Goal: Task Accomplishment & Management: Manage account settings

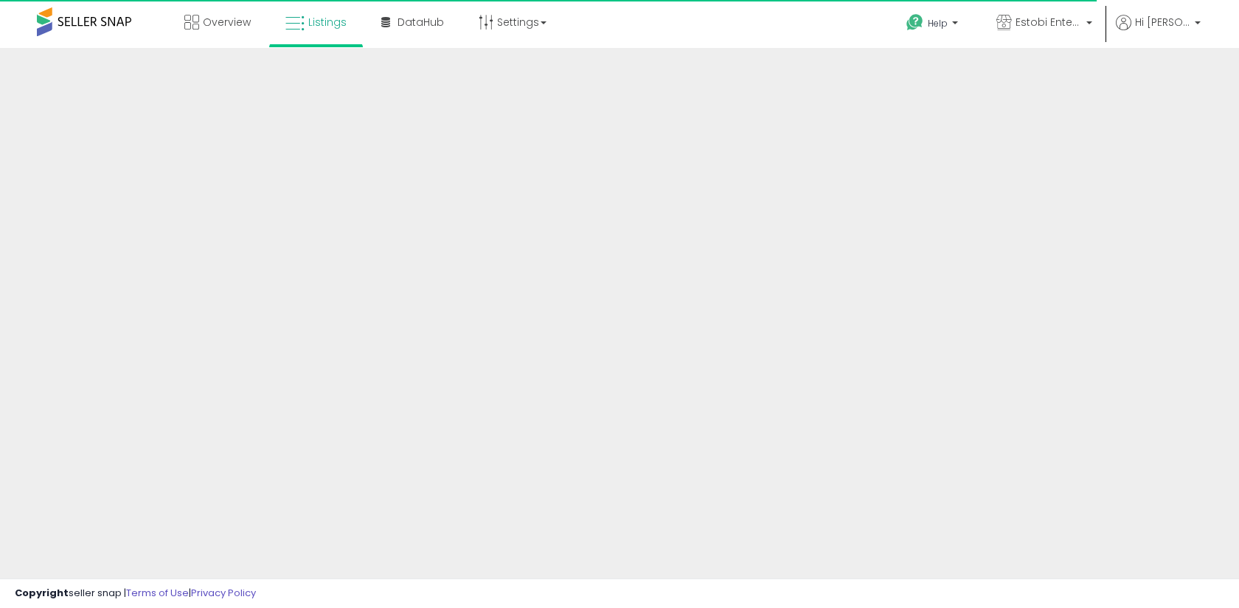
scroll to position [178, 0]
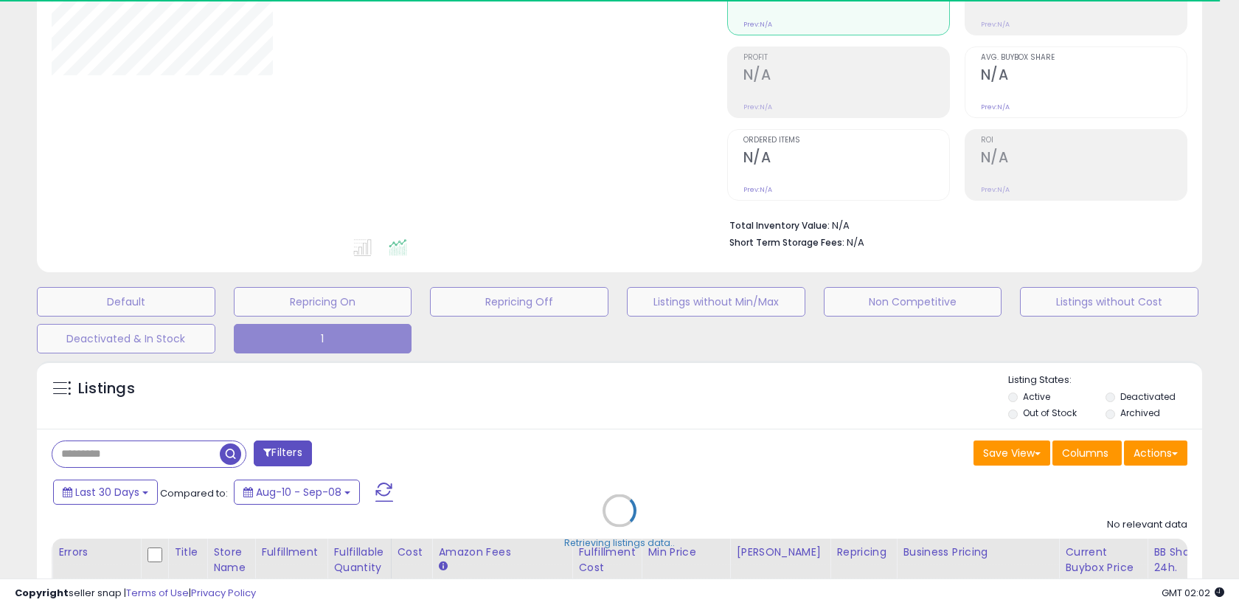
select select "**"
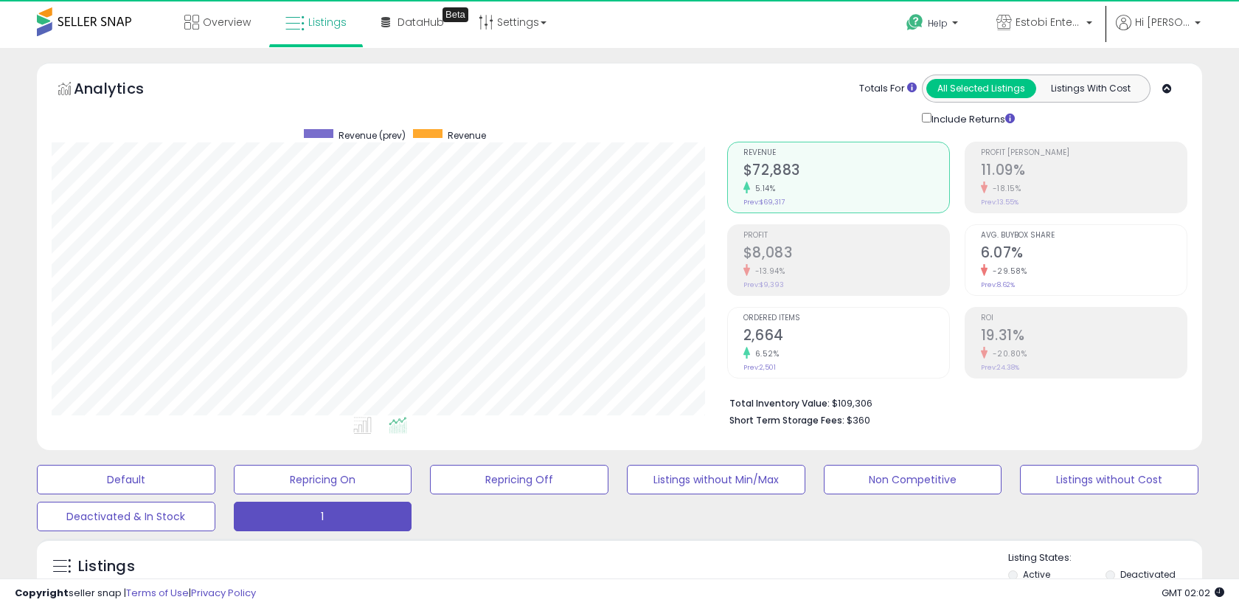
scroll to position [302, 675]
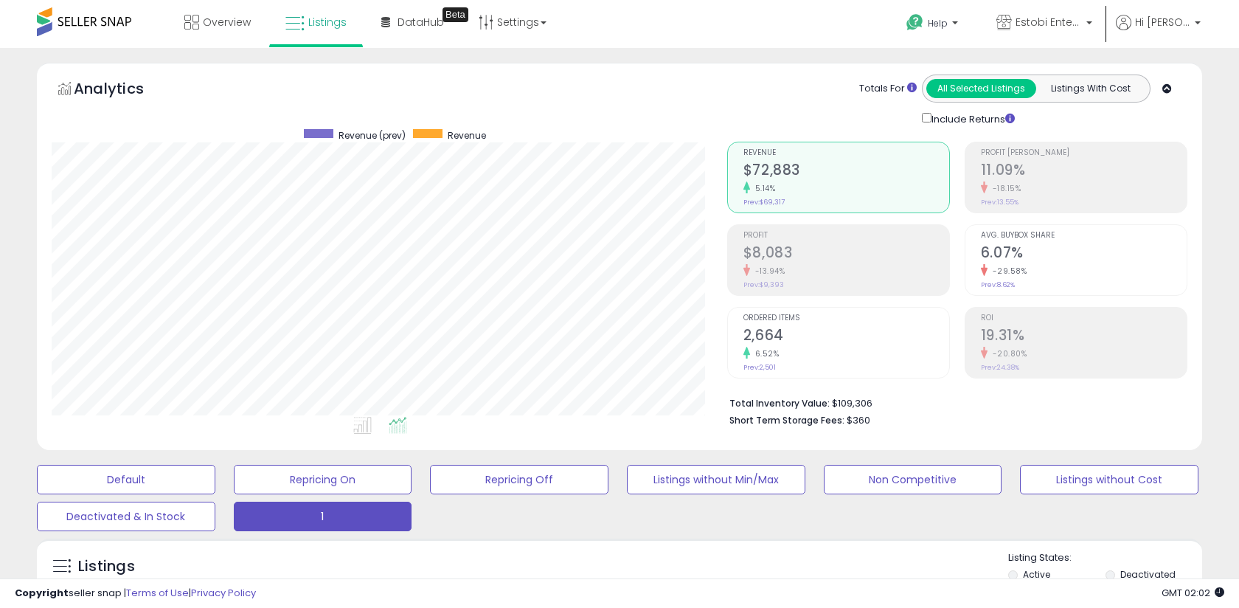
click at [770, 256] on h2 "$8,083" at bounding box center [846, 254] width 206 height 20
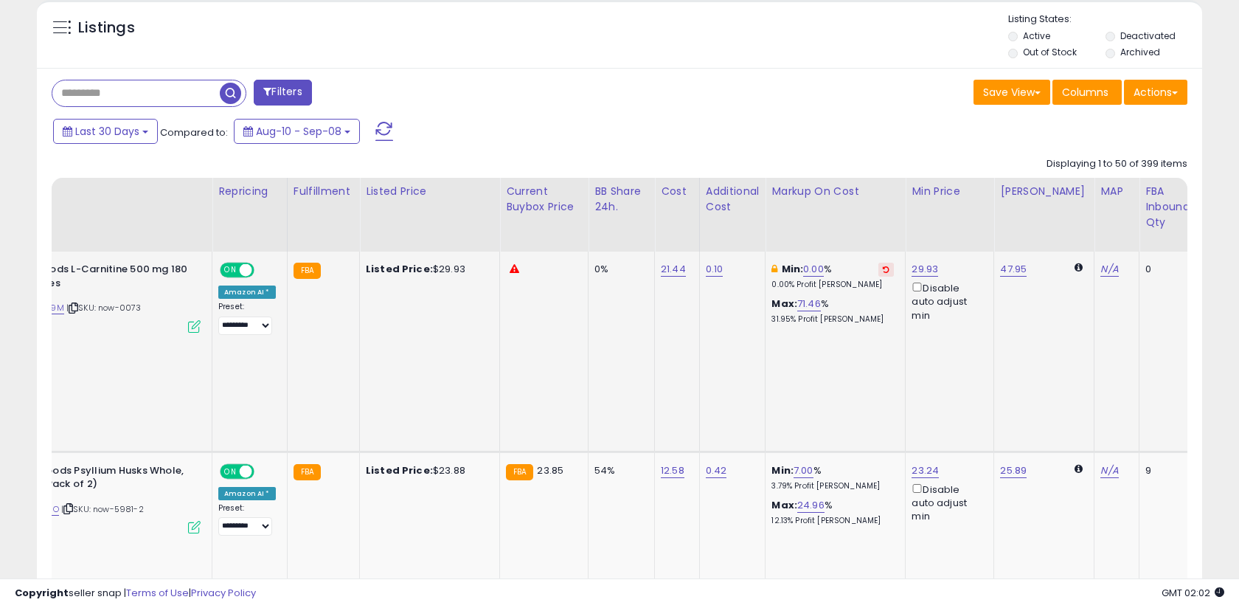
scroll to position [0, 0]
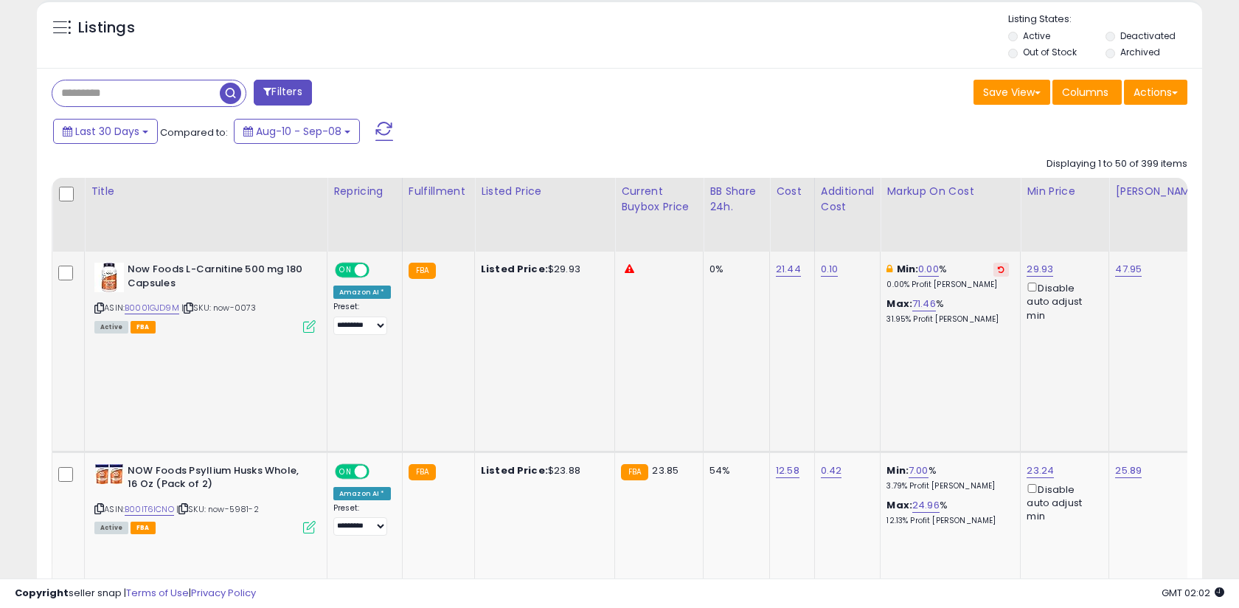
click at [309, 328] on icon at bounding box center [309, 326] width 13 height 13
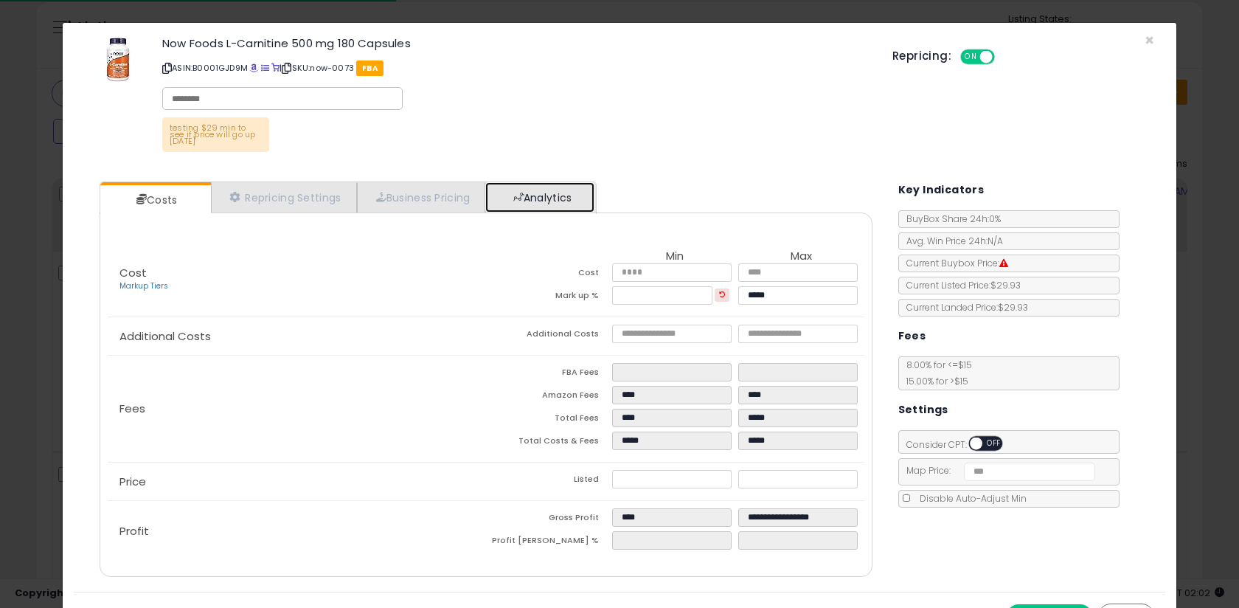
click at [522, 195] on span at bounding box center [518, 197] width 10 height 10
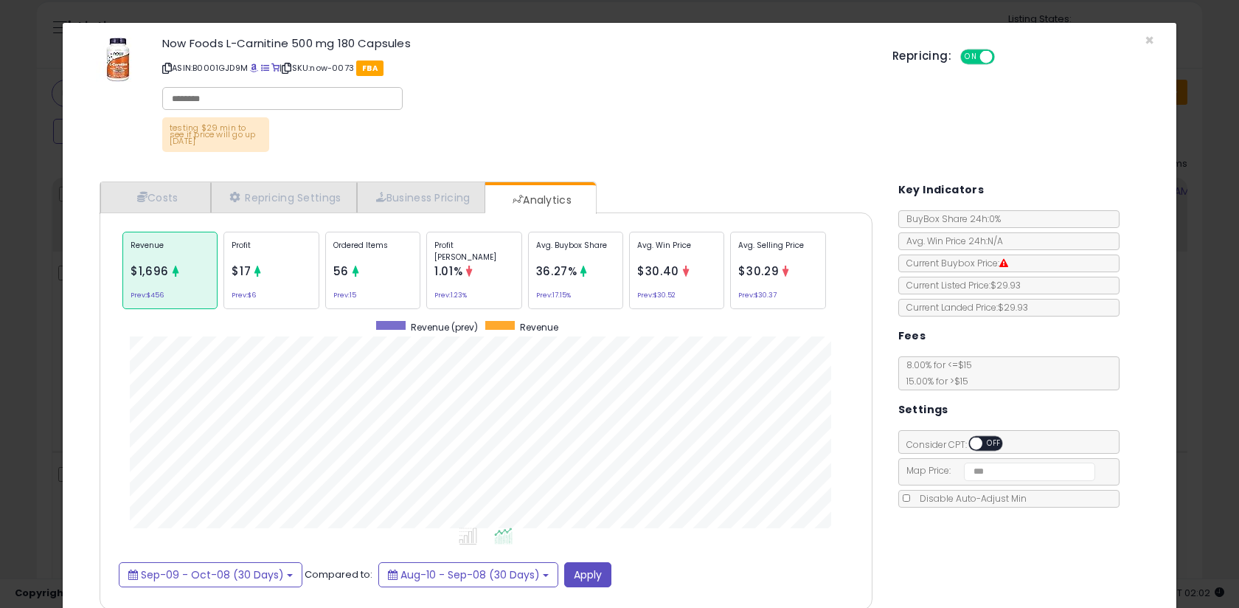
click at [450, 282] on div "Profit Margin 1.01% Prev: 1.23%" at bounding box center [473, 270] width 95 height 77
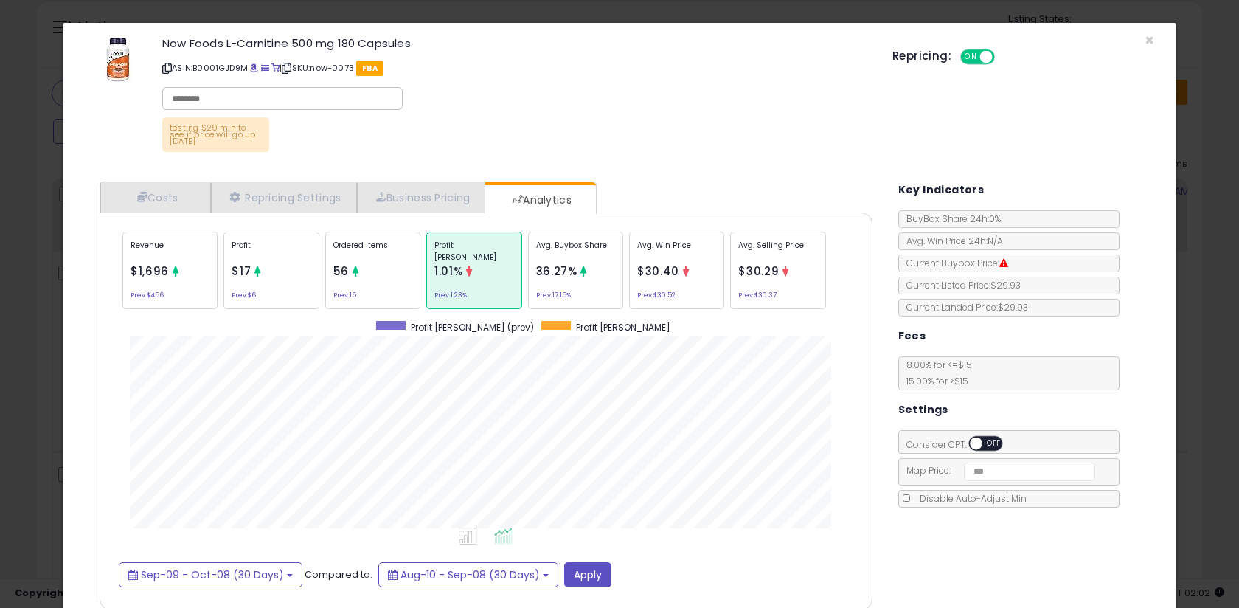
click at [555, 293] on small "Prev: 17.15%" at bounding box center [553, 295] width 35 height 4
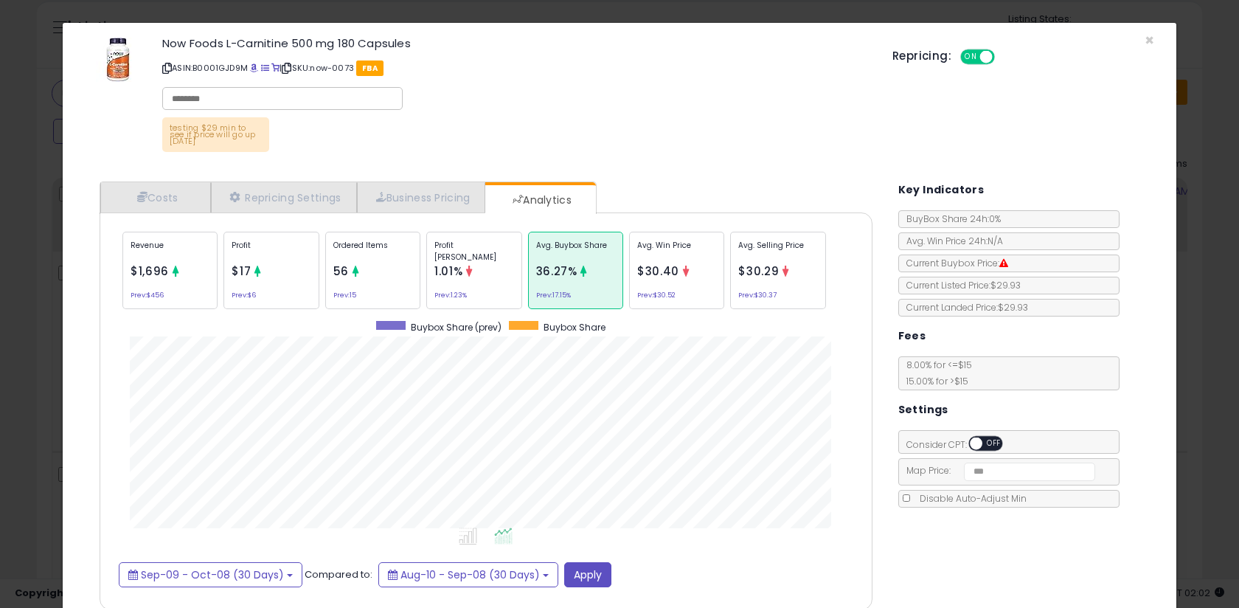
click at [48, 282] on div "× Close Now Foods L-Carnitine 500 mg 180 Capsules ASIN: B0001GJD9M | SKU: now-0…" at bounding box center [619, 304] width 1239 height 608
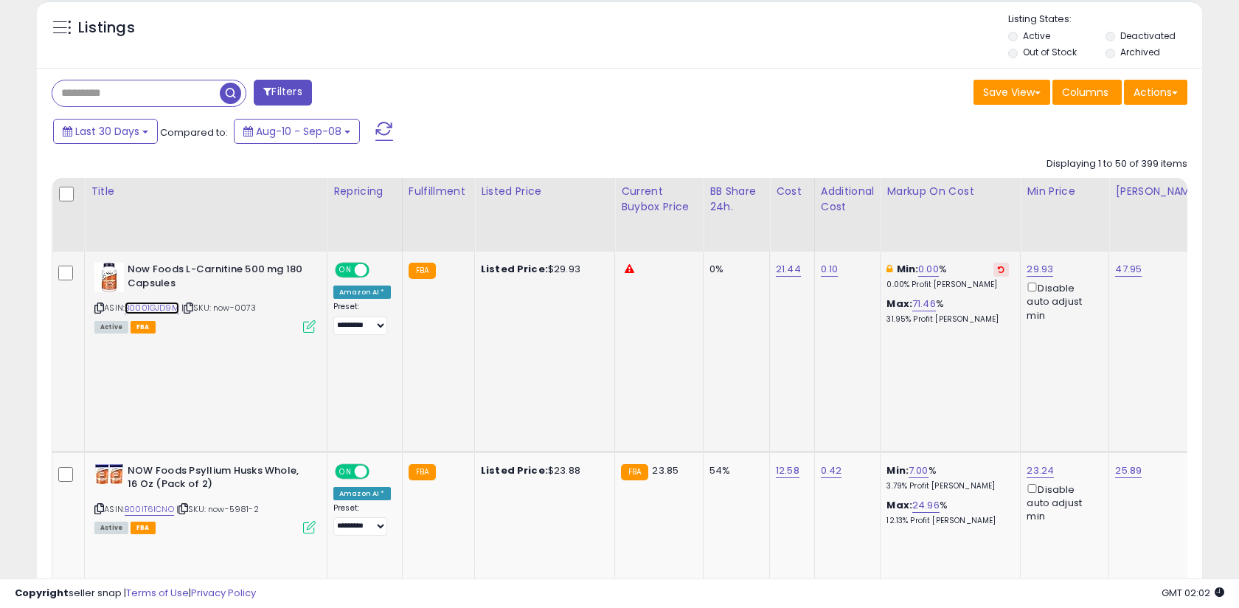
click at [168, 309] on link "B0001GJD9M" at bounding box center [152, 308] width 55 height 13
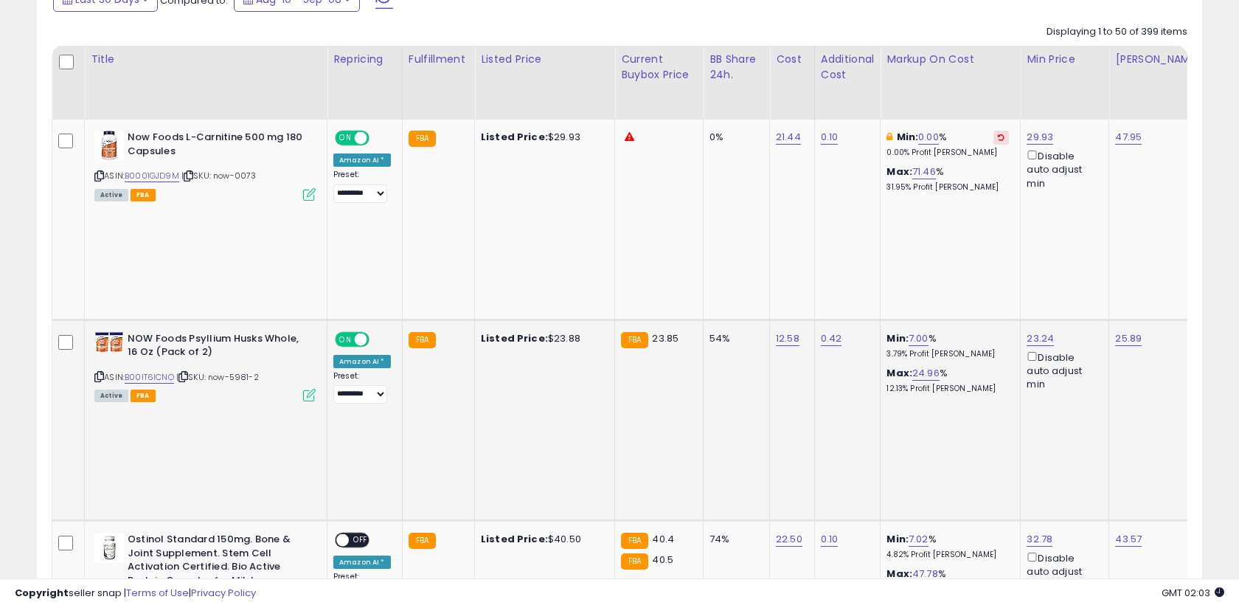
click at [313, 389] on icon at bounding box center [309, 395] width 13 height 13
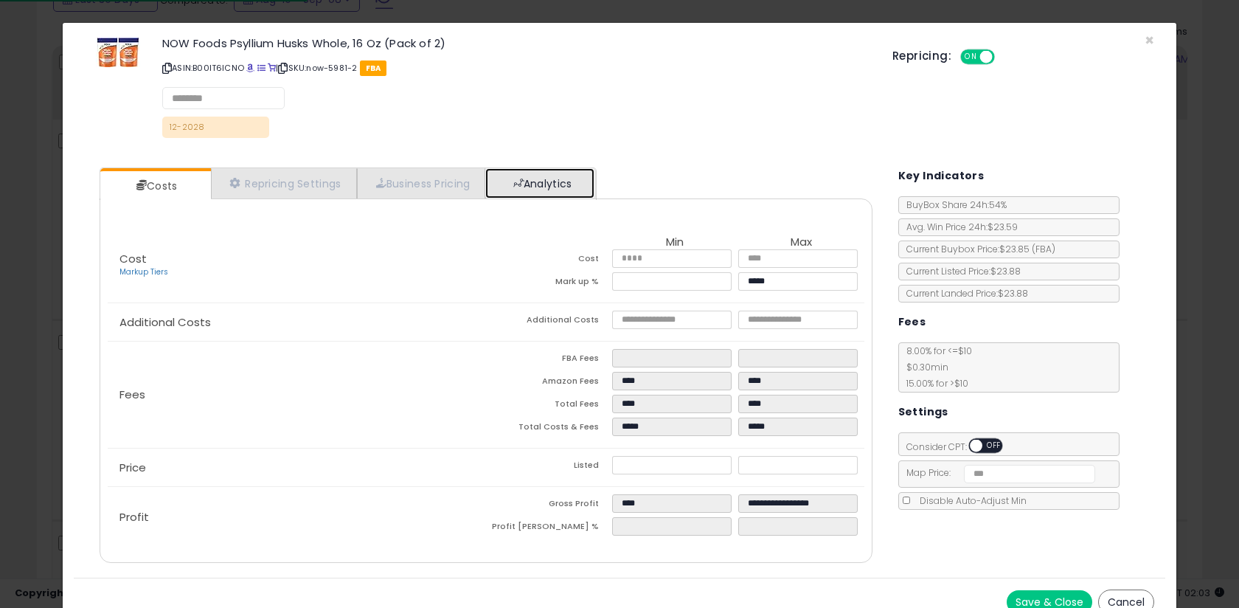
click at [504, 189] on link "Analytics" at bounding box center [539, 183] width 109 height 30
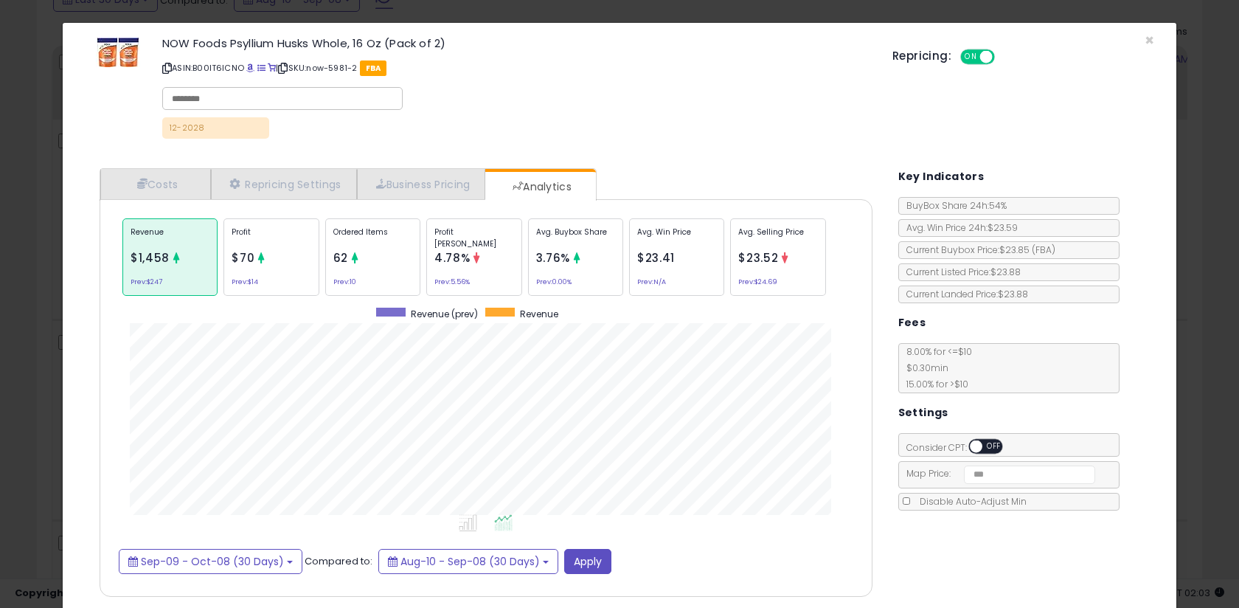
click at [404, 251] on div "Ordered Items 62 Prev: 10" at bounding box center [372, 256] width 95 height 77
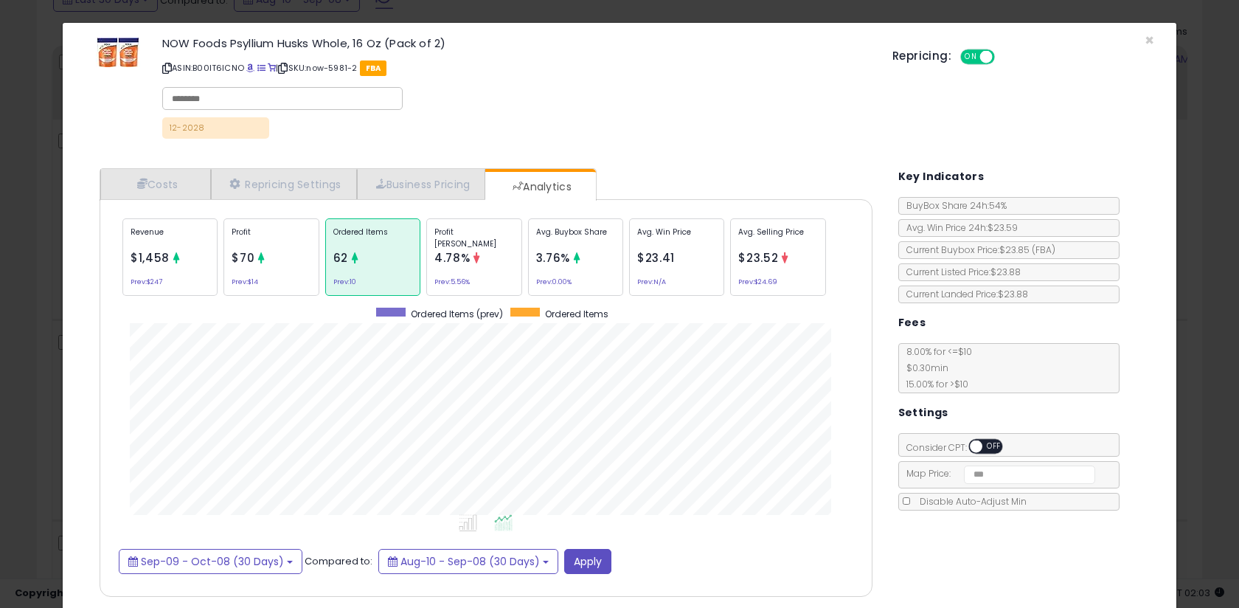
click at [493, 275] on div "Profit Margin 4.78% Prev: 5.56%" at bounding box center [473, 256] width 95 height 77
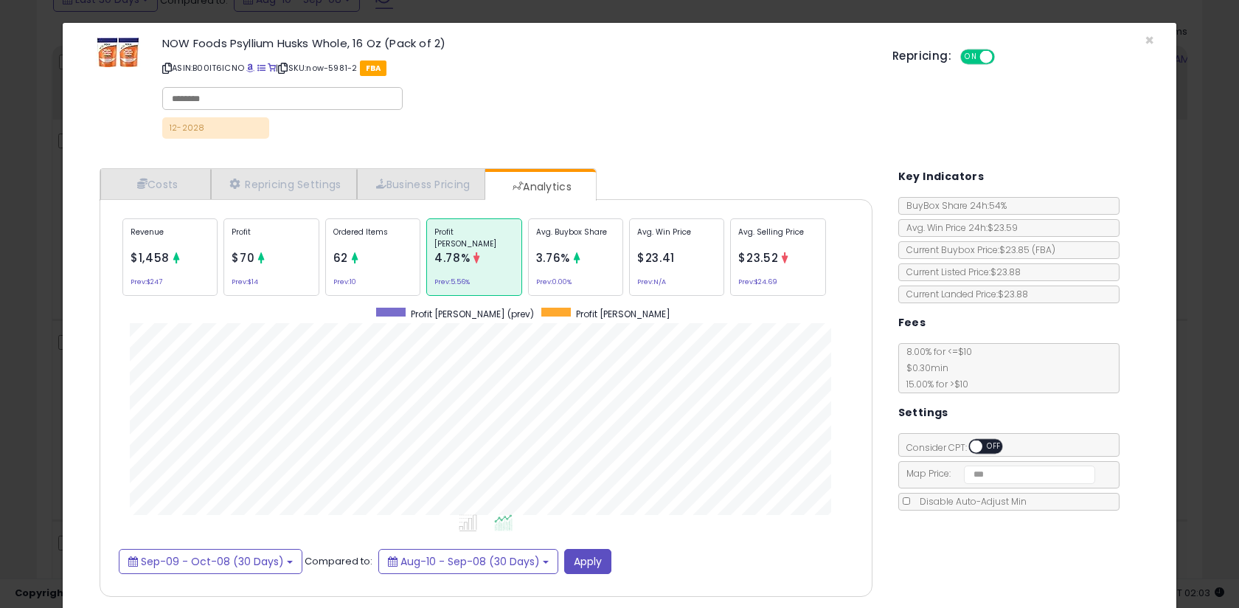
click at [564, 272] on div "Avg. Buybox Share 3.76% Prev: 0.00%" at bounding box center [575, 256] width 95 height 77
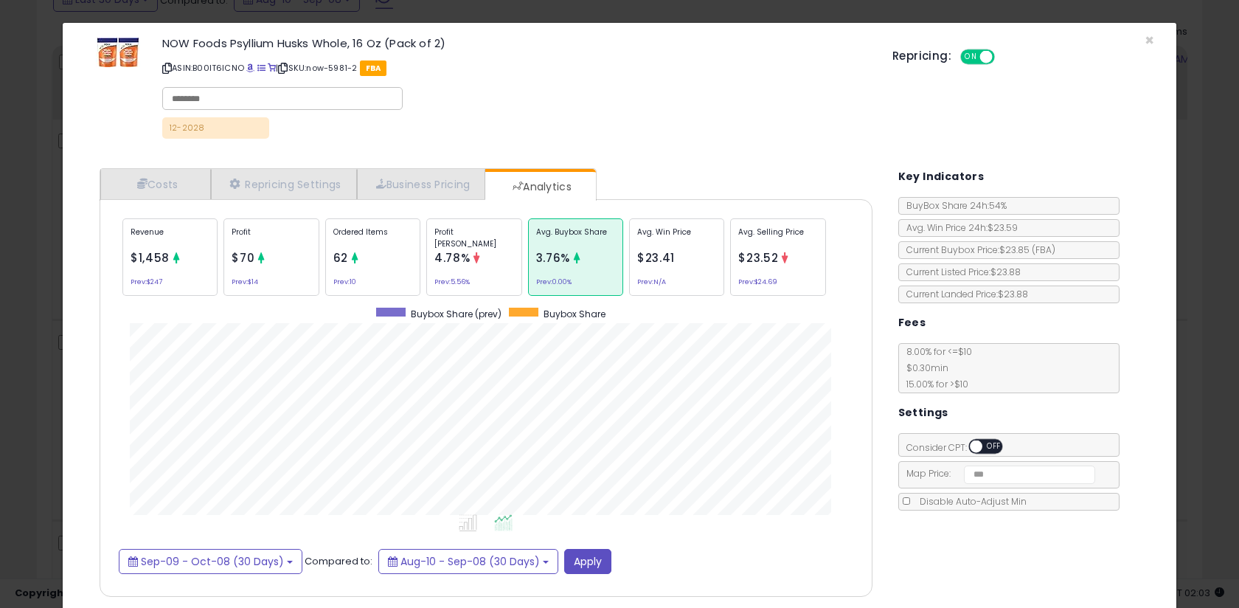
click at [360, 273] on div "Ordered Items 62 Prev: 10" at bounding box center [372, 256] width 95 height 77
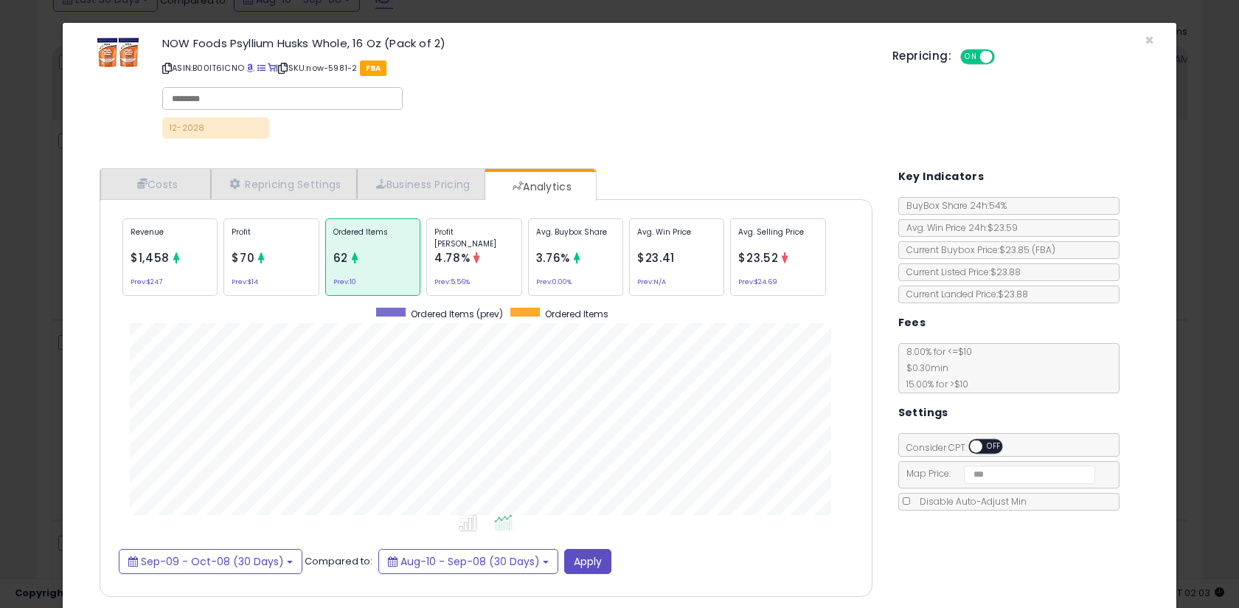
click at [168, 258] on div "Revenue $1,458 Prev: $247" at bounding box center [169, 256] width 95 height 77
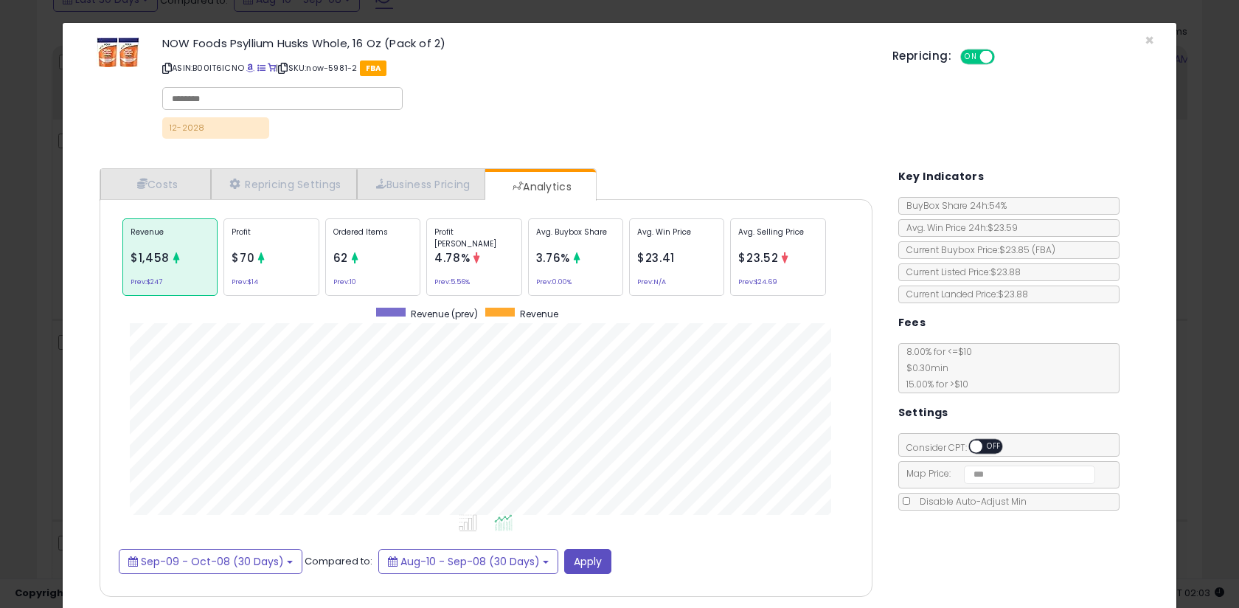
click at [32, 284] on div "× Close NOW Foods Psyllium Husks Whole, 16 Oz (Pack of 2) ASIN: B00IT6ICNO | SK…" at bounding box center [619, 304] width 1239 height 608
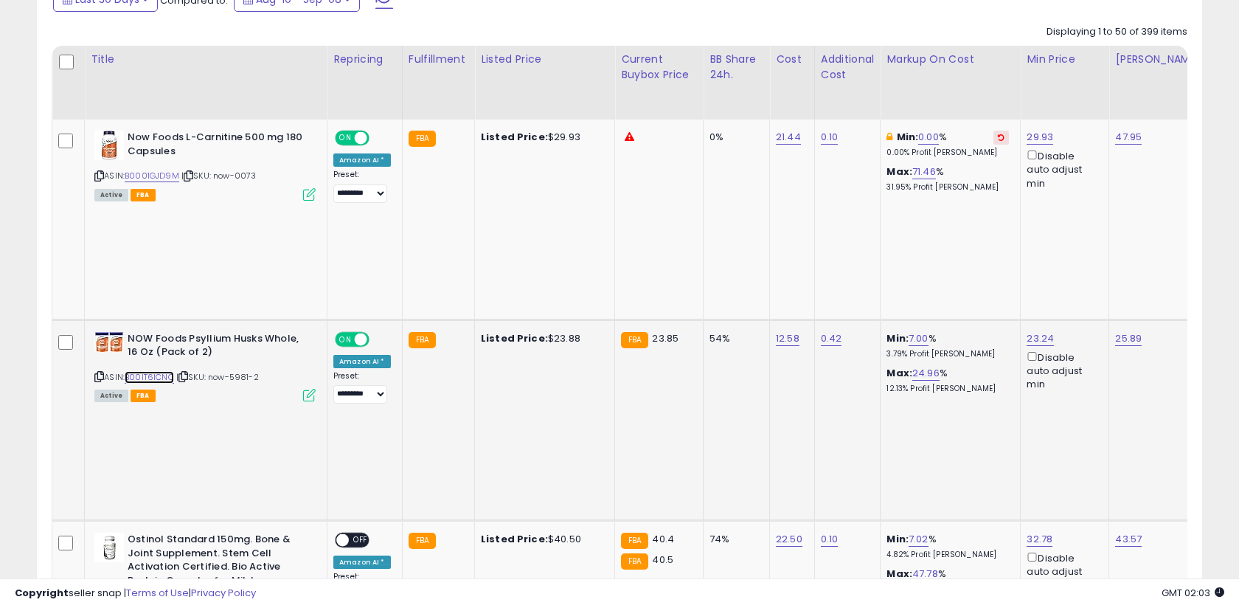
click at [167, 371] on link "B00IT6ICNO" at bounding box center [149, 377] width 49 height 13
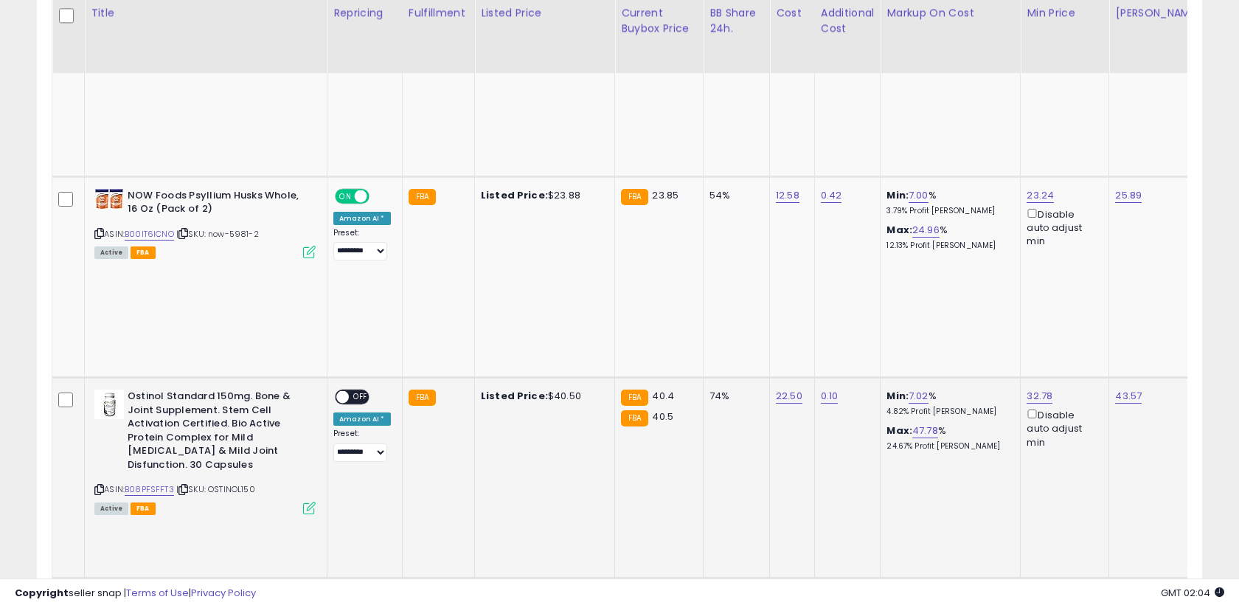
click at [305, 501] on icon at bounding box center [309, 507] width 13 height 13
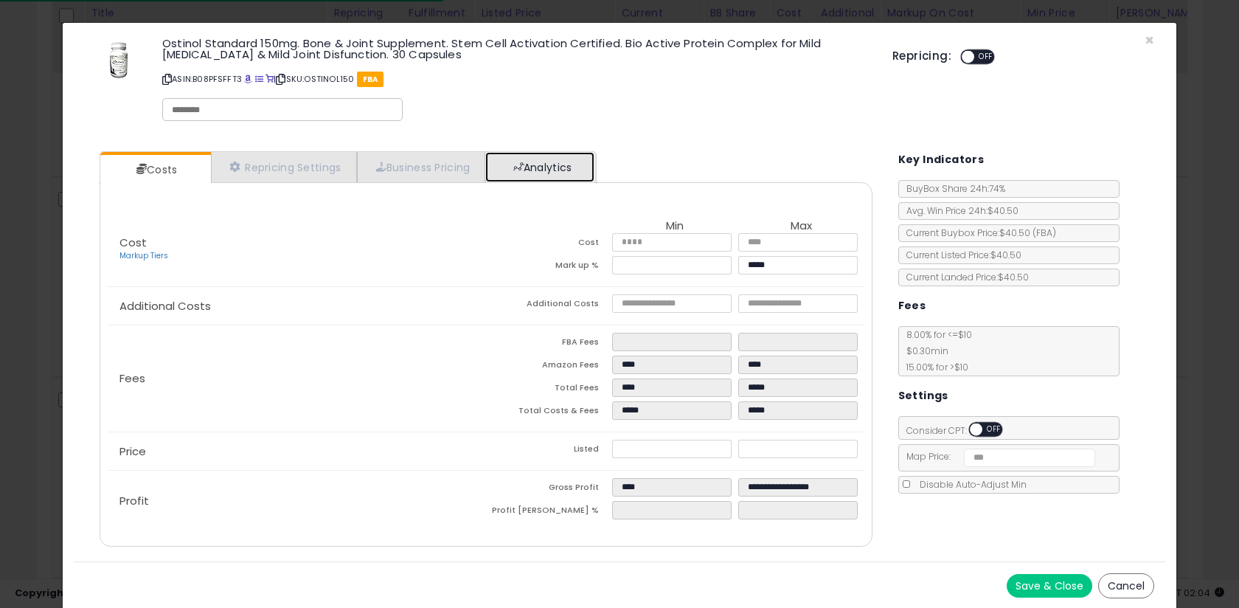
click at [522, 167] on span at bounding box center [518, 167] width 10 height 10
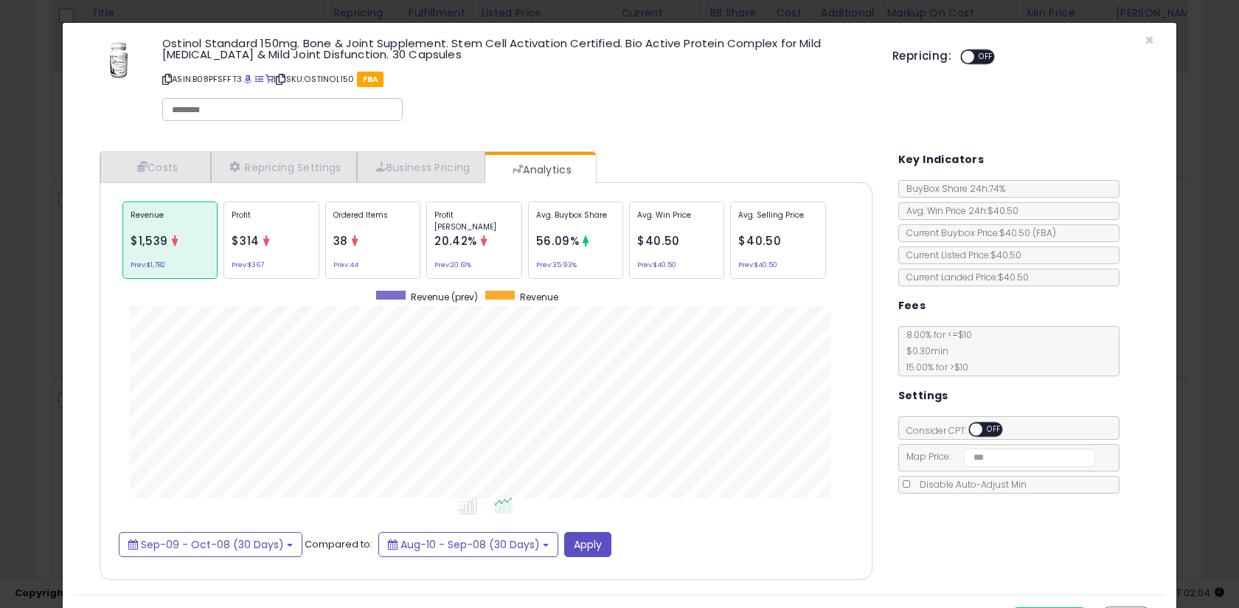
click at [49, 260] on div "× Close Ostinol Standard 150mg. Bone & Joint Supplement. Stem Cell Activation C…" at bounding box center [619, 304] width 1239 height 608
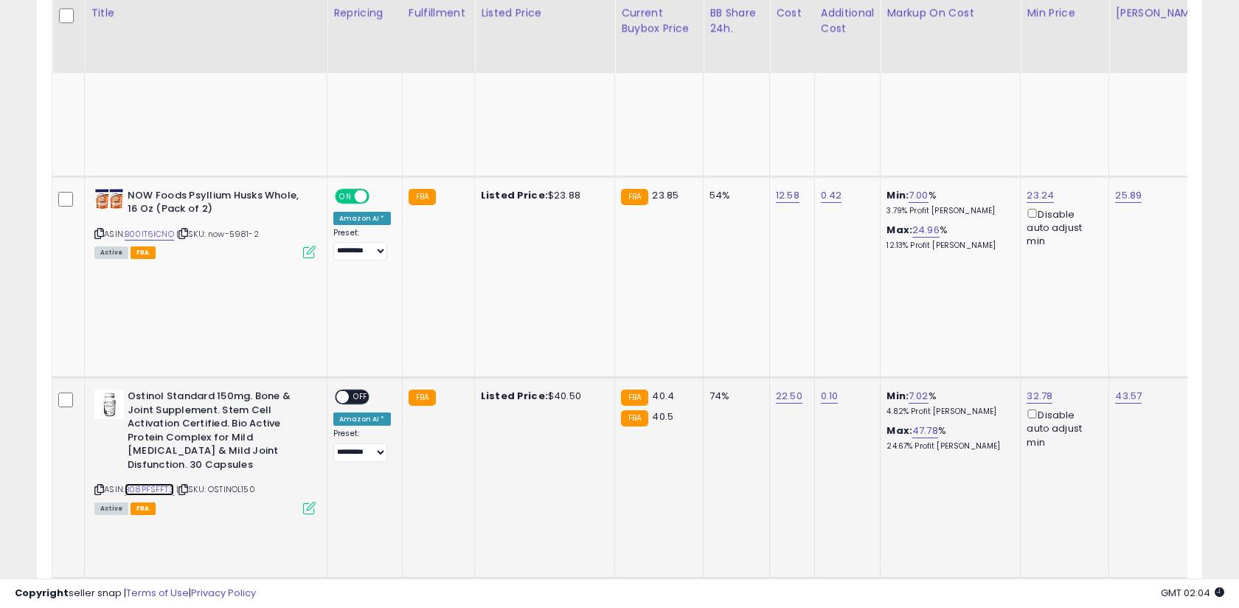
click at [163, 483] on link "B08PFSFFT3" at bounding box center [149, 489] width 49 height 13
click at [308, 501] on icon at bounding box center [309, 507] width 13 height 13
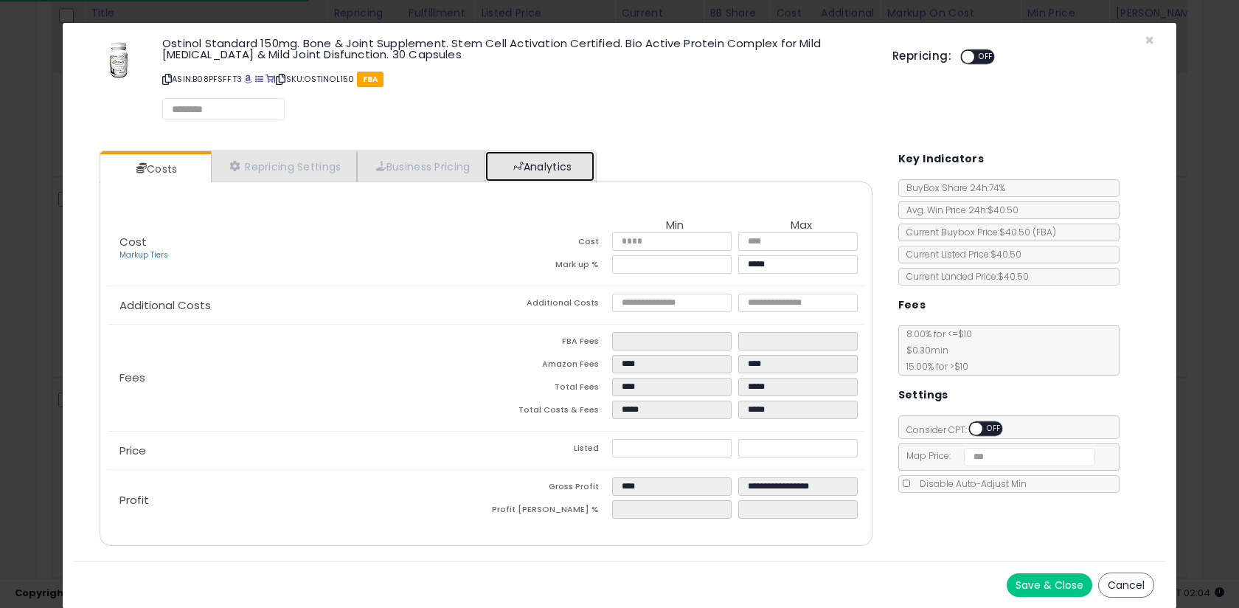
click at [542, 162] on link "Analytics" at bounding box center [539, 166] width 109 height 30
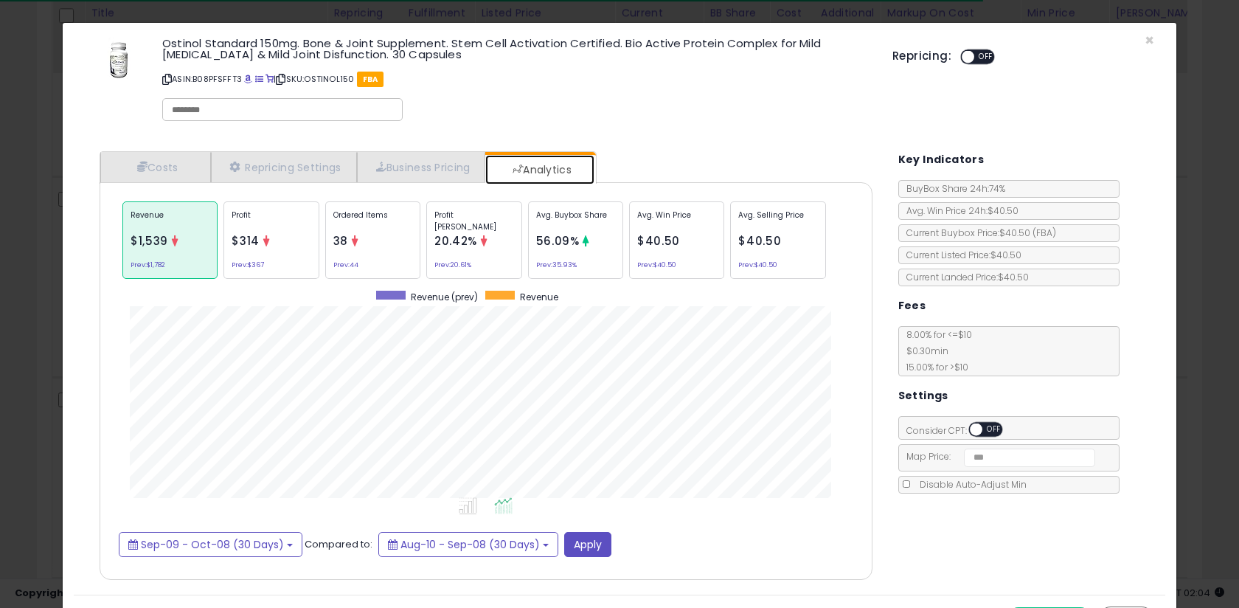
scroll to position [454, 802]
click at [561, 246] on span "56.09%" at bounding box center [558, 240] width 44 height 15
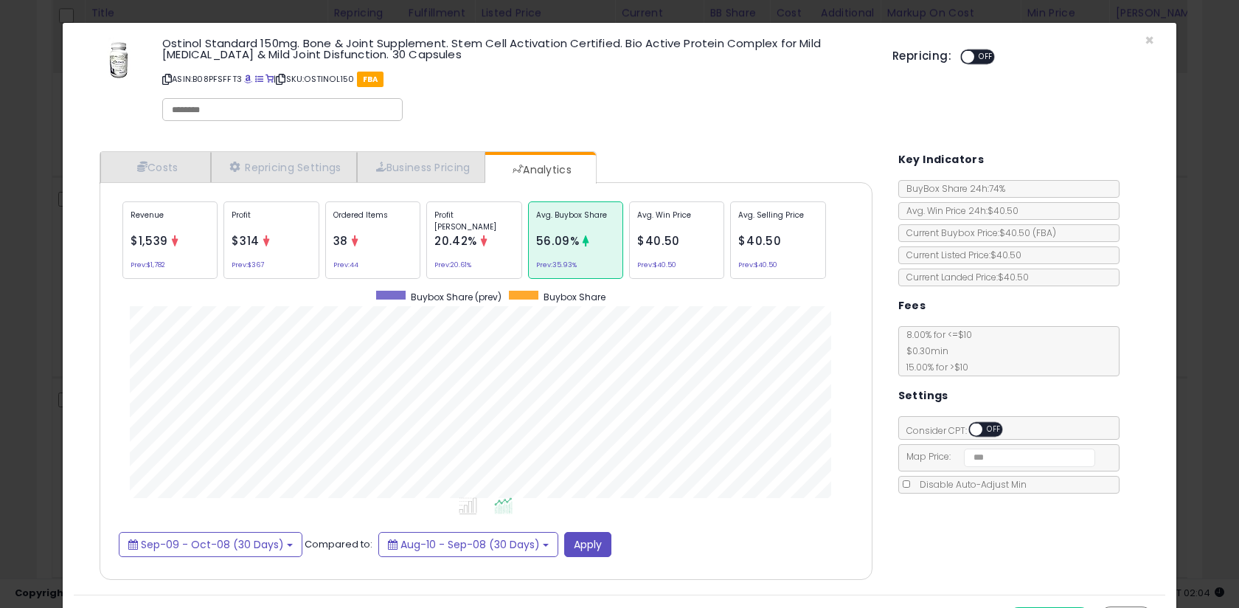
click at [37, 245] on div "× Close Ostinol Standard 150mg. Bone & Joint Supplement. Stem Cell Activation C…" at bounding box center [619, 304] width 1239 height 608
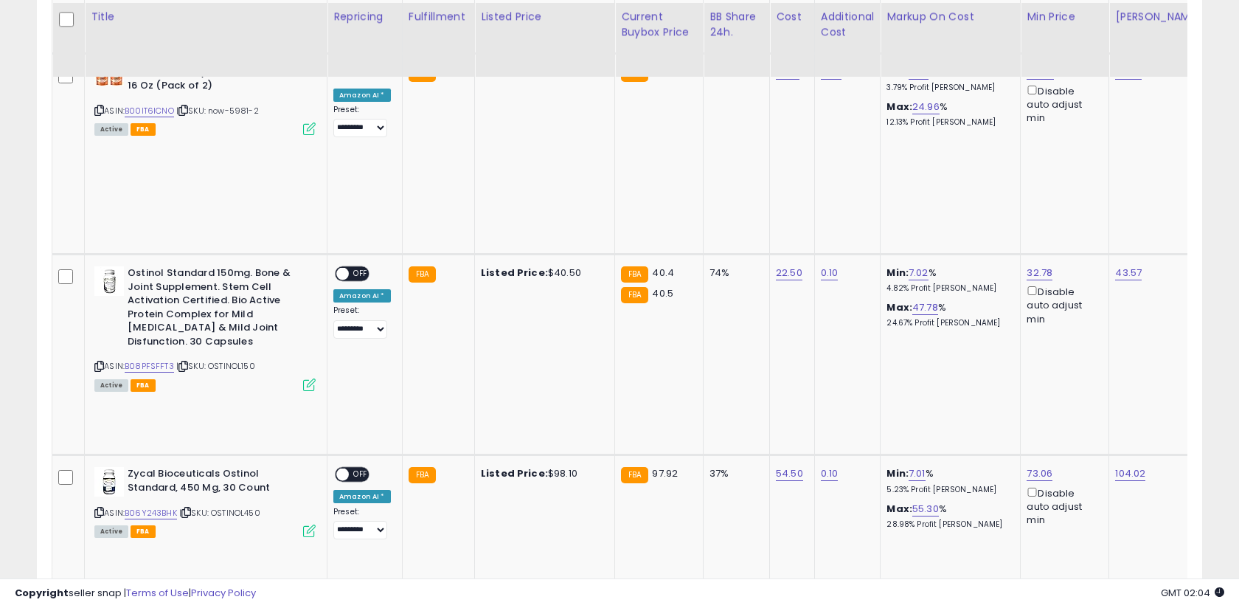
scroll to position [940, 0]
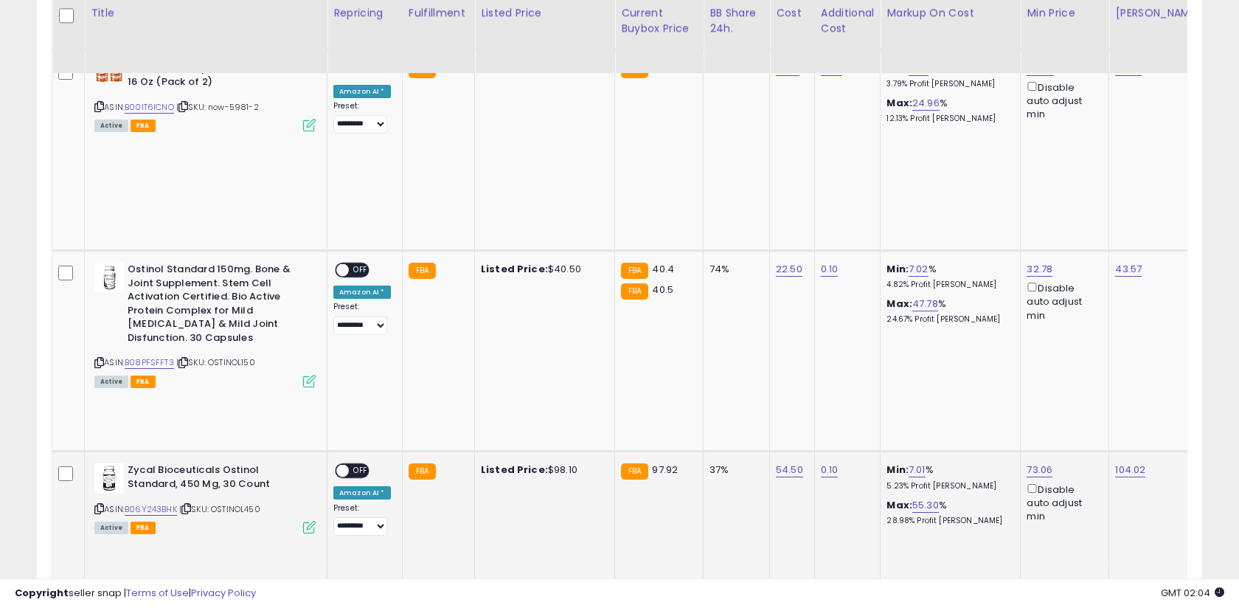
click at [312, 521] on icon at bounding box center [309, 527] width 13 height 13
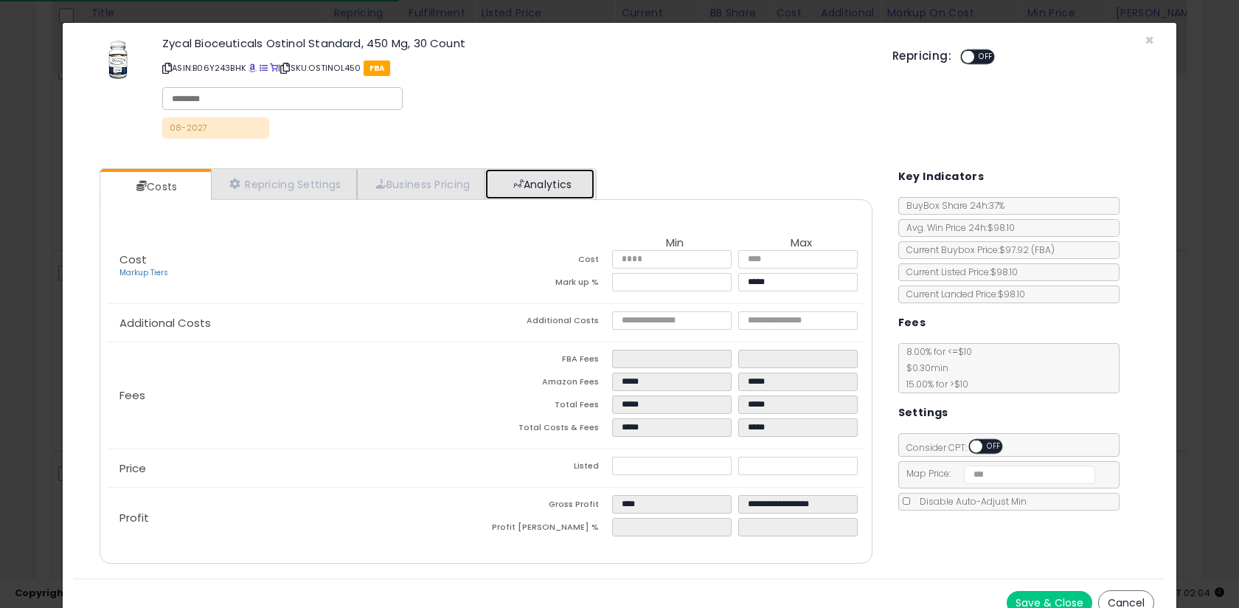
click at [514, 180] on link "Analytics" at bounding box center [539, 184] width 109 height 30
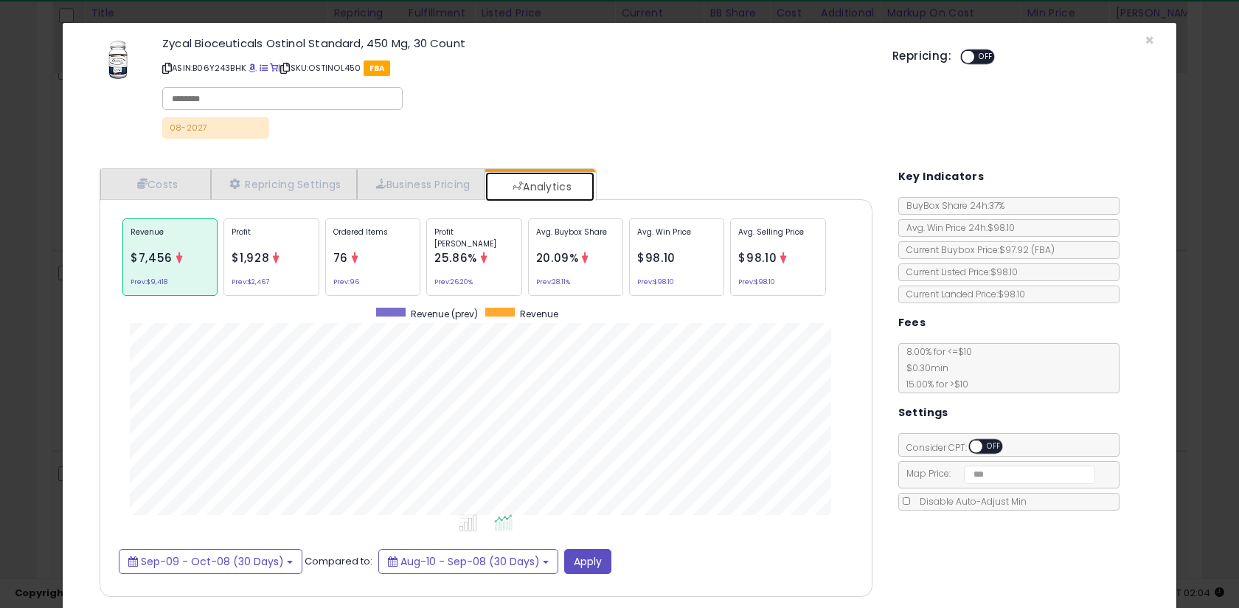
scroll to position [454, 802]
click at [557, 271] on div "Avg. Buybox Share 20.09% Prev: 28.11%" at bounding box center [575, 256] width 95 height 77
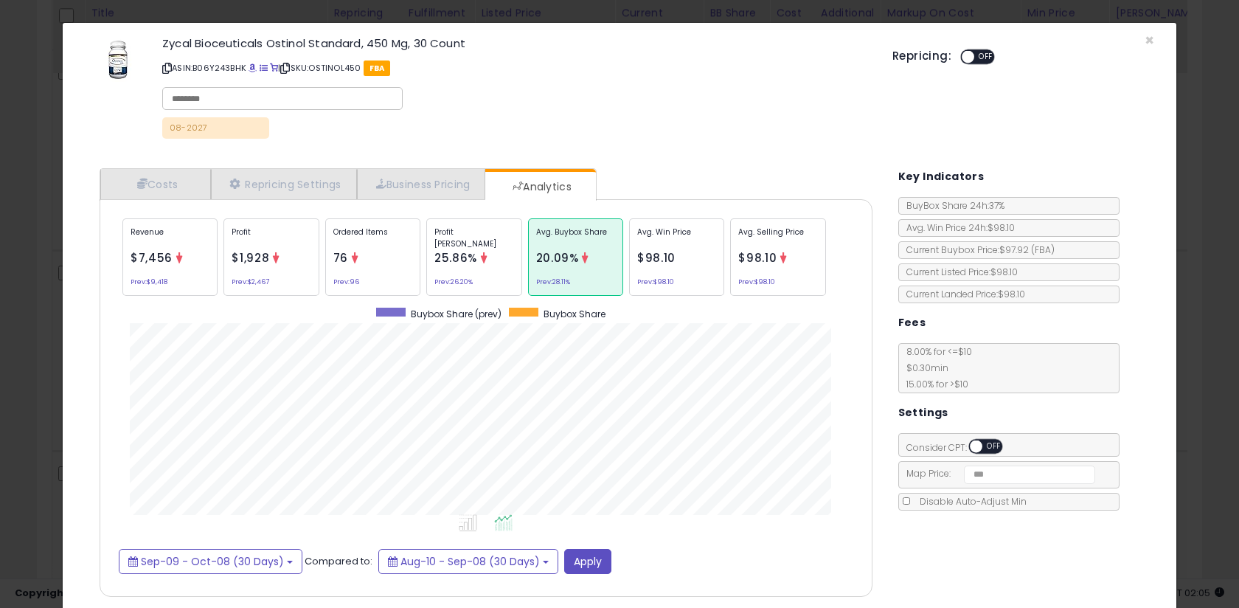
click at [52, 274] on div "× Close Zycal Bioceuticals Ostinol Standard, 450 Mg, 30 Count ASIN: B06Y243BHK …" at bounding box center [619, 304] width 1239 height 608
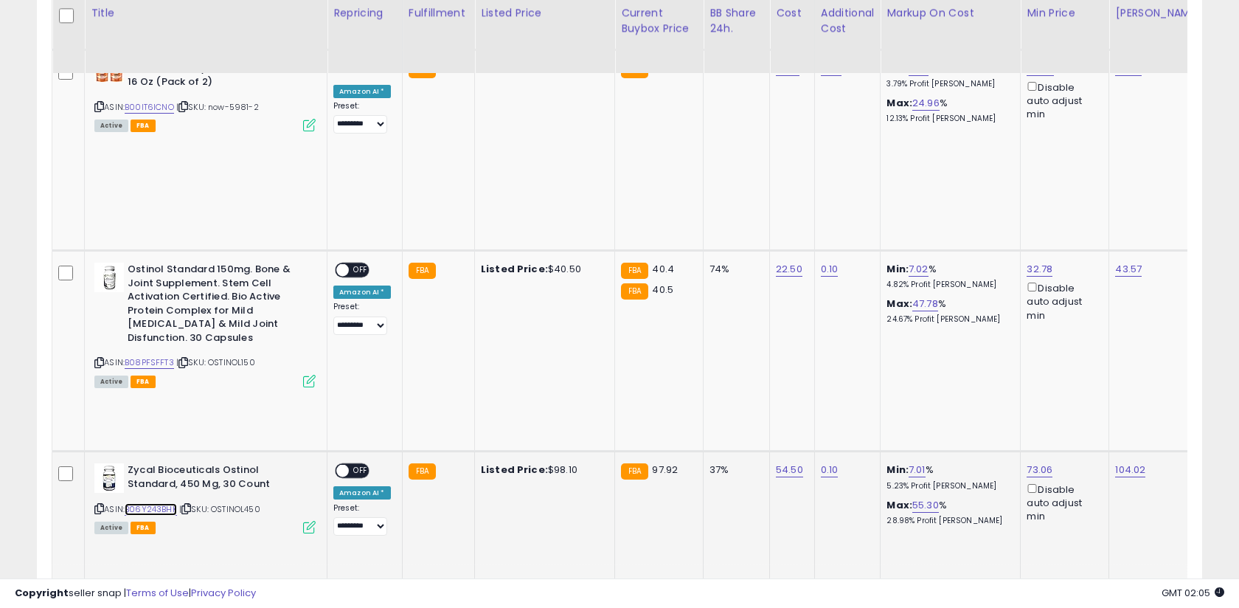
click at [156, 503] on link "B06Y243BHK" at bounding box center [151, 509] width 52 height 13
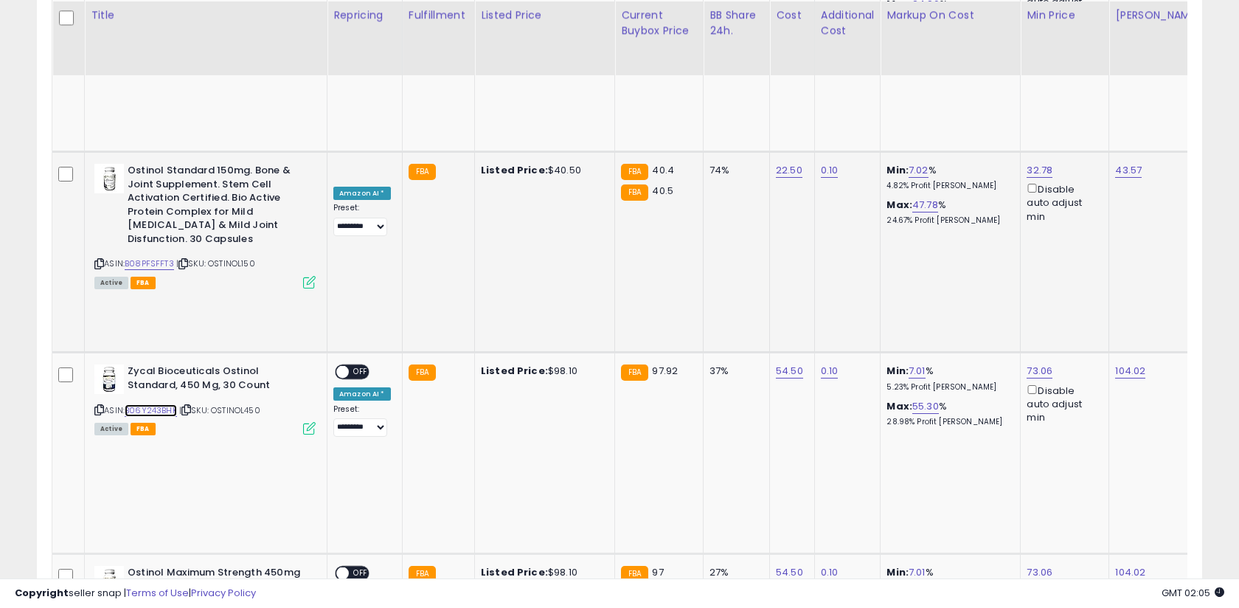
scroll to position [1041, 0]
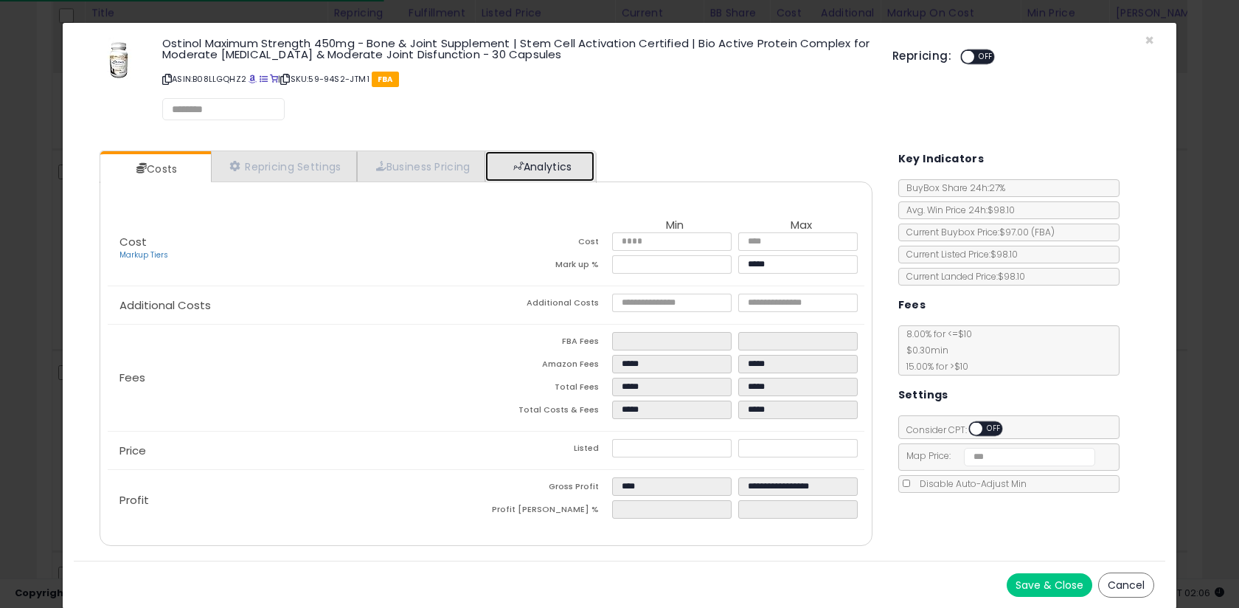
click at [524, 161] on span at bounding box center [518, 166] width 10 height 10
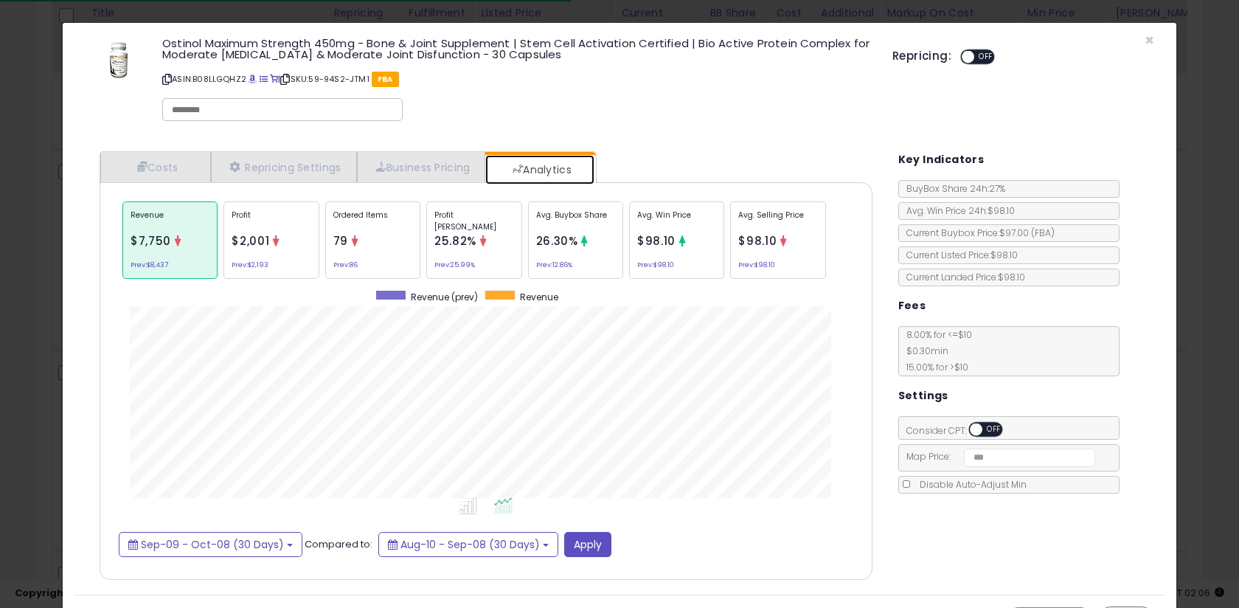
scroll to position [454, 802]
click at [49, 276] on div "× Close Ostinol Maximum Strength 450mg - Bone & Joint Supplement | Stem Cell Ac…" at bounding box center [619, 304] width 1239 height 608
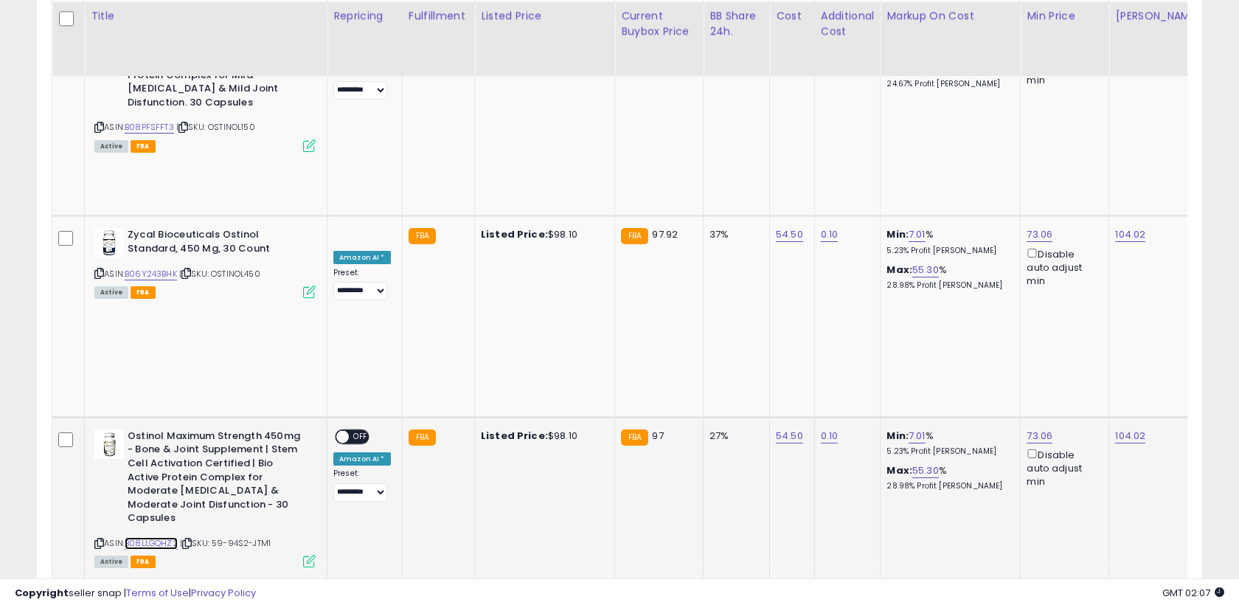
scroll to position [1182, 0]
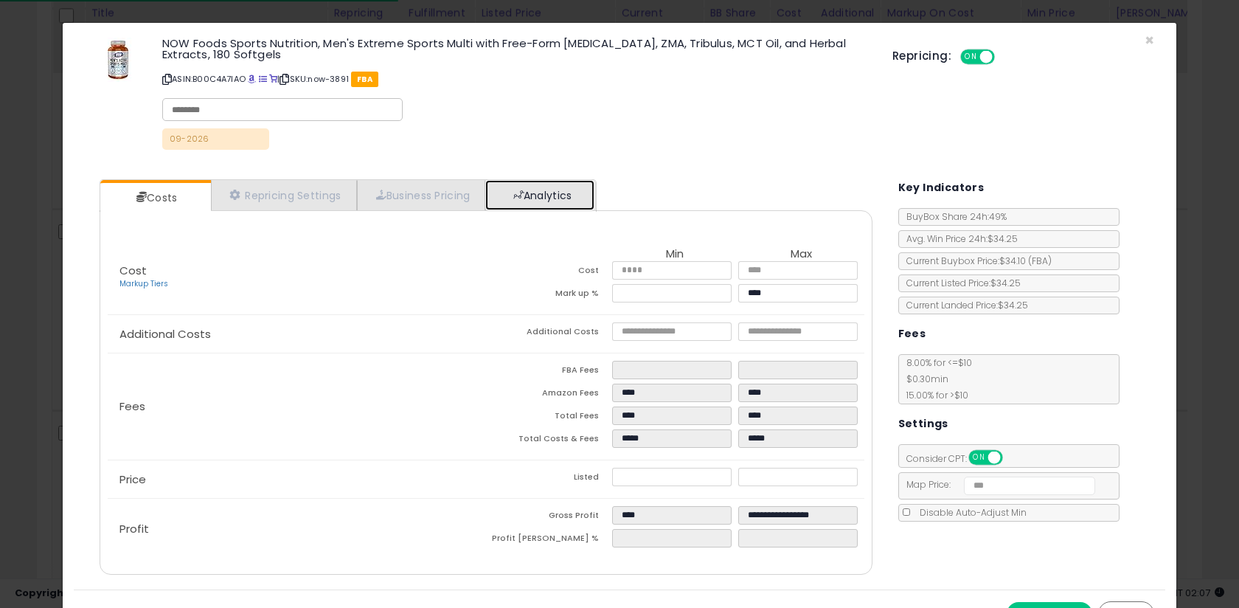
click at [541, 198] on link "Analytics" at bounding box center [539, 195] width 109 height 30
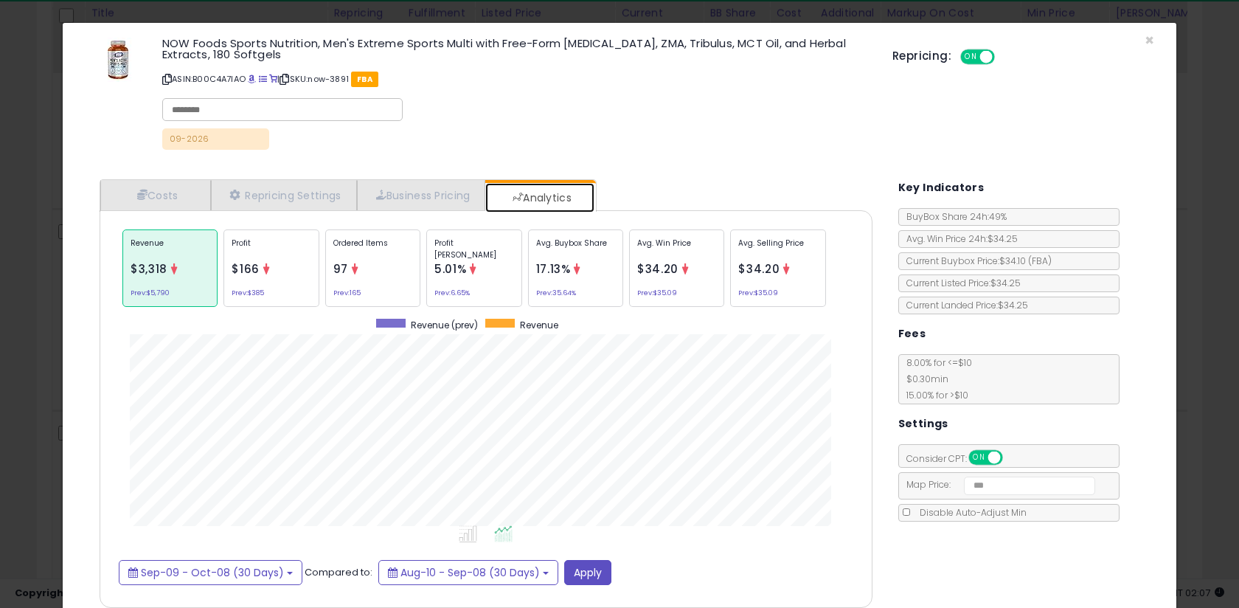
scroll to position [454, 802]
click at [497, 269] on div "Profit Margin 5.01% Prev: 6.65%" at bounding box center [473, 267] width 95 height 77
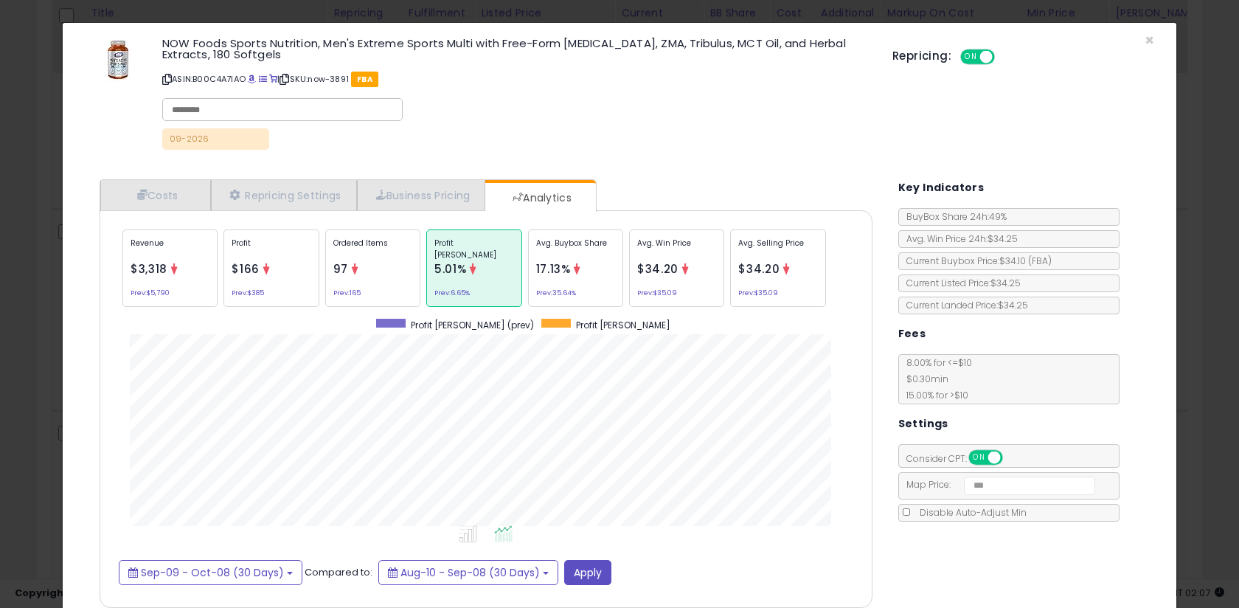
click at [573, 271] on icon at bounding box center [577, 268] width 11 height 11
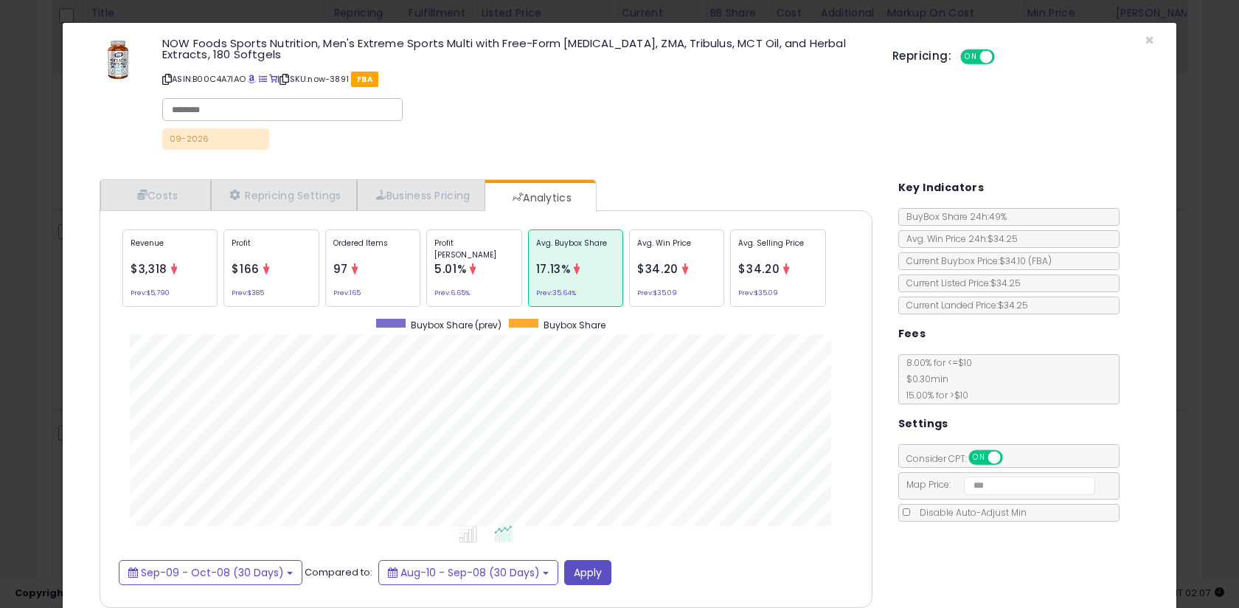
click at [151, 274] on span "$3,318" at bounding box center [149, 268] width 37 height 15
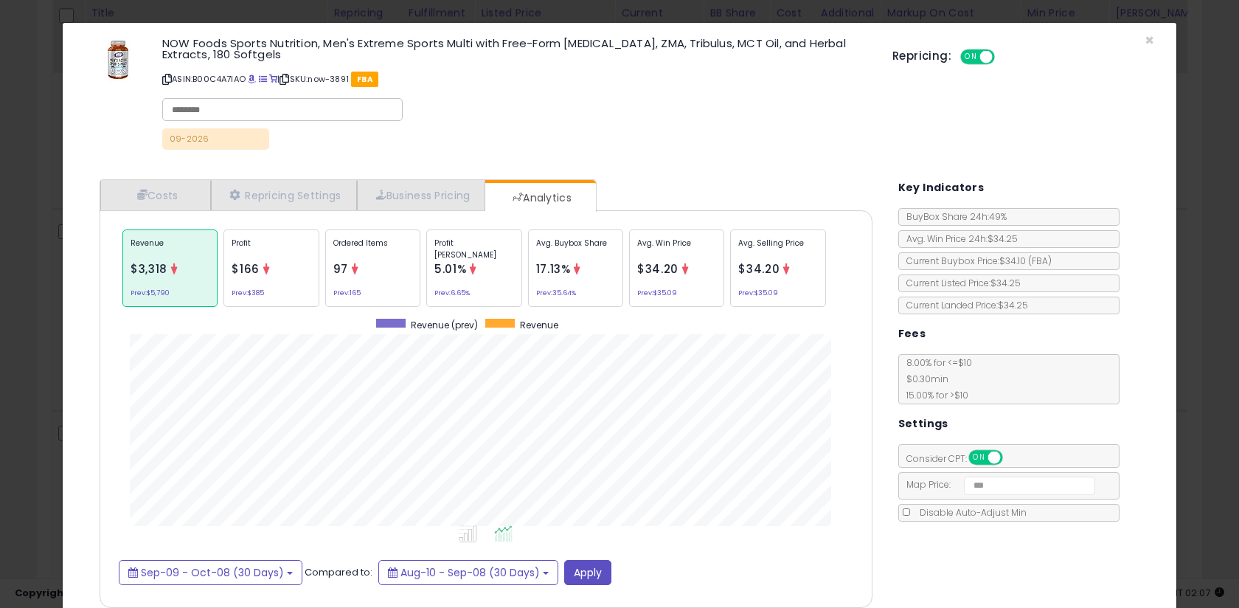
click at [37, 280] on div "× Close NOW Foods Sports Nutrition, Men's Extreme Sports Multi with Free-Form A…" at bounding box center [619, 304] width 1239 height 608
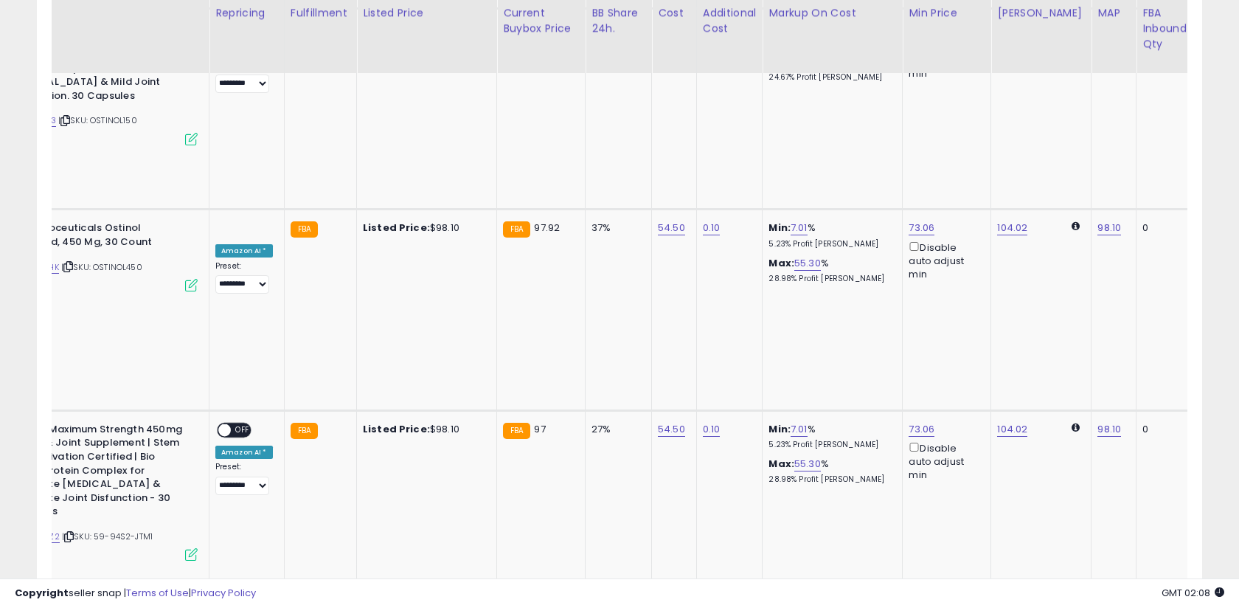
scroll to position [0, 143]
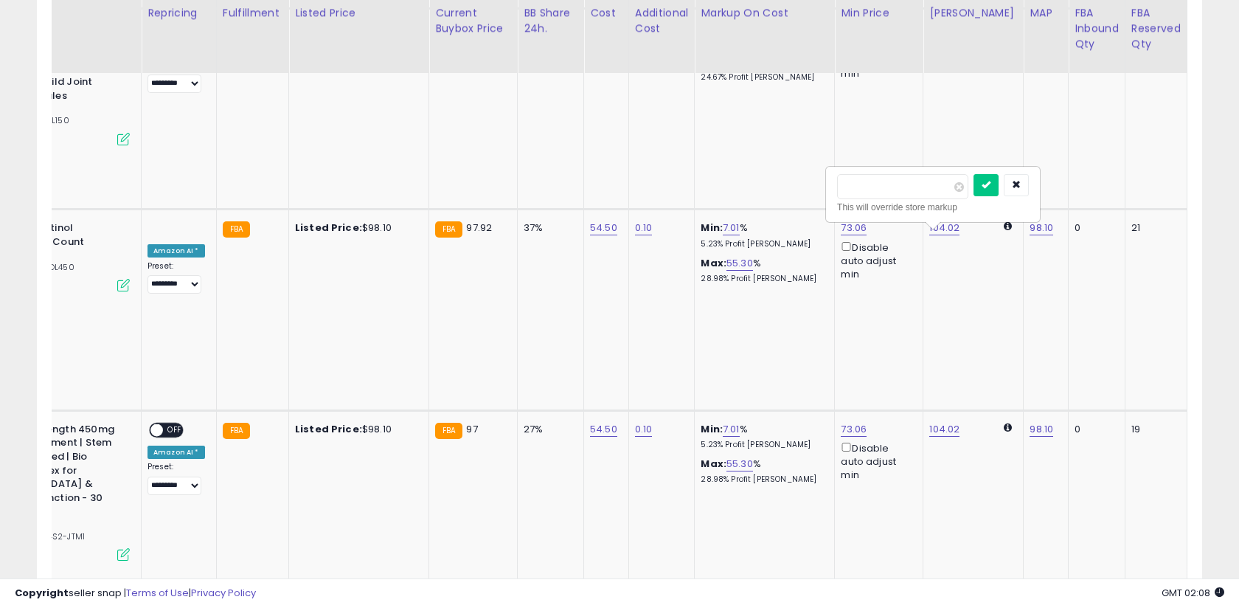
click at [917, 185] on input "*****" at bounding box center [902, 186] width 131 height 25
type input "*"
type input "**"
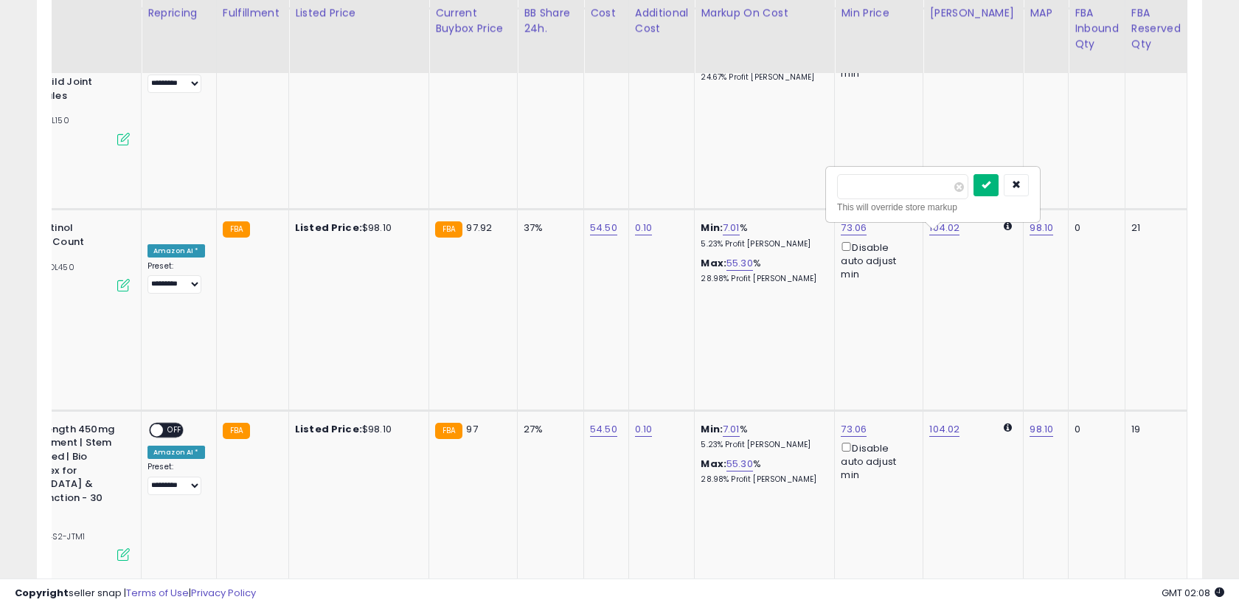
click at [990, 188] on icon "submit" at bounding box center [986, 184] width 9 height 9
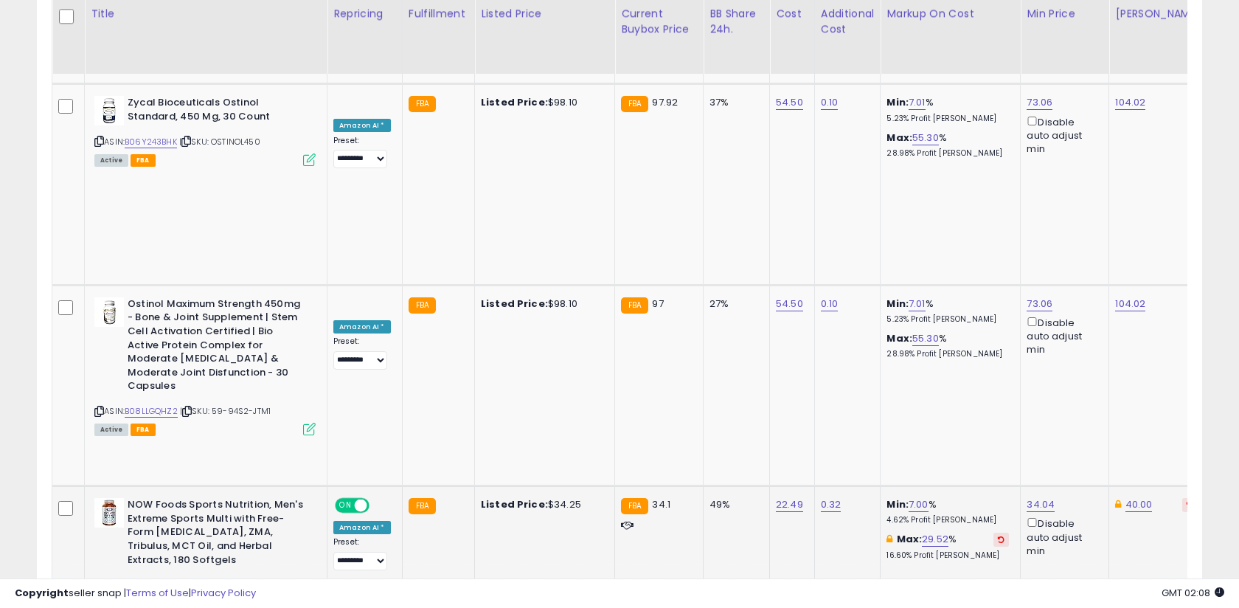
scroll to position [1309, 0]
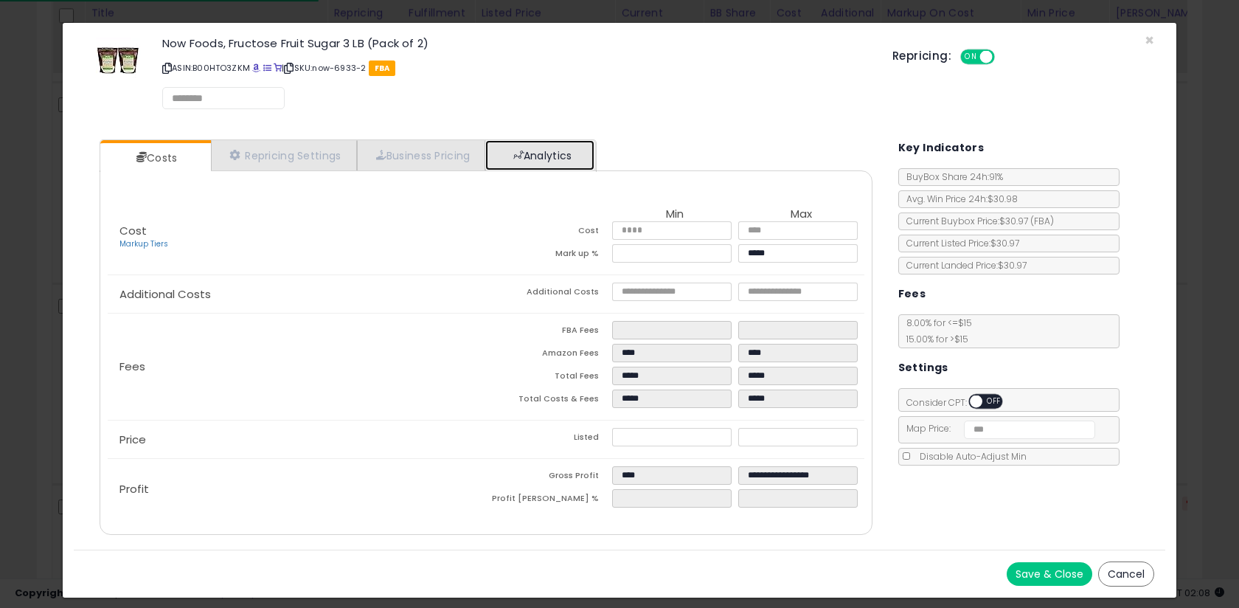
click at [537, 150] on link "Analytics" at bounding box center [539, 155] width 109 height 30
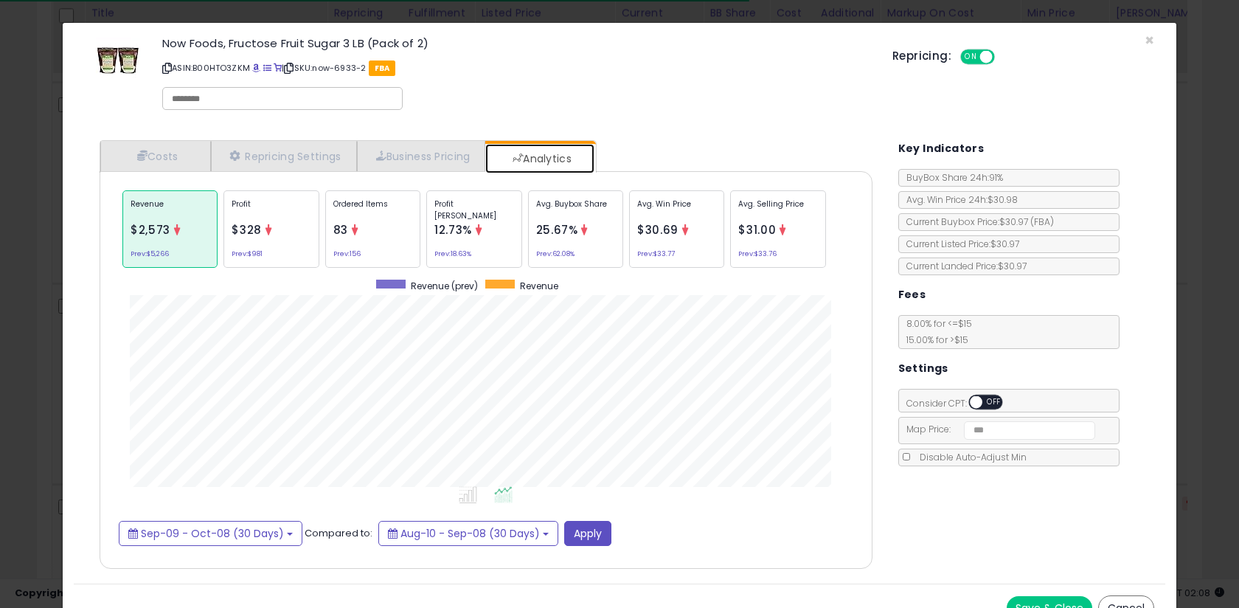
scroll to position [737044, 736695]
click at [479, 221] on div "Profit Margin 12.73% Prev: 18.63%" at bounding box center [473, 228] width 95 height 77
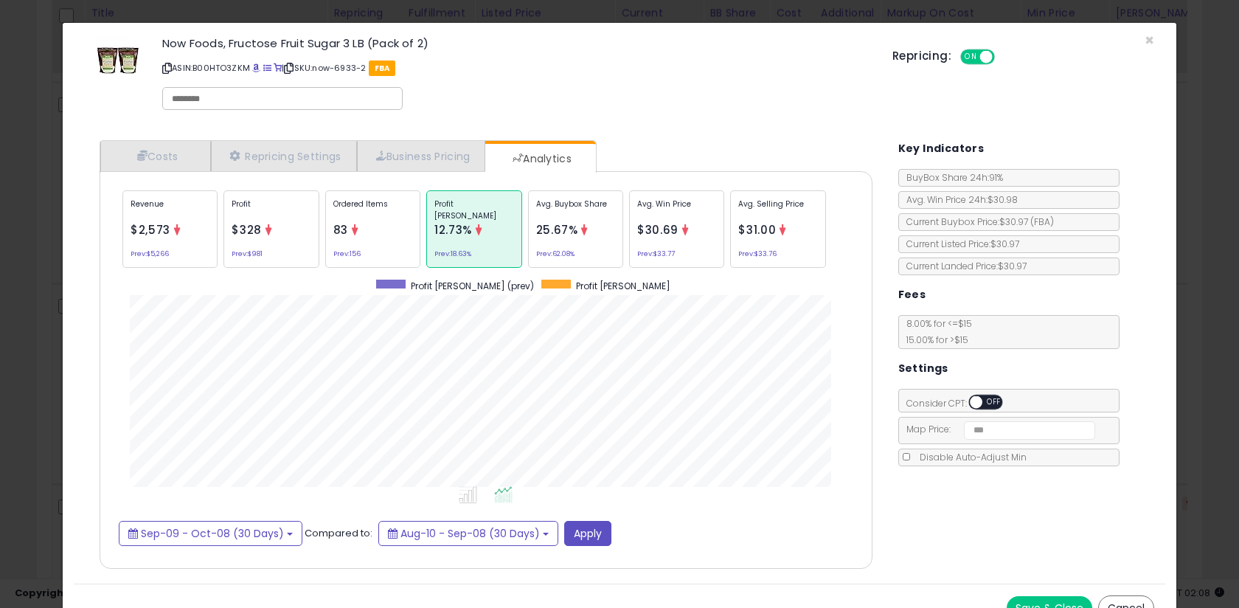
click at [531, 226] on div "Avg. Buybox Share 25.67% Prev: 62.08%" at bounding box center [575, 228] width 95 height 77
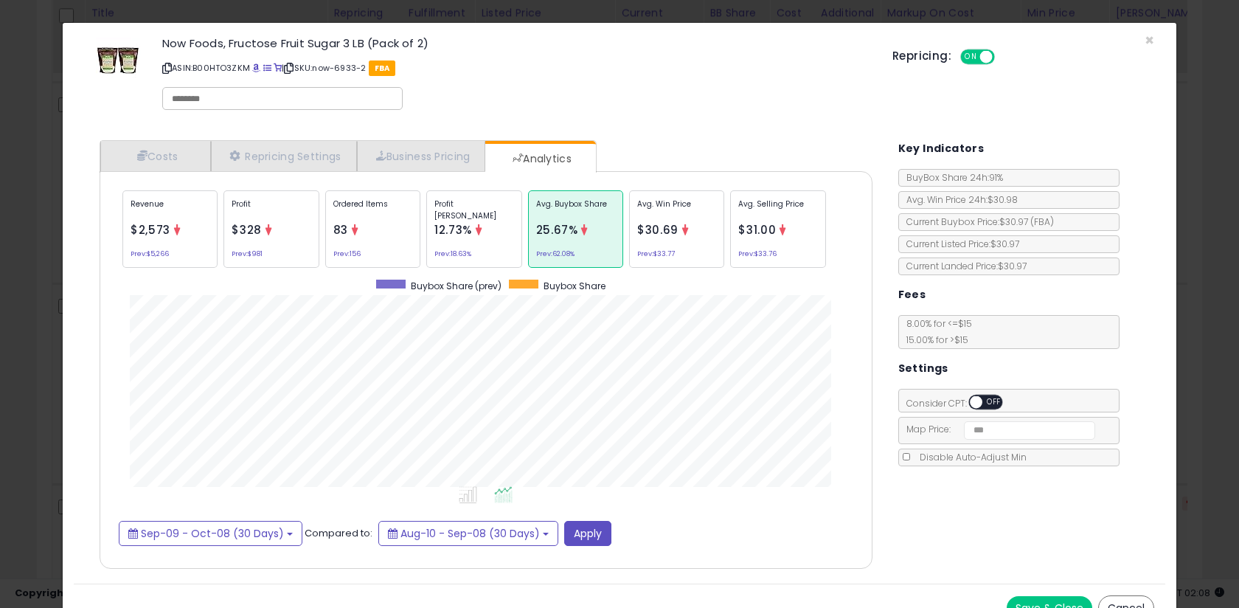
click at [46, 271] on div "× Close Now Foods, Fructose Fruit Sugar 3 LB (Pack of 2) ASIN: B00HTO3ZKM | SKU…" at bounding box center [619, 304] width 1239 height 608
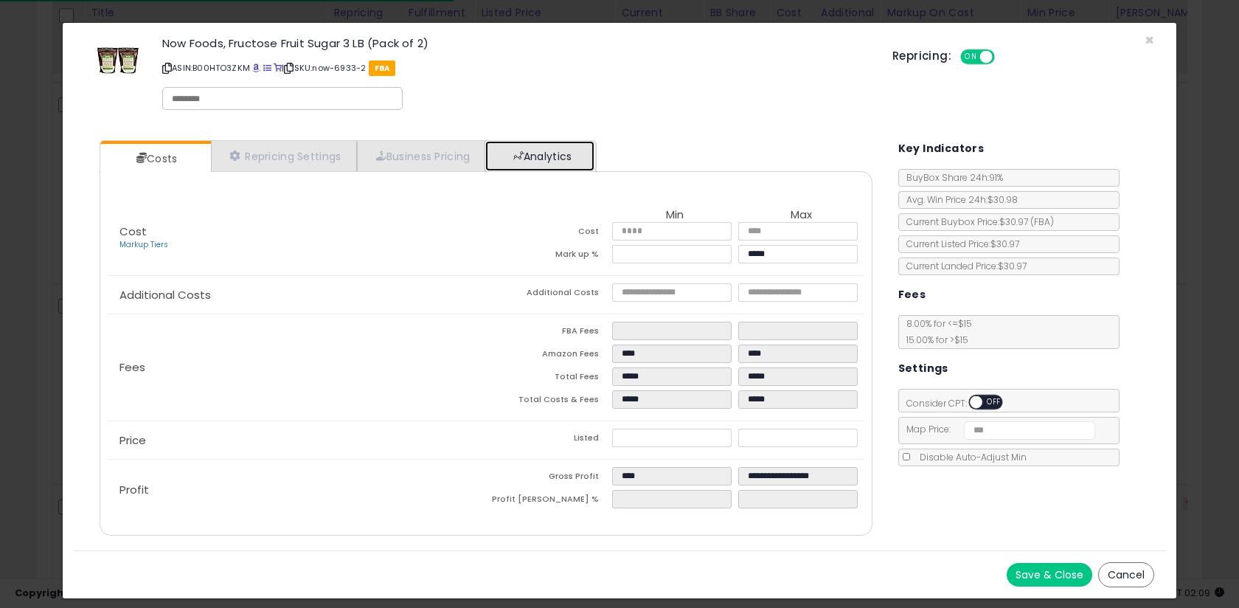
click at [561, 158] on link "Analytics" at bounding box center [539, 156] width 109 height 30
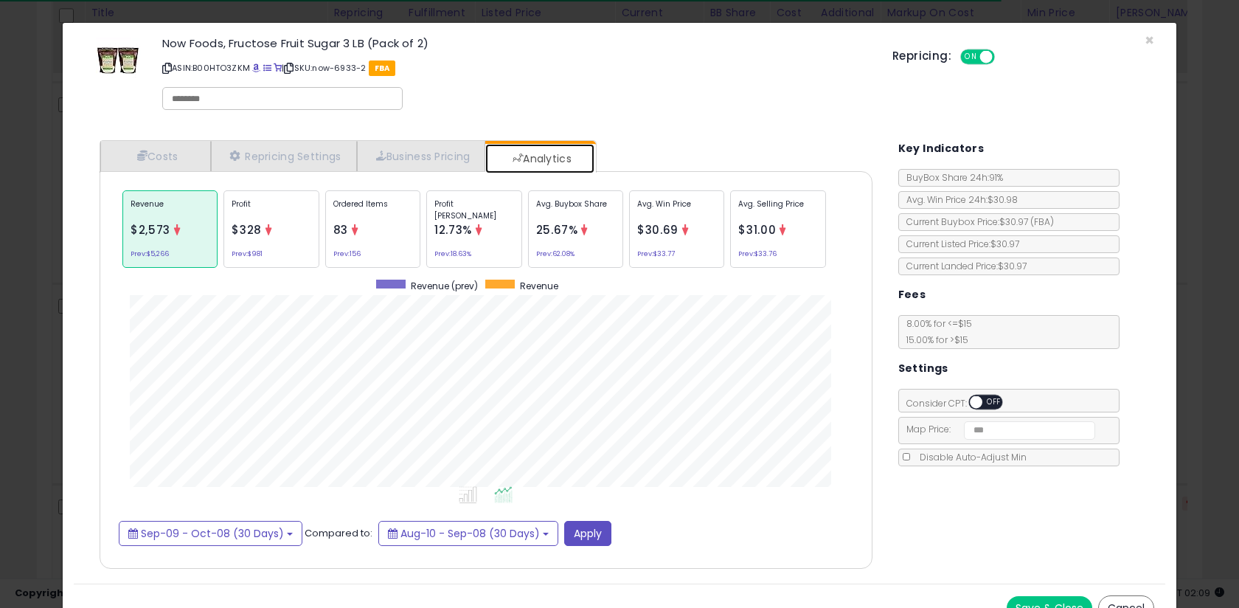
scroll to position [454, 802]
click at [409, 218] on p "Ordered Items" at bounding box center [372, 209] width 79 height 22
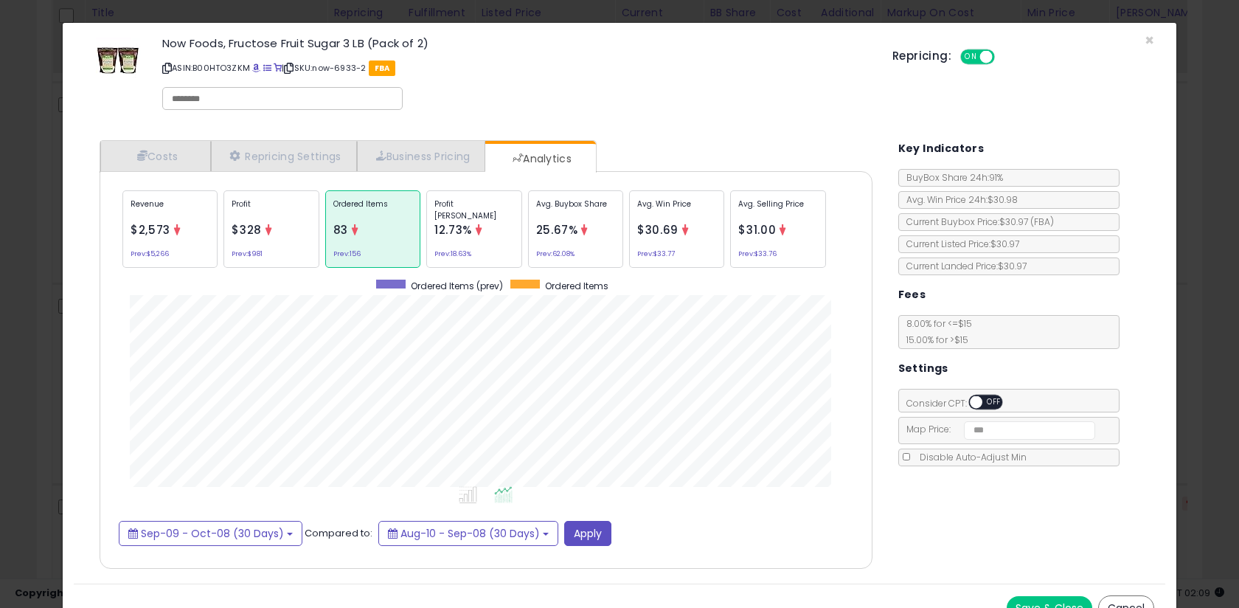
click at [265, 239] on div "Profit $328 Prev: $981" at bounding box center [270, 228] width 95 height 77
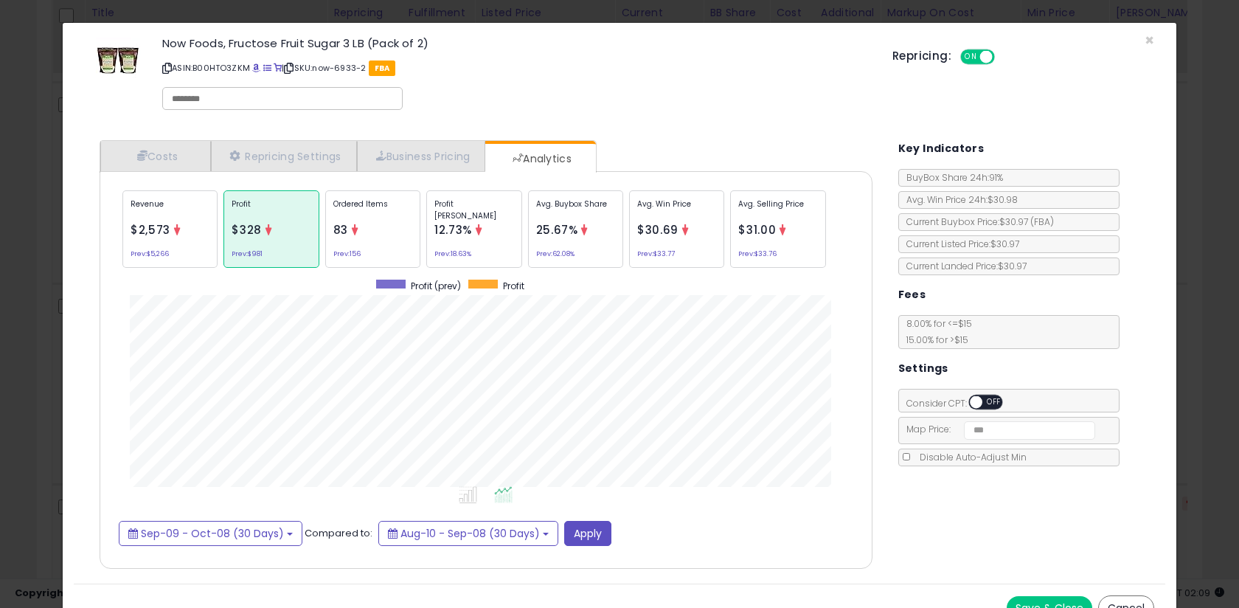
click at [37, 195] on div "× Close Now Foods, Fructose Fruit Sugar 3 LB (Pack of 2) ASIN: B00HTO3ZKM | SKU…" at bounding box center [619, 304] width 1239 height 608
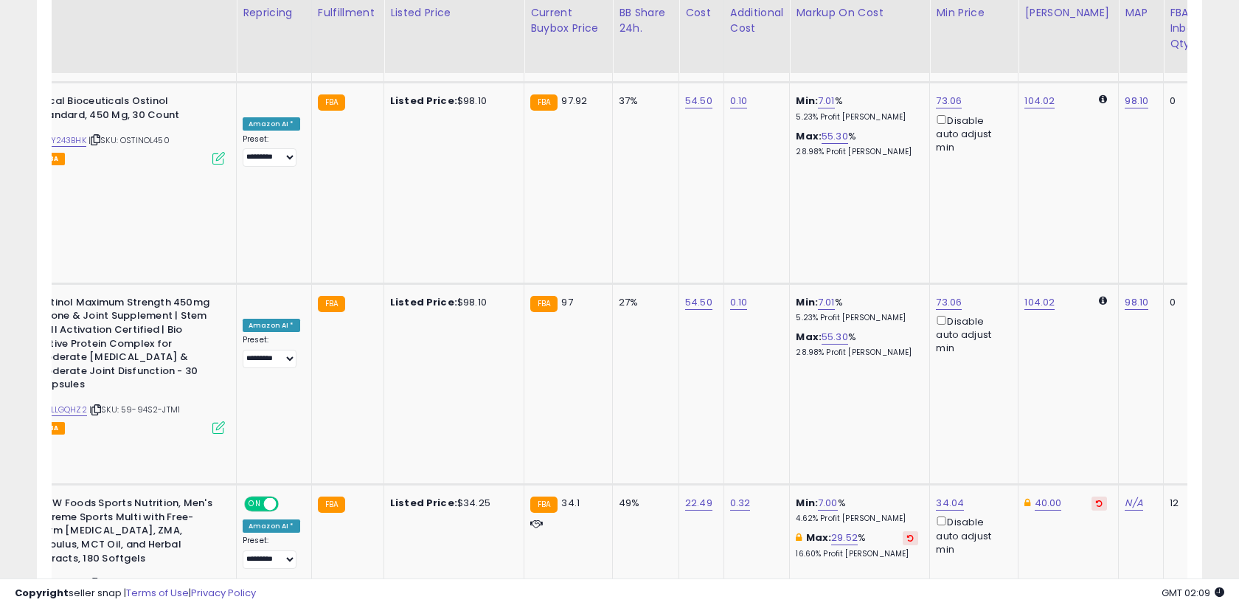
scroll to position [0, 109]
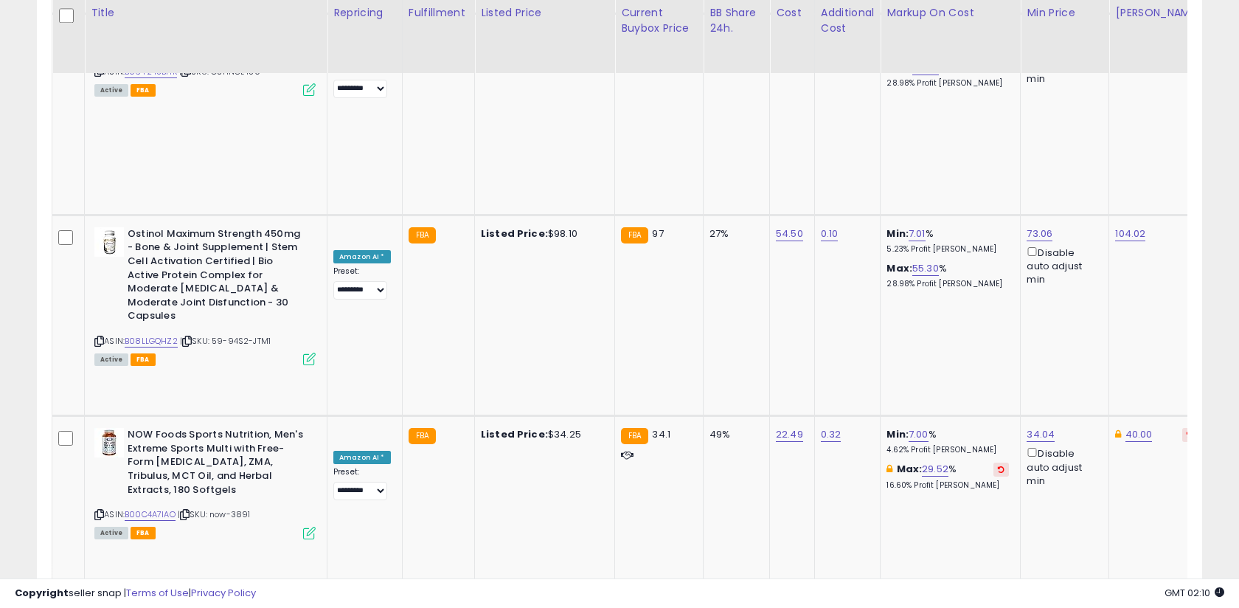
scroll to position [0, 142]
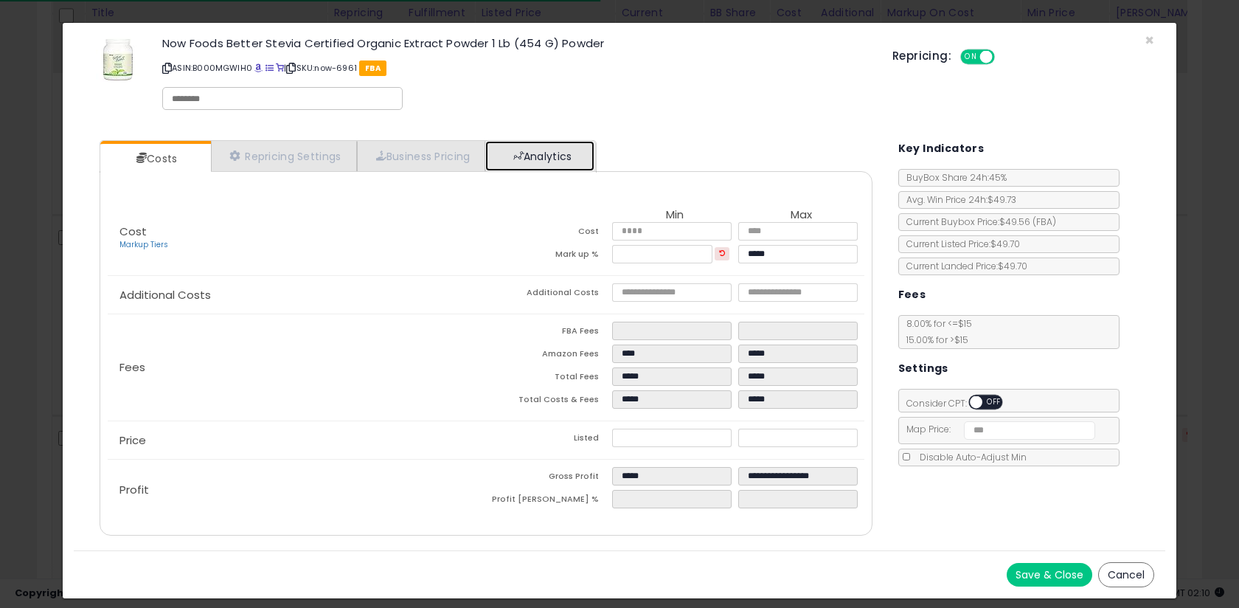
click at [506, 164] on link "Analytics" at bounding box center [539, 156] width 109 height 30
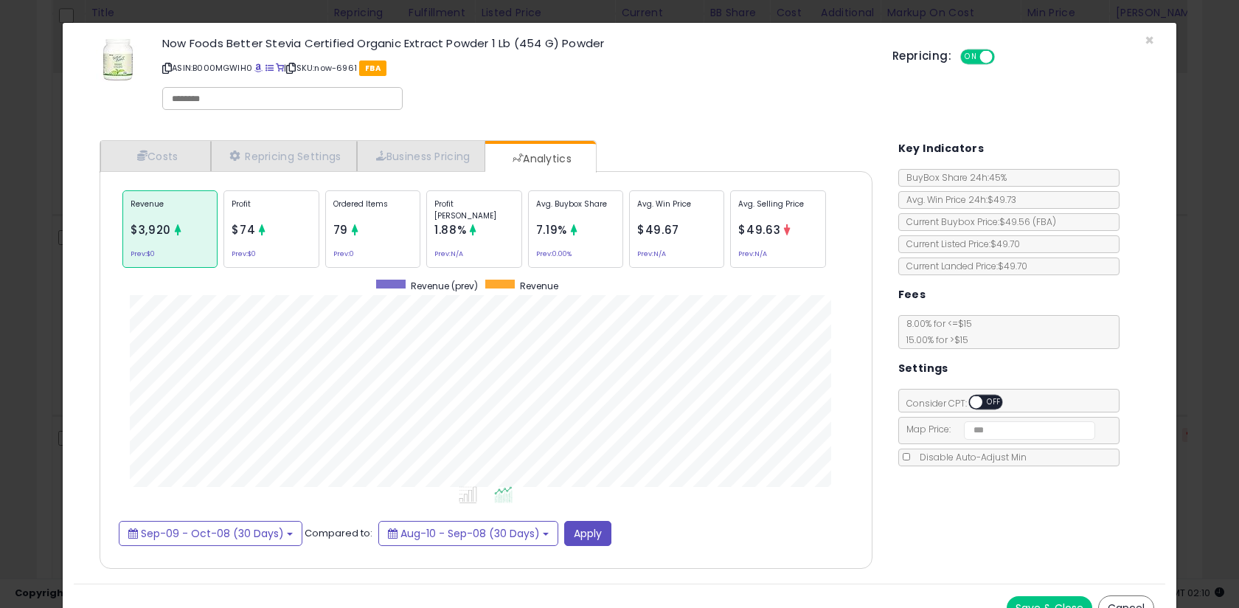
click at [497, 255] on div "Profit Margin 1.88% Prev: N/A" at bounding box center [473, 228] width 95 height 77
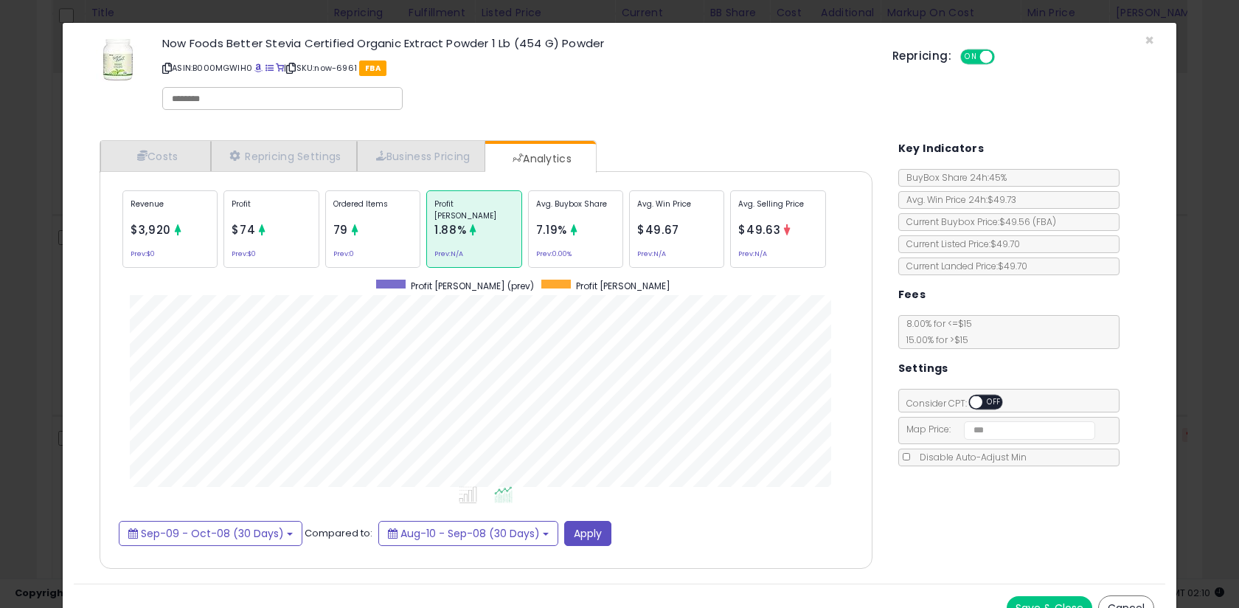
click at [282, 230] on div "Profit $74 Prev: $0" at bounding box center [270, 228] width 95 height 77
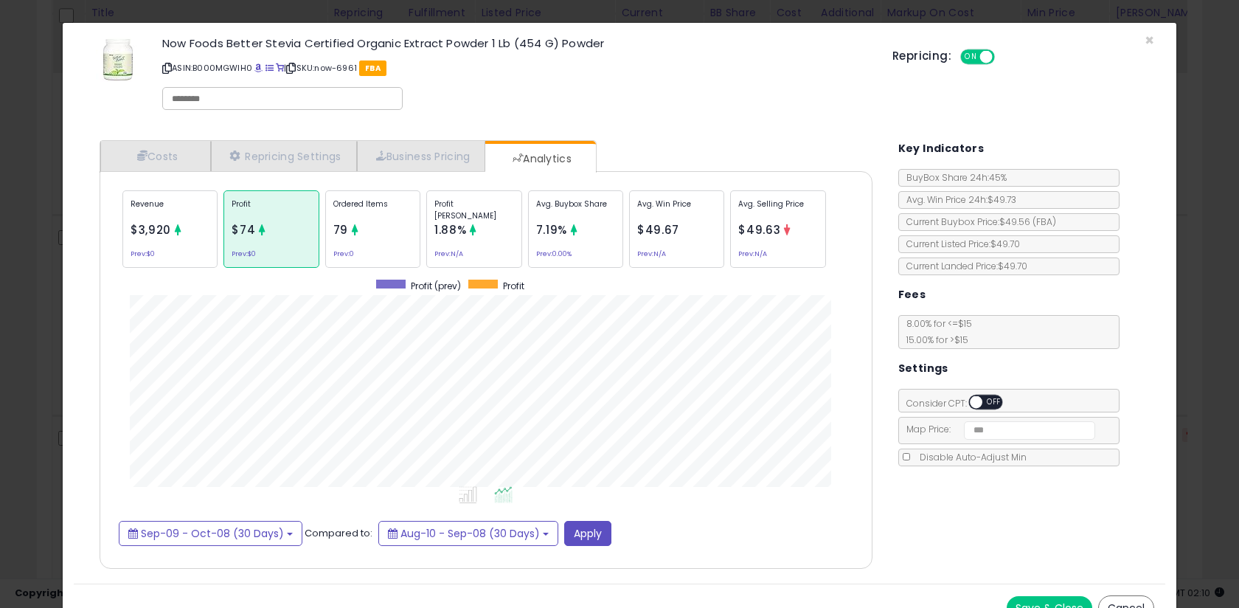
click at [37, 254] on div "× Close Now Foods Better Stevia Certified Organic Extract Powder 1 Lb (454 G) P…" at bounding box center [619, 304] width 1239 height 608
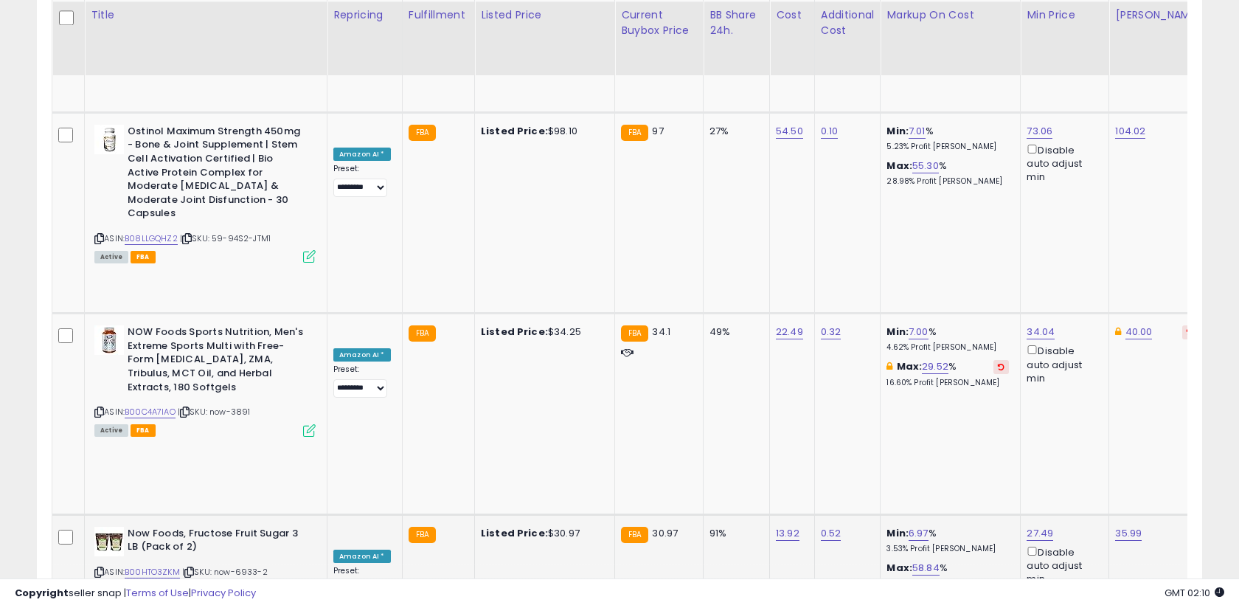
scroll to position [1485, 0]
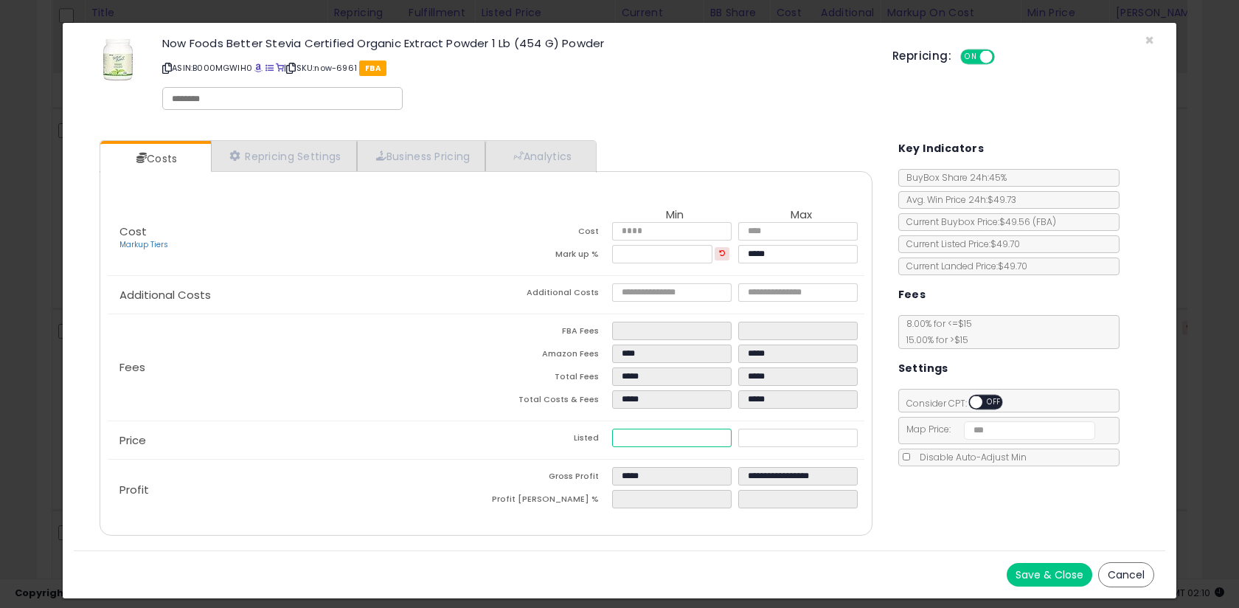
click at [664, 442] on input "*****" at bounding box center [671, 437] width 119 height 18
type input "****"
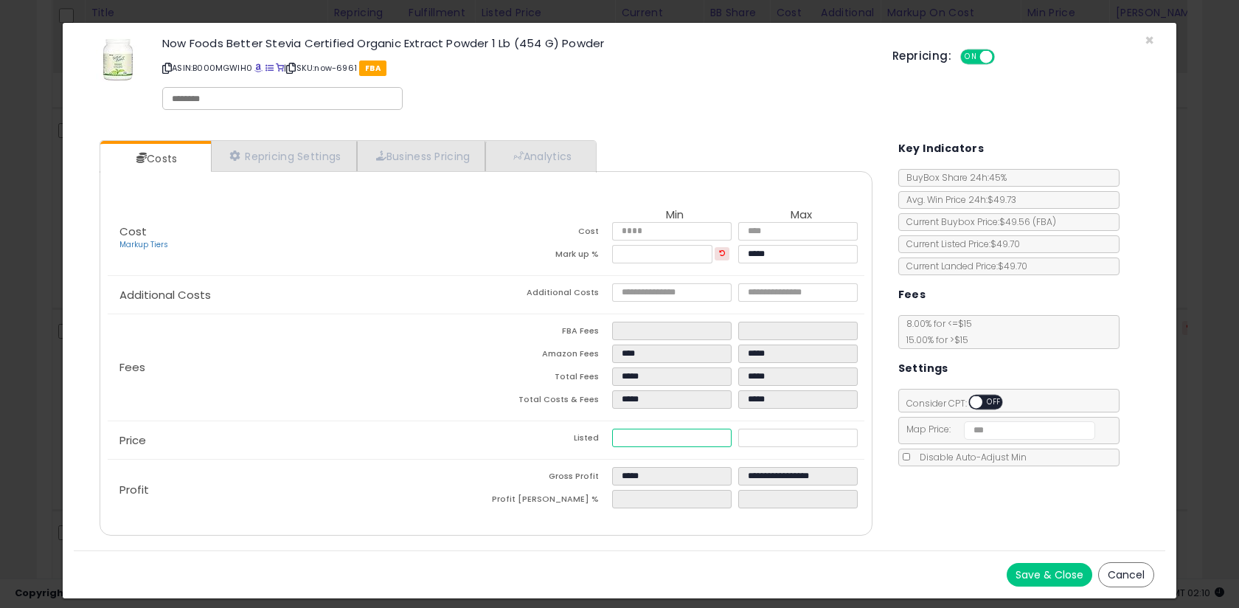
type input "*****"
type input "*"
type input "****"
type input "*****"
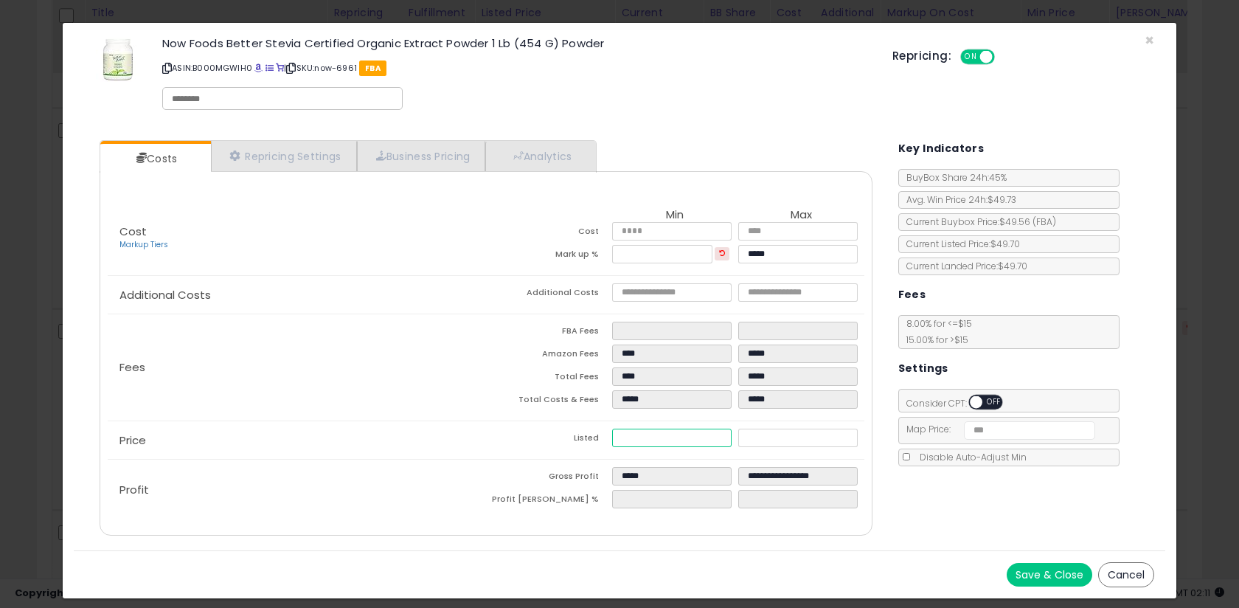
type input "**"
type input "****"
type input "*****"
type input "****"
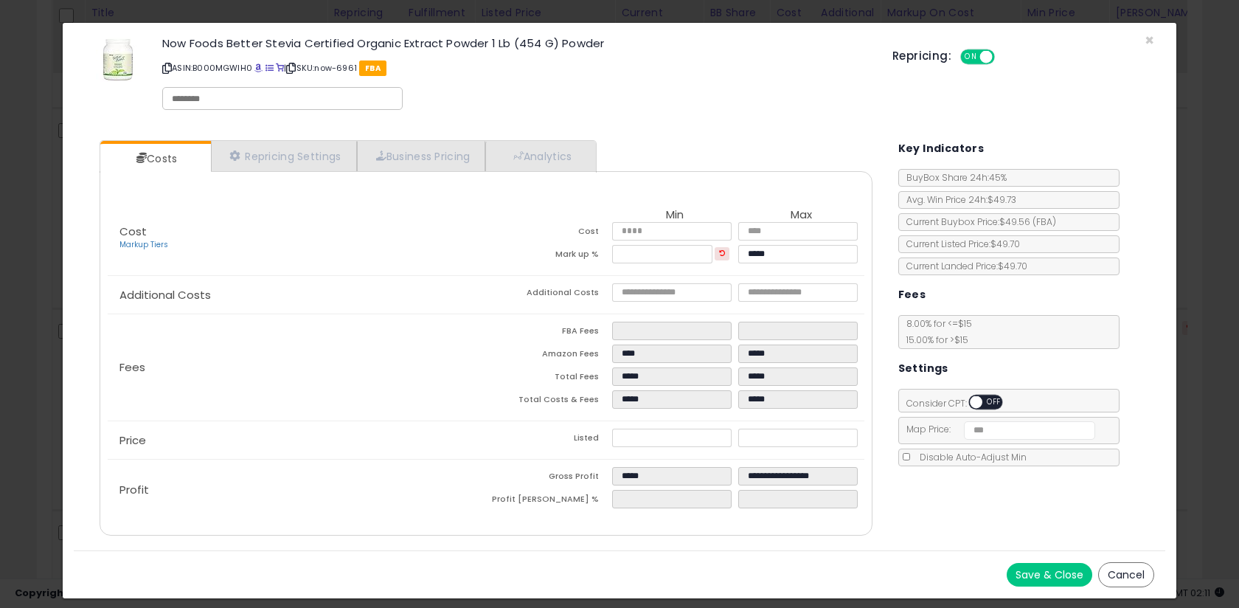
type input "****"
type input "*****"
type input "****"
type input "*****"
type input "****"
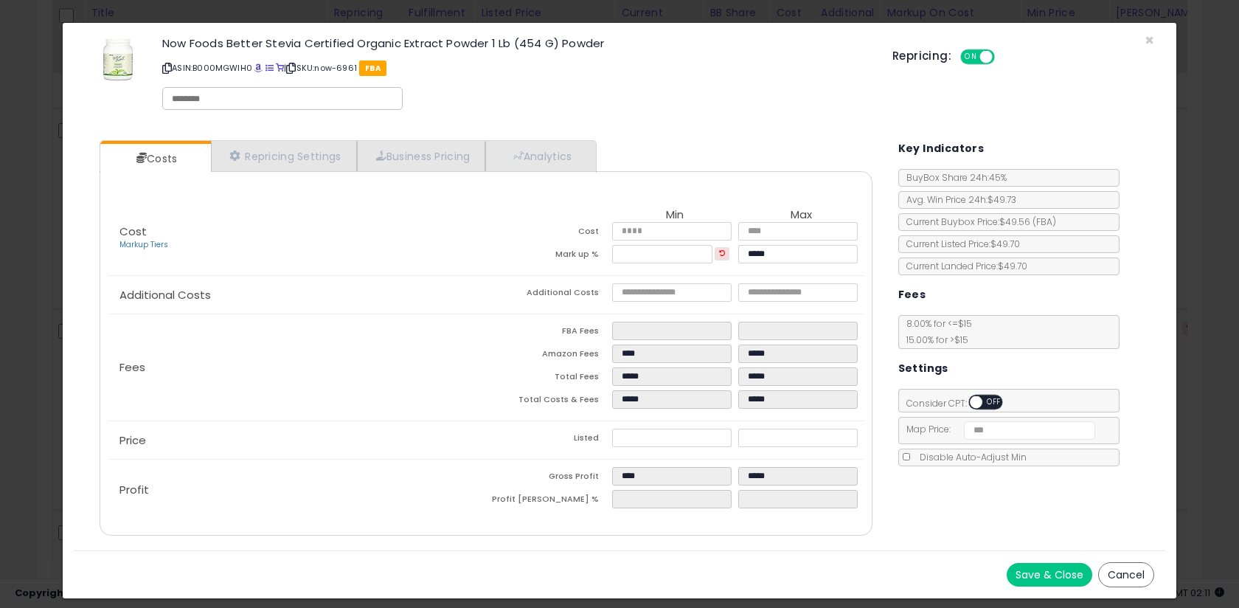
click at [575, 433] on td "Listed" at bounding box center [549, 439] width 126 height 23
click at [1150, 39] on span "×" at bounding box center [1150, 39] width 10 height 21
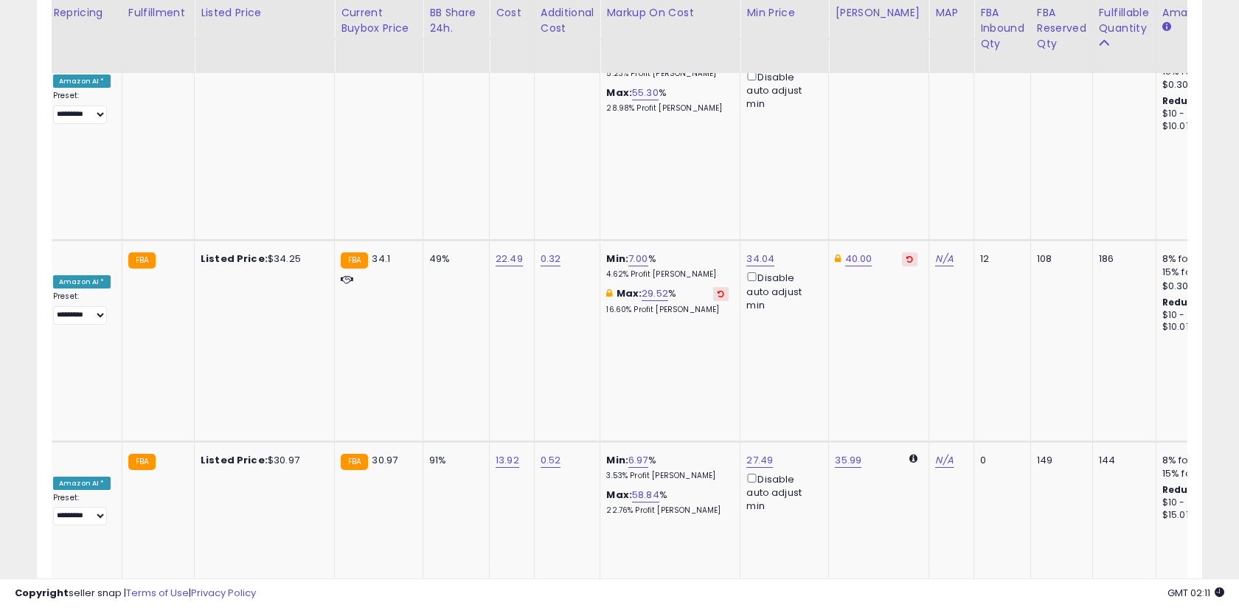
scroll to position [0, 282]
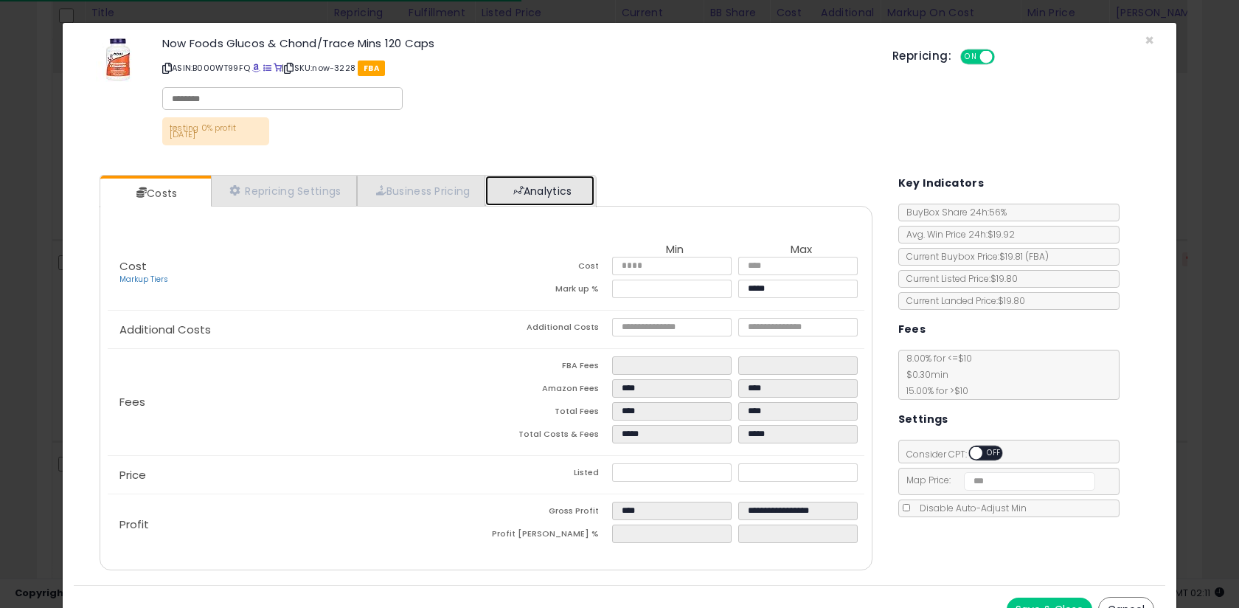
click at [561, 196] on link "Analytics" at bounding box center [539, 191] width 109 height 30
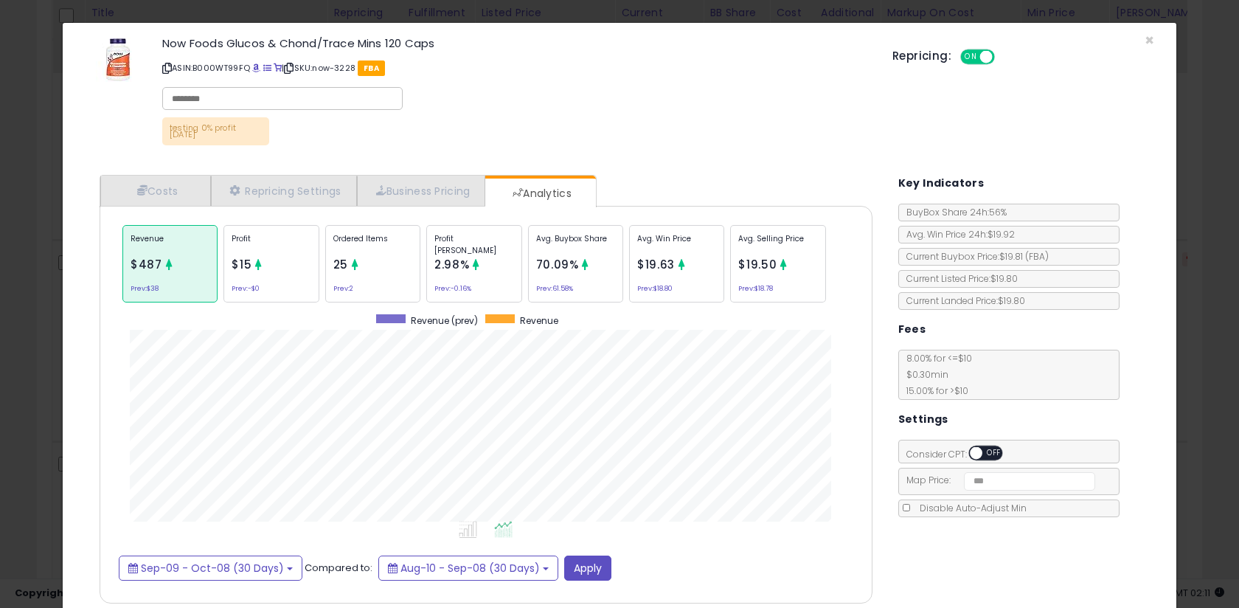
click at [45, 239] on div "× Close Now Foods Glucos & Chond/Trace Mins 120 Caps ASIN: B000WT99FQ | SKU: no…" at bounding box center [619, 304] width 1239 height 608
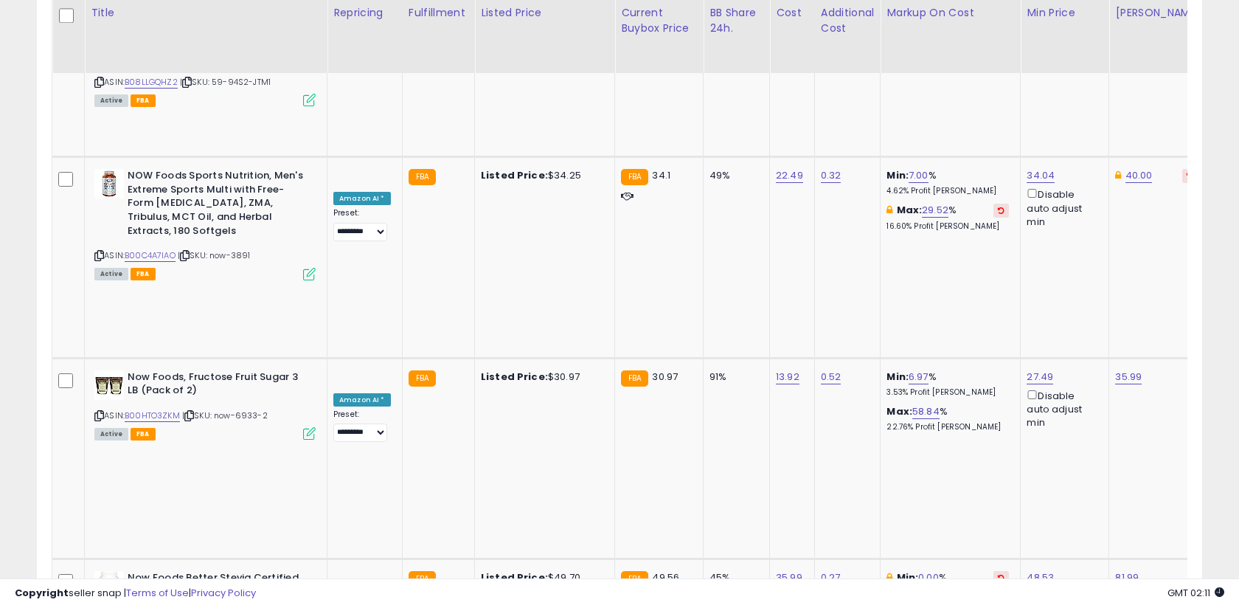
scroll to position [1634, 0]
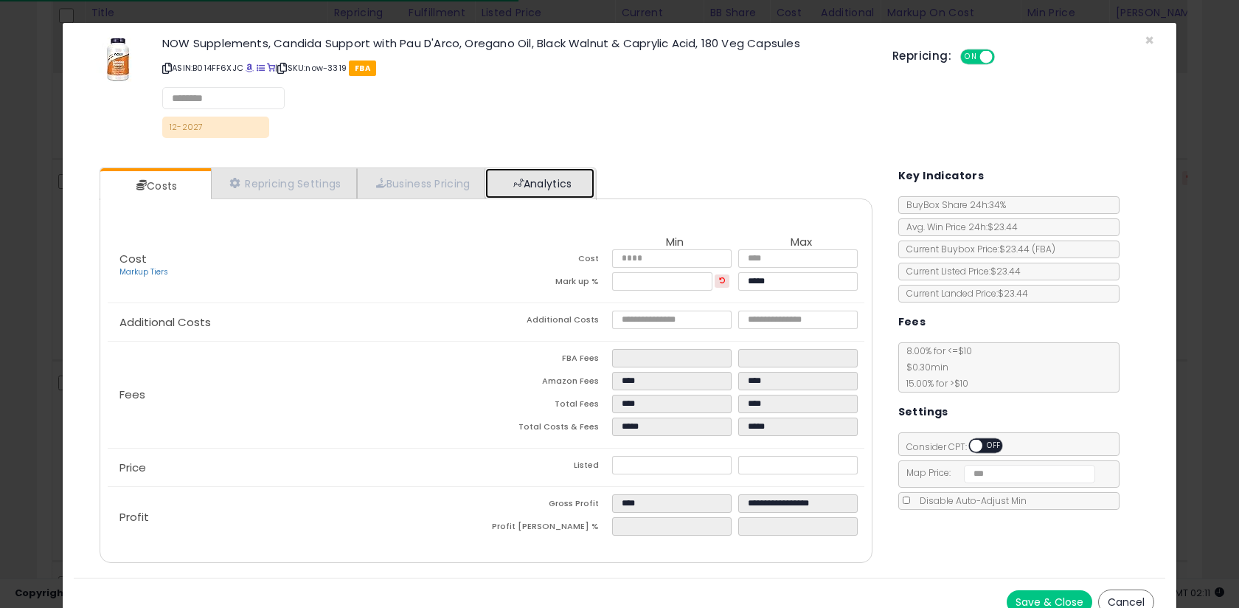
click at [560, 187] on link "Analytics" at bounding box center [539, 183] width 109 height 30
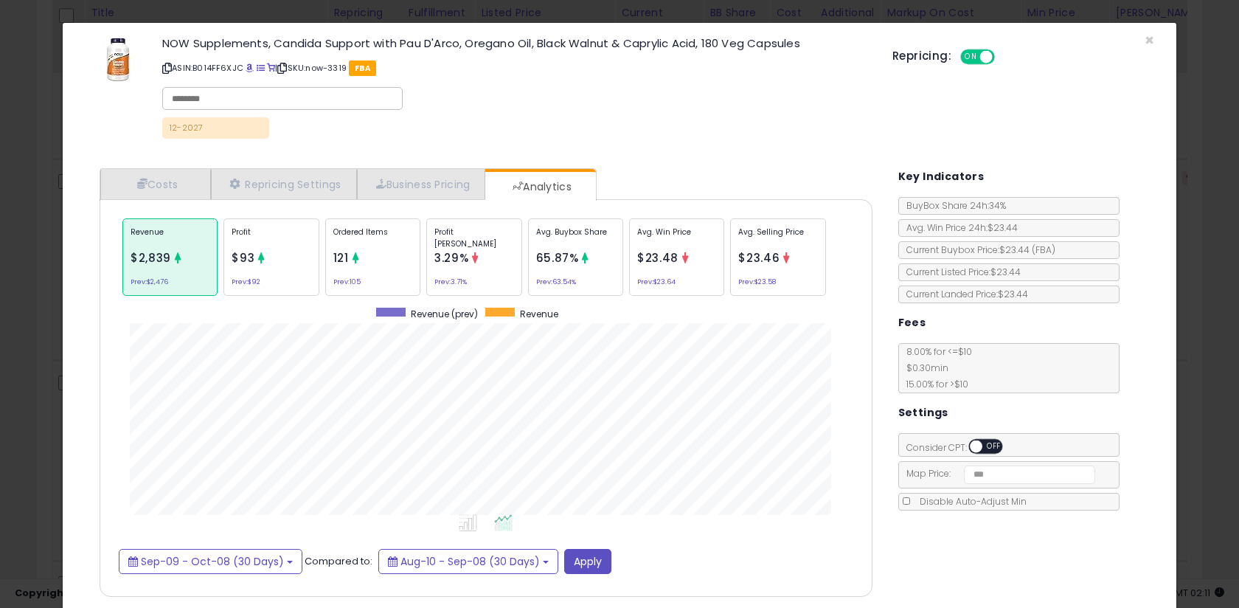
click at [36, 232] on div "× Close NOW Supplements, Candida Support with Pau D'Arco, Oregano Oil, Black Wa…" at bounding box center [619, 304] width 1239 height 608
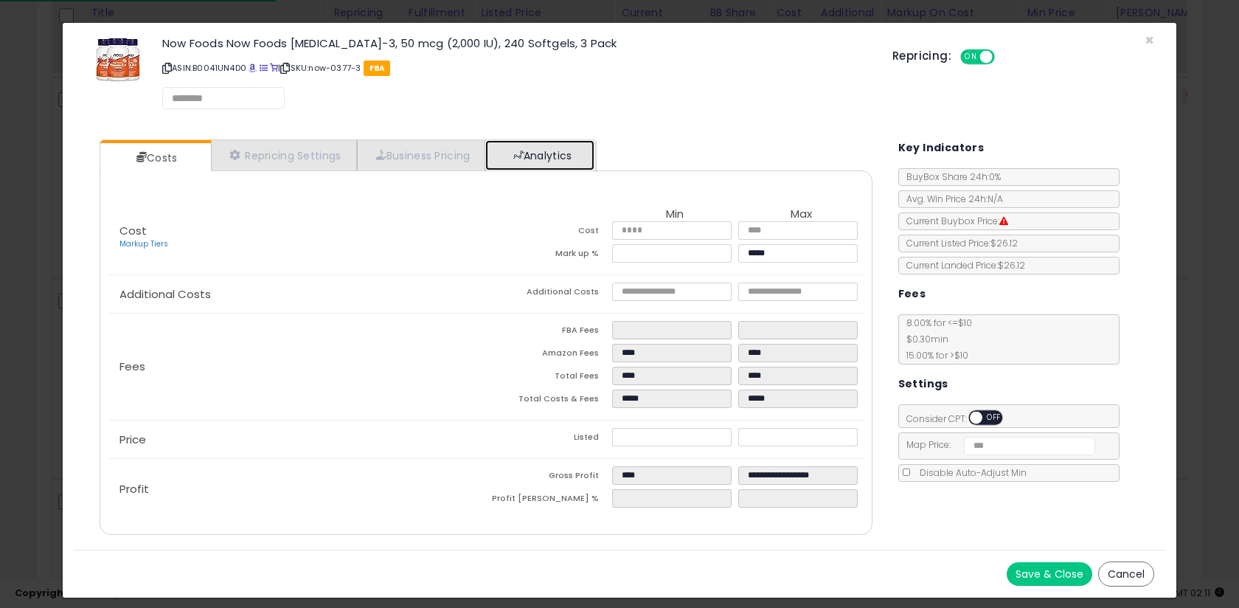
click at [520, 156] on span at bounding box center [518, 155] width 10 height 10
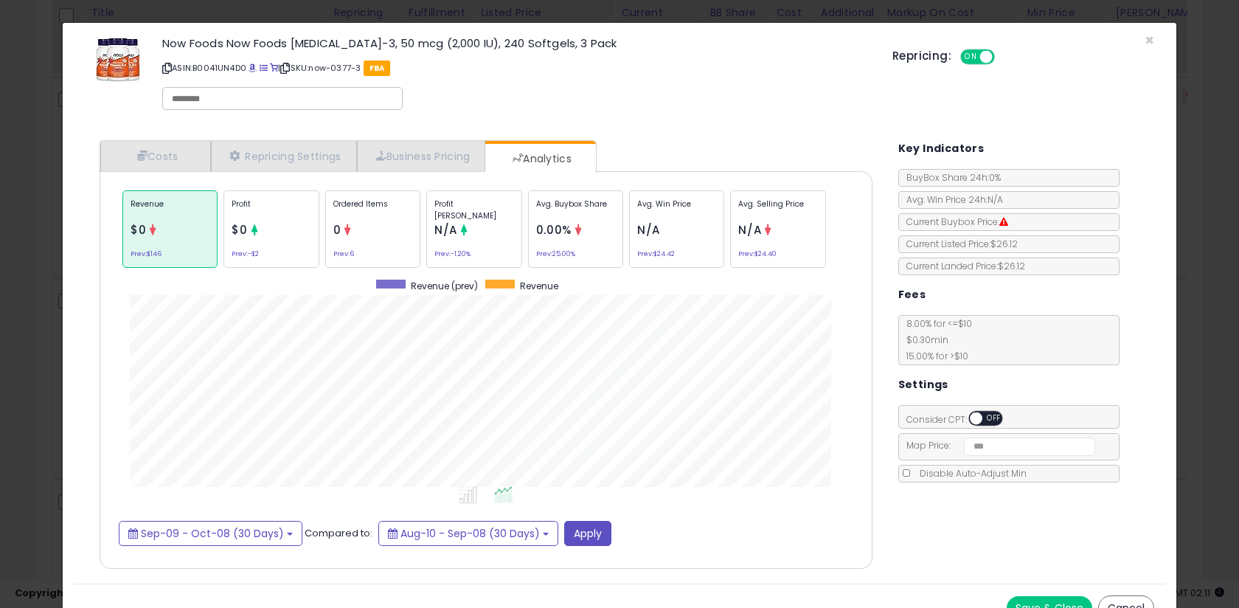
click at [52, 257] on div "× Close Now Foods Now Foods Vitamin D-3, 50 mcg (2,000 IU), 240 Softgels, 3 Pac…" at bounding box center [619, 304] width 1239 height 608
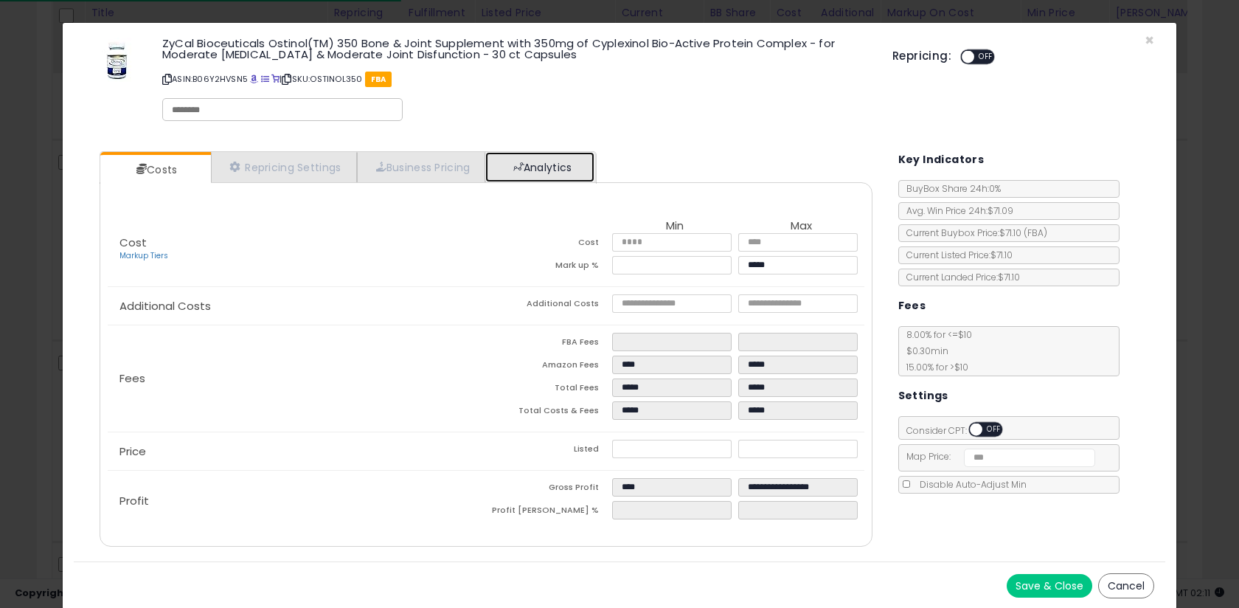
click at [520, 167] on span at bounding box center [518, 167] width 10 height 10
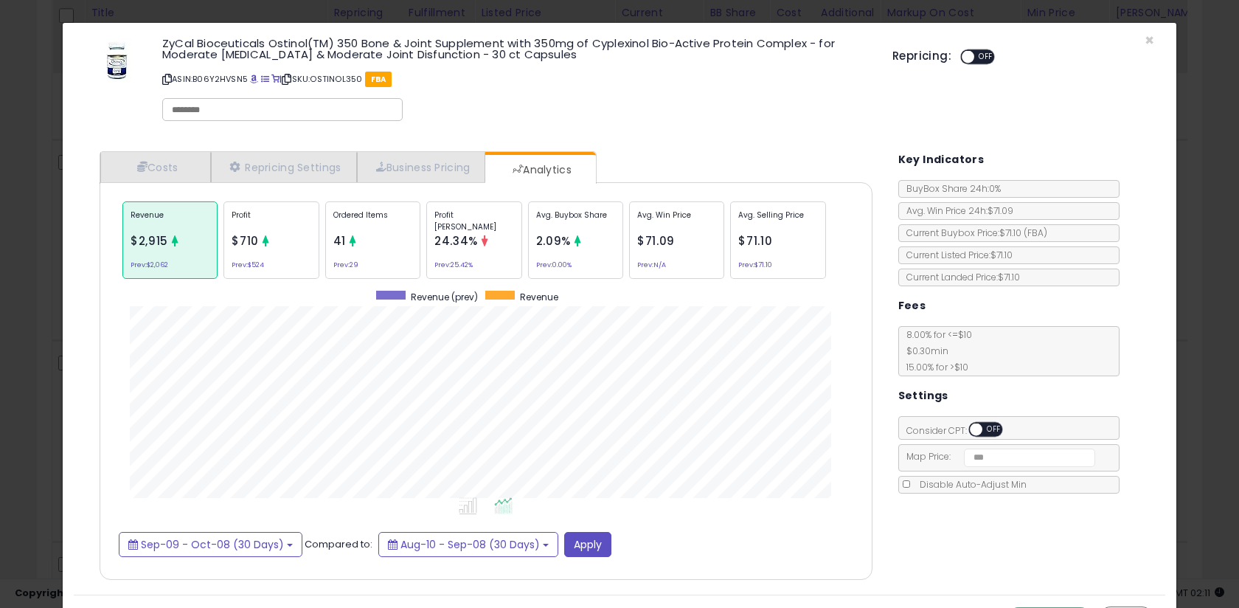
click at [51, 218] on div "× Close ZyCal Bioceuticals Ostinol(TM) 350 Bone & Joint Supplement with 350mg o…" at bounding box center [619, 304] width 1239 height 608
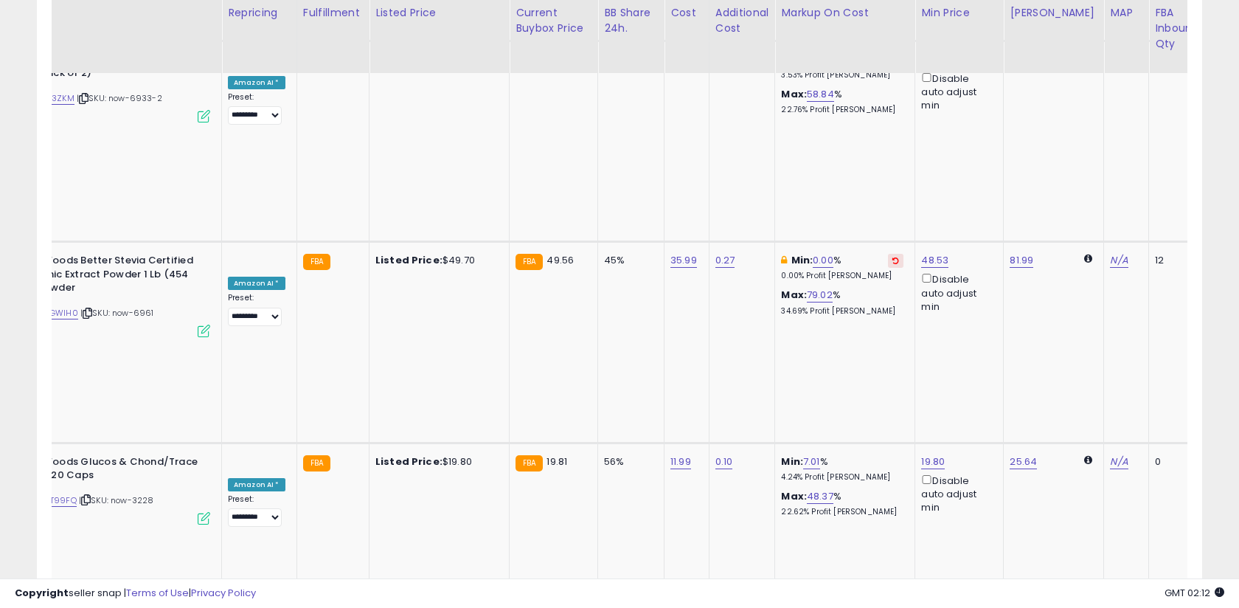
scroll to position [0, 107]
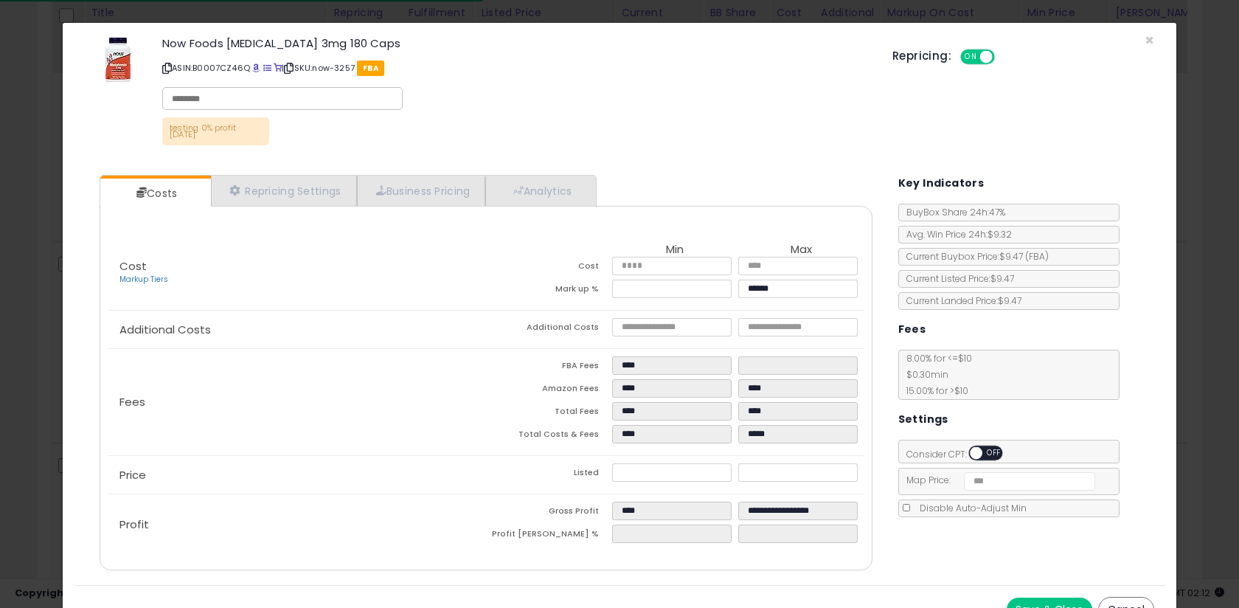
click at [553, 167] on div "Costs Repricing Settings Business Pricing Analytics Cost" at bounding box center [486, 374] width 802 height 421
click at [552, 177] on link "Analytics" at bounding box center [539, 191] width 109 height 30
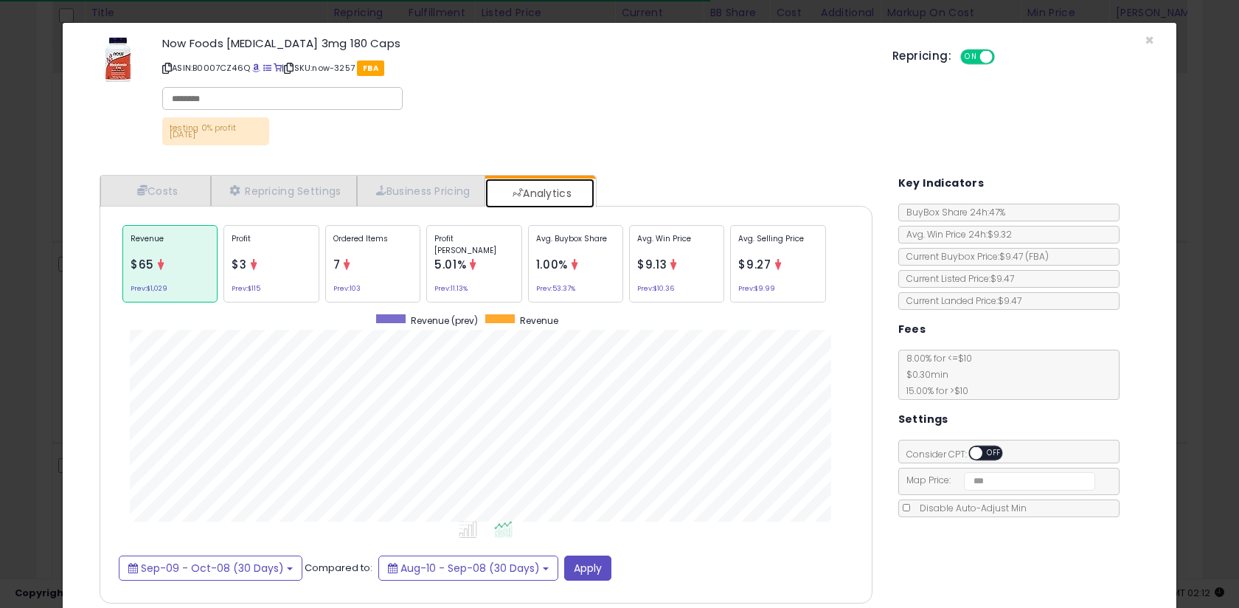
scroll to position [454, 802]
click at [499, 277] on div "Profit Margin 5.01% Prev: 11.13%" at bounding box center [473, 263] width 95 height 77
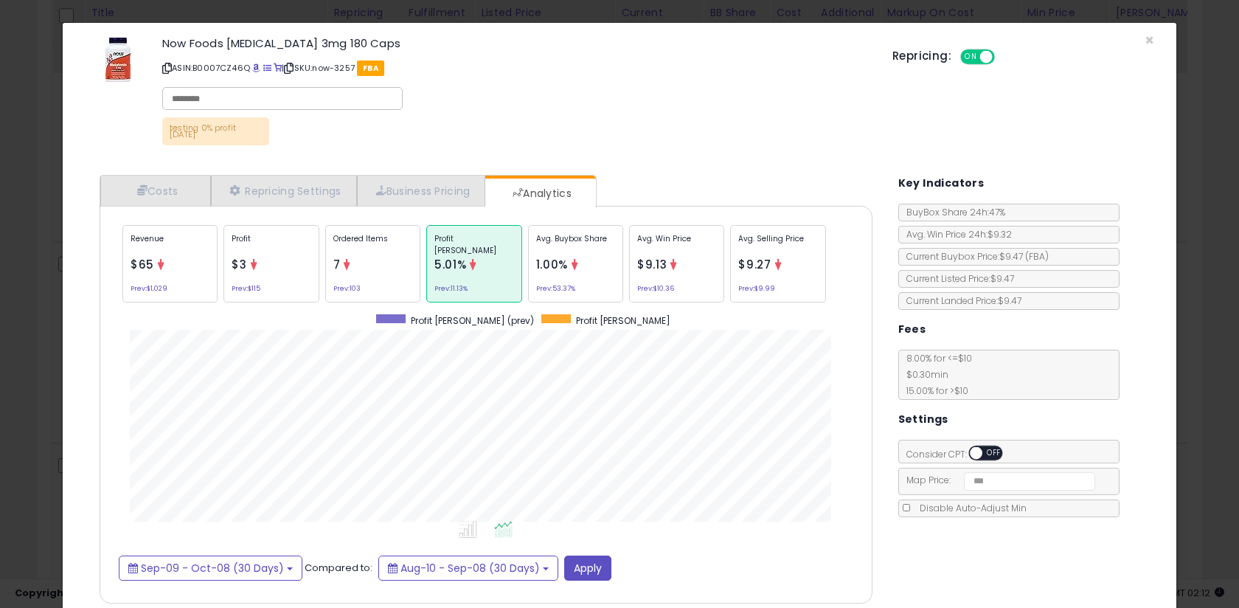
click at [63, 304] on div "× Close Now Foods Melatonin 3mg 180 Caps ASIN: B0007CZ46Q | SKU: now-3257 FBA t…" at bounding box center [619, 344] width 1115 height 645
click at [536, 258] on div "Avg. Buybox Share 1.00% Prev: 53.37%" at bounding box center [575, 263] width 95 height 77
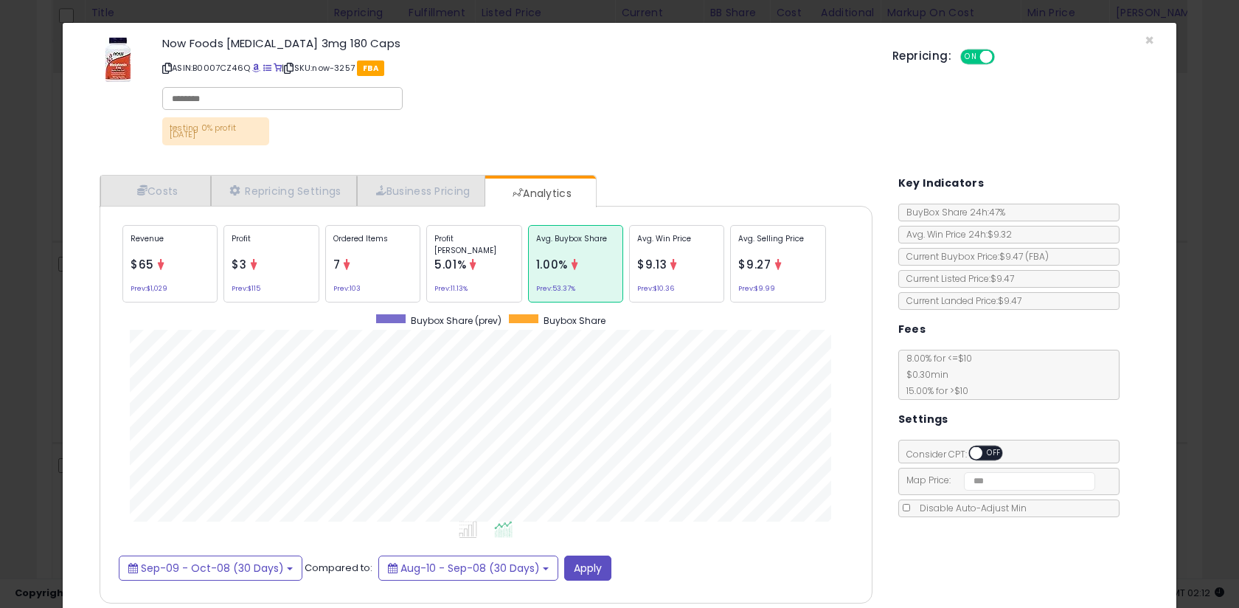
click at [18, 256] on div "× Close Now Foods Melatonin 3mg 180 Caps ASIN: B0007CZ46Q | SKU: now-3257 FBA t…" at bounding box center [619, 304] width 1239 height 608
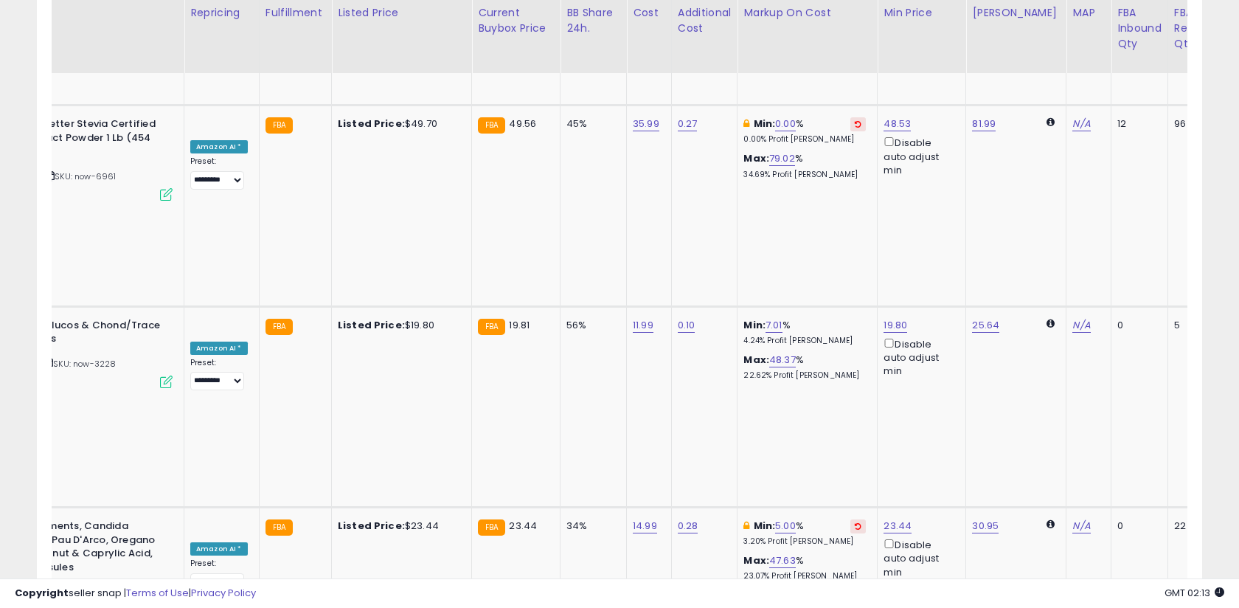
scroll to position [0, 161]
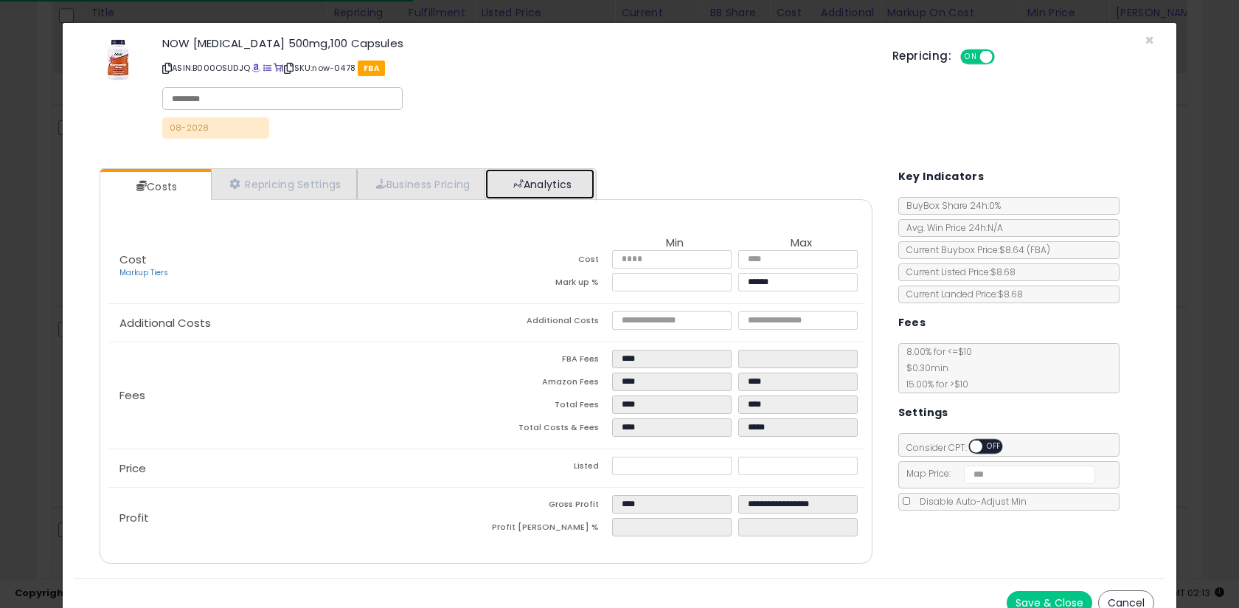
click at [534, 177] on link "Analytics" at bounding box center [539, 184] width 109 height 30
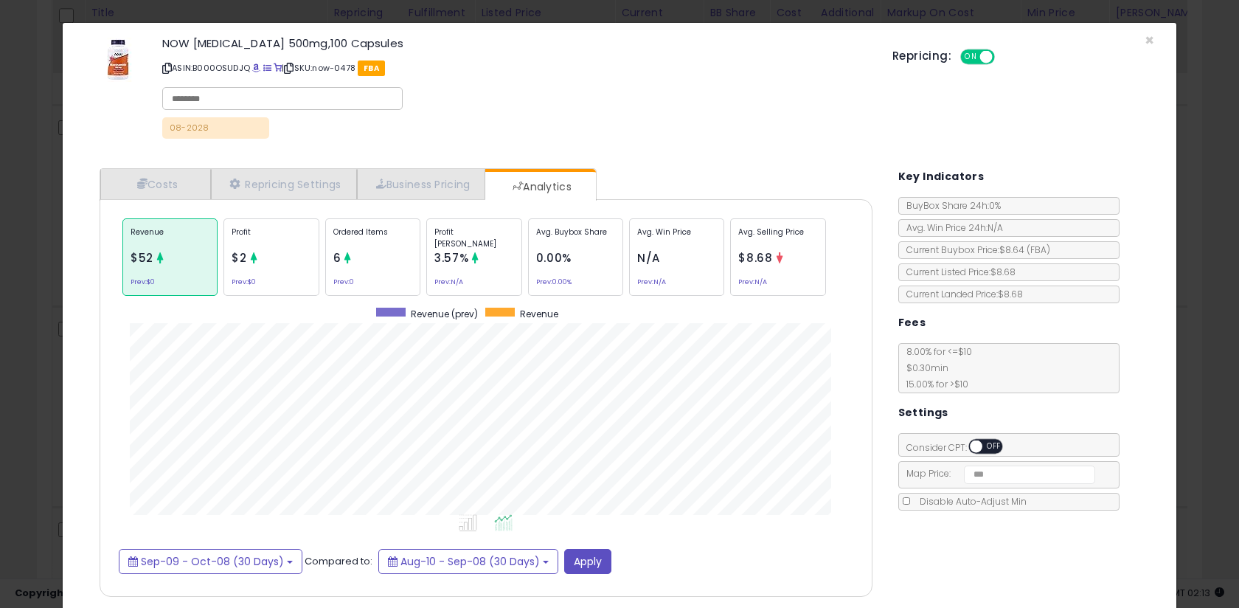
click at [51, 292] on div "× Close NOW Niacinamide 500mg,100 Capsules ASIN: B000OSUDJQ | SKU: now-0478 FBA…" at bounding box center [619, 304] width 1239 height 608
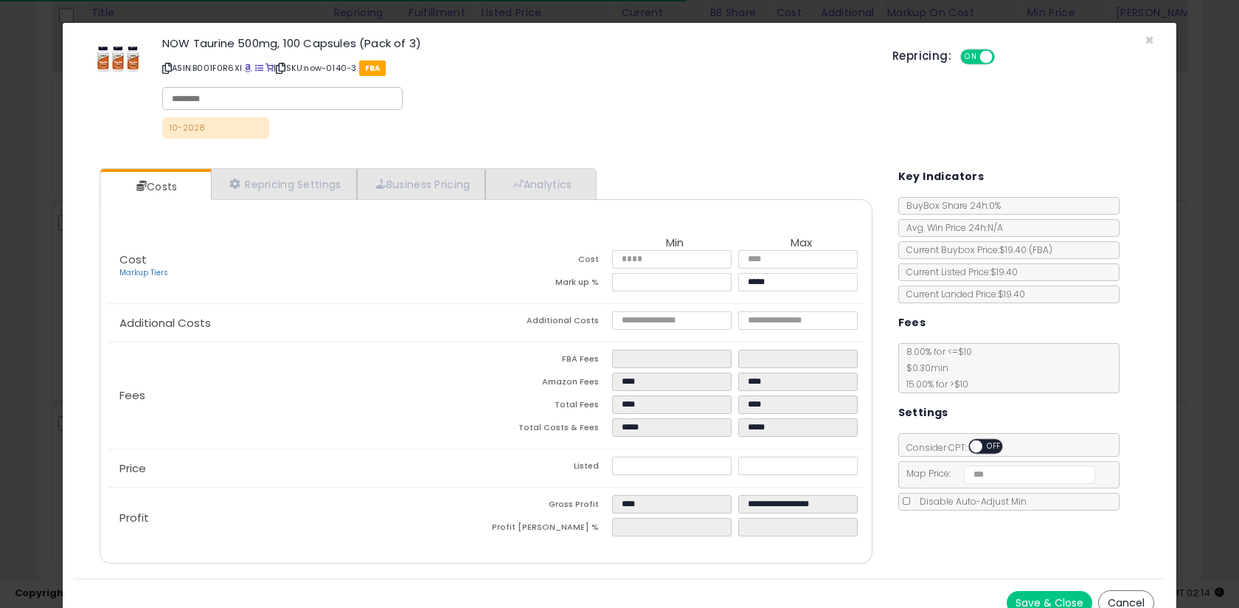
click at [544, 166] on div "Costs Repricing Settings Business Pricing Analytics Cost" at bounding box center [486, 367] width 802 height 421
click at [540, 183] on link "Analytics" at bounding box center [539, 184] width 109 height 30
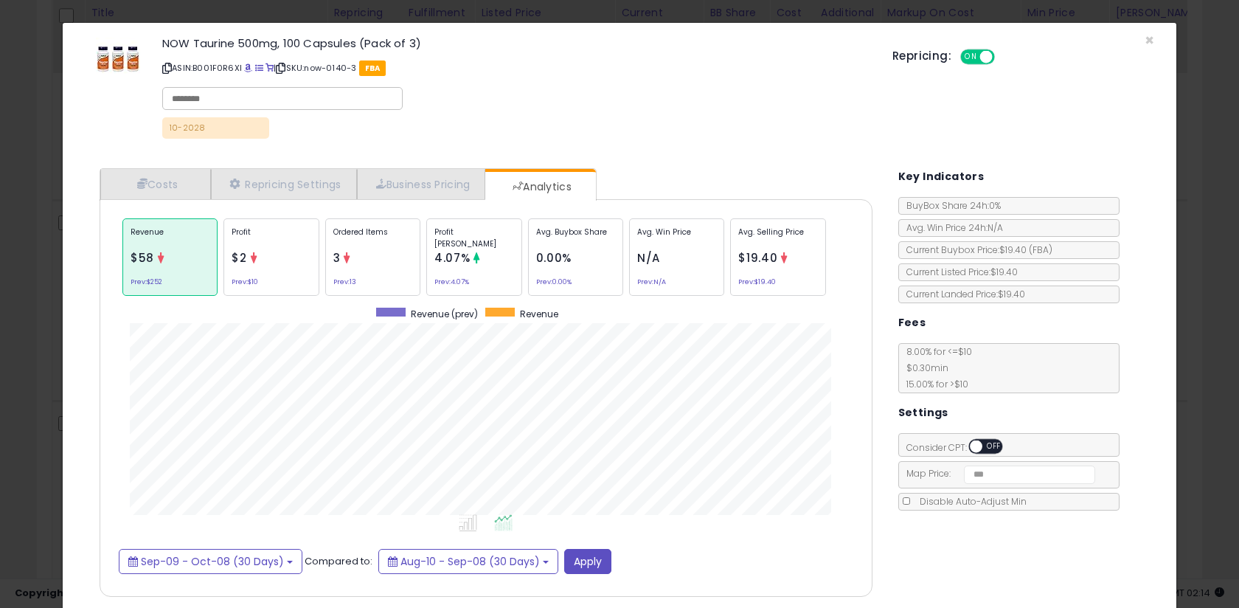
click at [42, 244] on div "× Close NOW Taurine 500mg, 100 Capsules (Pack of 3) ASIN: B001F0R6XI | SKU: now…" at bounding box center [619, 304] width 1239 height 608
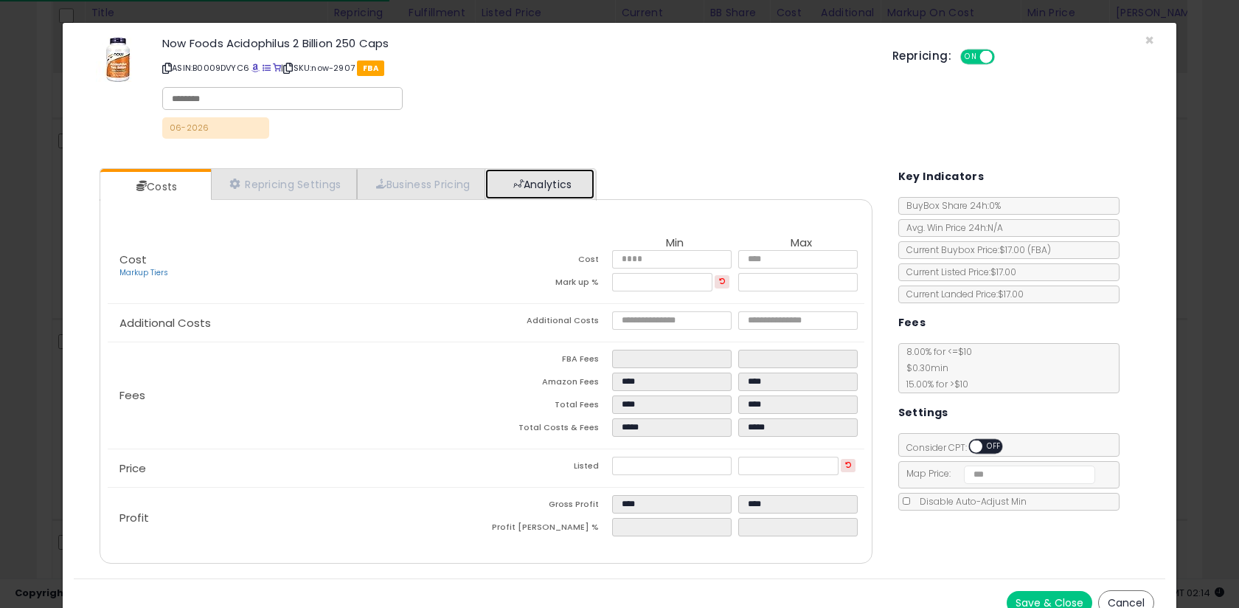
click at [565, 186] on link "Analytics" at bounding box center [539, 184] width 109 height 30
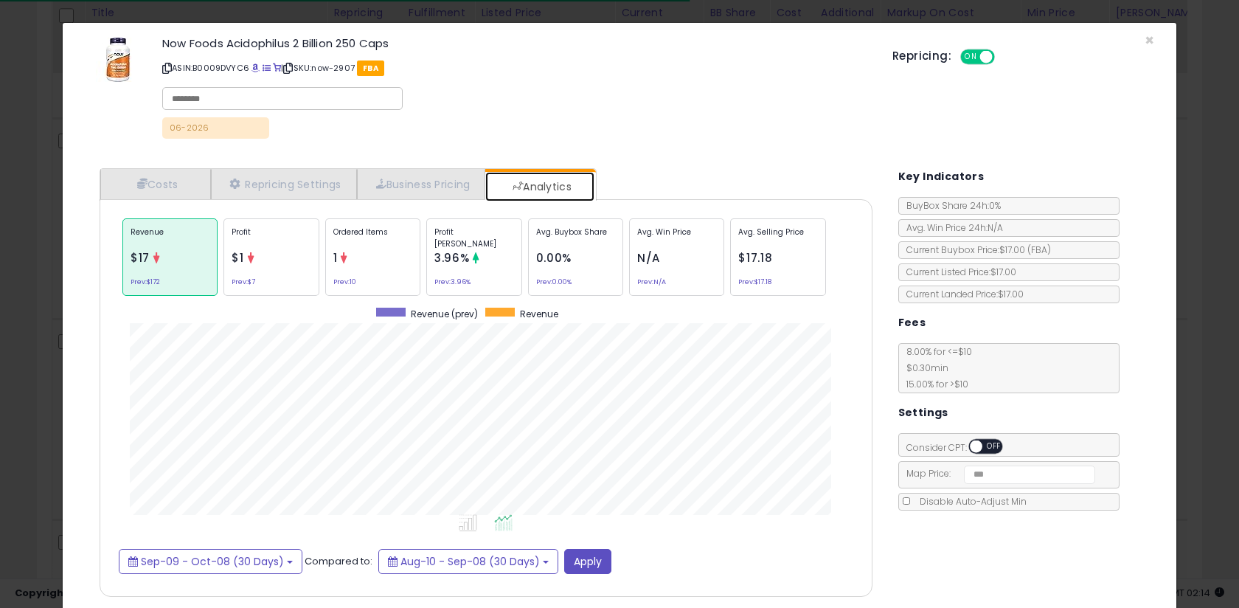
scroll to position [454, 802]
click at [54, 235] on div "× Close Now Foods Acidophilus 2 Billion 250 Caps ASIN: B0009DVYC6 | SKU: now-29…" at bounding box center [619, 304] width 1239 height 608
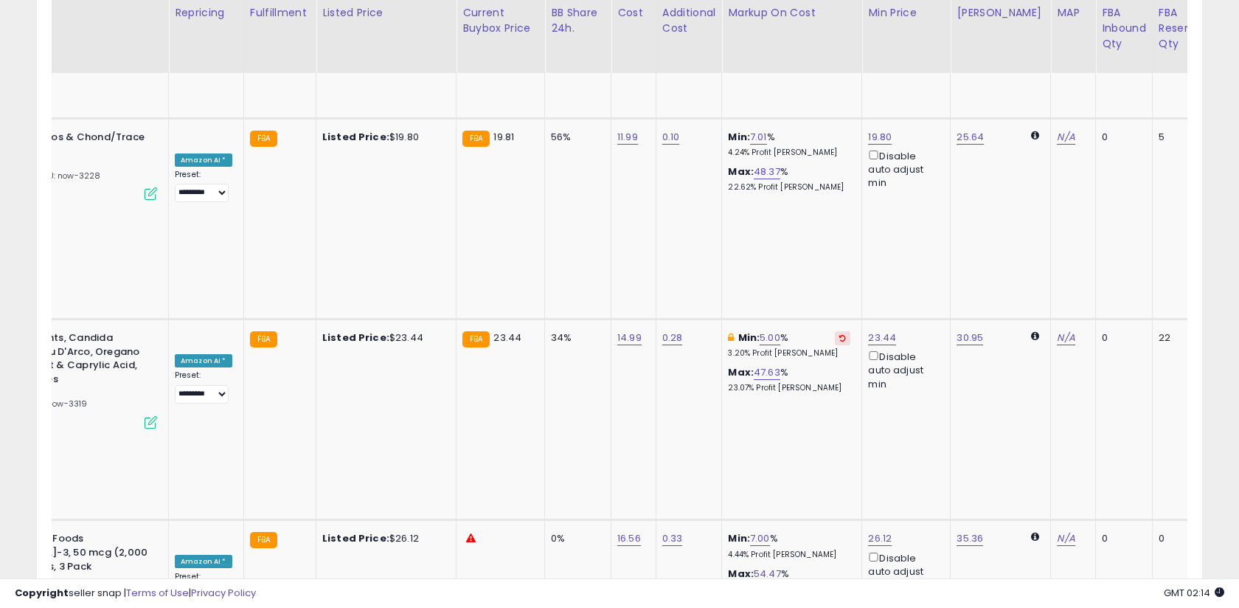
scroll to position [0, 161]
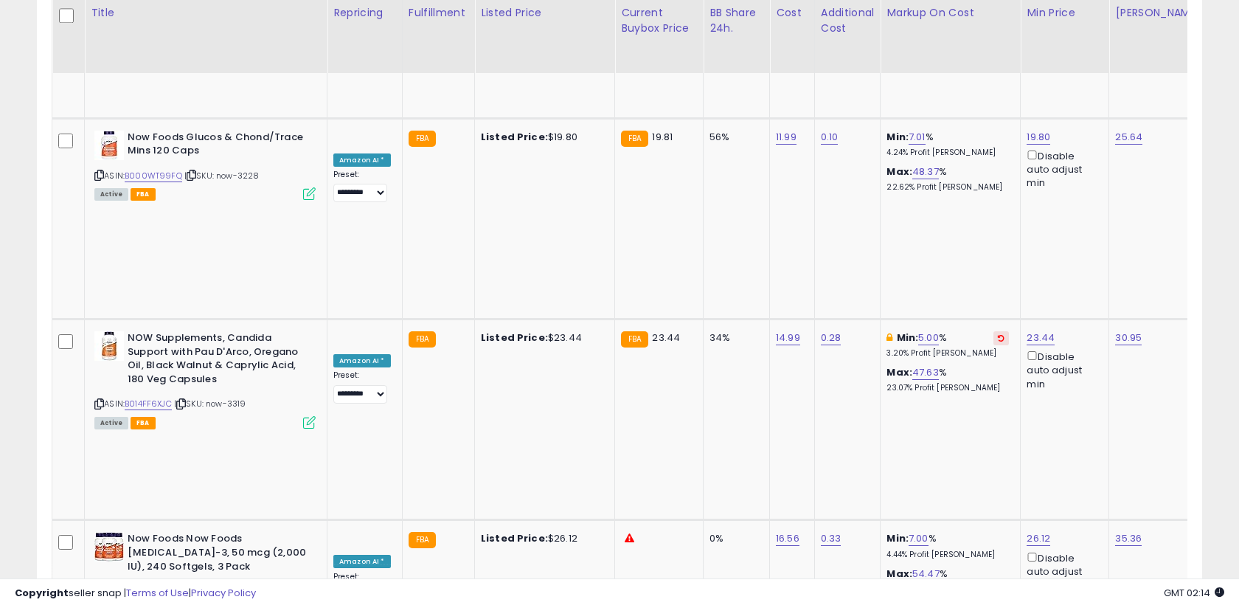
click at [913, 195] on input "****" at bounding box center [890, 188] width 131 height 25
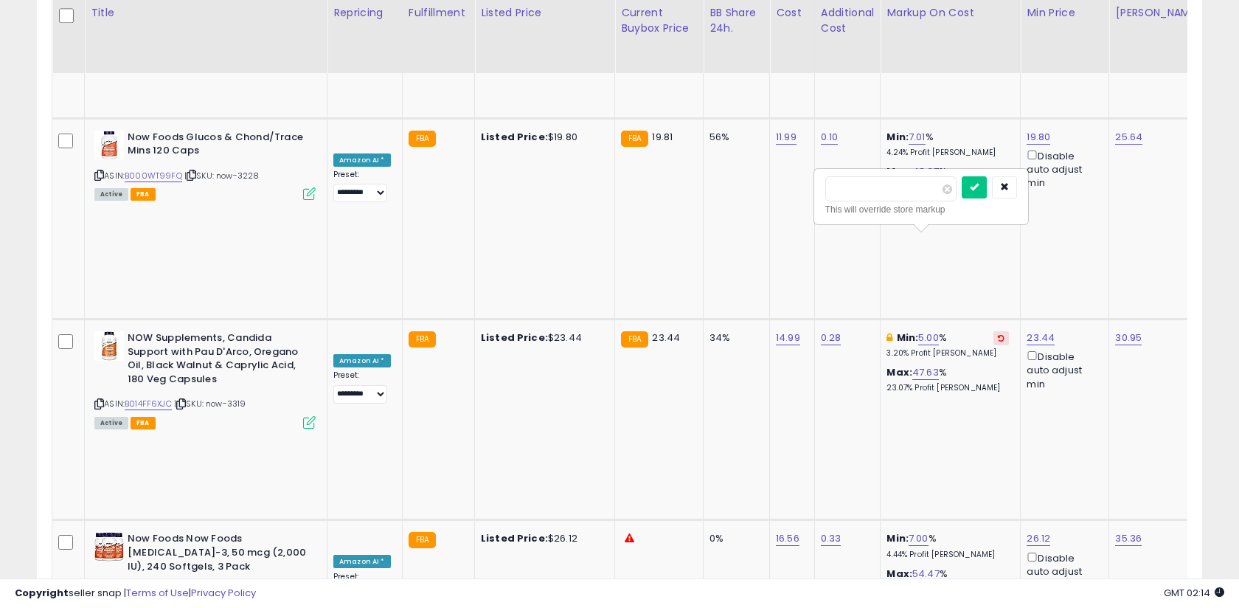
type input "*"
click at [979, 183] on icon "submit" at bounding box center [974, 186] width 9 height 9
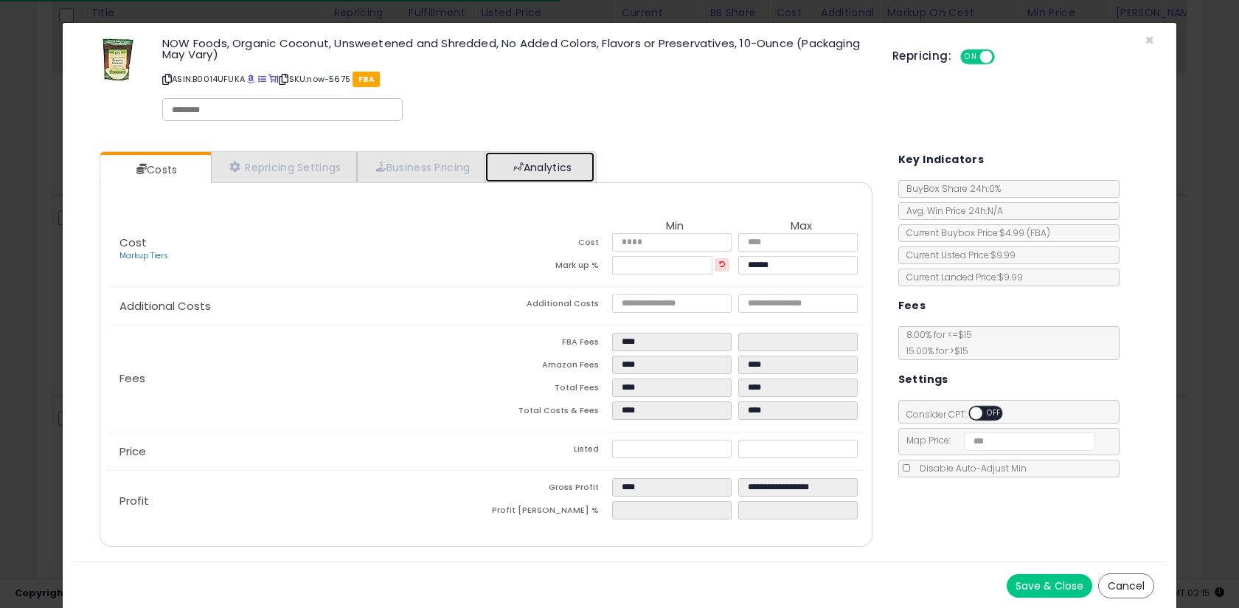
click at [516, 154] on link "Analytics" at bounding box center [539, 167] width 109 height 30
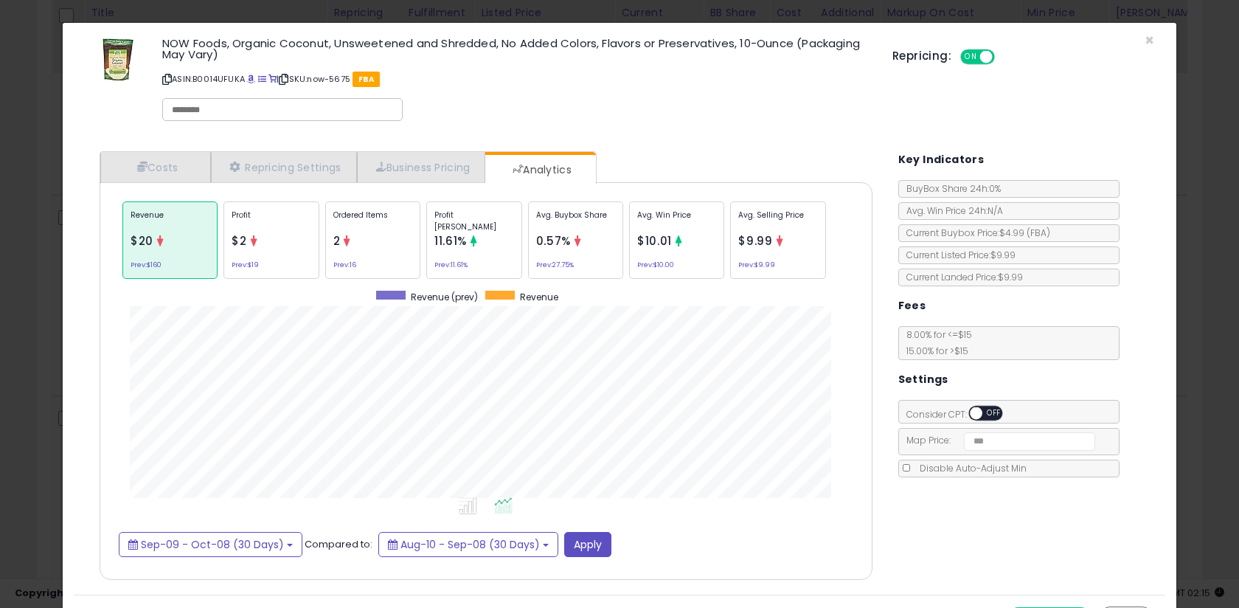
click at [38, 257] on div "× Close NOW Foods, Organic Coconut, Unsweetened and Shredded, No Added Colors, …" at bounding box center [619, 304] width 1239 height 608
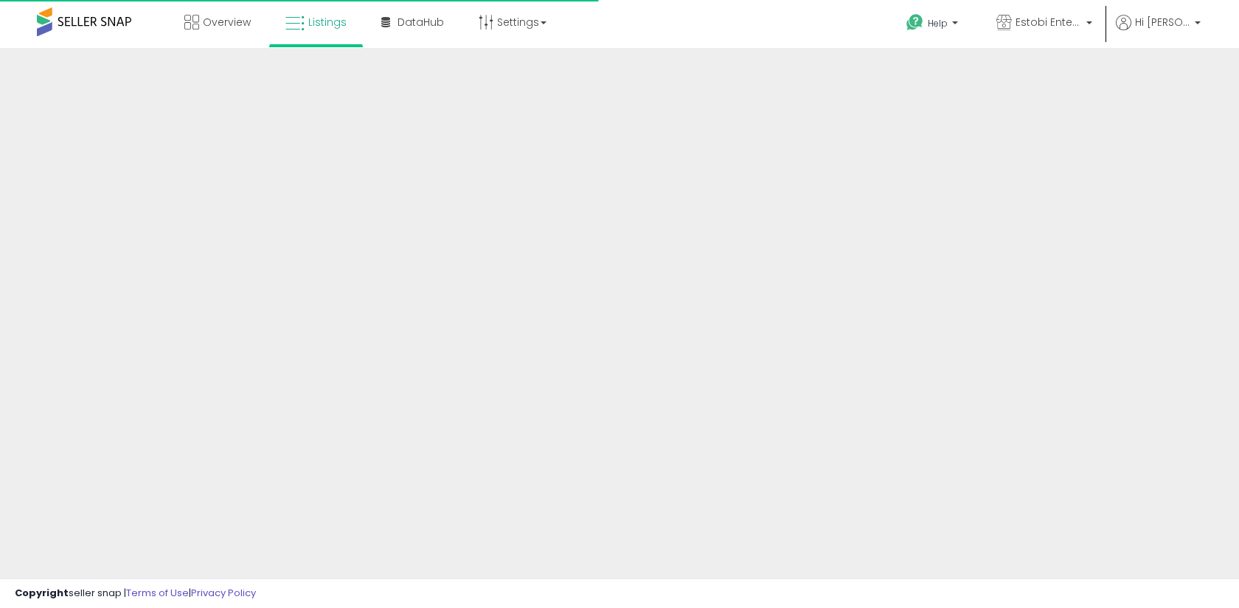
scroll to position [243, 0]
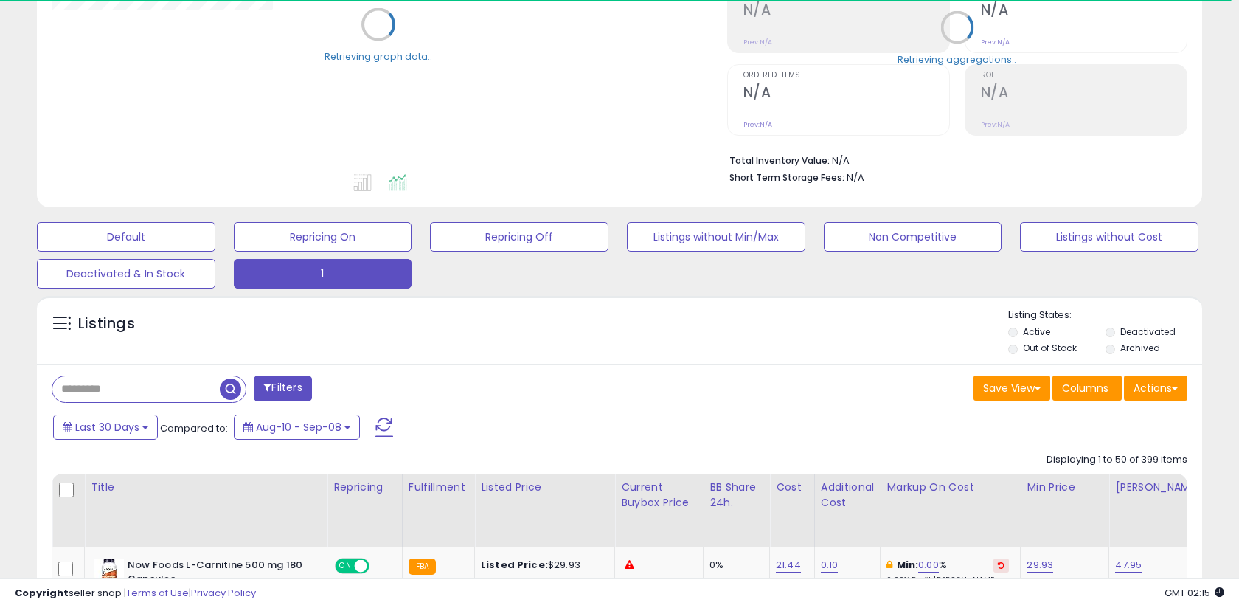
select select "**"
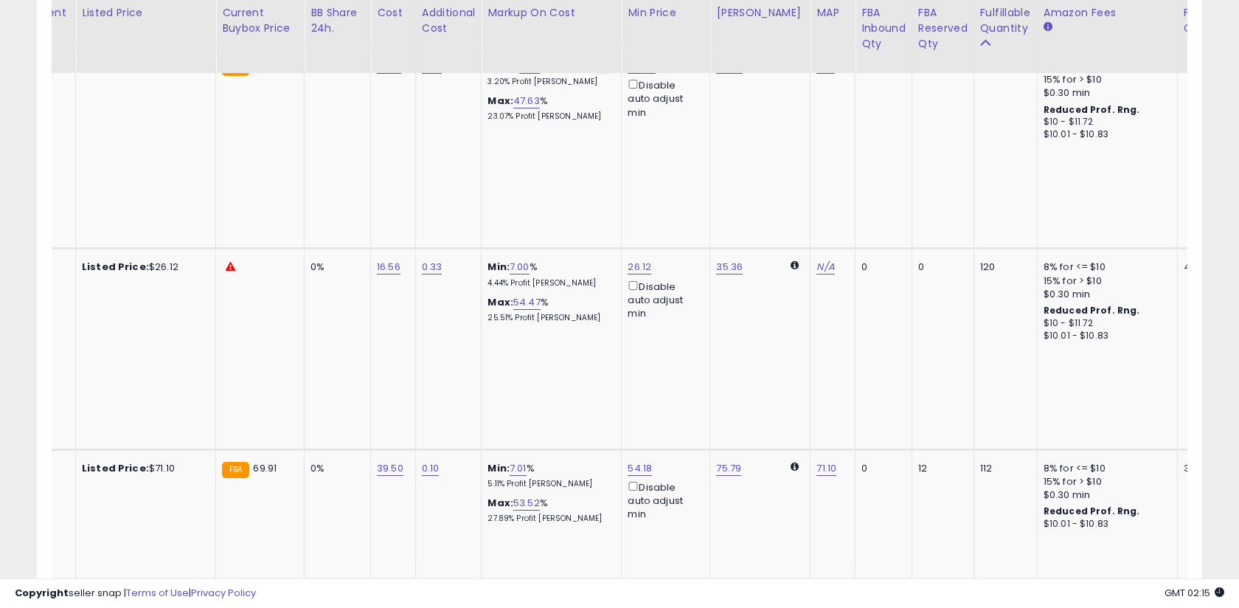
scroll to position [0, 0]
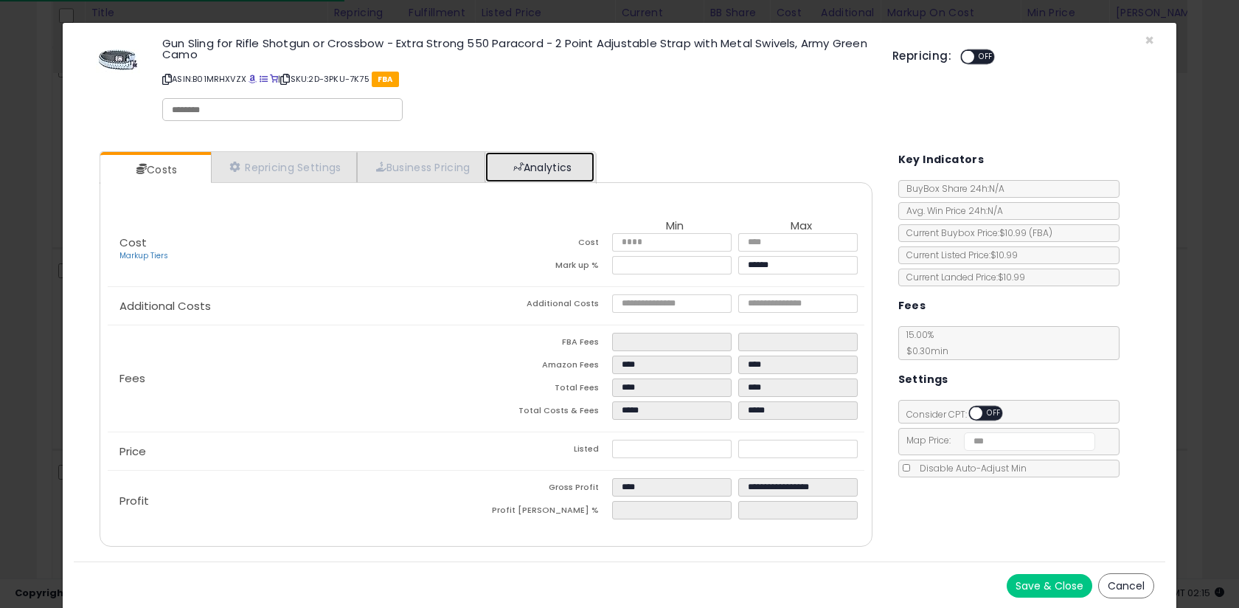
click at [521, 162] on span at bounding box center [518, 167] width 10 height 10
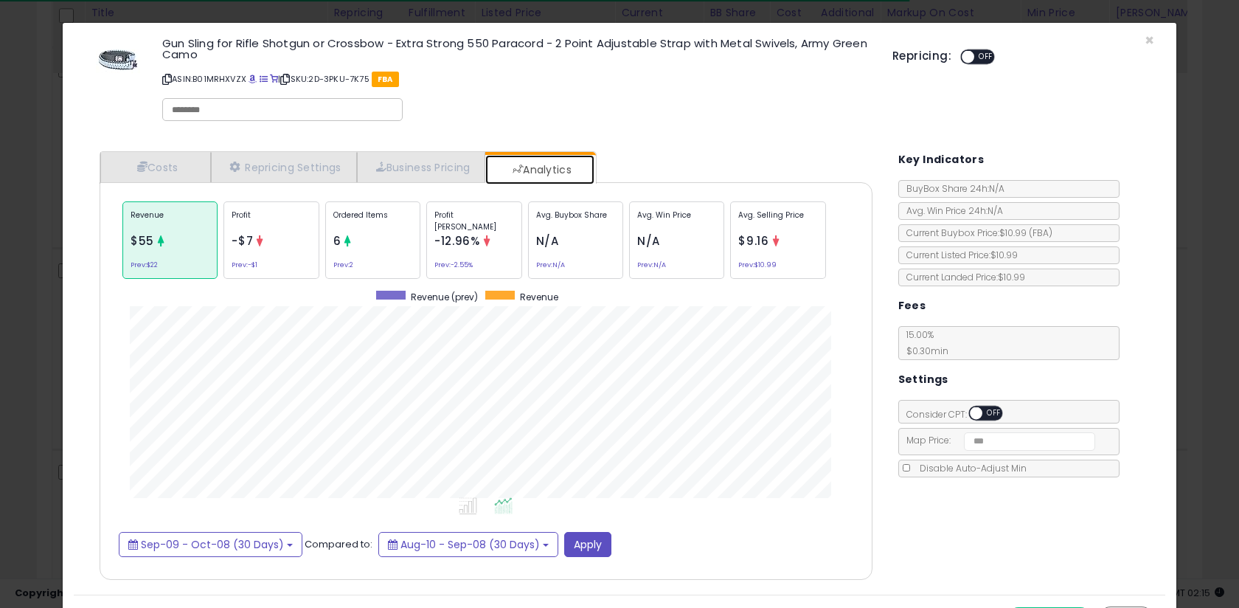
scroll to position [454, 802]
click at [34, 250] on div "× Close Gun Sling for Rifle Shotgun or Crossbow - Extra Strong 550 Paracord - 2…" at bounding box center [619, 304] width 1239 height 608
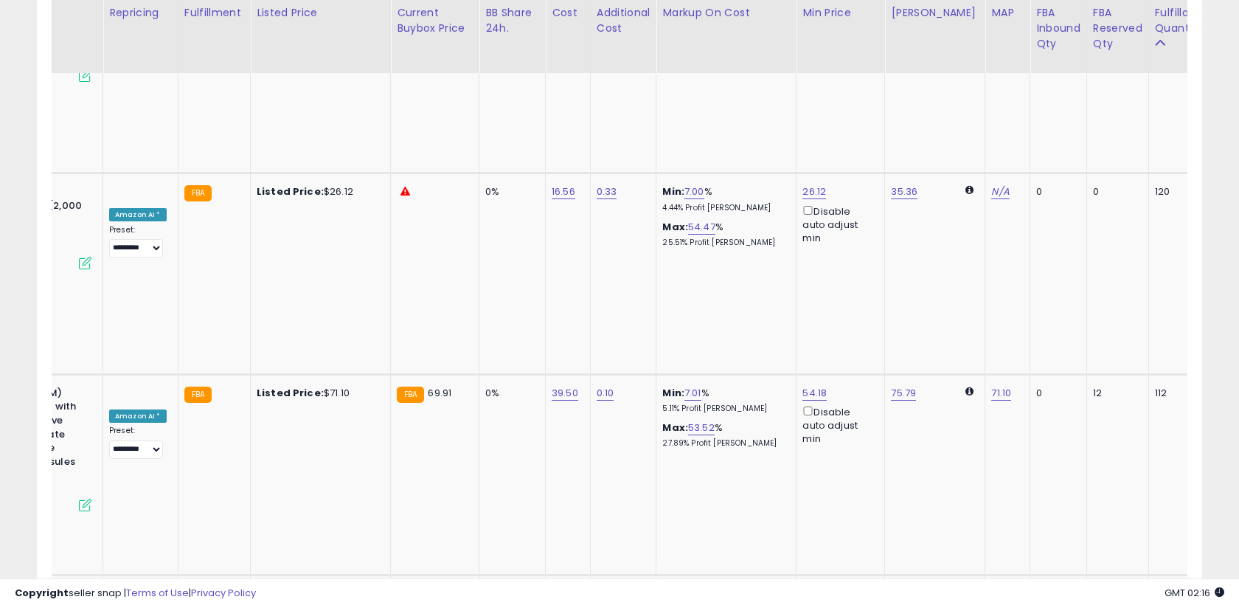
scroll to position [0, 242]
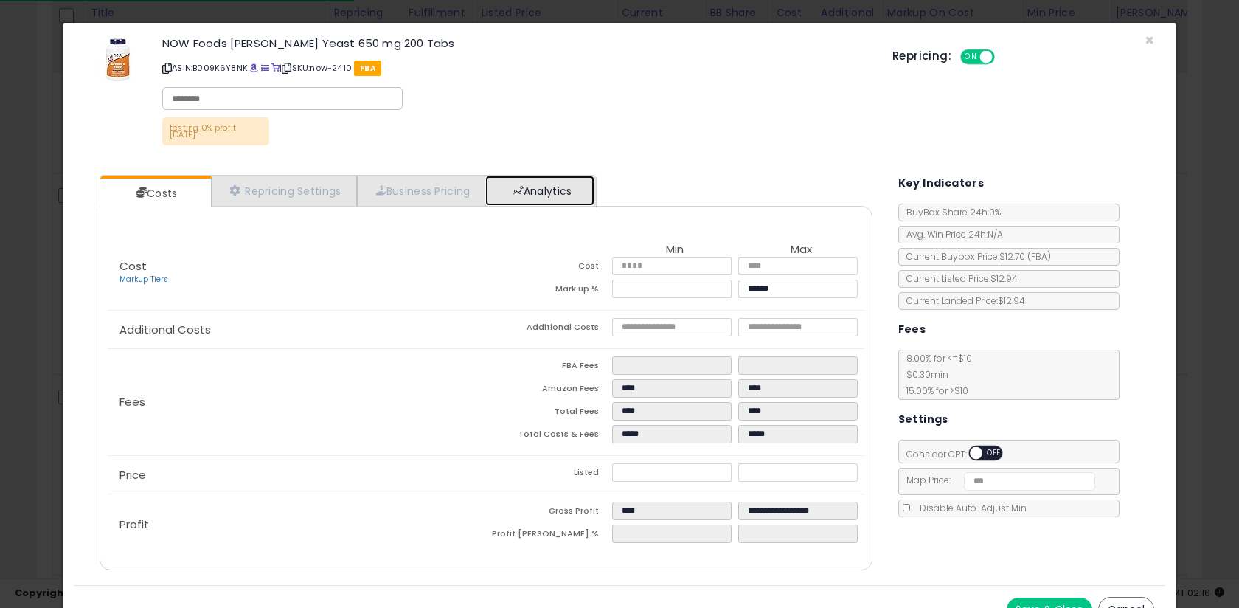
click at [545, 195] on link "Analytics" at bounding box center [539, 191] width 109 height 30
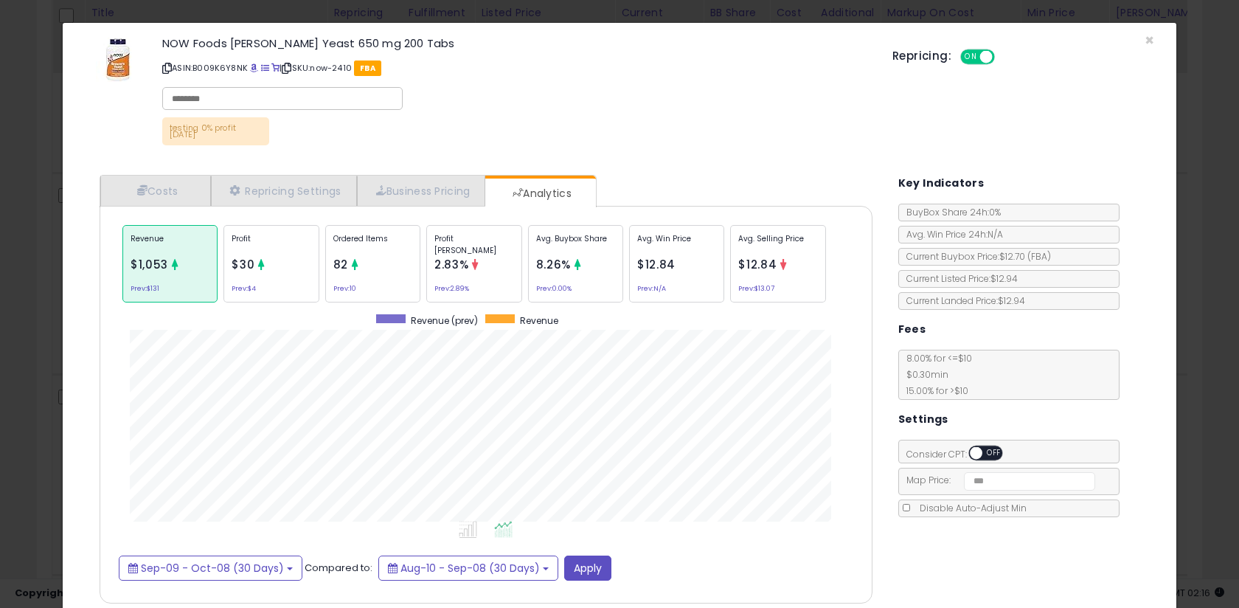
click at [49, 288] on div "× Close NOW Foods [PERSON_NAME] Yeast 650 mg 200 Tabs ASIN: B009K6Y8NK | SKU: n…" at bounding box center [619, 304] width 1239 height 608
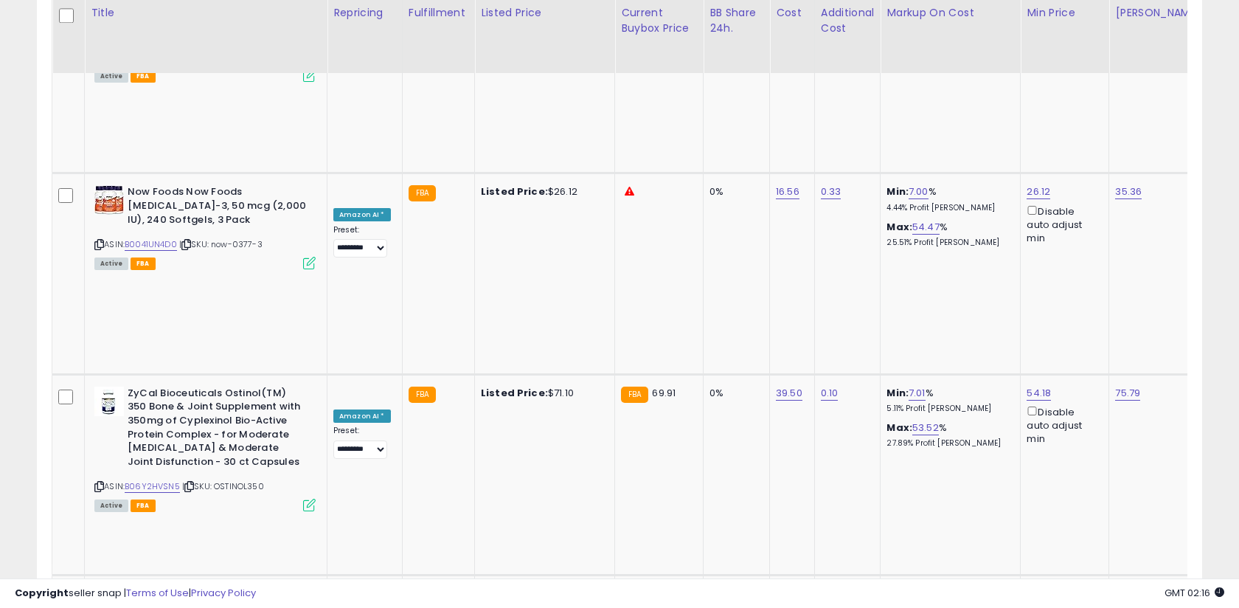
type input "****"
click at [1094, 199] on button "submit" at bounding box center [1081, 204] width 25 height 22
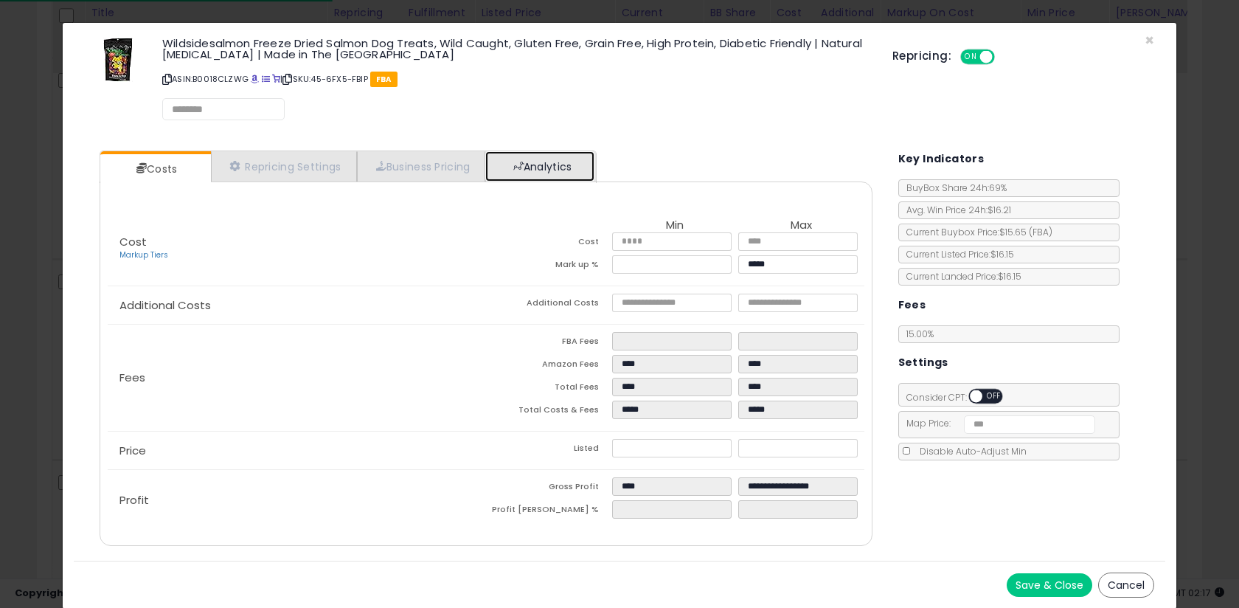
click at [518, 162] on link "Analytics" at bounding box center [539, 166] width 109 height 30
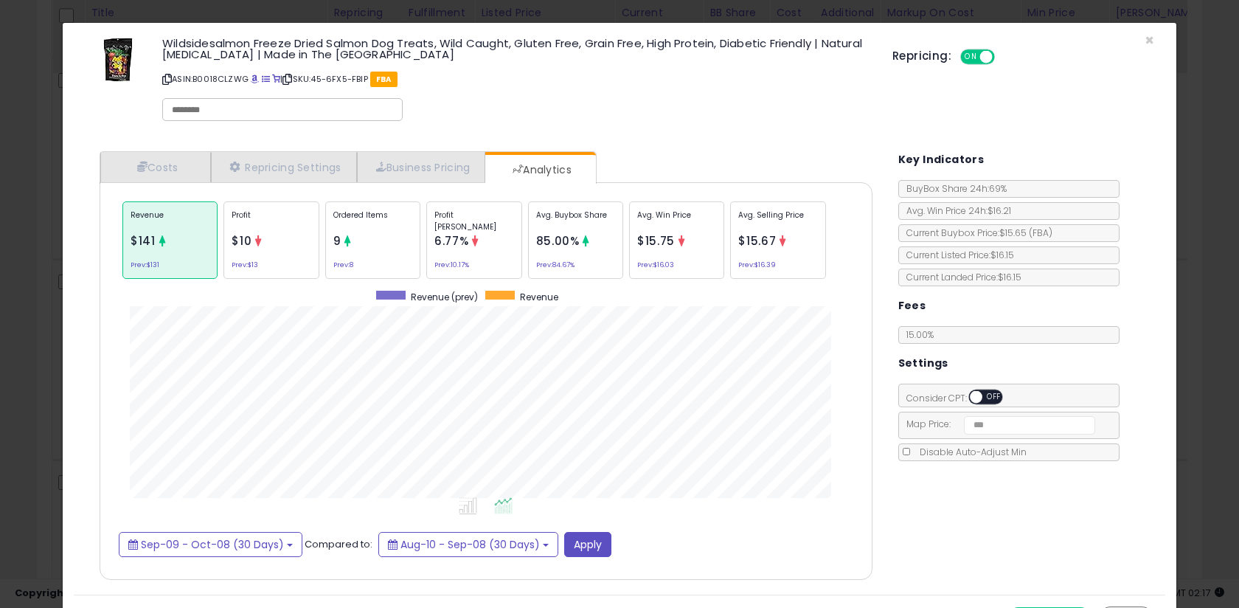
click at [41, 260] on div "× Close Wildsidesalmon Freeze Dried Salmon Dog Treats, Wild Caught, Gluten Free…" at bounding box center [619, 304] width 1239 height 608
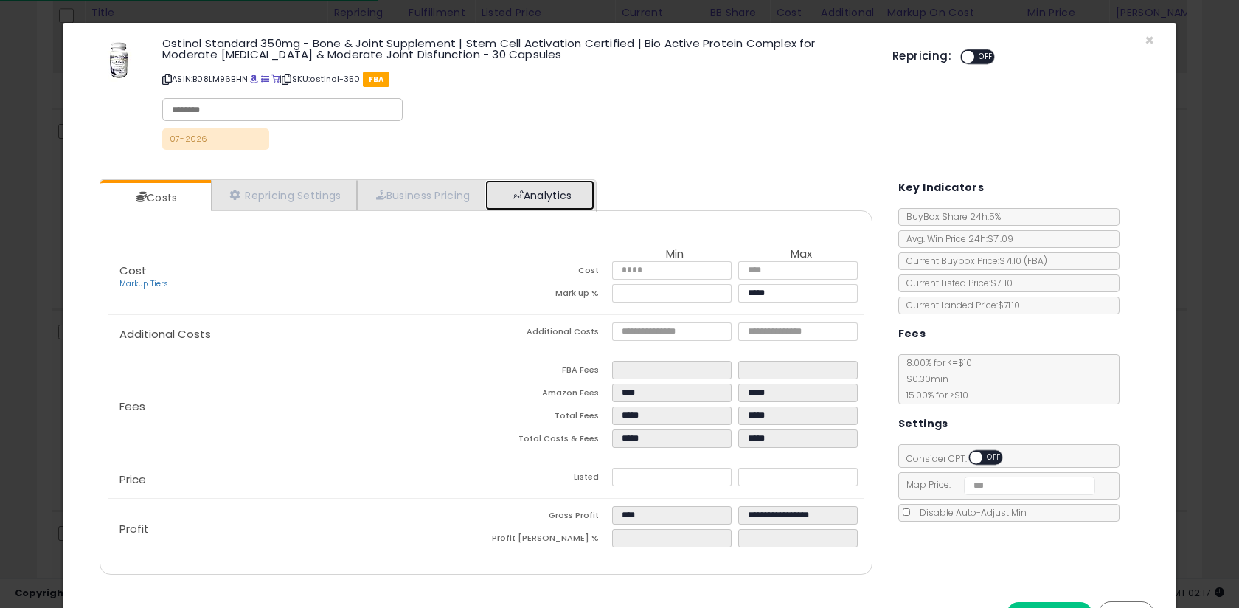
click at [518, 194] on link "Analytics" at bounding box center [539, 195] width 109 height 30
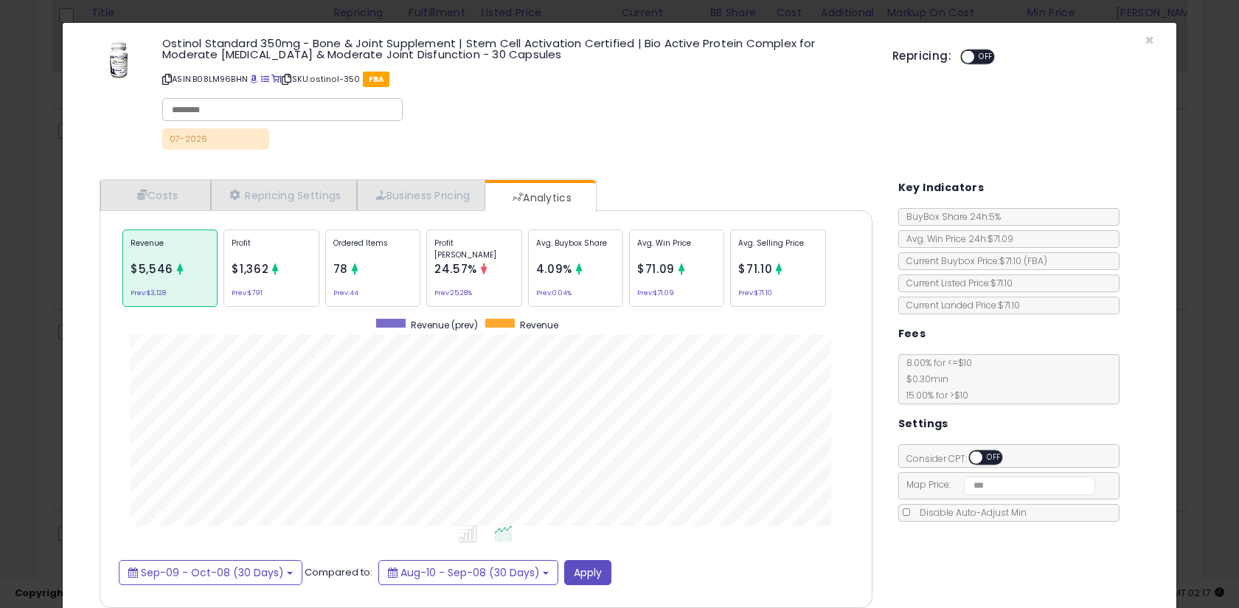
click at [472, 272] on span "24.57%" at bounding box center [455, 268] width 43 height 15
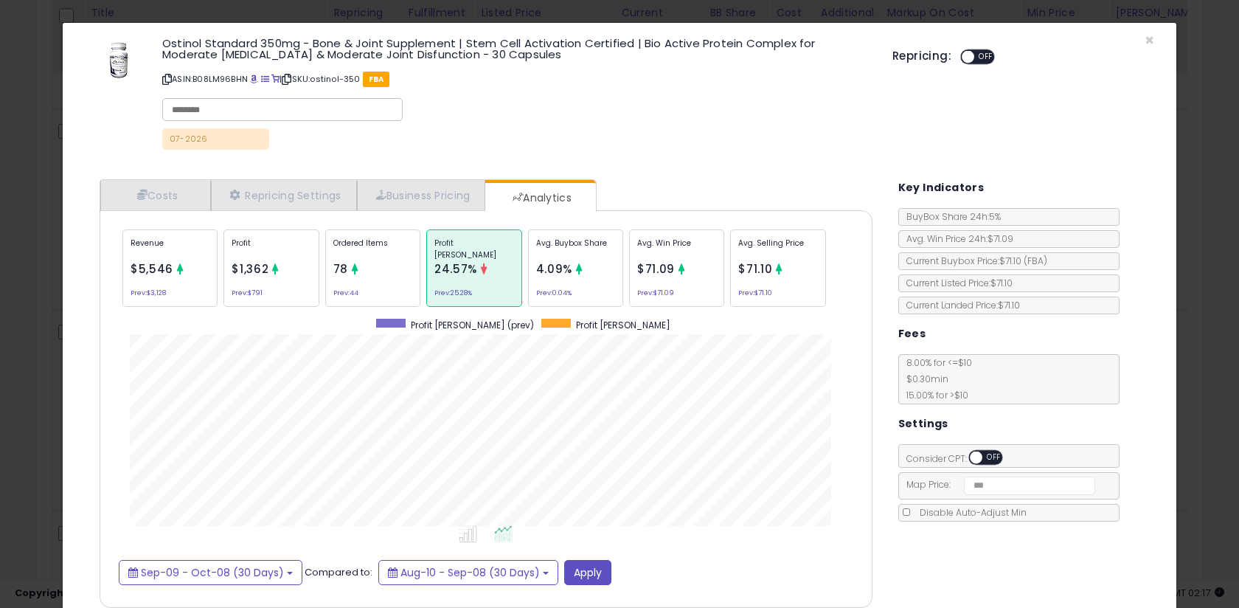
click at [573, 271] on div "Avg. Buybox Share 4.09% Prev: 0.04%" at bounding box center [575, 267] width 95 height 77
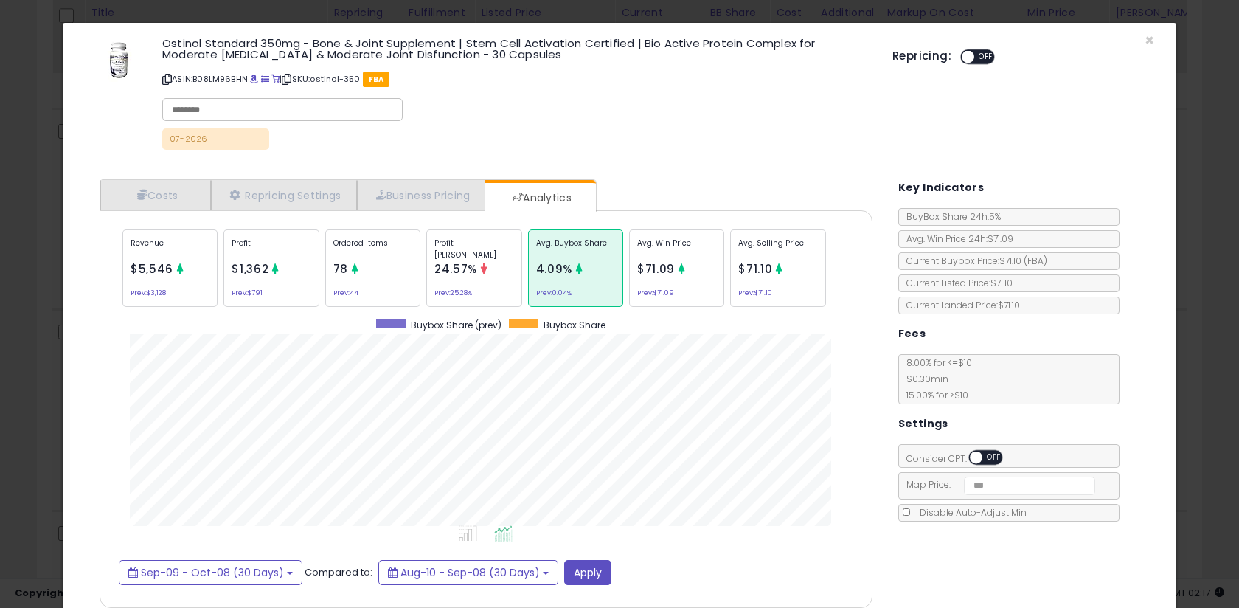
click at [38, 296] on div "× Close Ostinol Standard 350mg - Bone & Joint Supplement | Stem Cell Activation…" at bounding box center [619, 304] width 1239 height 608
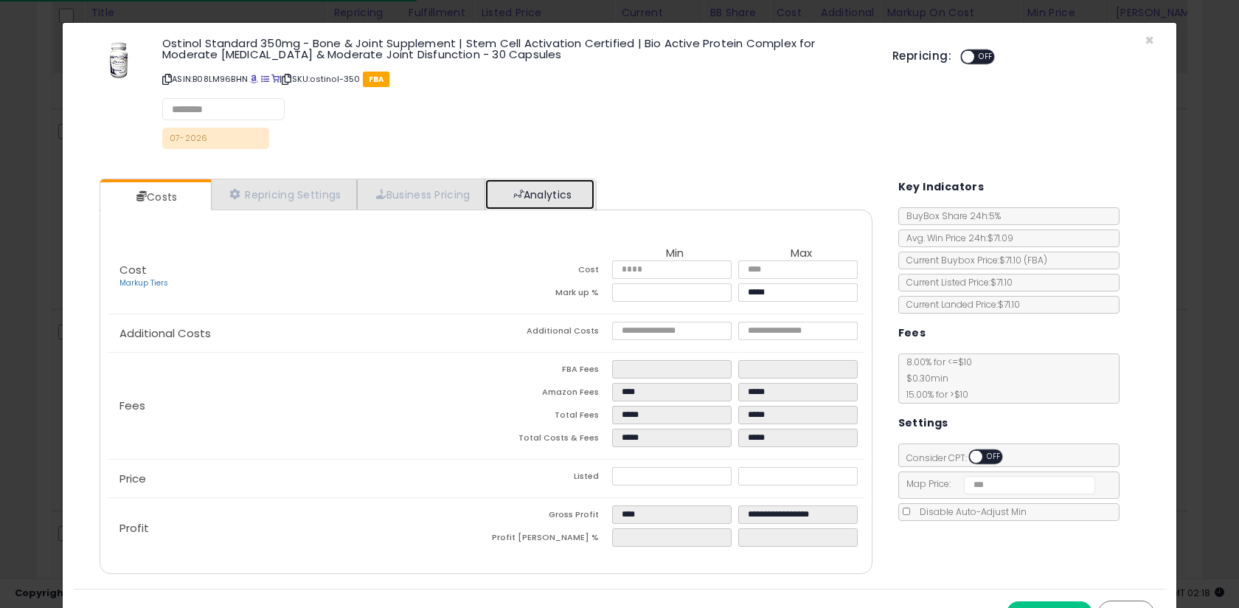
click at [541, 206] on link "Analytics" at bounding box center [539, 194] width 109 height 30
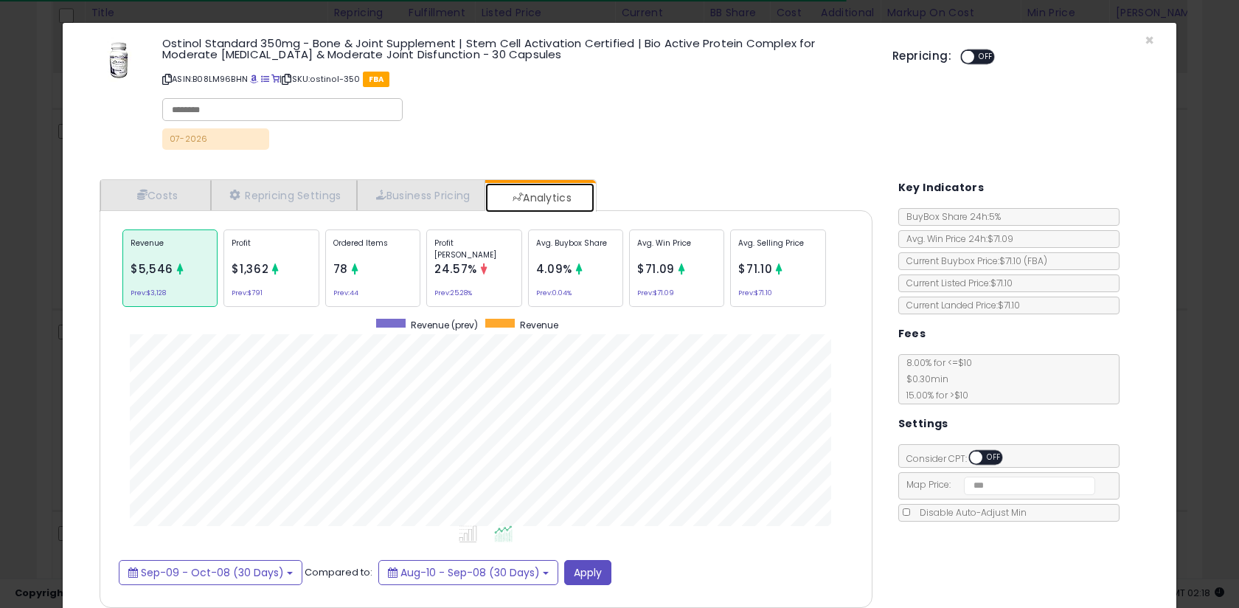
scroll to position [454, 802]
click at [44, 285] on div "× Close Ostinol Standard 350mg - Bone & Joint Supplement | Stem Cell Activation…" at bounding box center [619, 304] width 1239 height 608
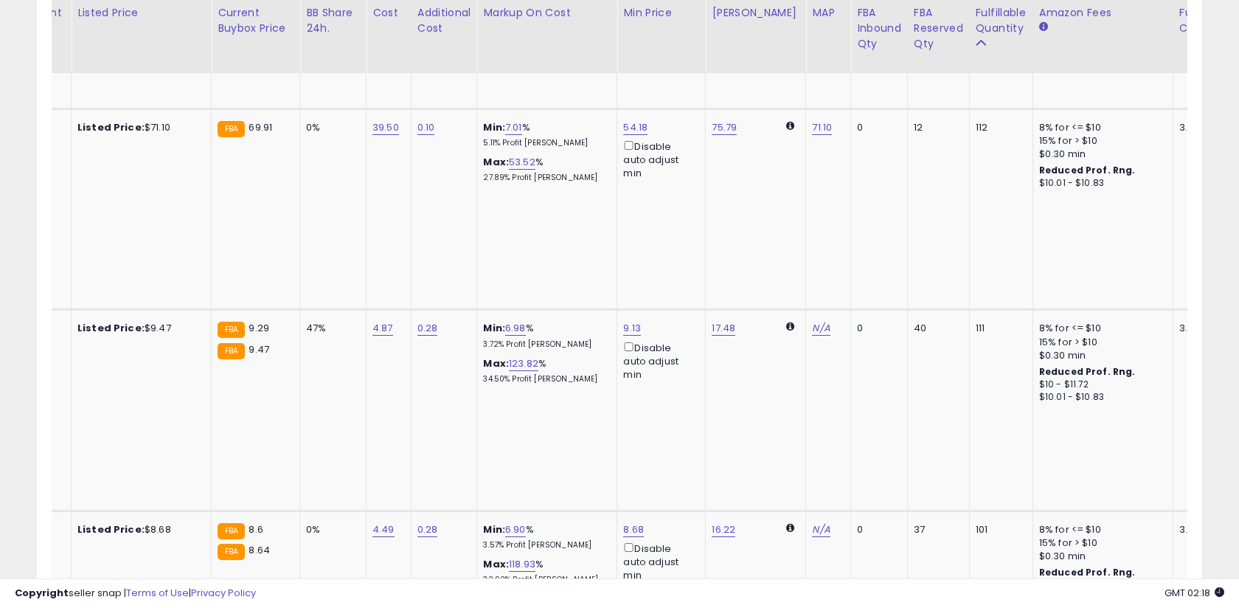
scroll to position [0, 465]
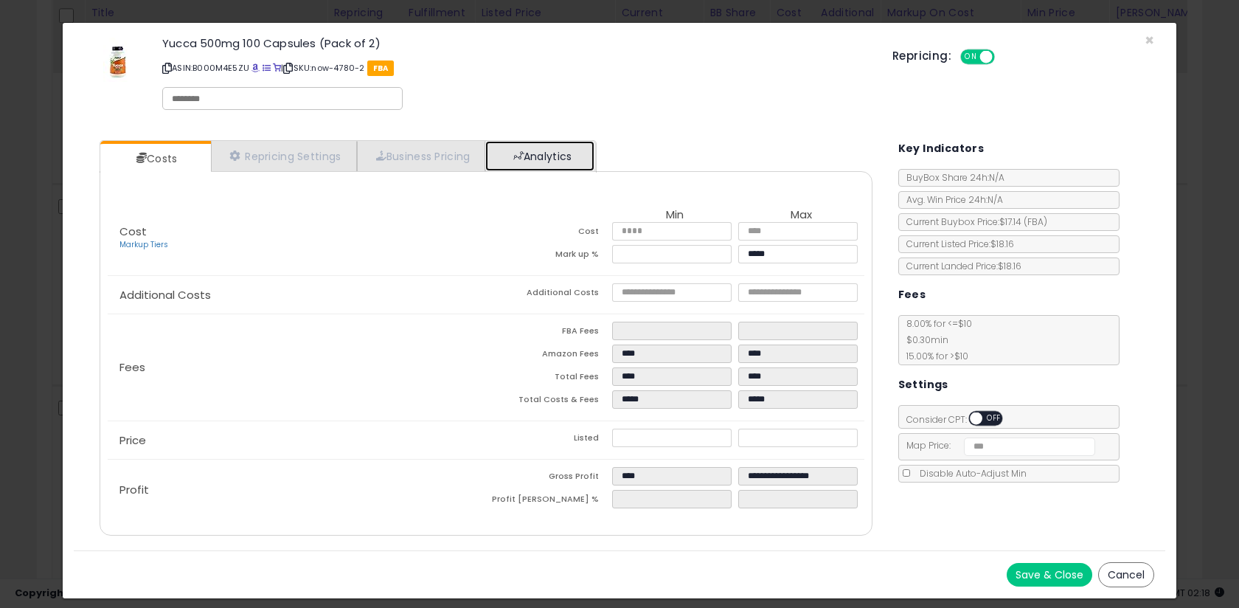
click at [530, 159] on link "Analytics" at bounding box center [539, 156] width 109 height 30
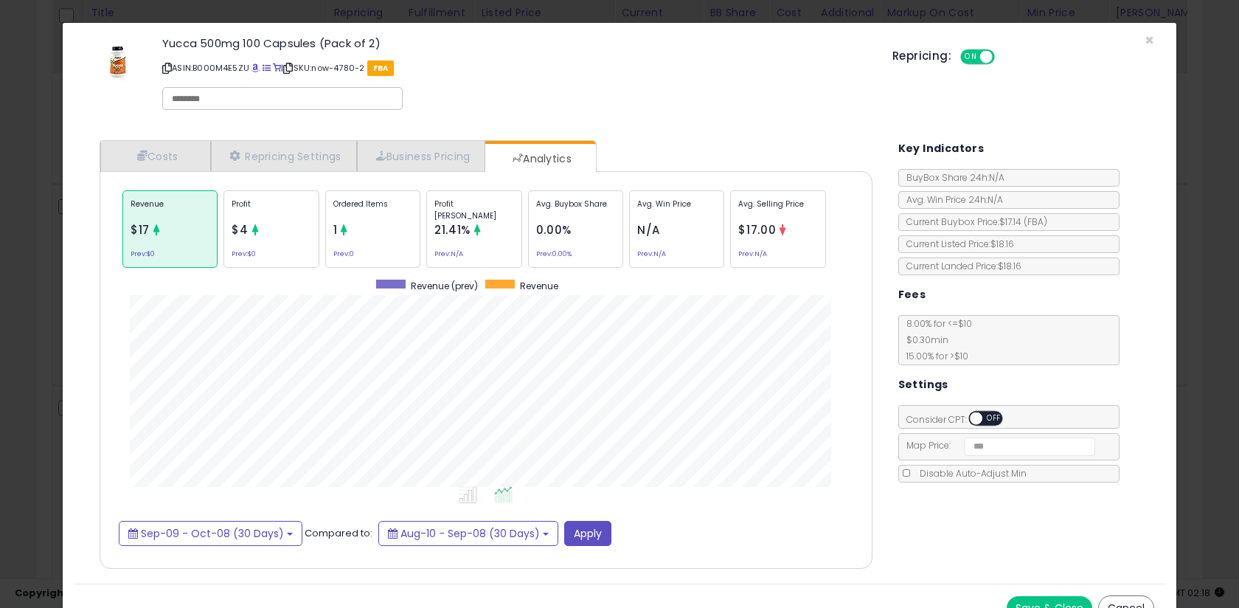
click at [44, 275] on div "× Close Yucca 500mg 100 Capsules (Pack of 2) ASIN: B000M4E5ZU | SKU: now-4780-2…" at bounding box center [619, 304] width 1239 height 608
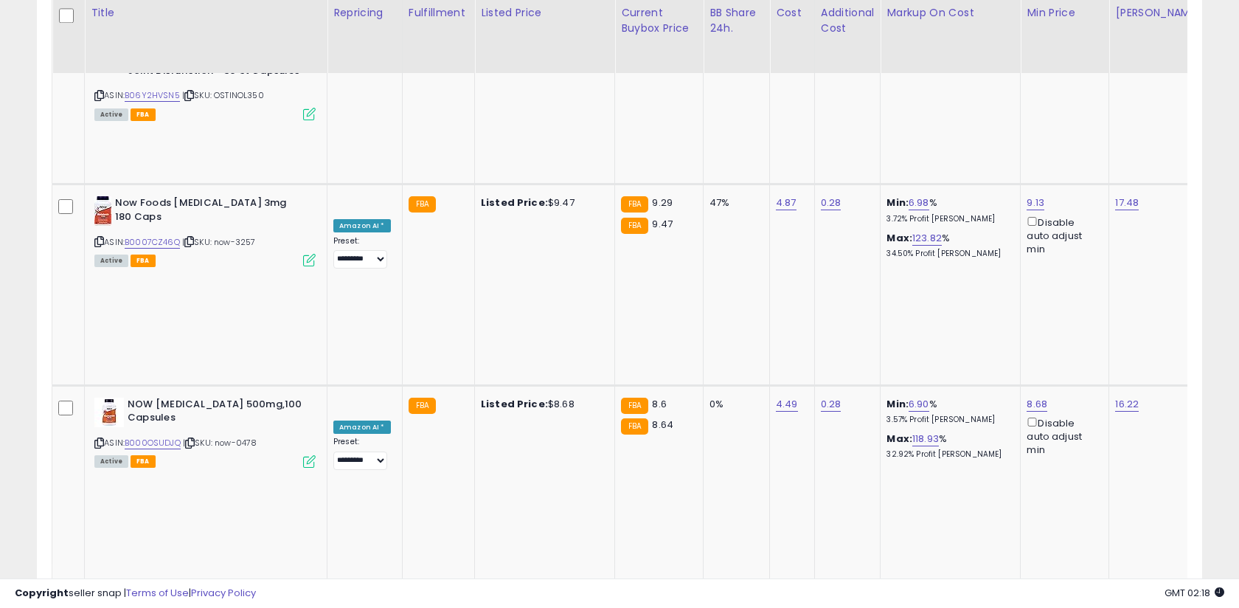
click at [862, 195] on input "****" at bounding box center [880, 192] width 131 height 25
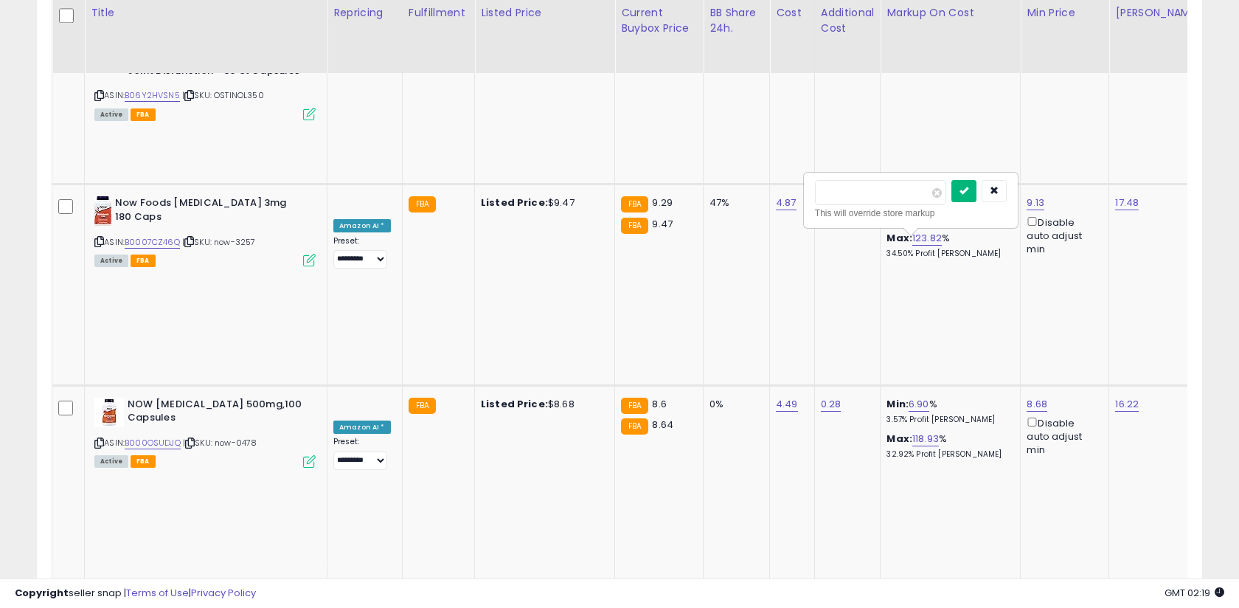
type input "*"
click at [968, 190] on icon "submit" at bounding box center [963, 190] width 9 height 9
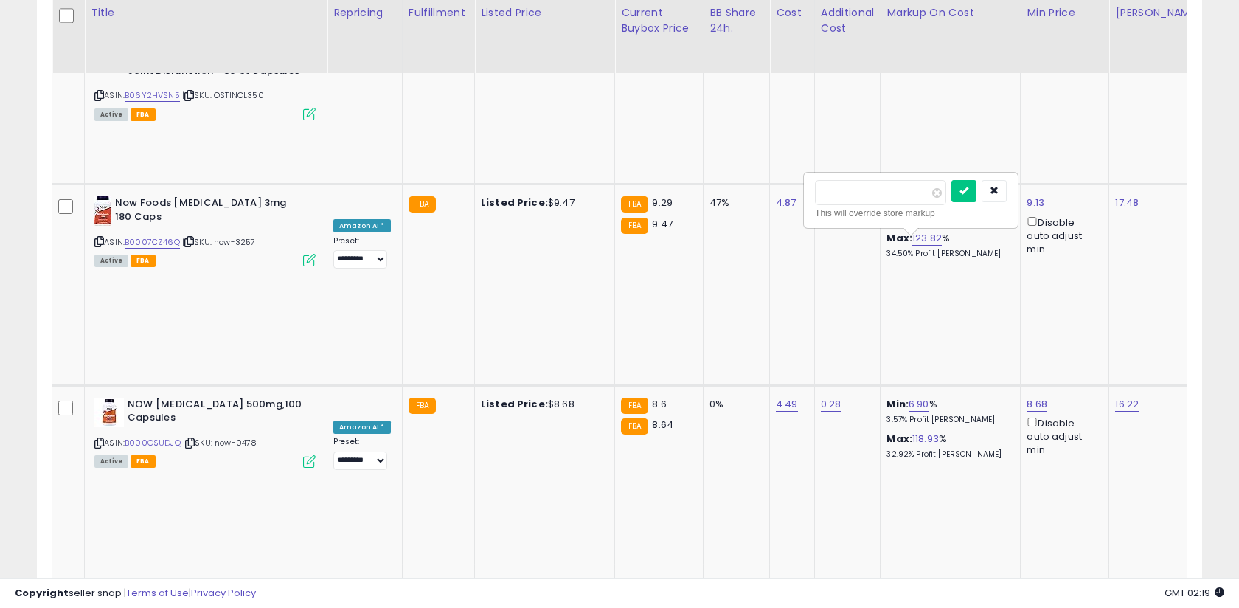
click at [884, 195] on input "****" at bounding box center [880, 192] width 131 height 25
type input "*"
click at [968, 188] on icon "submit" at bounding box center [963, 190] width 9 height 9
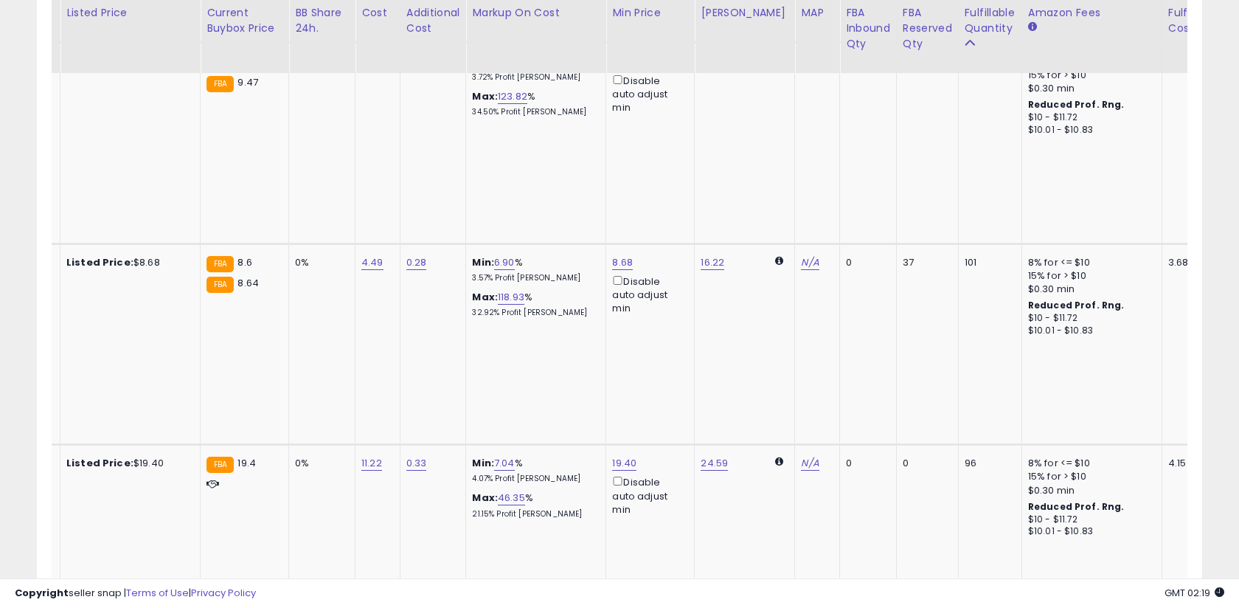
scroll to position [0, 434]
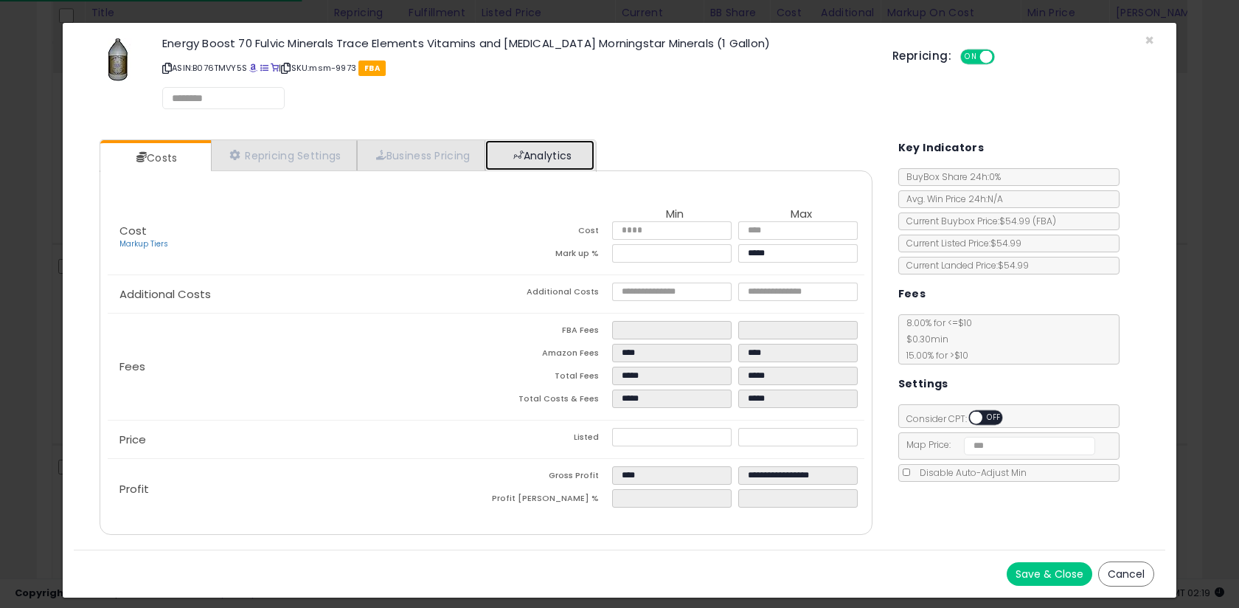
click at [554, 168] on link "Analytics" at bounding box center [539, 155] width 109 height 30
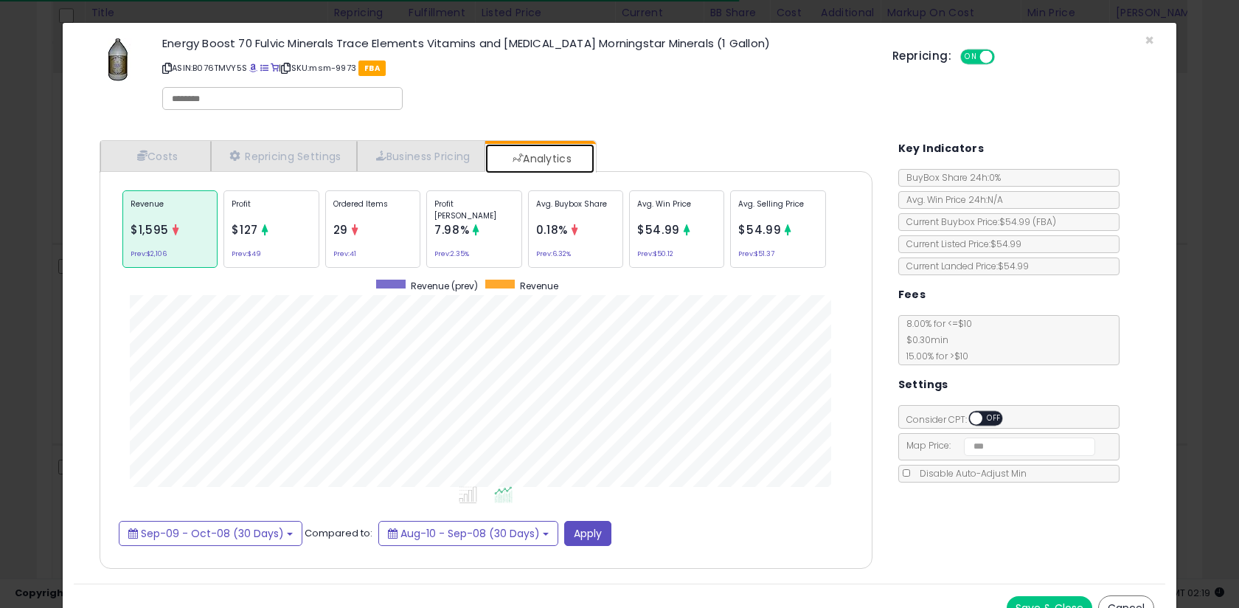
scroll to position [454, 802]
click at [47, 220] on div "× Close Energy Boost 70 Fulvic Minerals Trace Elements Vitamins and [MEDICAL_DA…" at bounding box center [619, 304] width 1239 height 608
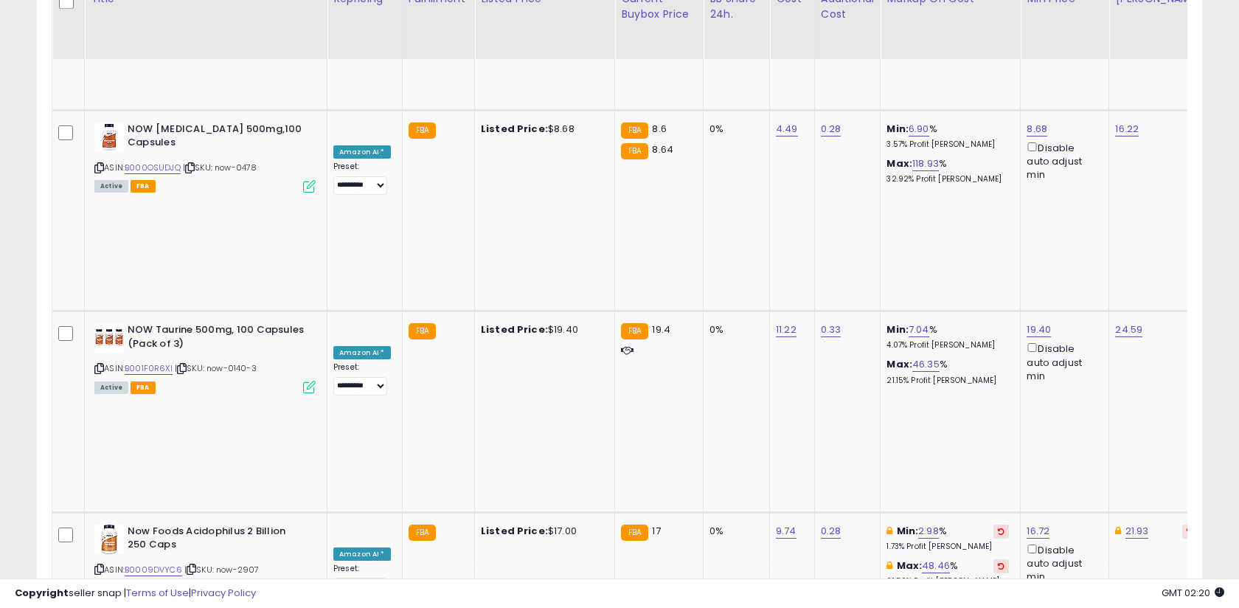
scroll to position [3300, 0]
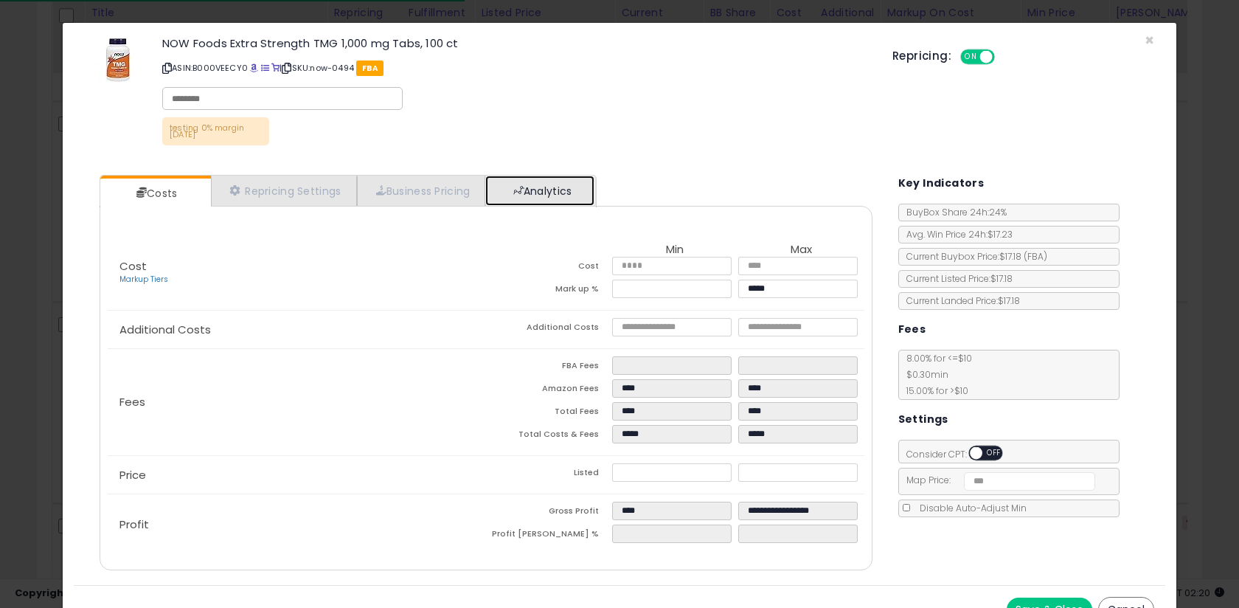
click at [507, 190] on link "Analytics" at bounding box center [539, 191] width 109 height 30
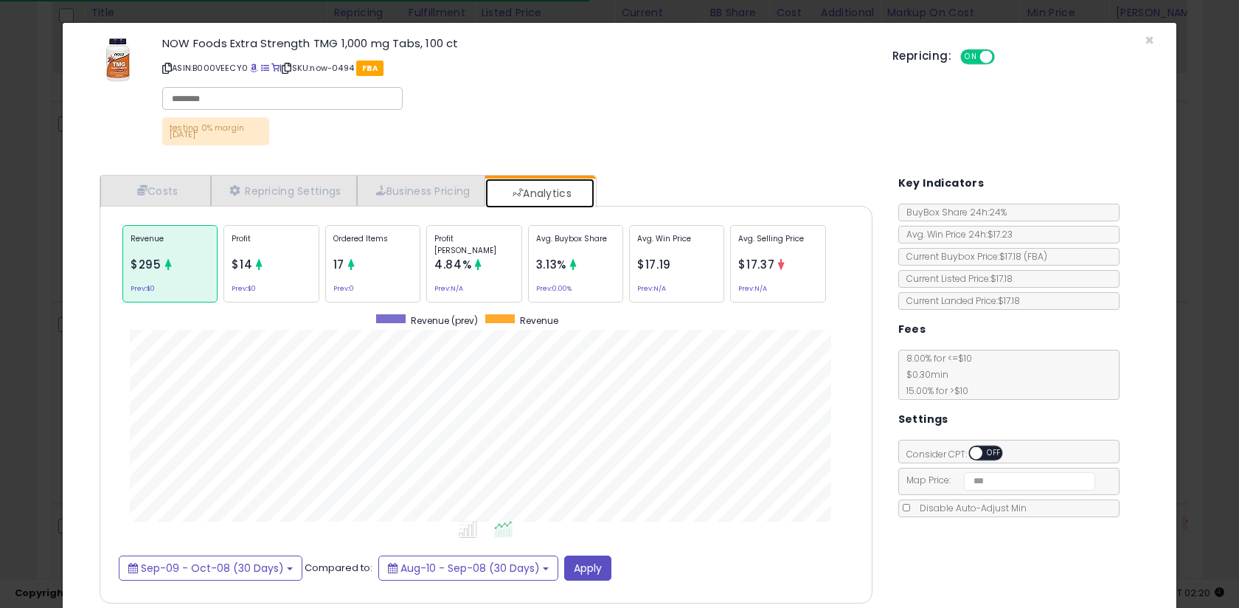
scroll to position [454, 802]
click at [501, 265] on div "Profit [PERSON_NAME] 4.84% Prev: N/A" at bounding box center [473, 263] width 95 height 77
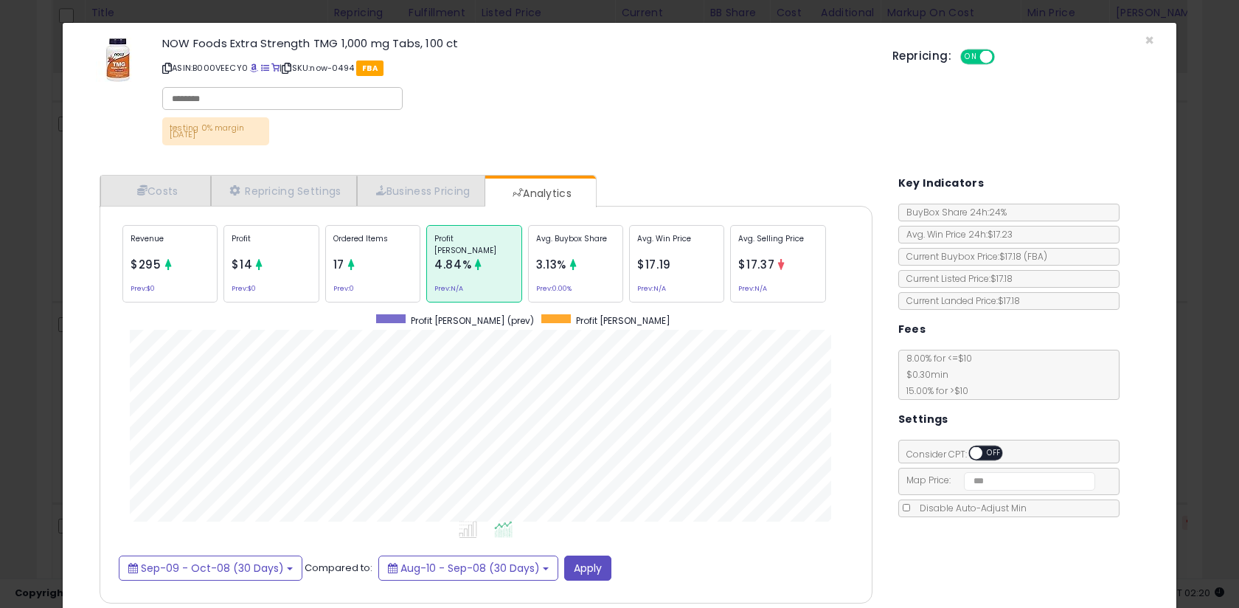
click at [563, 265] on span "3.13%" at bounding box center [551, 264] width 30 height 15
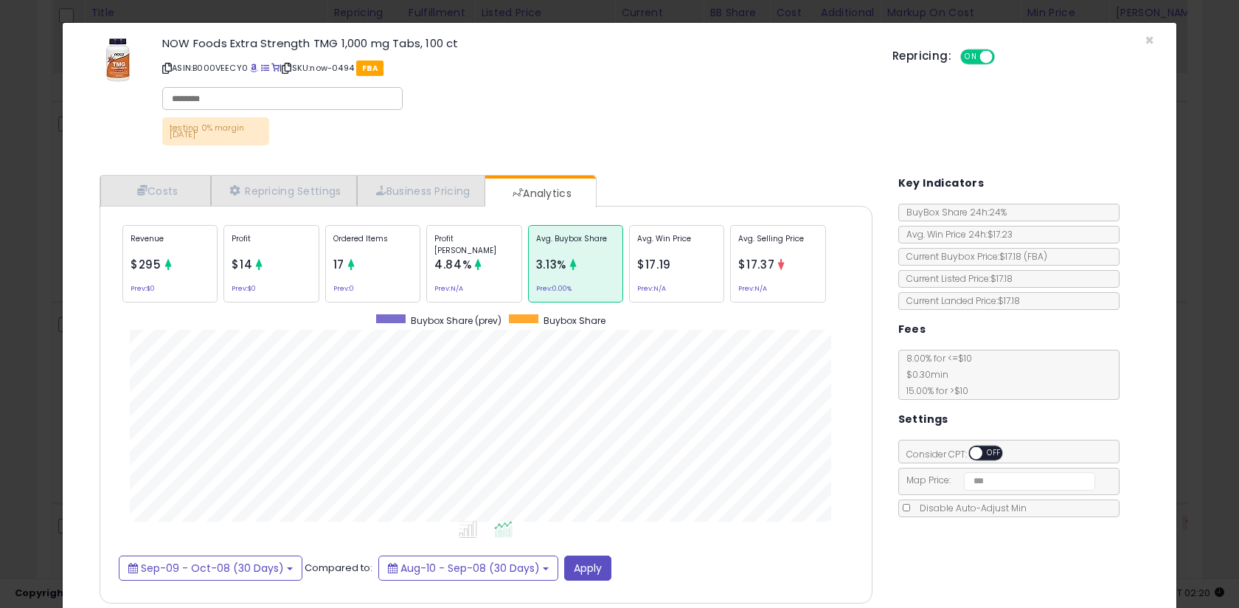
click at [56, 249] on div "× Close NOW Foods Extra Strength TMG 1,000 mg Tabs, 100 ct ASIN: B000VEECY0 | S…" at bounding box center [619, 304] width 1239 height 608
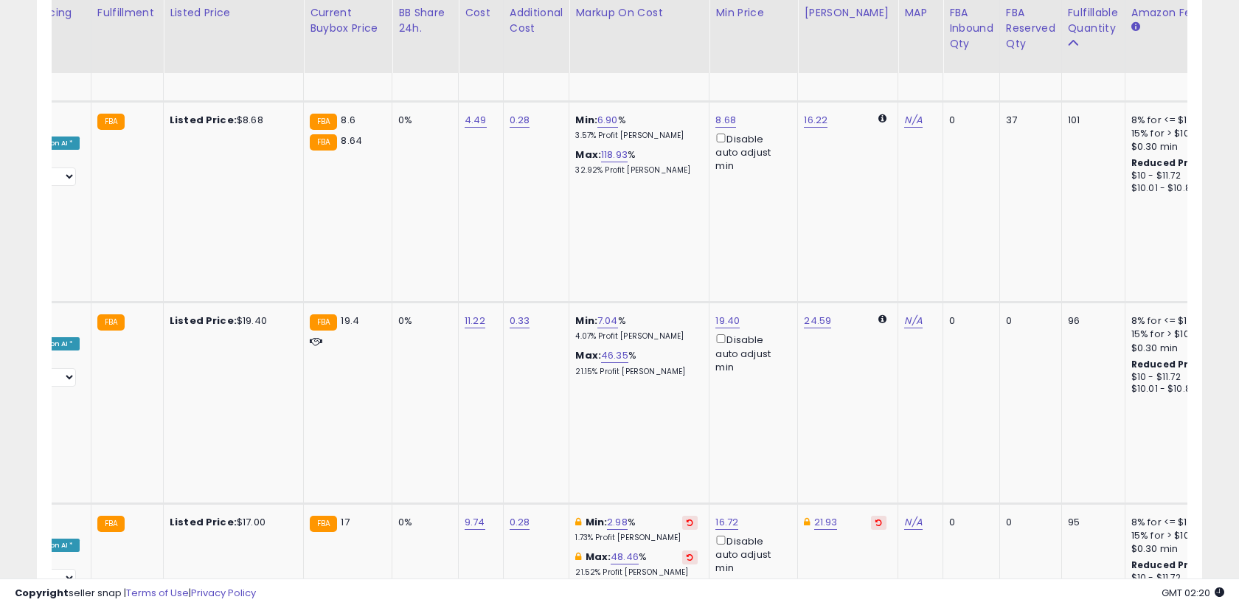
scroll to position [0, 348]
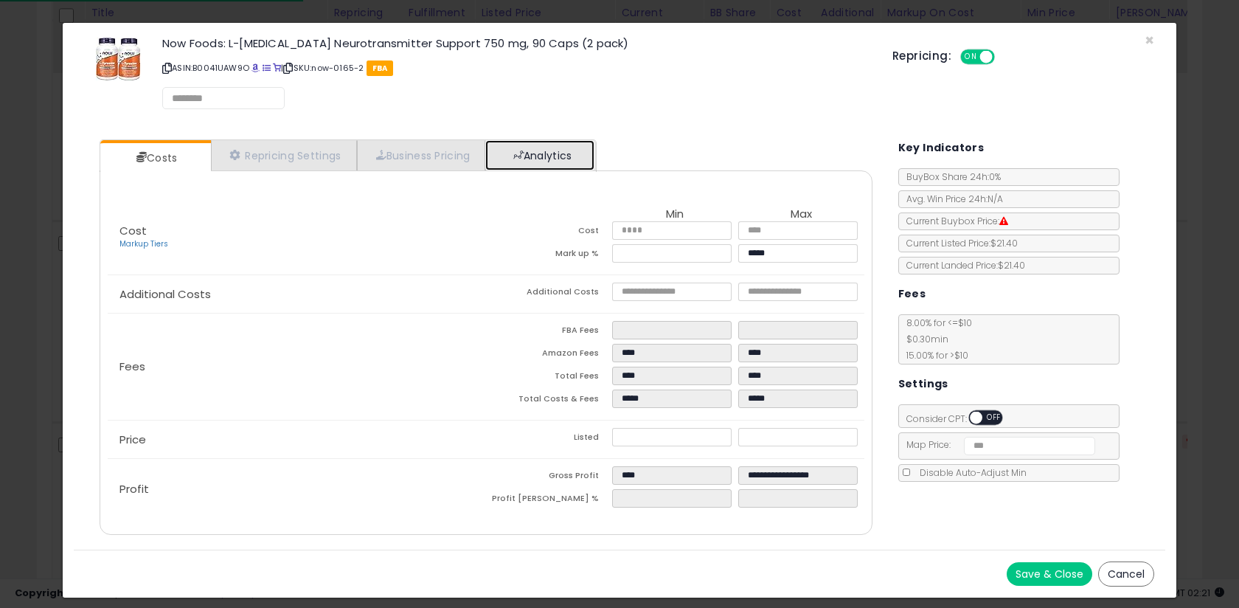
click at [509, 159] on link "Analytics" at bounding box center [539, 155] width 109 height 30
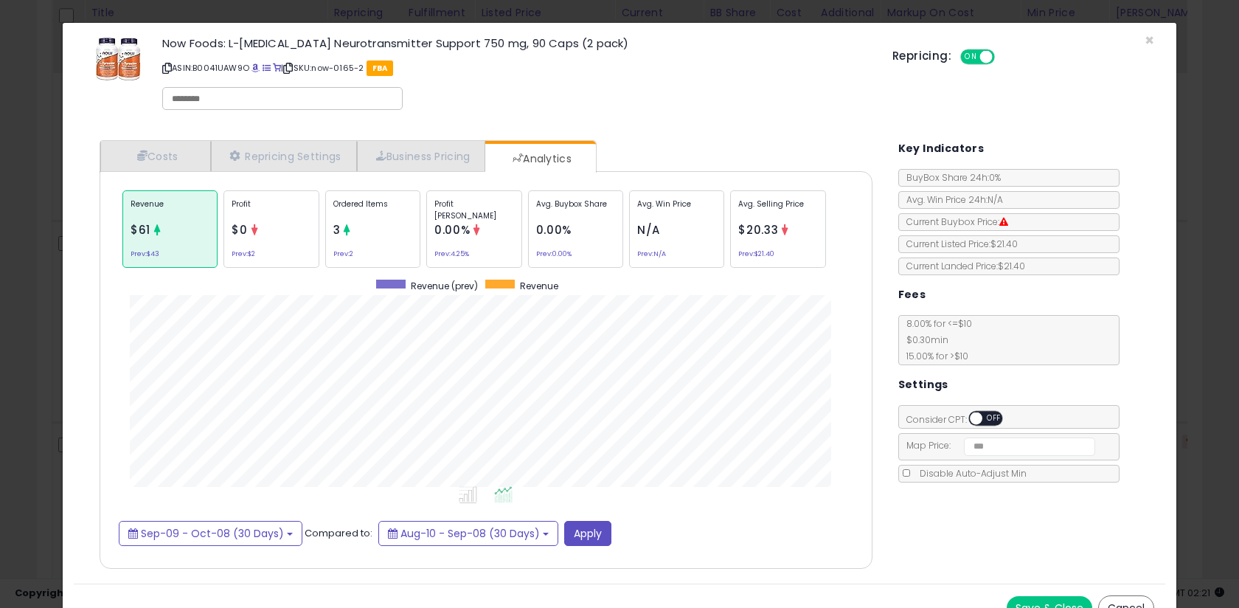
click at [49, 243] on div "× Close Now Foods: L-[MEDICAL_DATA] Neurotransmitter Support 750 mg, 90 Caps (2…" at bounding box center [619, 304] width 1239 height 608
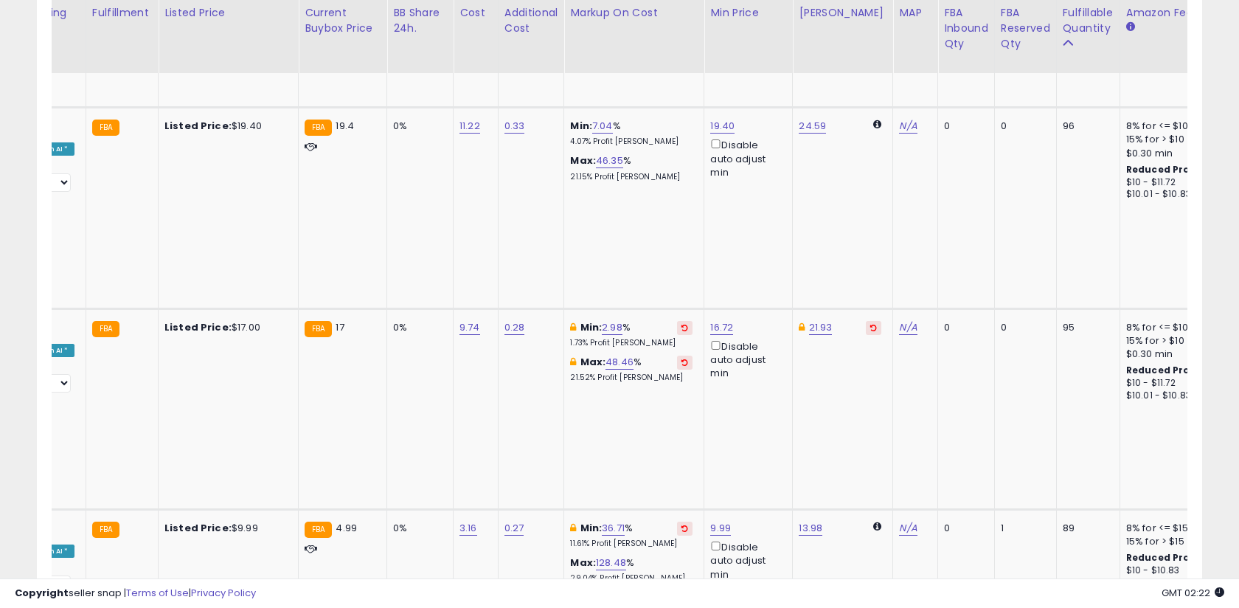
scroll to position [0, 591]
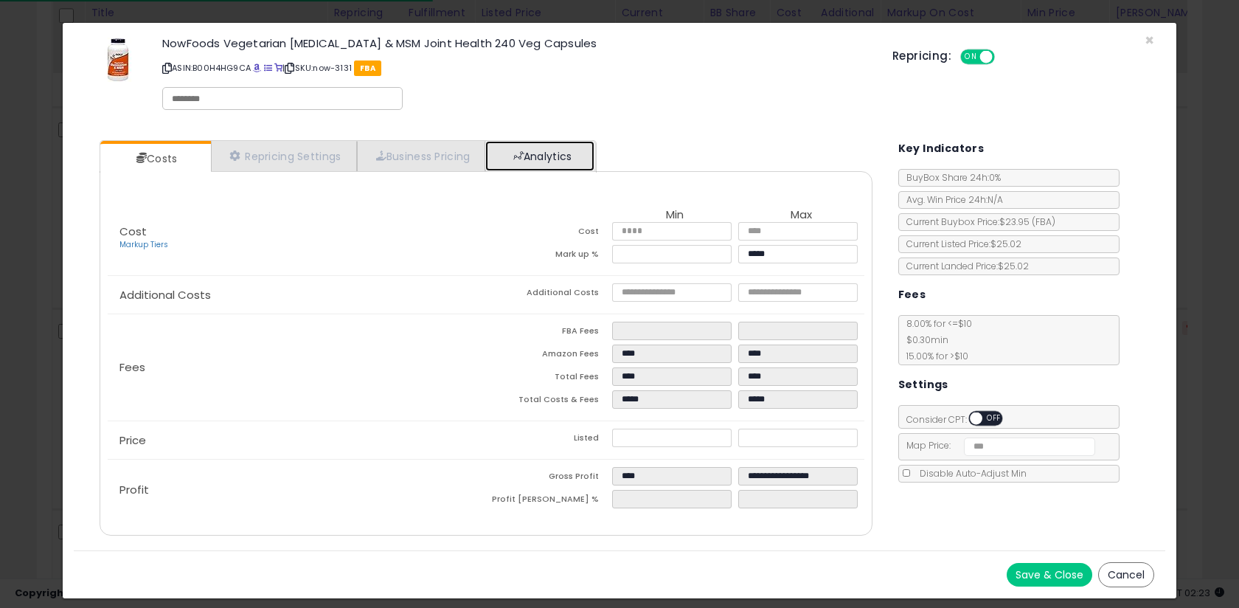
click at [527, 148] on link "Analytics" at bounding box center [539, 156] width 109 height 30
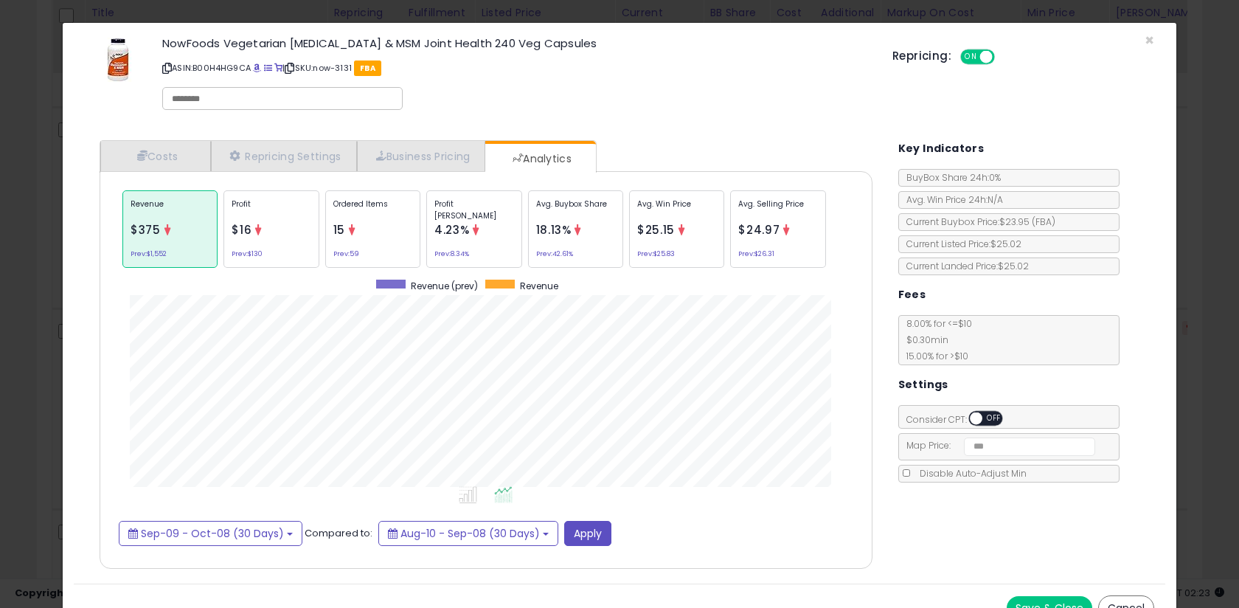
click at [49, 221] on div "× Close NowFoods Vegetarian [MEDICAL_DATA] & MSM Joint Health 240 Veg Capsules …" at bounding box center [619, 304] width 1239 height 608
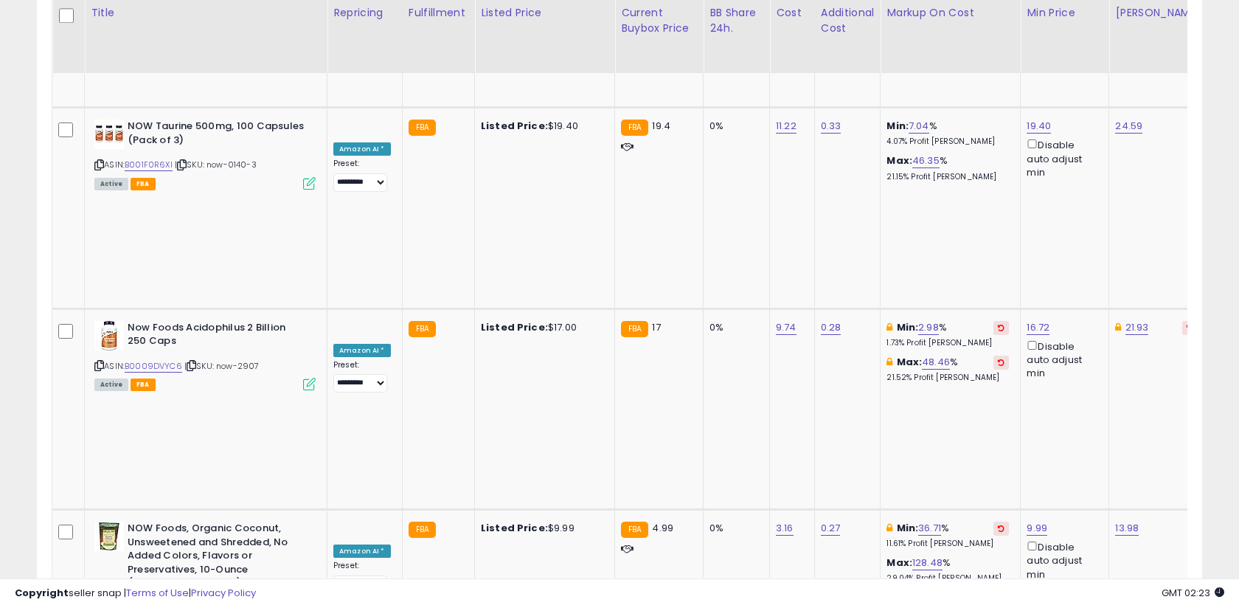
click at [880, 142] on input "****" at bounding box center [880, 136] width 131 height 25
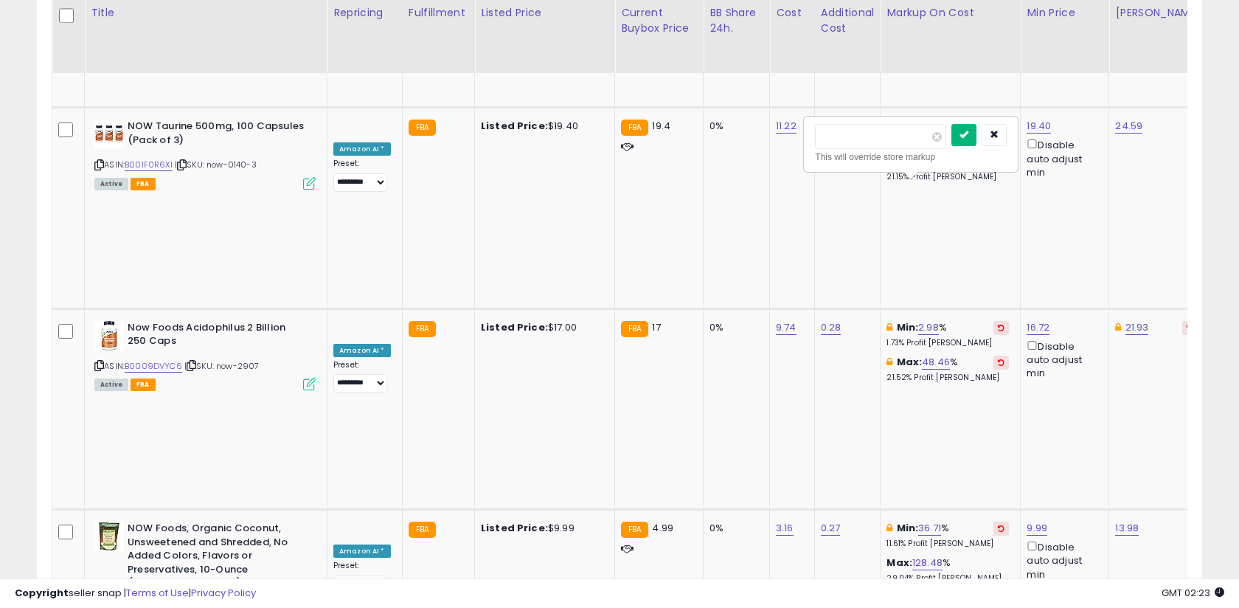
type input "*"
click at [968, 133] on icon "submit" at bounding box center [963, 134] width 9 height 9
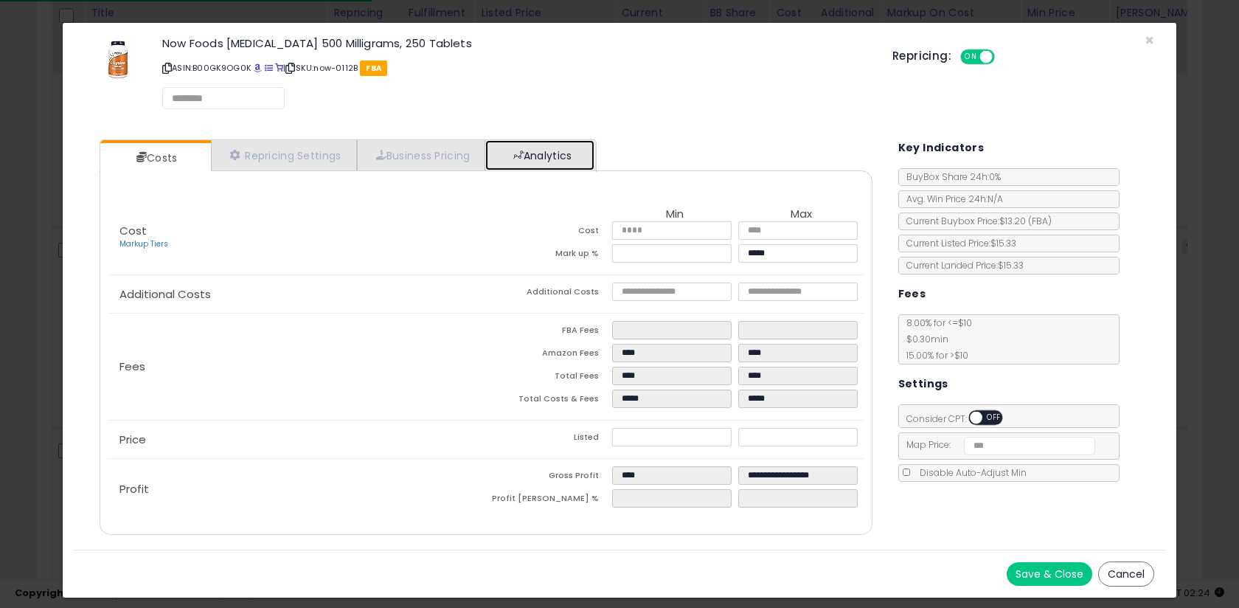
click at [513, 155] on link "Analytics" at bounding box center [539, 155] width 109 height 30
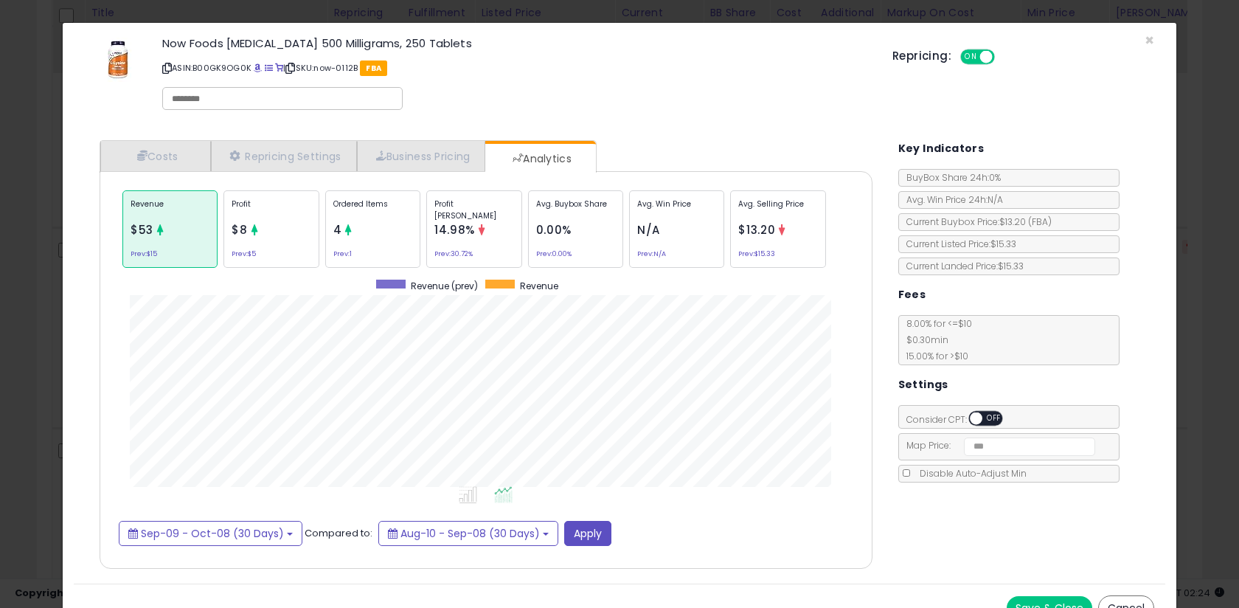
click at [48, 253] on div "× Close Now Foods [MEDICAL_DATA] 500 Milligrams, 250 Tablets ASIN: B00GK9OG0K |…" at bounding box center [619, 304] width 1239 height 608
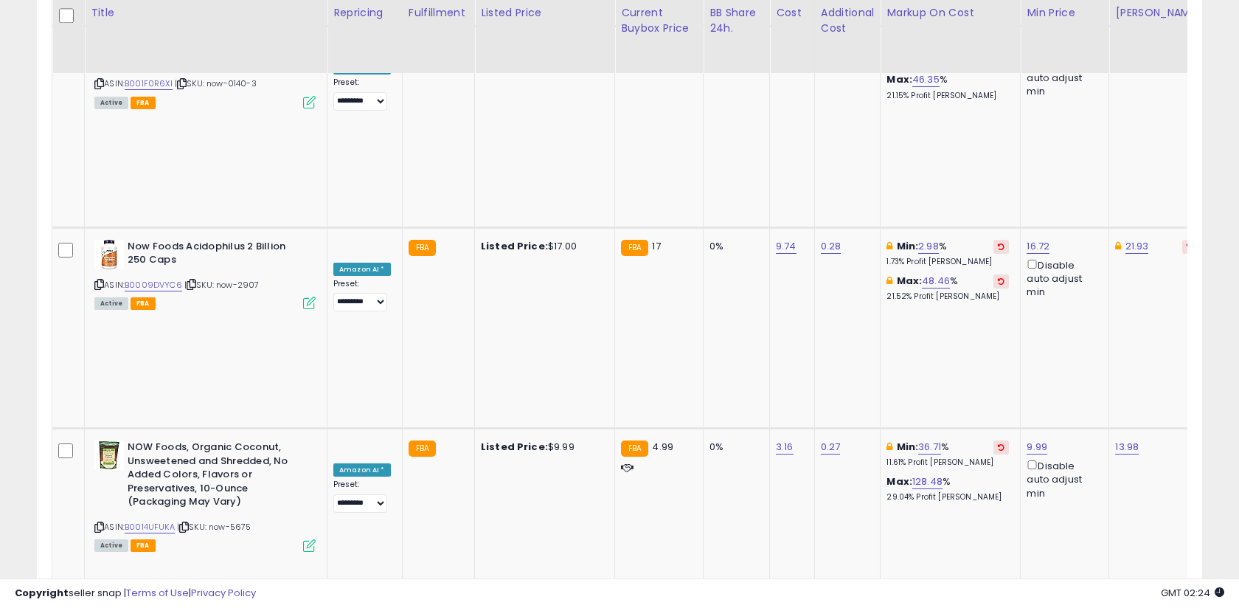
click at [879, 160] on input "****" at bounding box center [880, 159] width 131 height 25
type input "*"
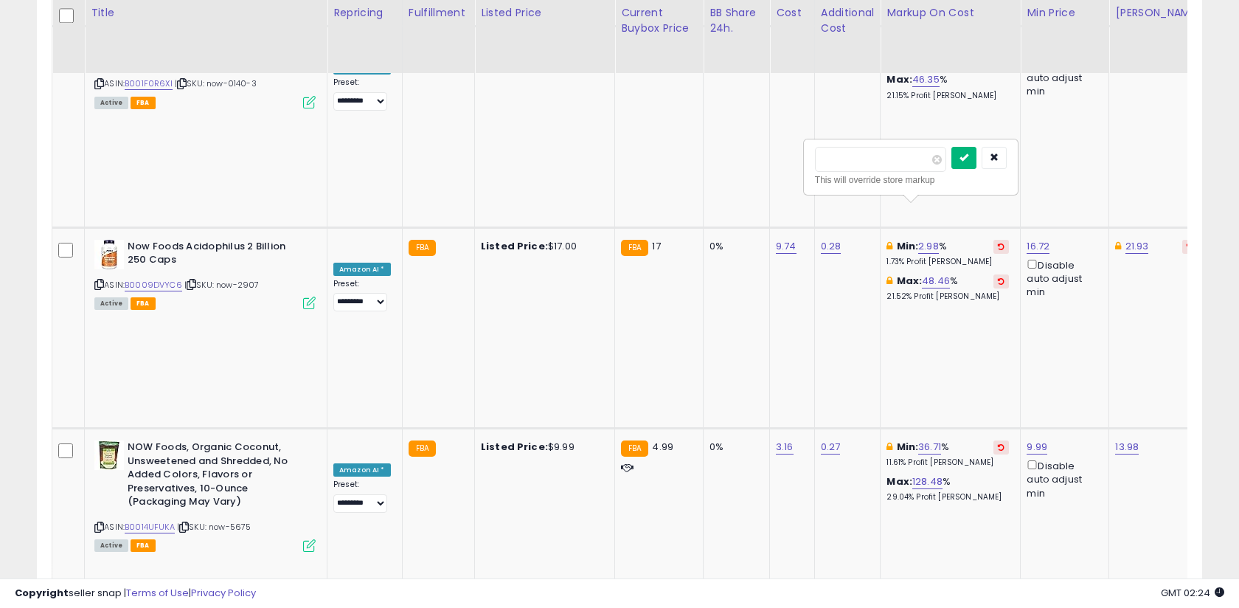
click at [976, 158] on button "submit" at bounding box center [963, 158] width 25 height 22
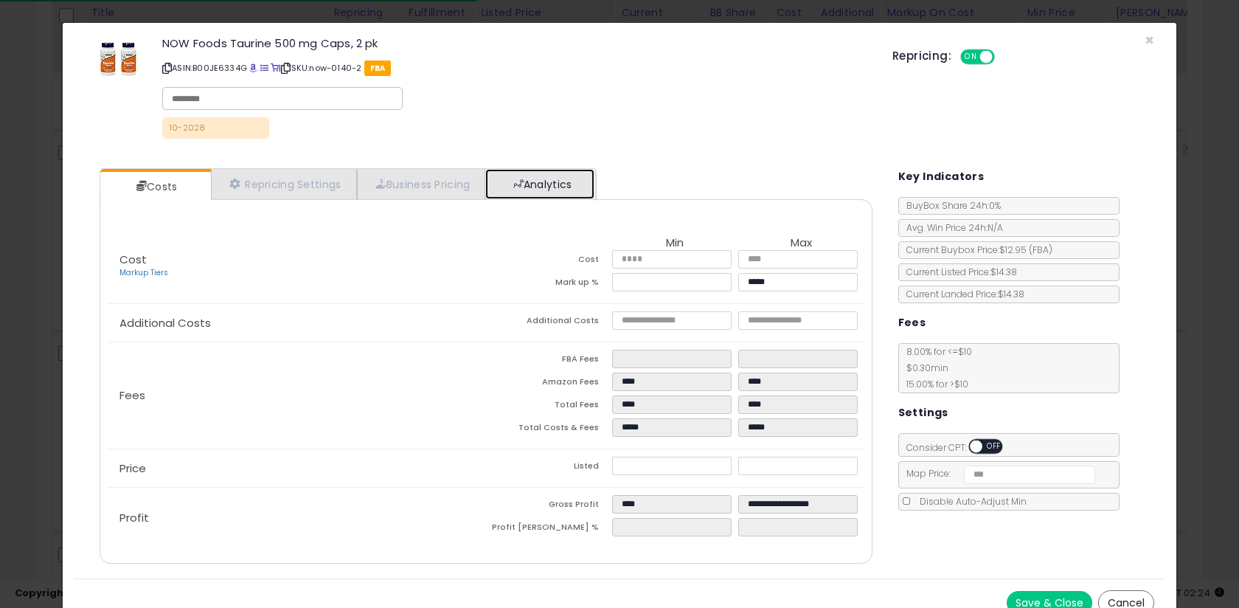
click at [537, 185] on link "Analytics" at bounding box center [539, 184] width 109 height 30
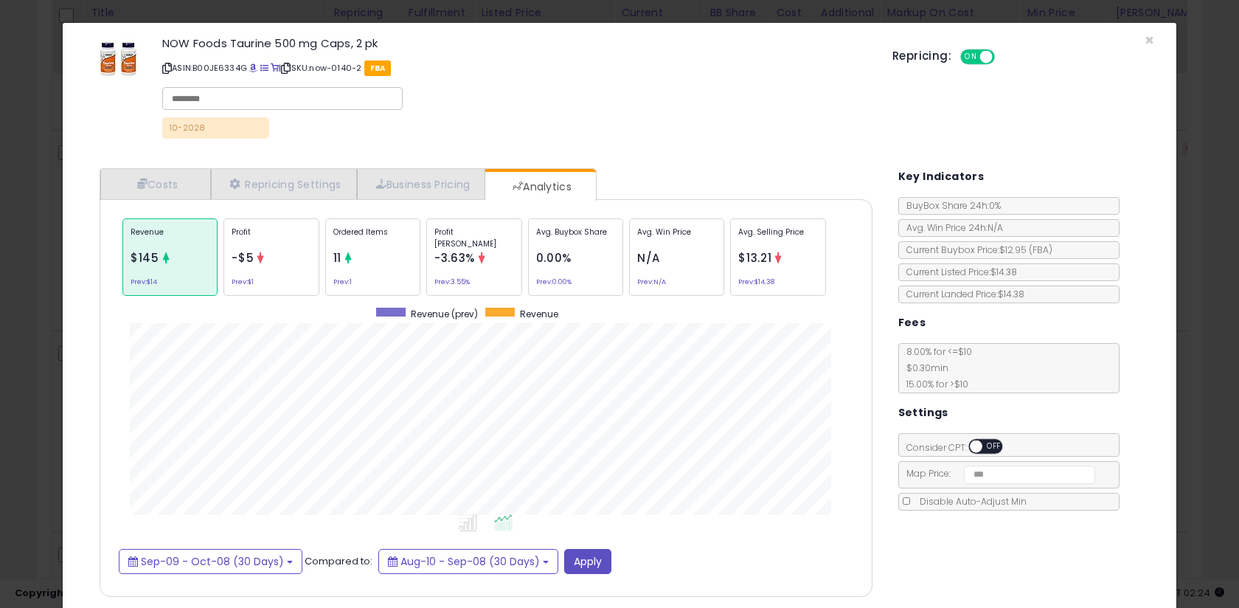
click at [49, 279] on div "× Close NOW Foods Taurine 500 mg Caps, 2 pk ASIN: B00JE6334G | SKU: now-0140-2 …" at bounding box center [619, 304] width 1239 height 608
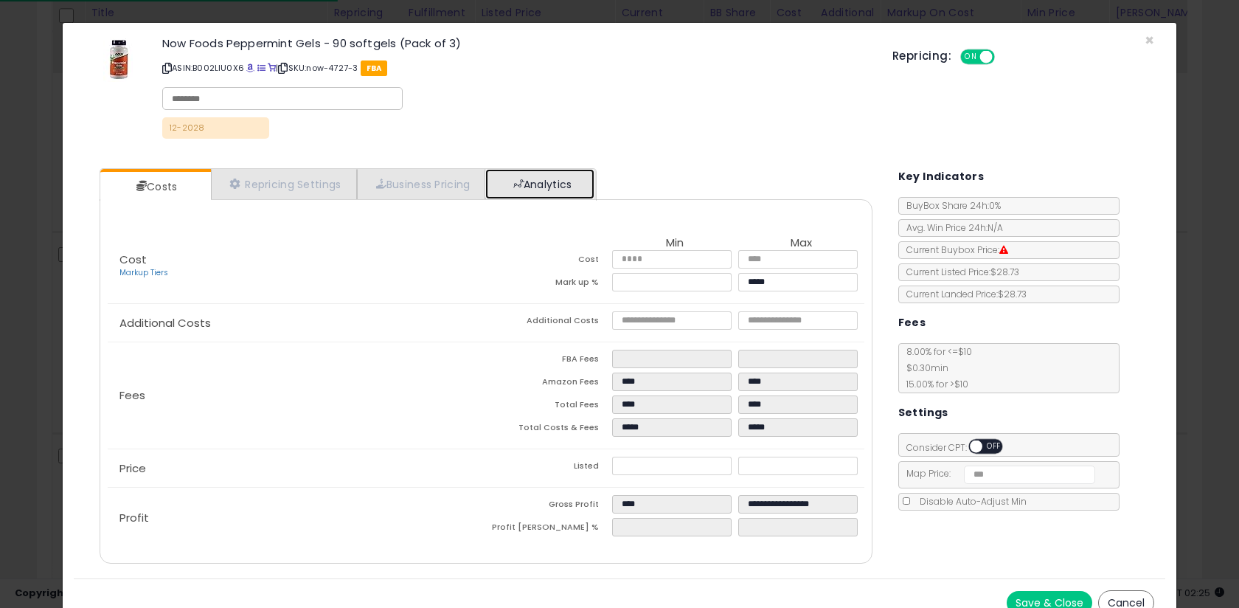
click at [518, 173] on link "Analytics" at bounding box center [539, 184] width 109 height 30
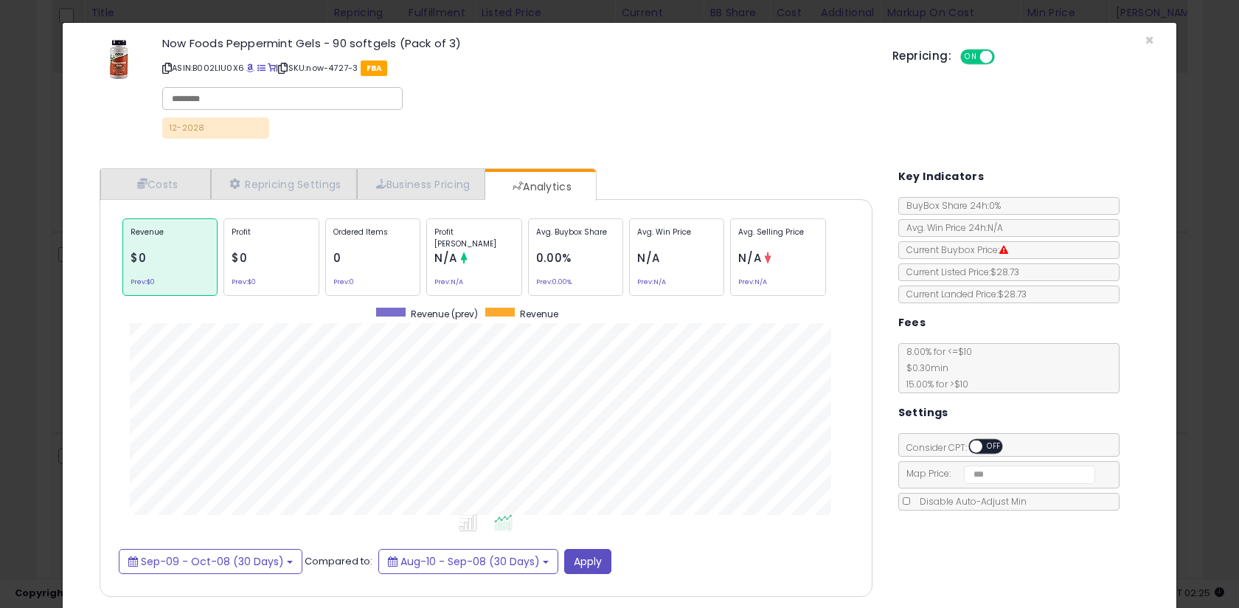
click at [46, 260] on div "× Close Now Foods Peppermint Gels - 90 softgels (Pack of 3) ASIN: B002LIU0X6 | …" at bounding box center [619, 304] width 1239 height 608
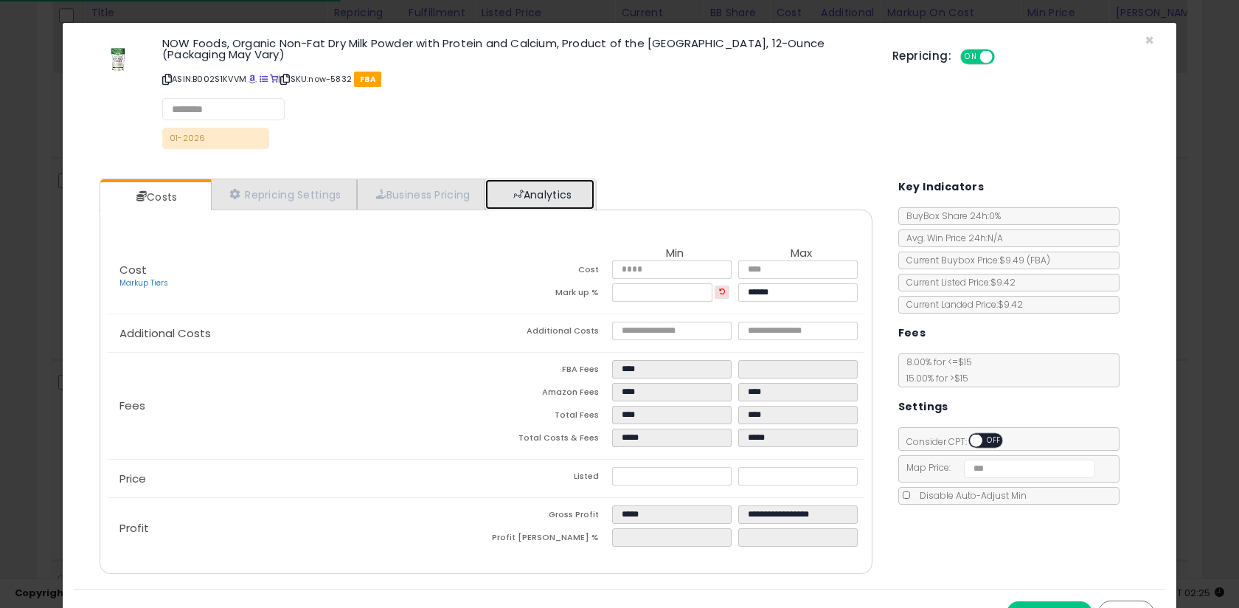
click at [528, 179] on link "Analytics" at bounding box center [539, 194] width 109 height 30
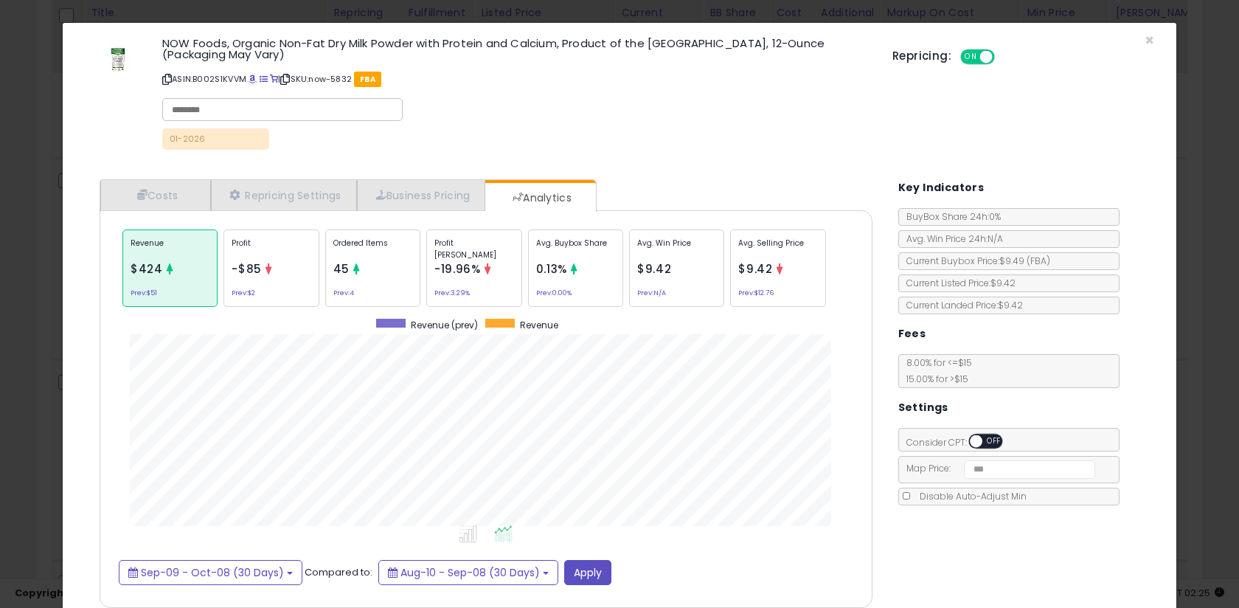
click at [50, 277] on div "× Close NOW Foods, Organic Non-Fat Dry Milk Powder with Protein and Calcium, Pr…" at bounding box center [619, 304] width 1239 height 608
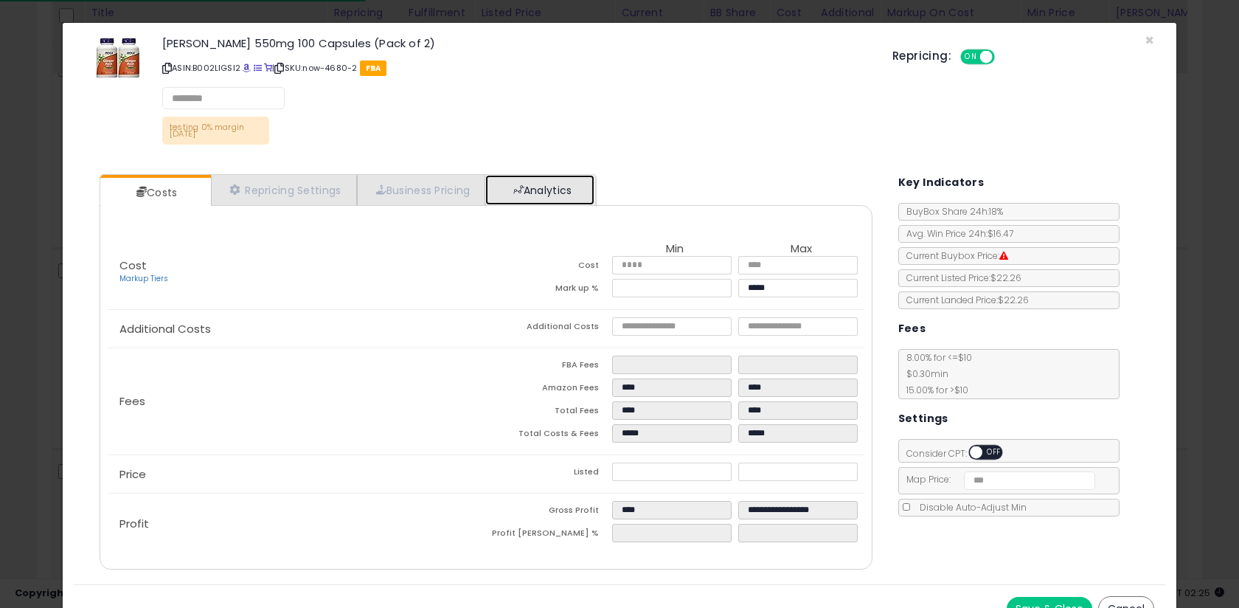
click at [513, 183] on link "Analytics" at bounding box center [539, 190] width 109 height 30
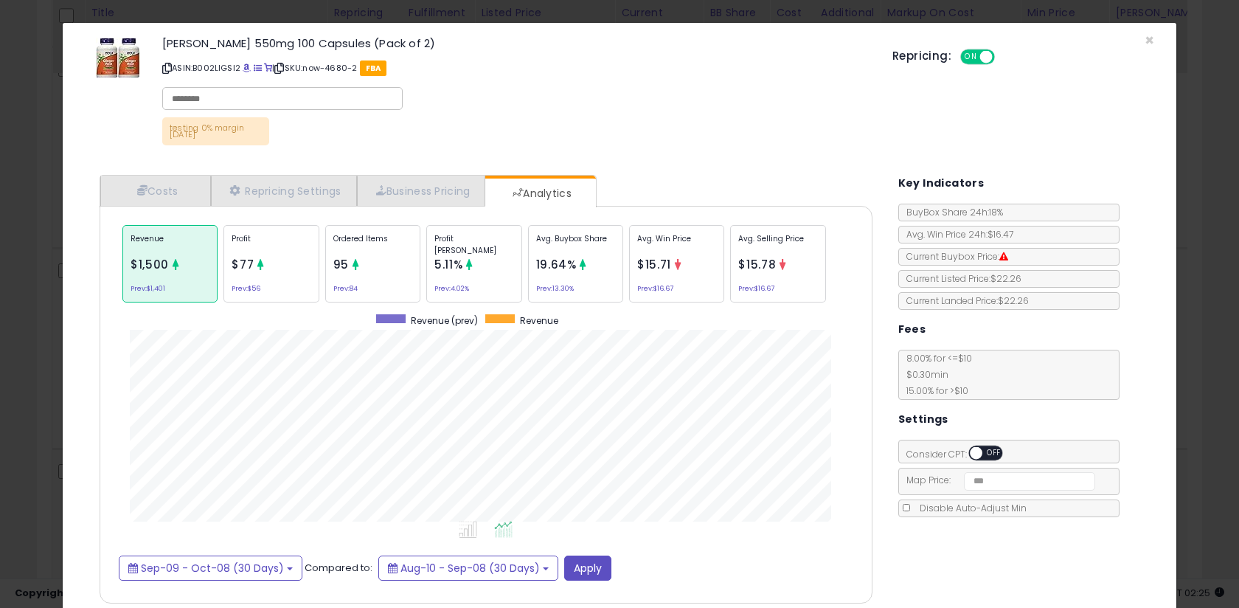
click at [35, 277] on div "× Close [PERSON_NAME] 550mg 100 Capsules (Pack of 2) ASIN: B002LIGSI2 | SKU: no…" at bounding box center [619, 304] width 1239 height 608
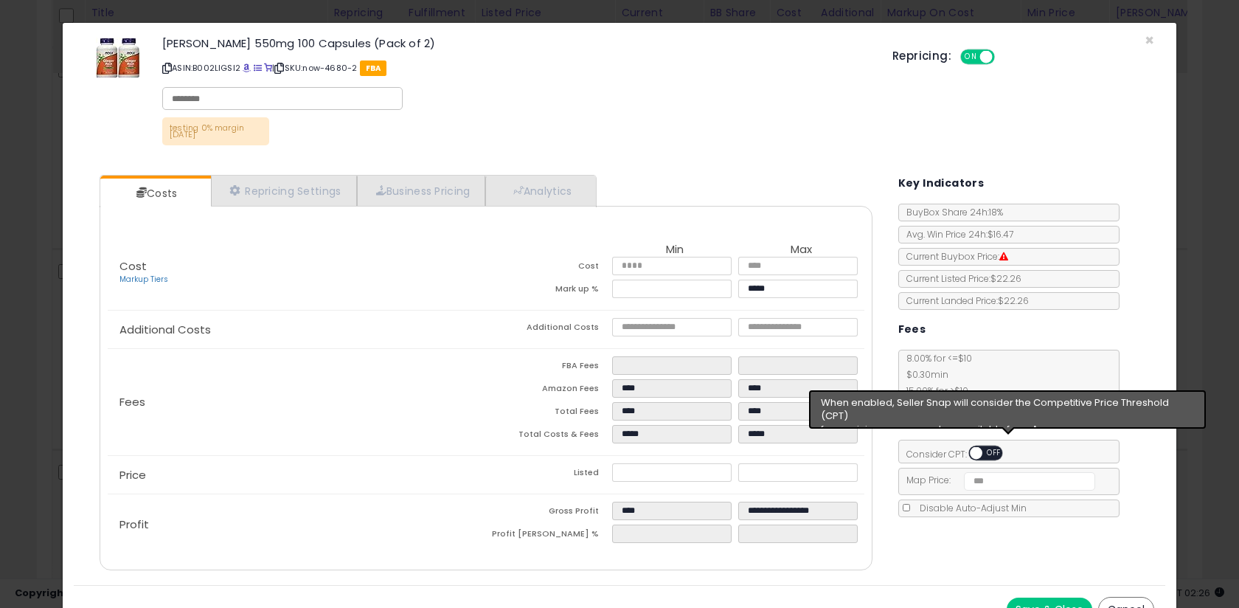
click at [985, 448] on span "OFF" at bounding box center [994, 453] width 24 height 13
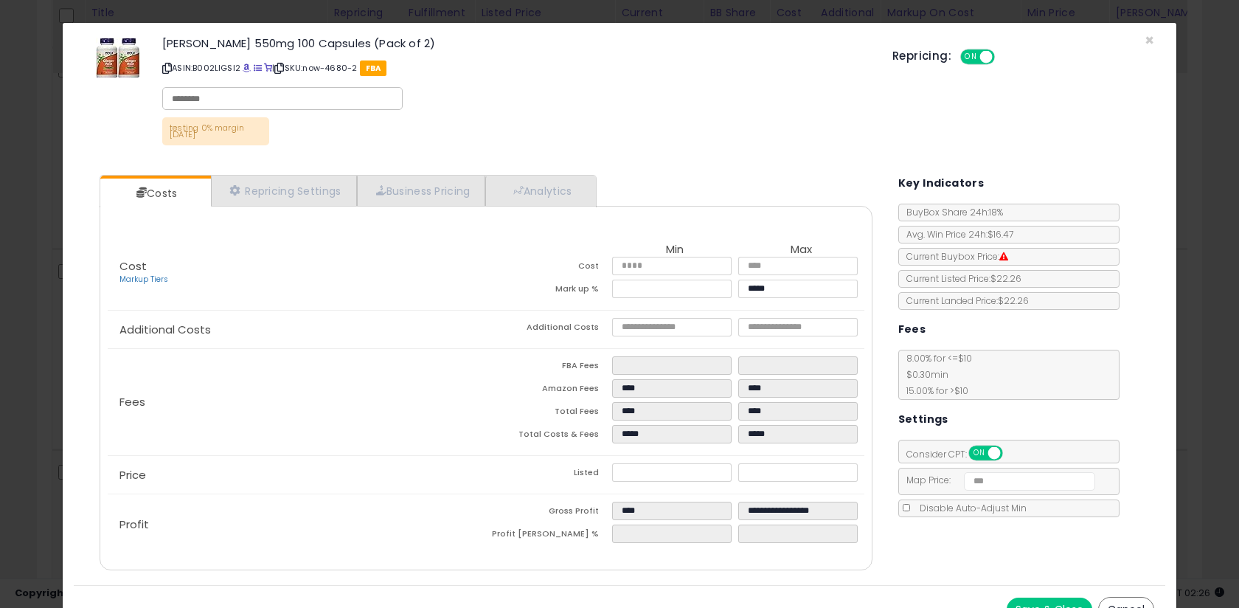
click at [1050, 603] on button "Save & Close" at bounding box center [1050, 609] width 86 height 24
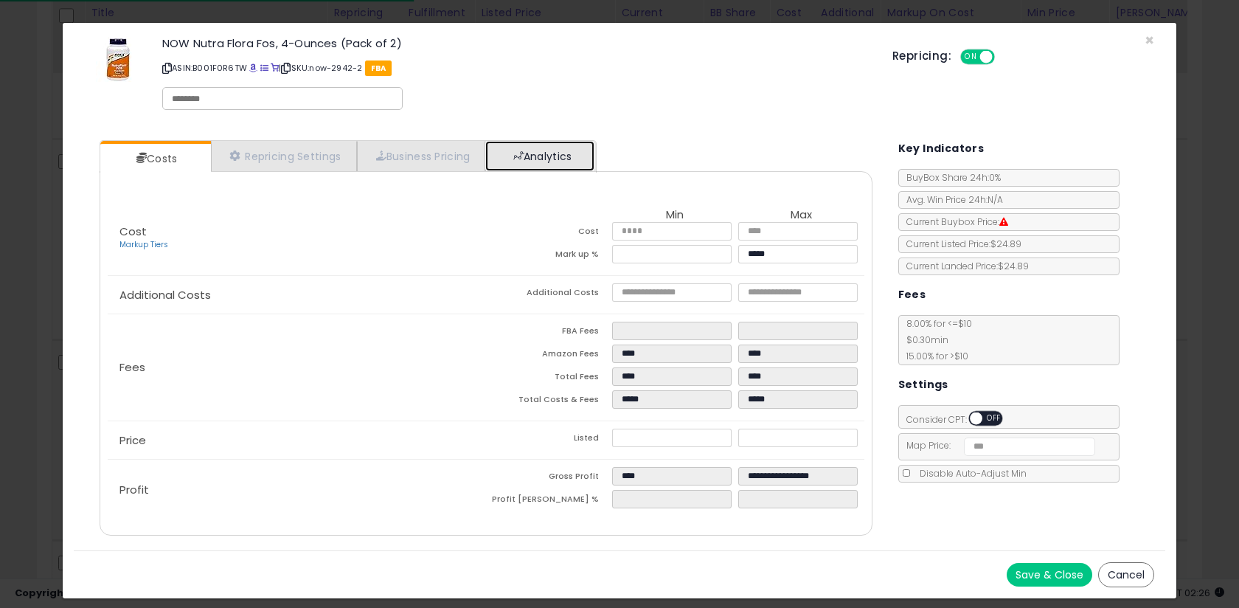
click at [524, 161] on link "Analytics" at bounding box center [539, 156] width 109 height 30
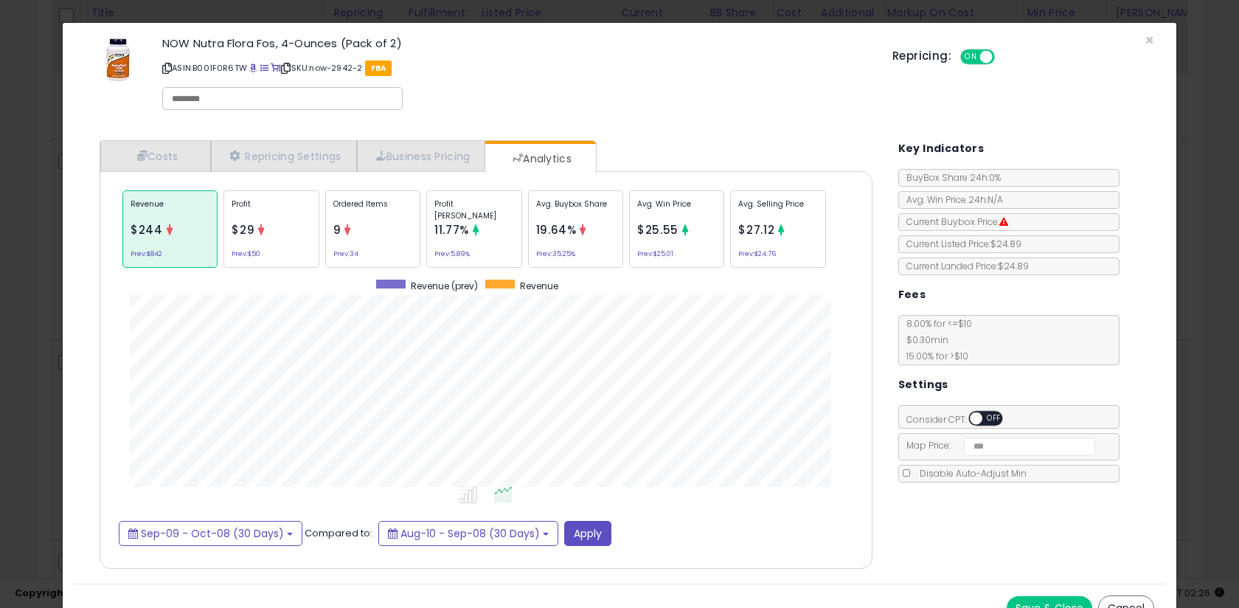
click at [29, 301] on div "× Close NOW Nutra Flora Fos, 4-Ounces (Pack of 2) ASIN: B001F0R6TW | SKU: now-2…" at bounding box center [619, 304] width 1239 height 608
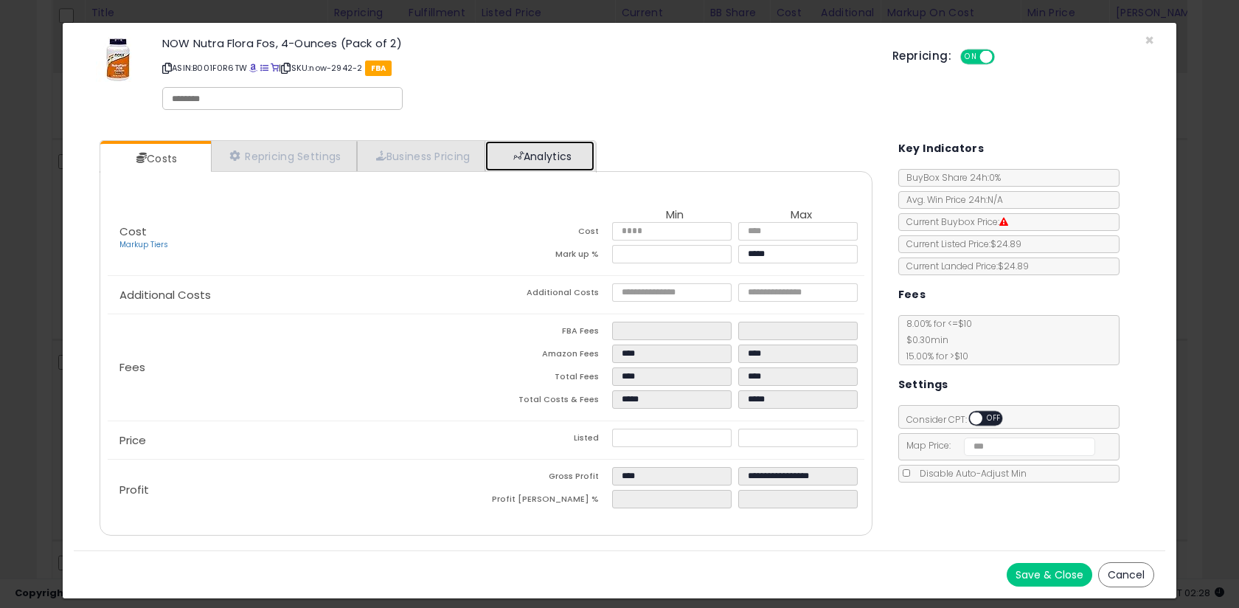
click at [568, 147] on link "Analytics" at bounding box center [539, 156] width 109 height 30
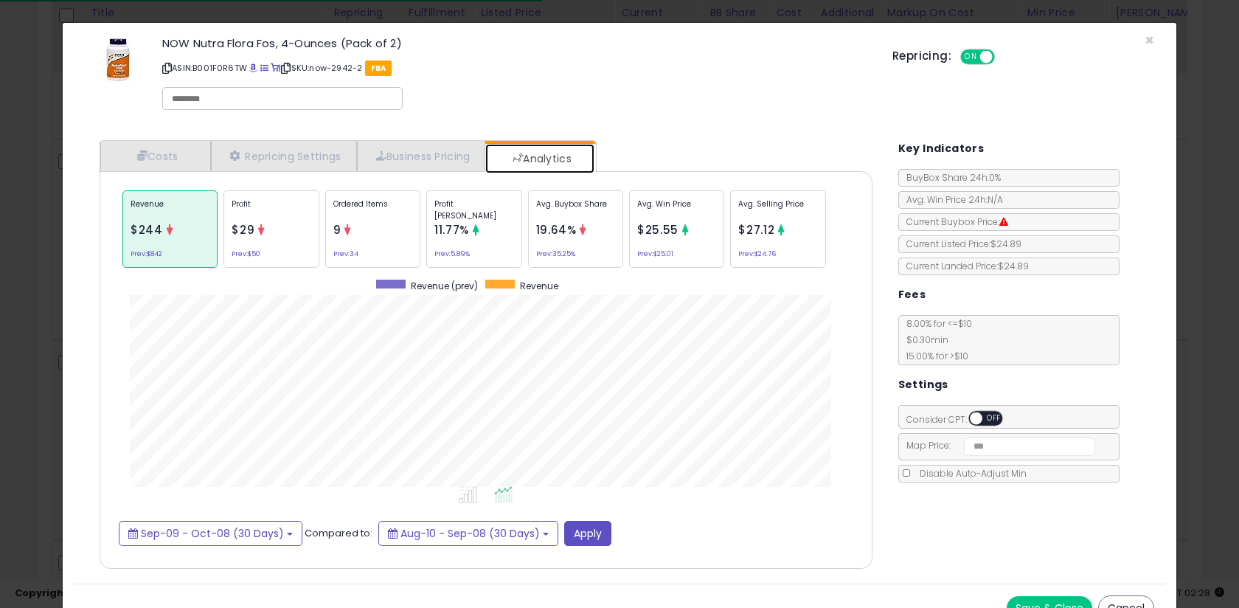
scroll to position [454, 802]
click at [50, 235] on div "× Close NOW Nutra Flora Fos, 4-Ounces (Pack of 2) ASIN: B001F0R6TW | SKU: now-2…" at bounding box center [619, 304] width 1239 height 608
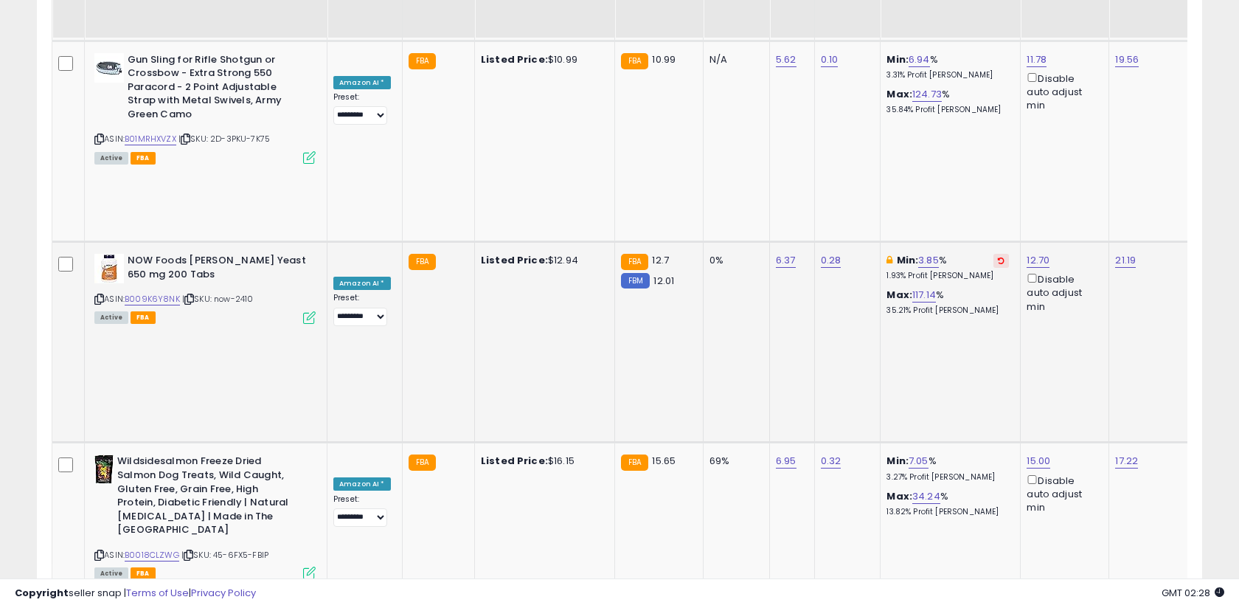
scroll to position [4165, 0]
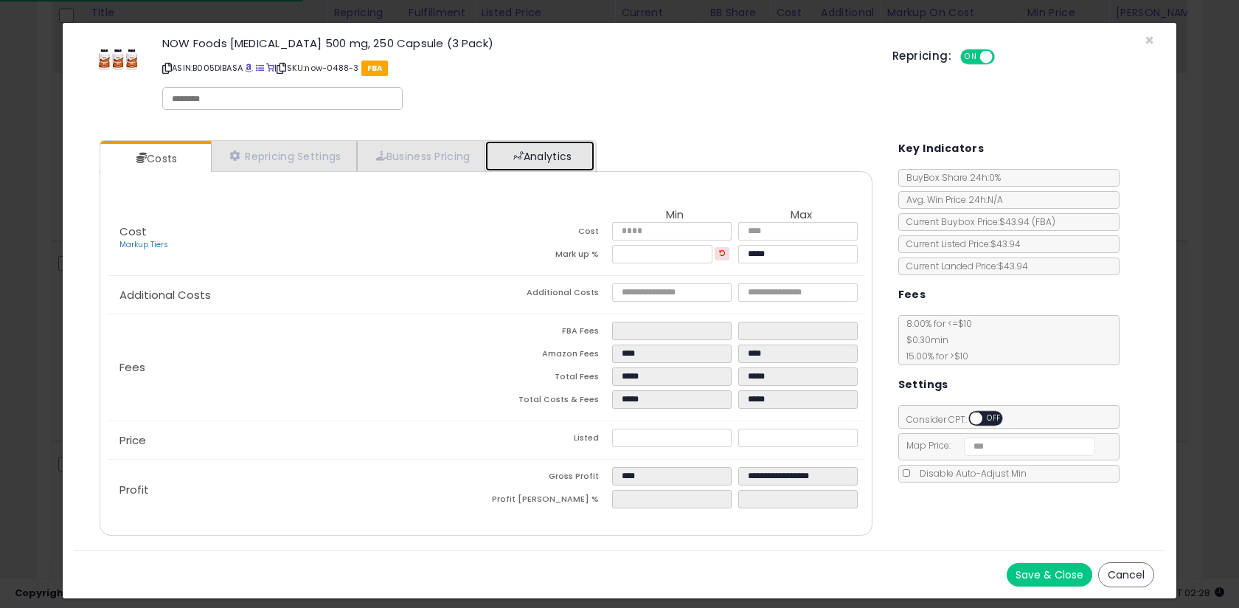
click at [508, 161] on link "Analytics" at bounding box center [539, 156] width 109 height 30
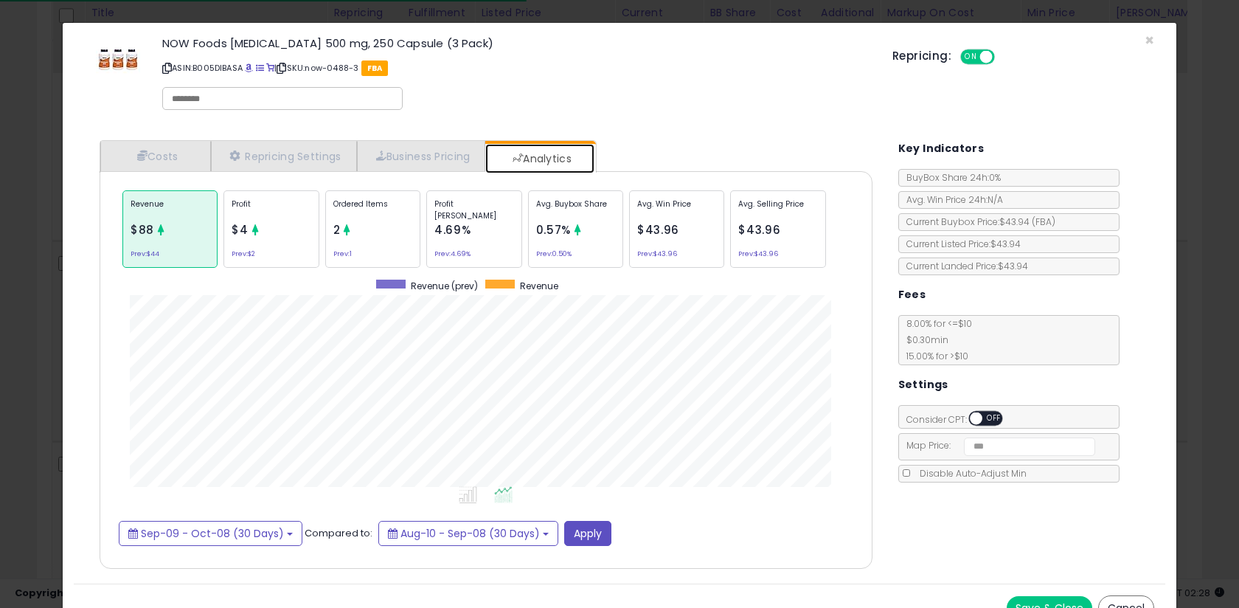
scroll to position [454, 802]
click at [573, 214] on p "Avg. Buybox Share" at bounding box center [575, 209] width 79 height 22
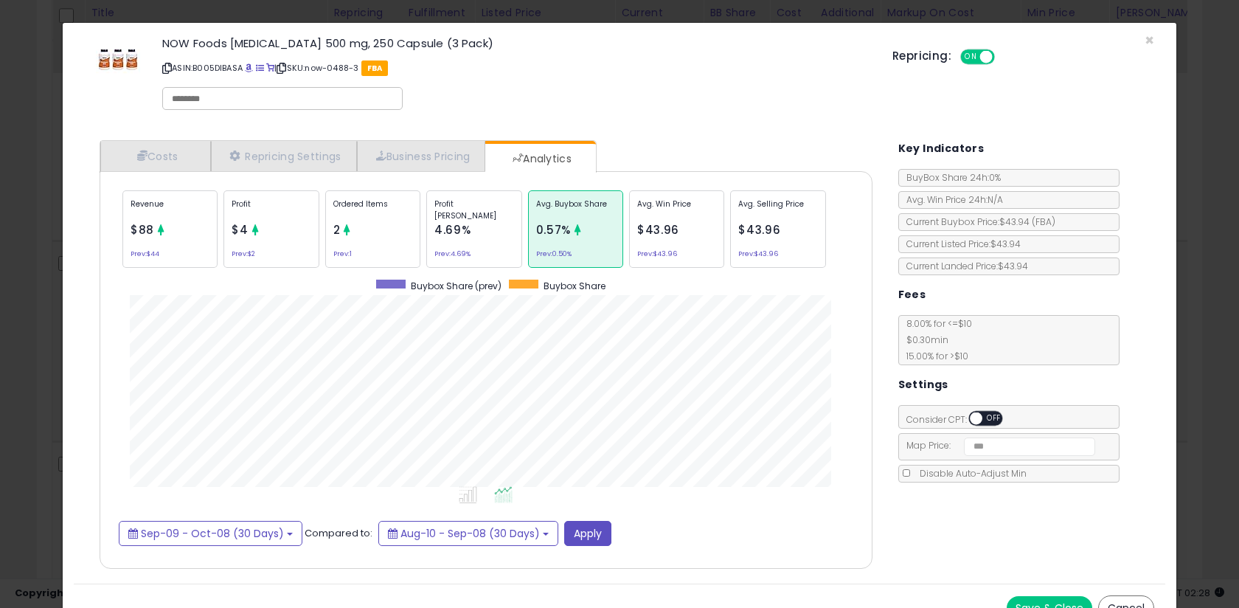
click at [49, 254] on div "× Close NOW Foods [MEDICAL_DATA] 500 mg, 250 Capsule (3 Pack) ASIN: B005DIBASA …" at bounding box center [619, 304] width 1239 height 608
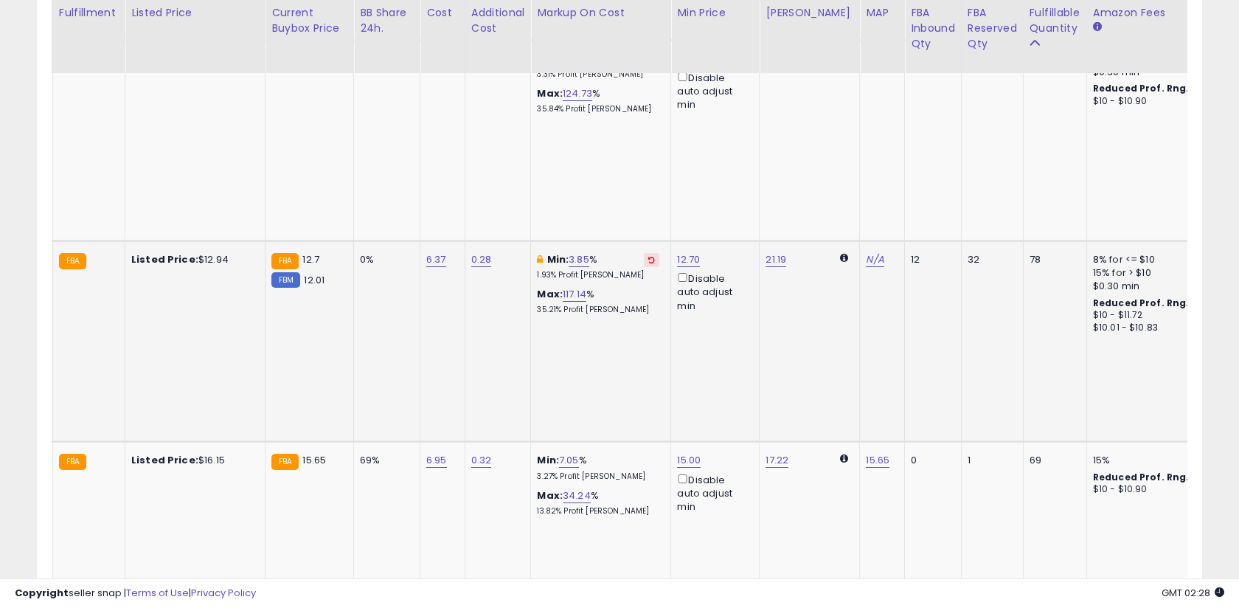
scroll to position [0, 0]
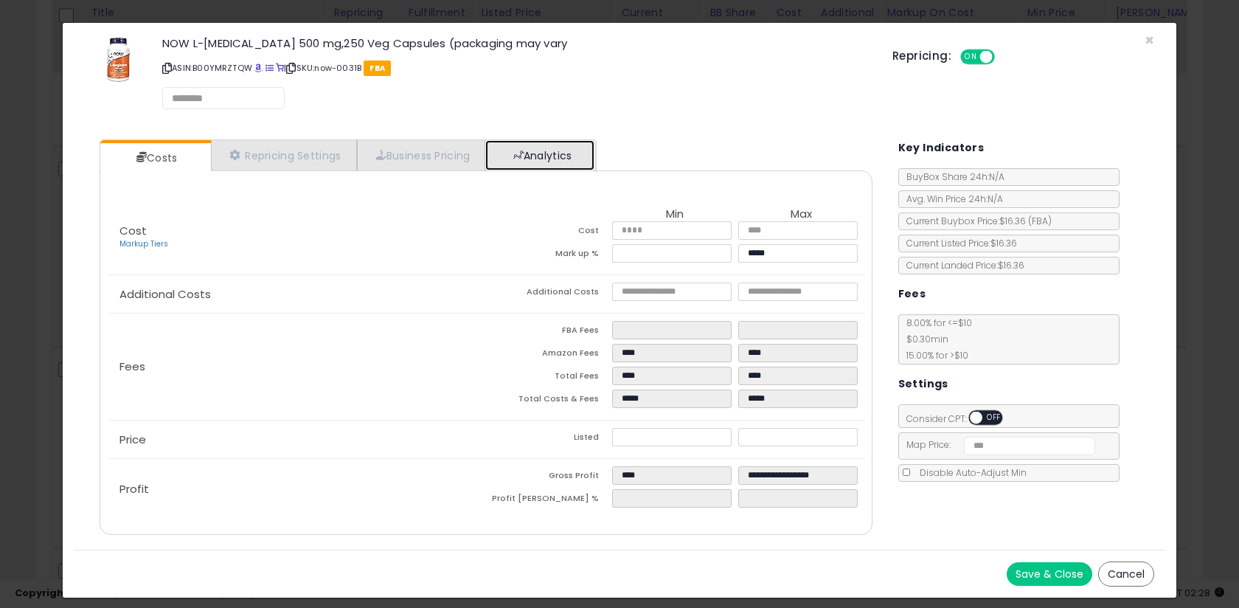
click at [543, 162] on link "Analytics" at bounding box center [539, 155] width 109 height 30
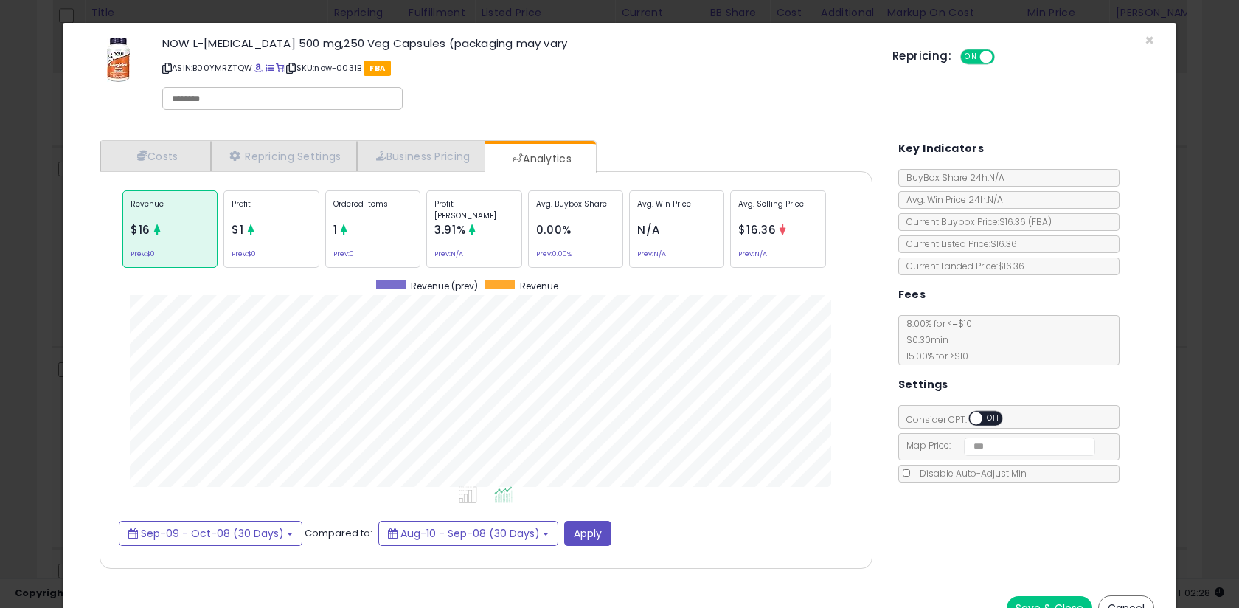
click at [24, 294] on div "× Close NOW L-[MEDICAL_DATA] 500 mg,250 Veg Capsules (packaging may vary ASIN: …" at bounding box center [619, 304] width 1239 height 608
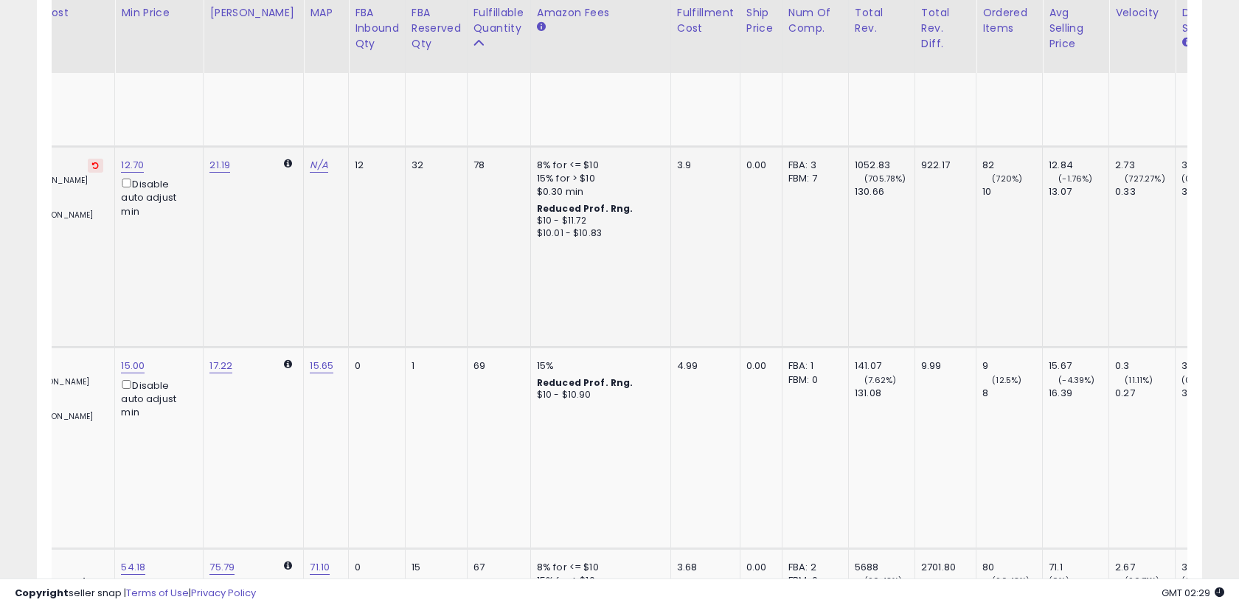
scroll to position [0, 931]
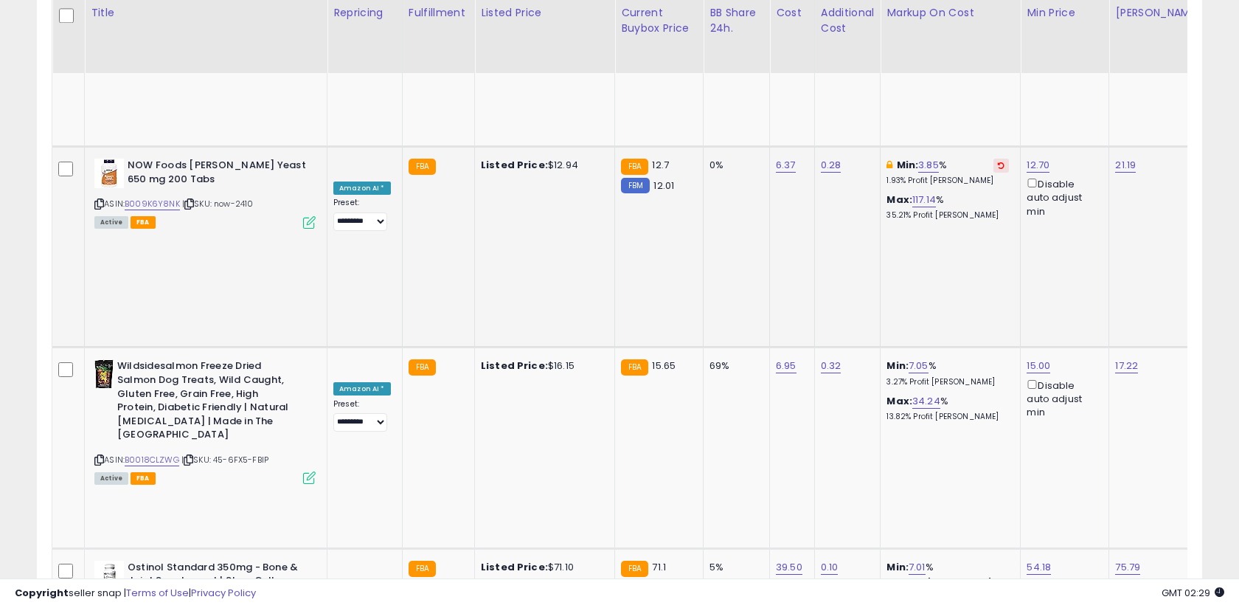
click at [870, 189] on input "****" at bounding box center [880, 188] width 131 height 25
type input "*"
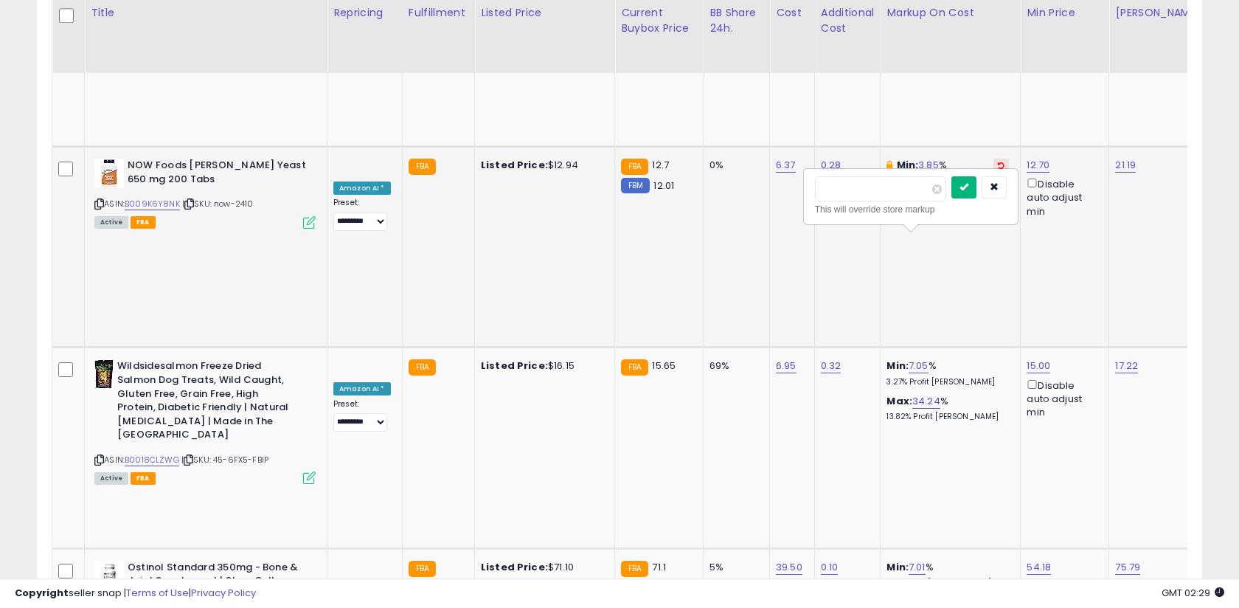
click at [974, 180] on button "submit" at bounding box center [963, 187] width 25 height 22
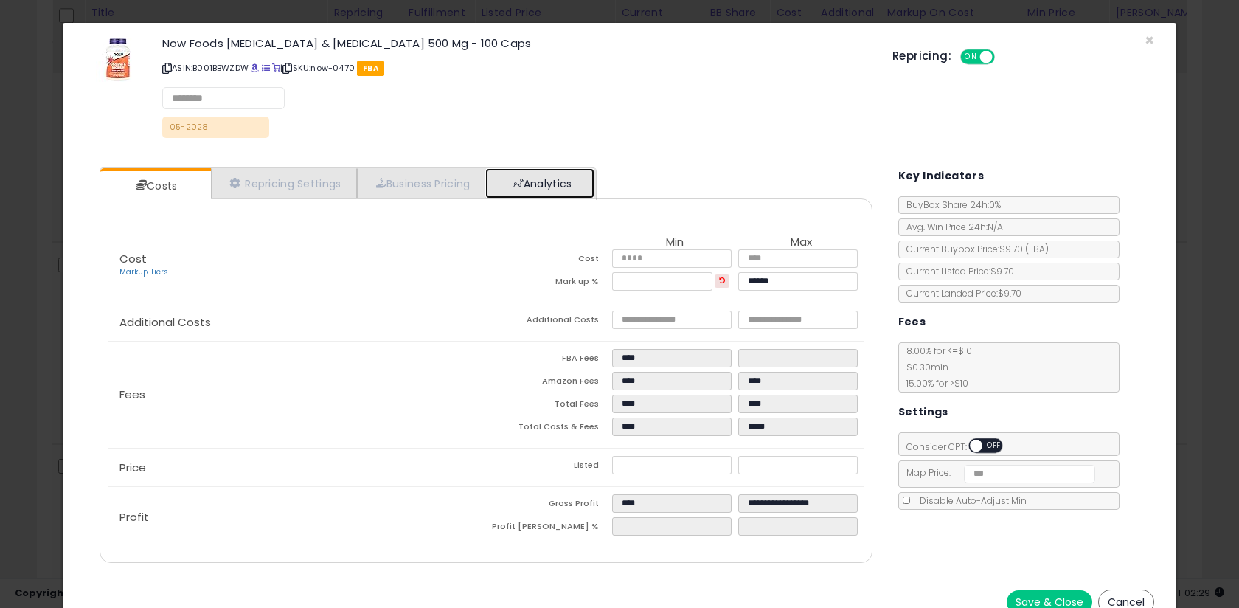
click at [569, 182] on link "Analytics" at bounding box center [539, 183] width 109 height 30
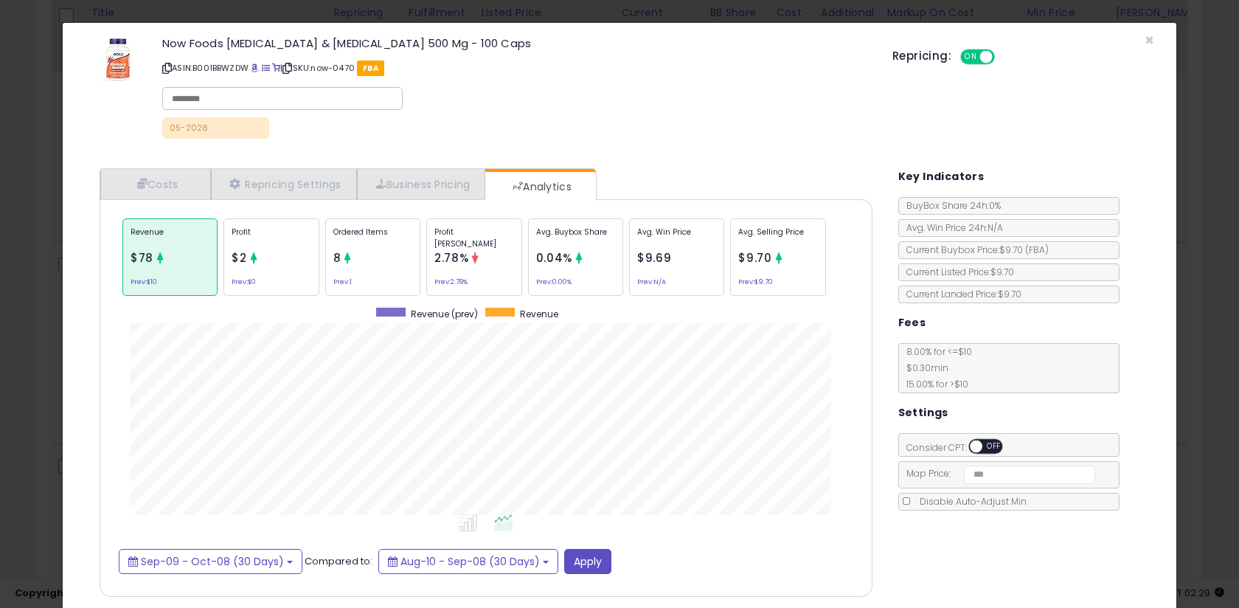
click at [49, 254] on div "× Close Now Foods [MEDICAL_DATA] & [MEDICAL_DATA] 500 Mg - 100 Caps ASIN: B001B…" at bounding box center [619, 304] width 1239 height 608
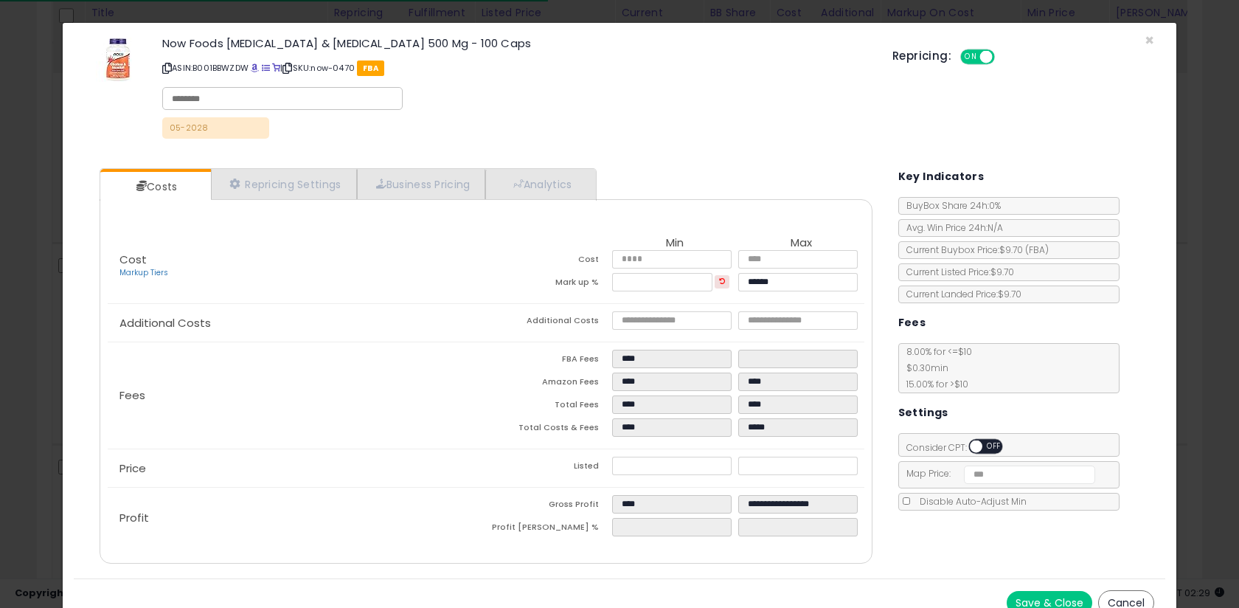
click at [524, 165] on div "Costs Repricing Settings Business Pricing Analytics Cost" at bounding box center [486, 367] width 802 height 421
click at [527, 175] on link "Analytics" at bounding box center [539, 184] width 109 height 30
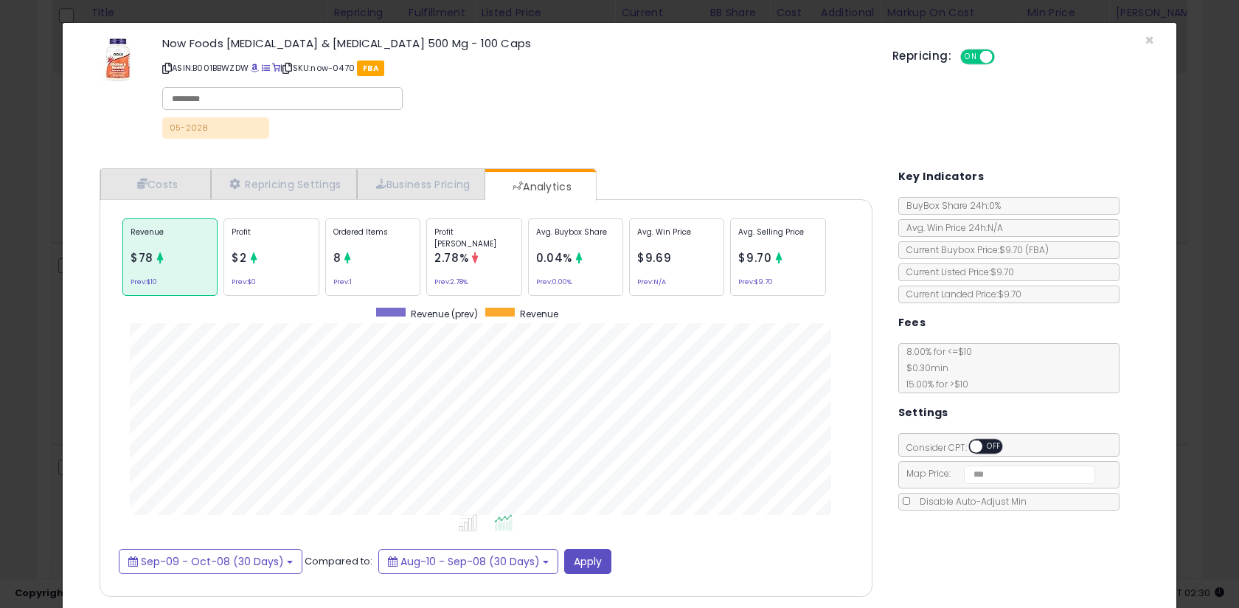
click at [49, 260] on div "× Close Now Foods [MEDICAL_DATA] & [MEDICAL_DATA] 500 Mg - 100 Caps ASIN: B001B…" at bounding box center [619, 304] width 1239 height 608
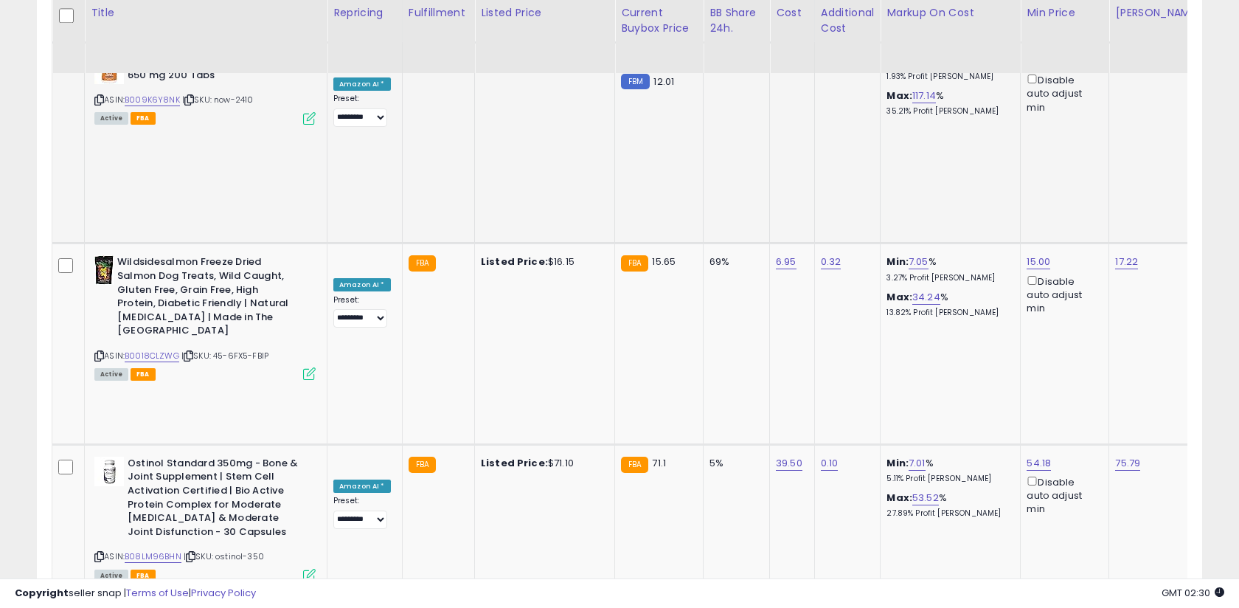
click at [844, 187] on input "****" at bounding box center [889, 185] width 131 height 25
type input "*"
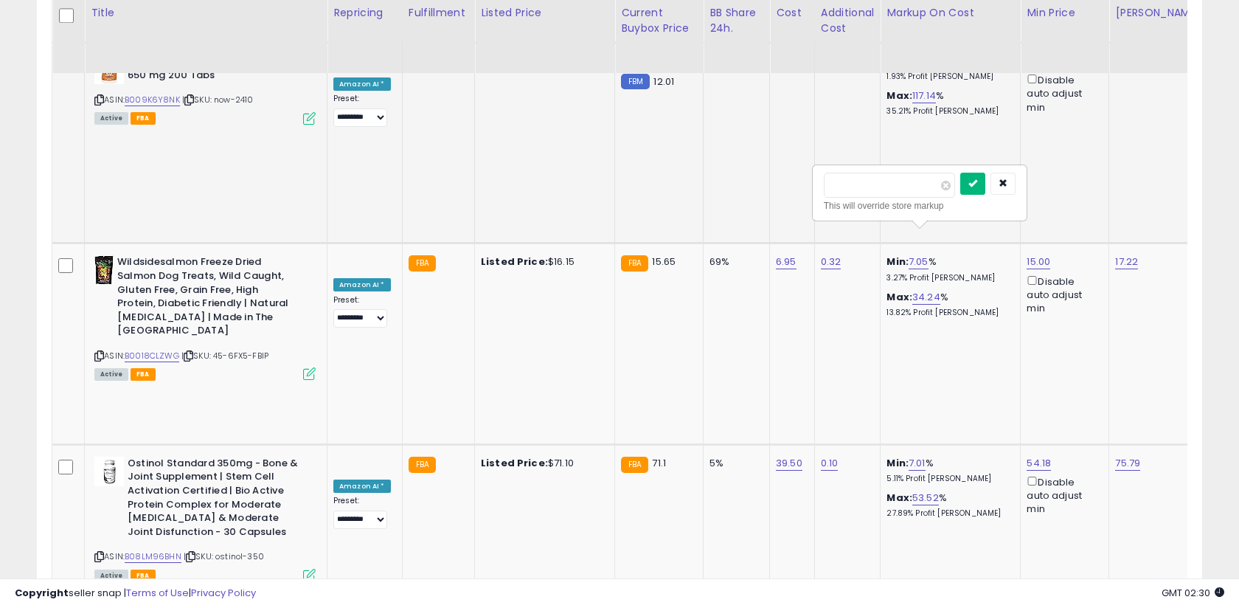
click at [977, 181] on button "submit" at bounding box center [972, 184] width 25 height 22
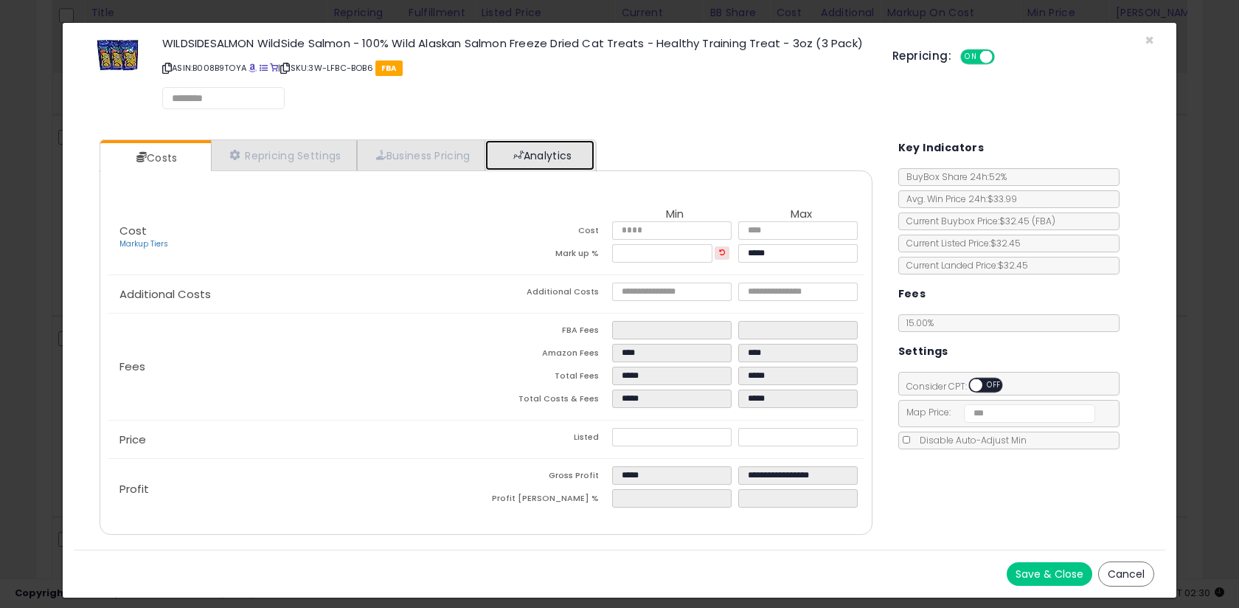
click at [504, 166] on link "Analytics" at bounding box center [539, 155] width 109 height 30
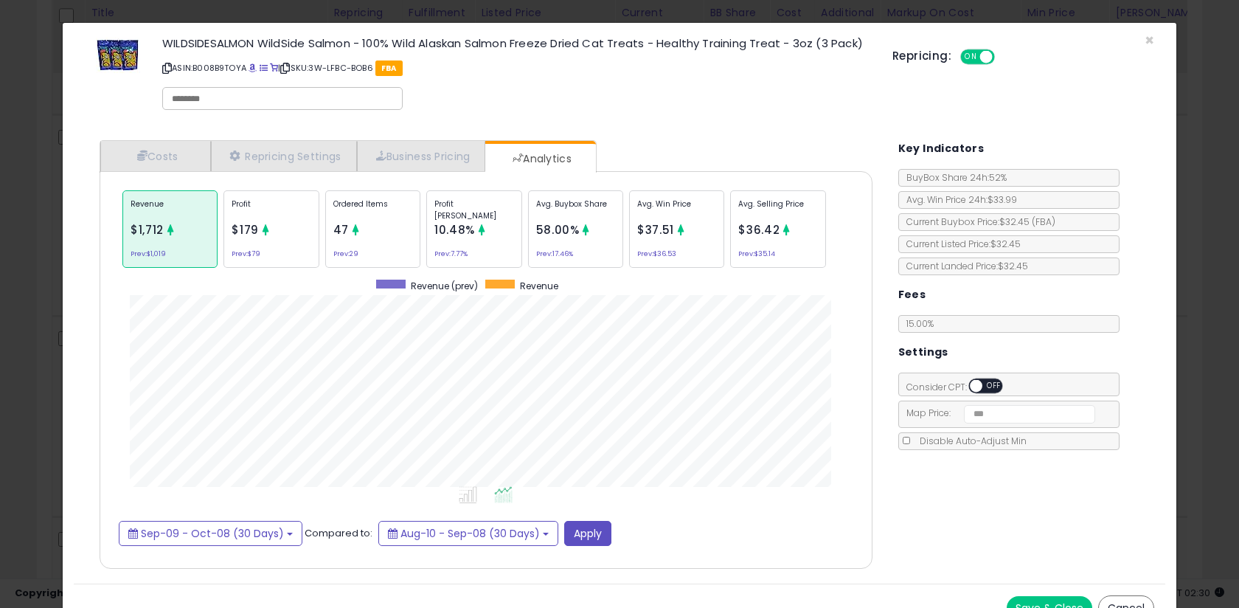
click at [493, 199] on p "Profit [PERSON_NAME]" at bounding box center [473, 209] width 79 height 22
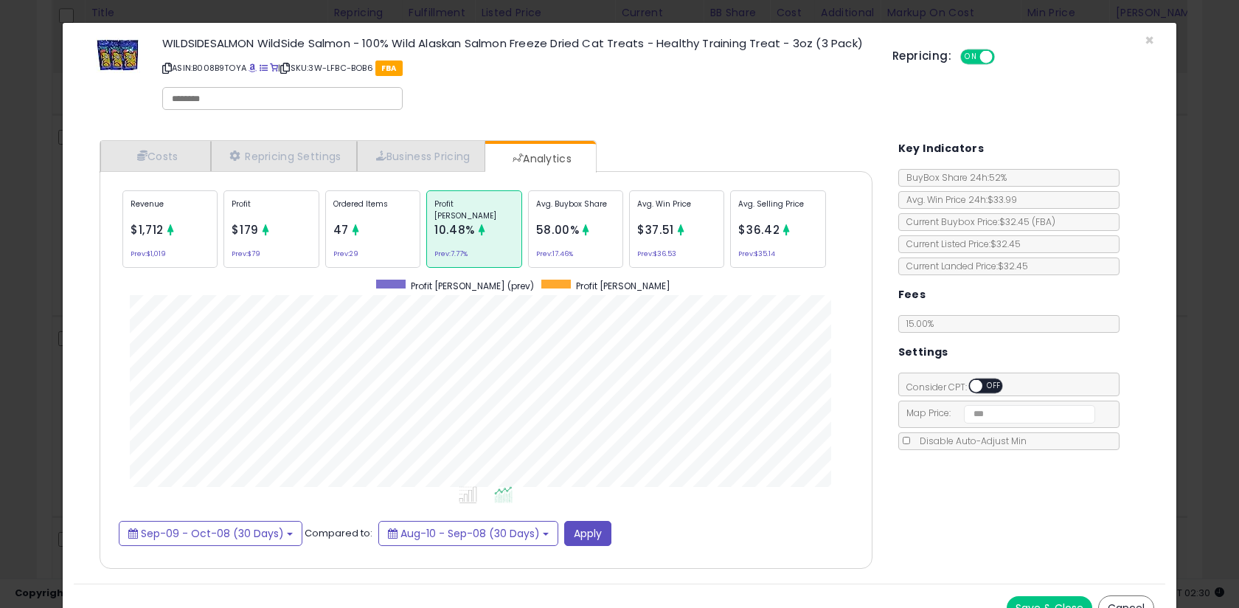
click at [566, 227] on span "58.00%" at bounding box center [558, 229] width 44 height 15
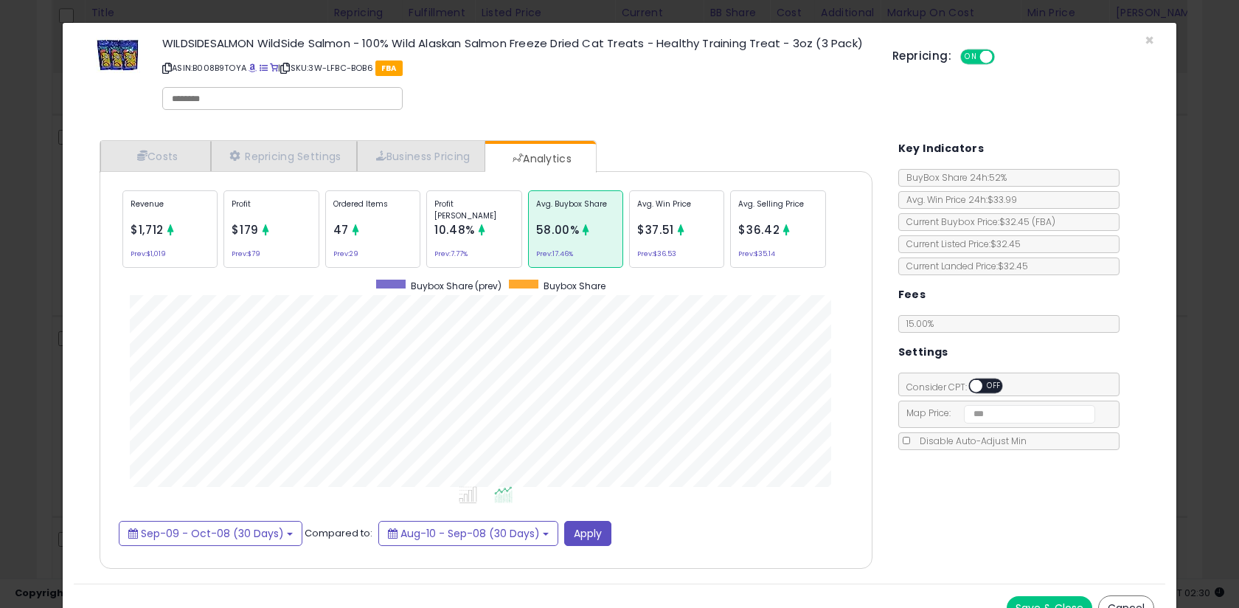
click at [29, 255] on div "× Close WILDSIDESALMON WildSide Salmon - 100% Wild Alaskan Salmon Freeze Dried …" at bounding box center [619, 304] width 1239 height 608
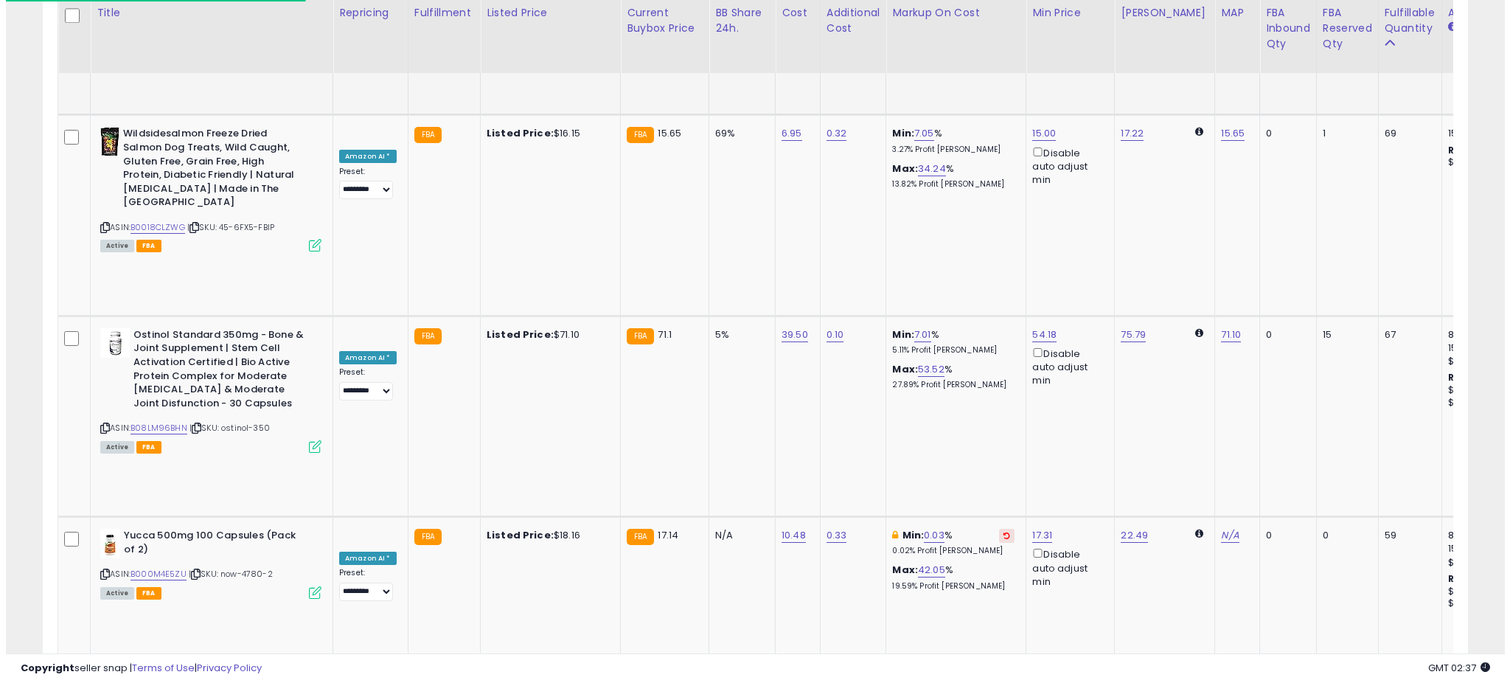
scroll to position [737195, 736670]
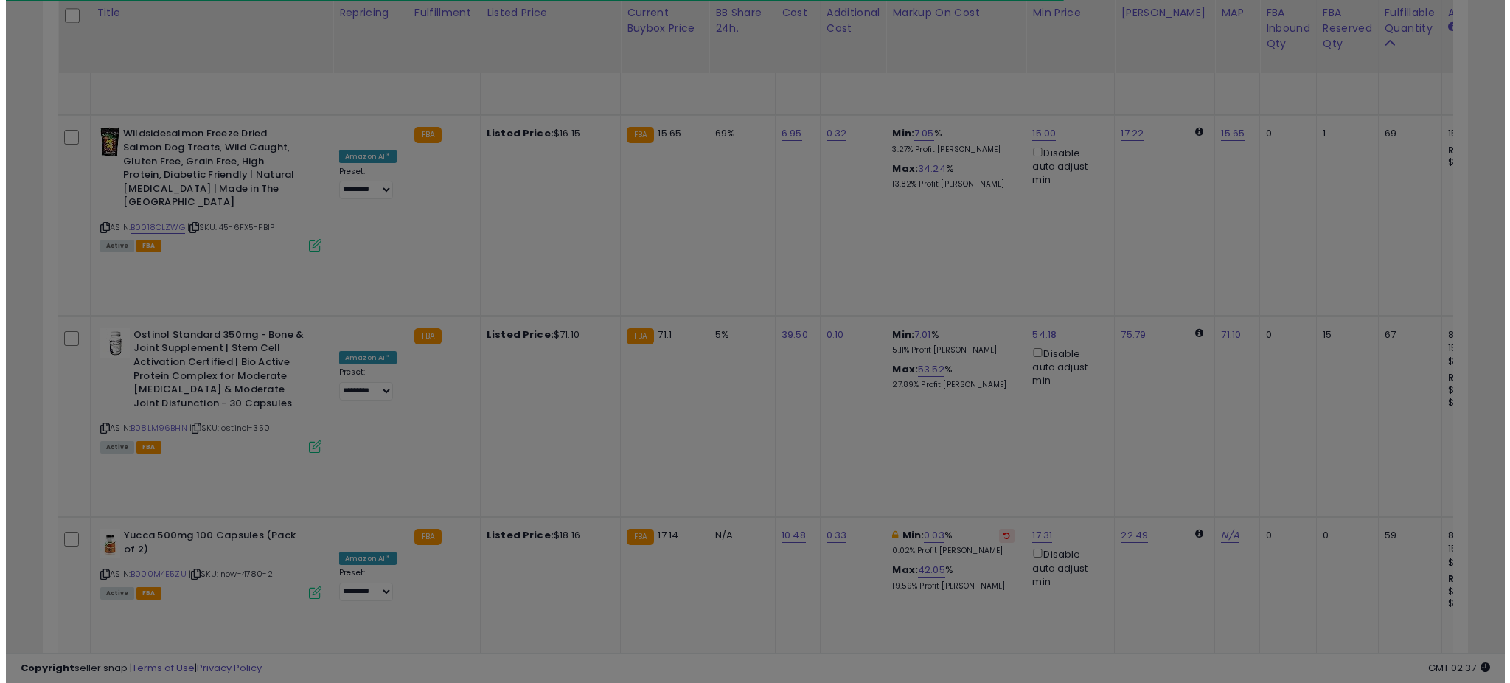
scroll to position [302, 833]
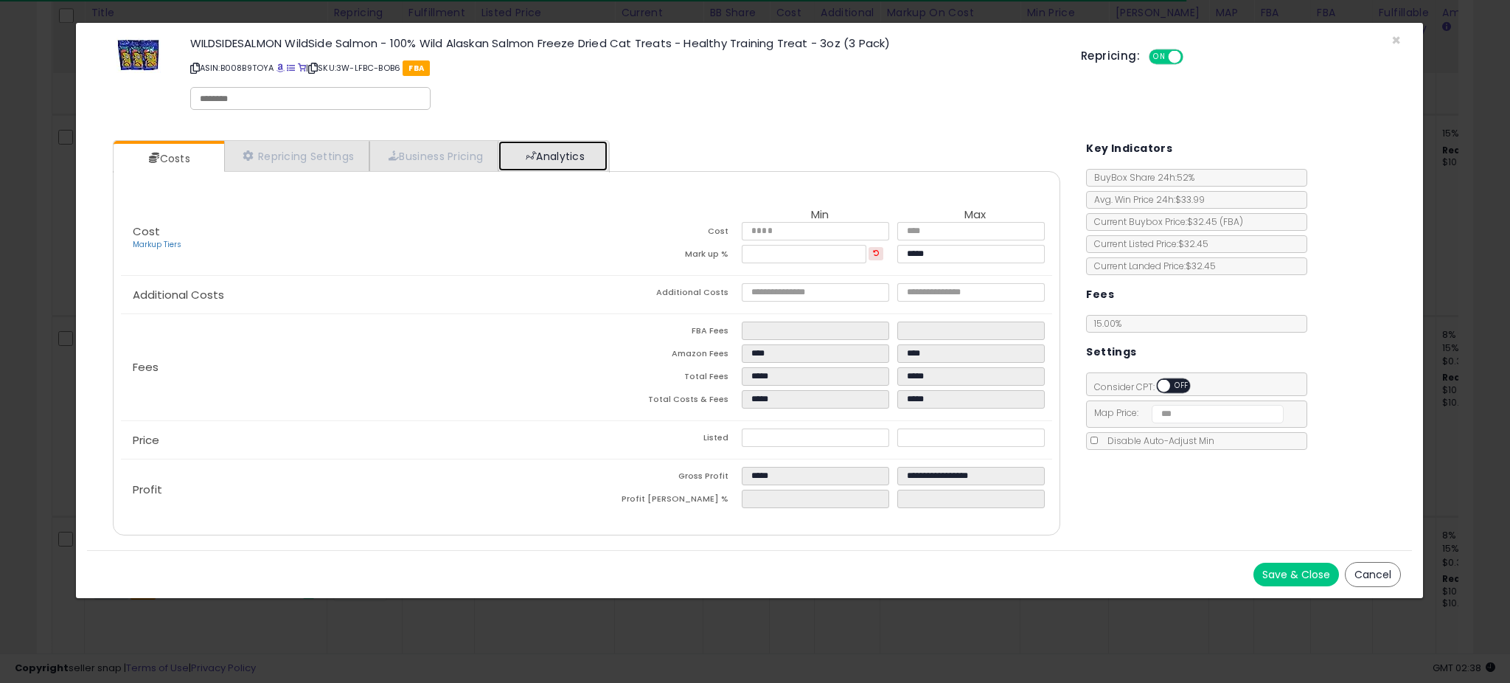
click at [560, 167] on link "Analytics" at bounding box center [553, 156] width 109 height 30
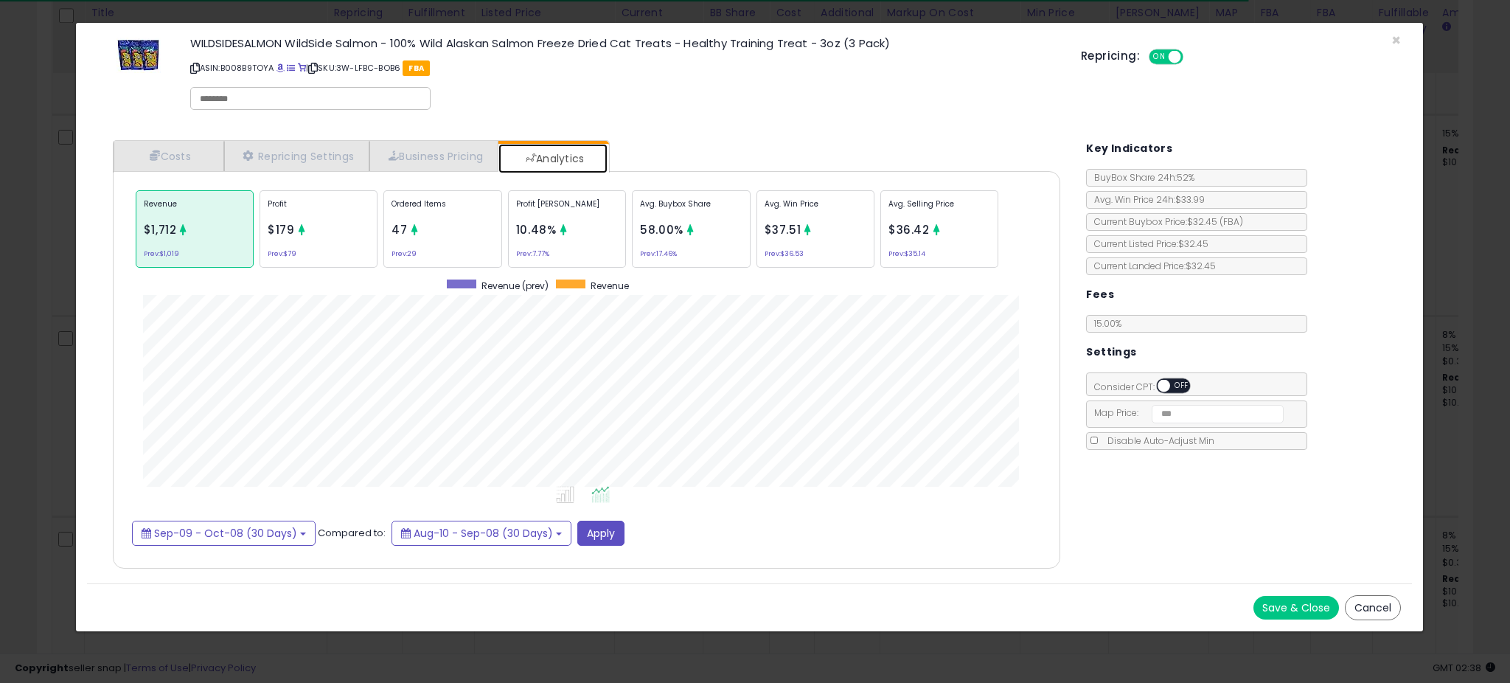
scroll to position [454, 977]
click at [662, 232] on span "58.00%" at bounding box center [662, 229] width 44 height 15
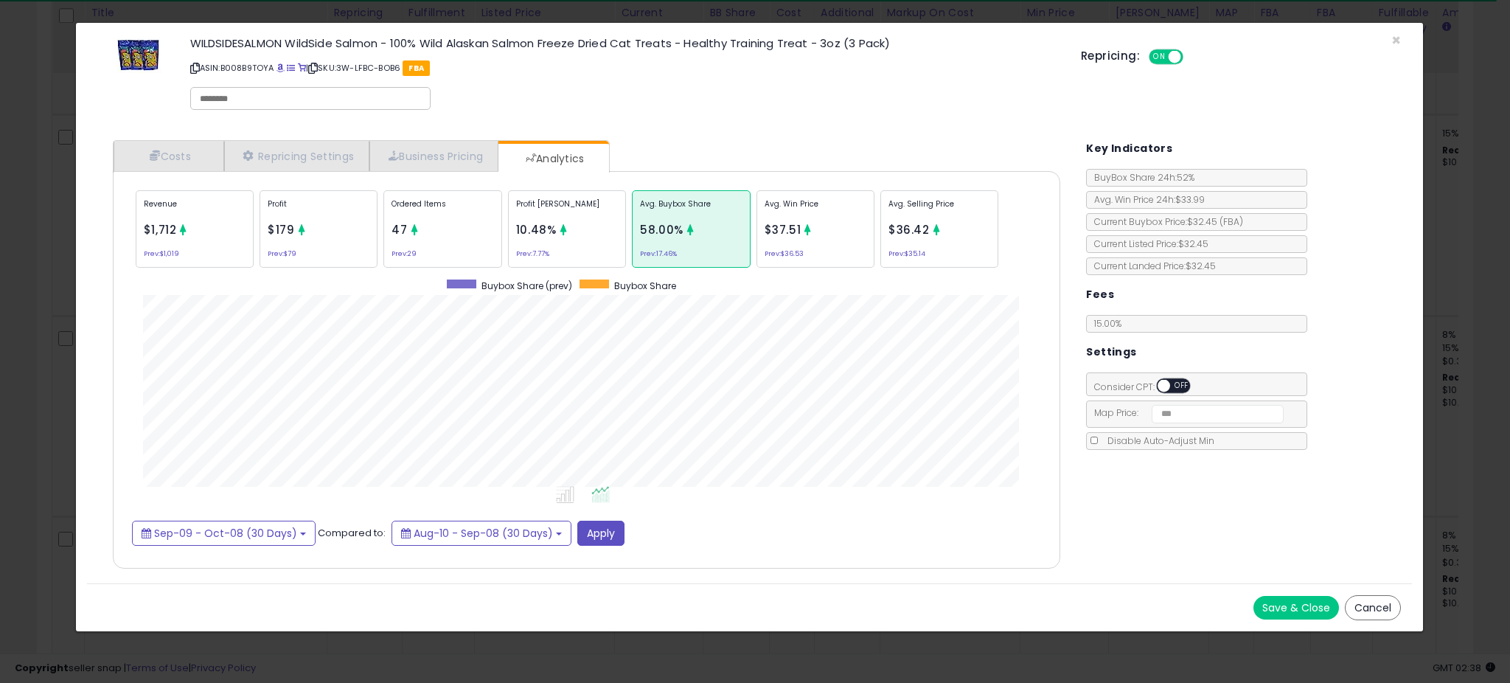
click at [576, 241] on div "Profit [PERSON_NAME] 10.48% Prev: 7.77%" at bounding box center [567, 228] width 118 height 77
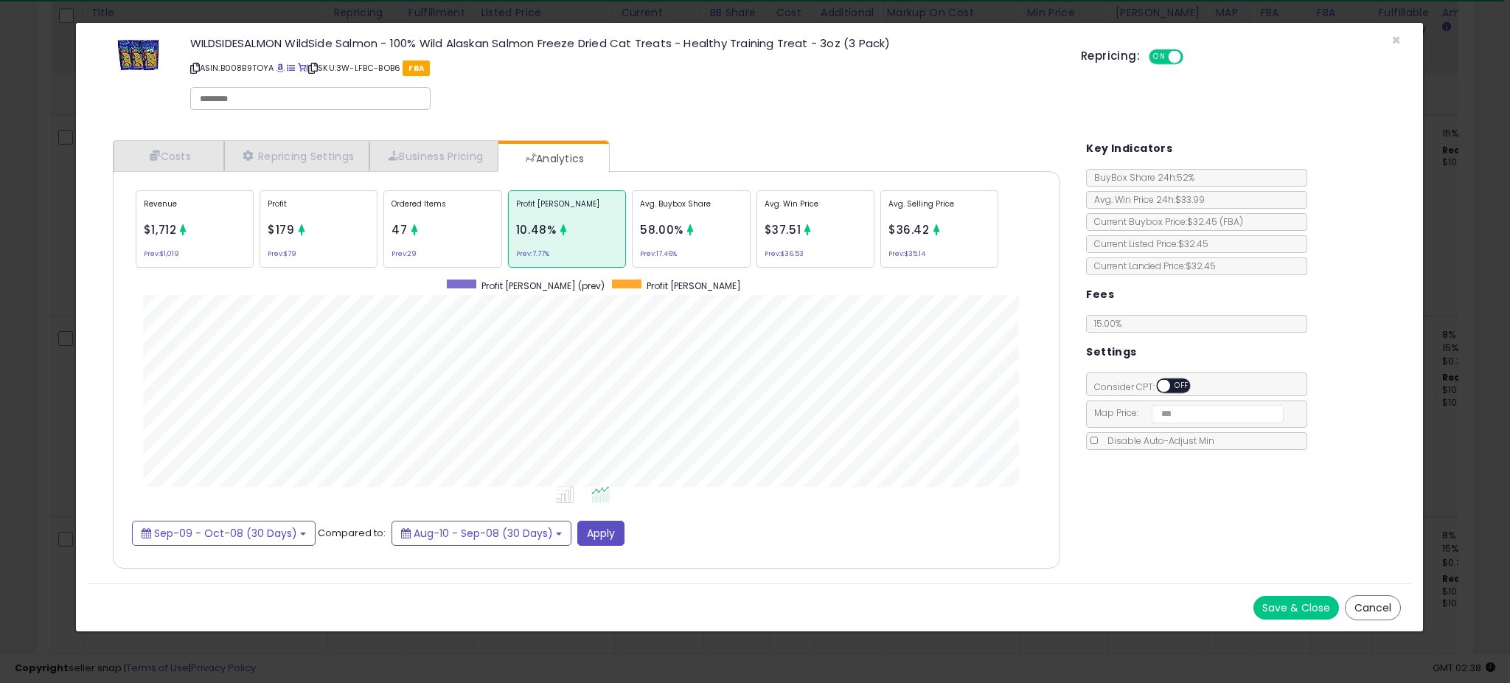
click at [60, 305] on div "× Close WILDSIDESALMON WildSide Salmon - 100% Wild Alaskan Salmon Freeze Dried …" at bounding box center [755, 341] width 1510 height 683
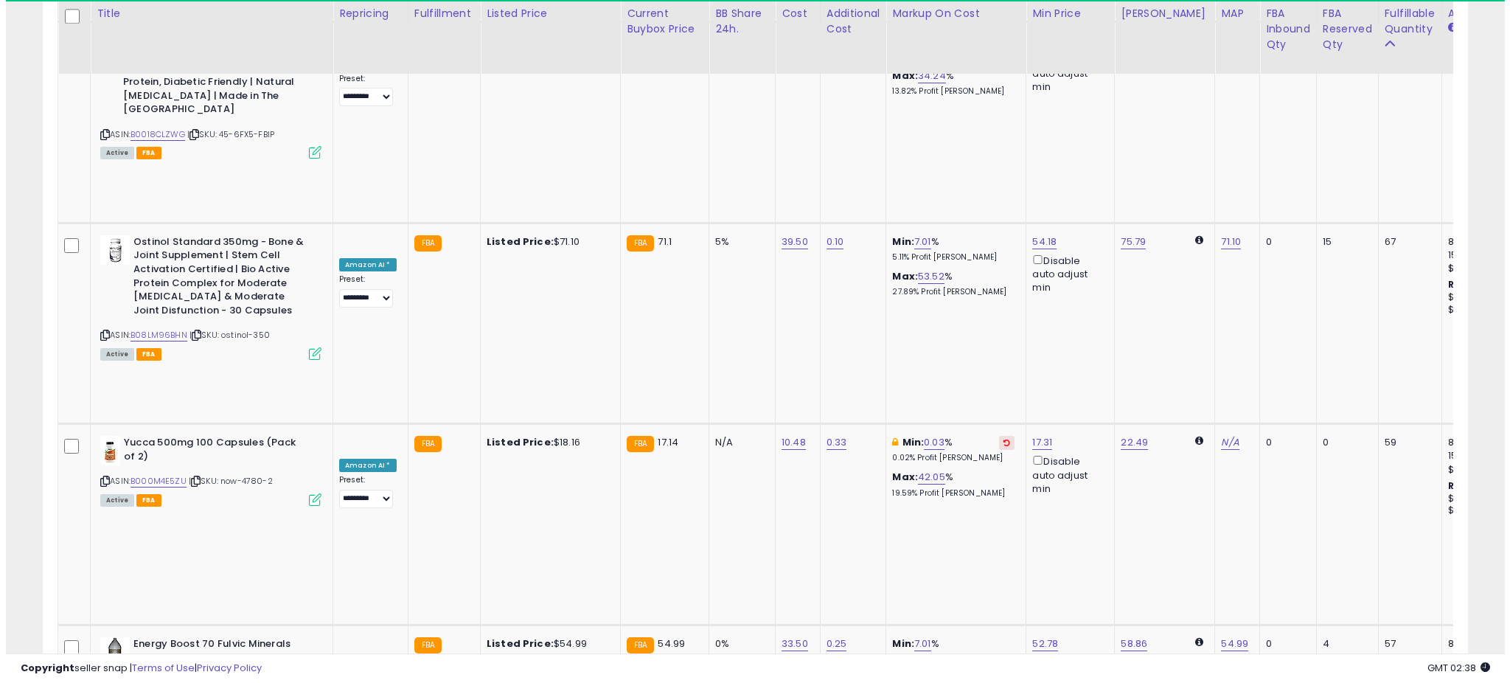
scroll to position [4773, 0]
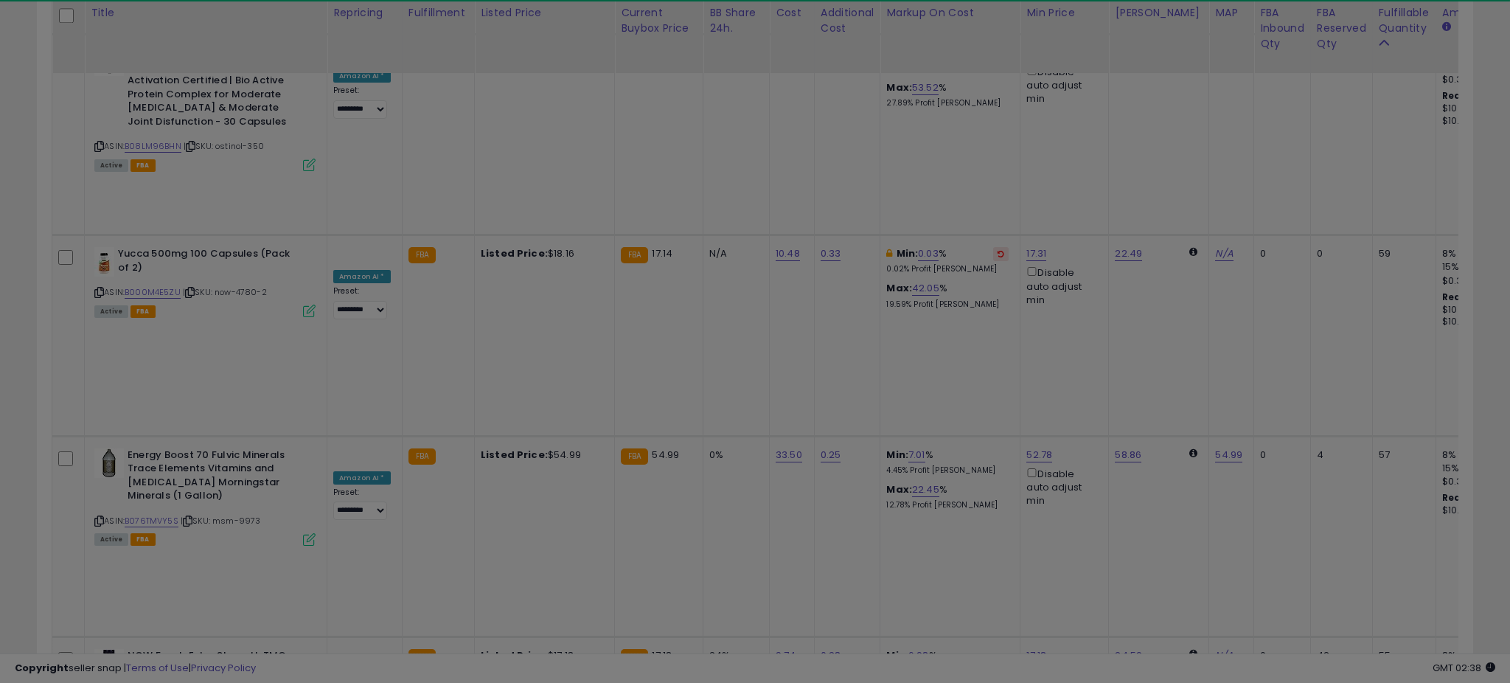
scroll to position [302, 833]
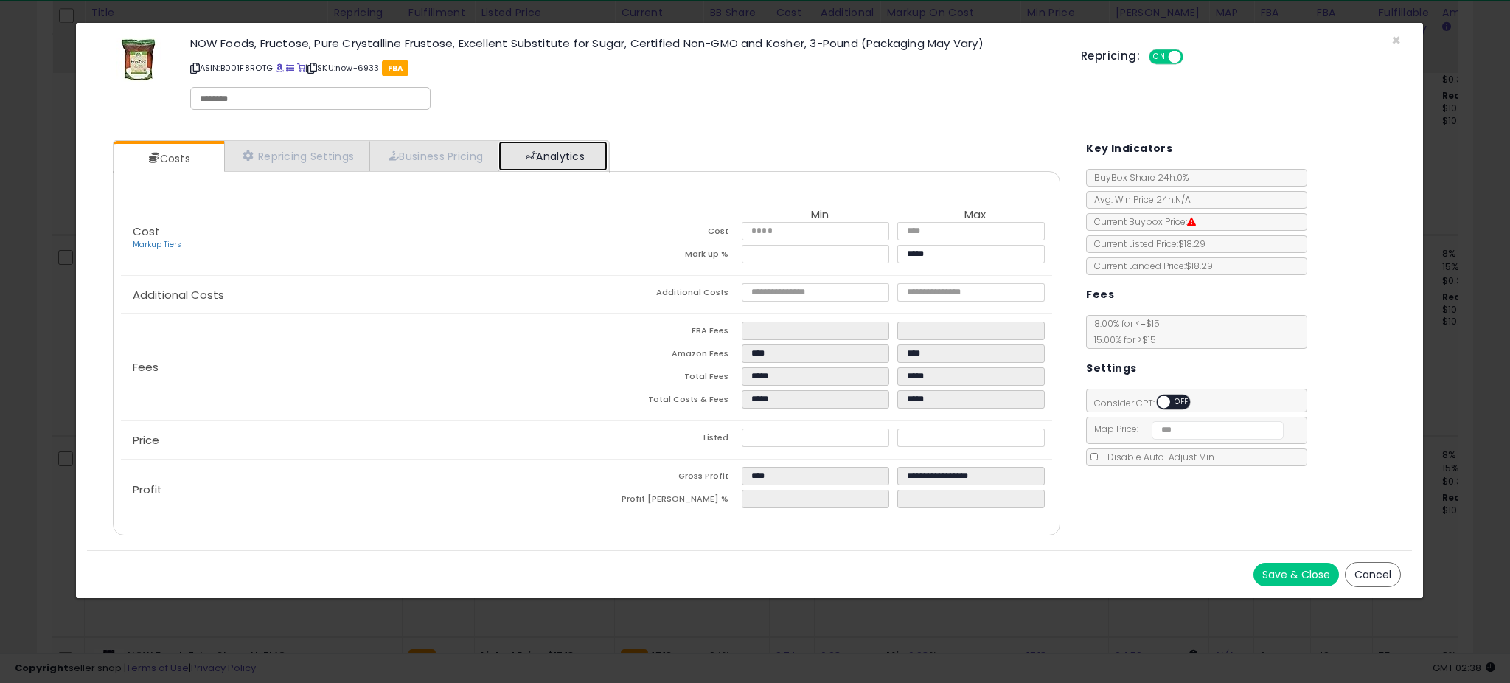
click at [558, 153] on link "Analytics" at bounding box center [553, 156] width 109 height 30
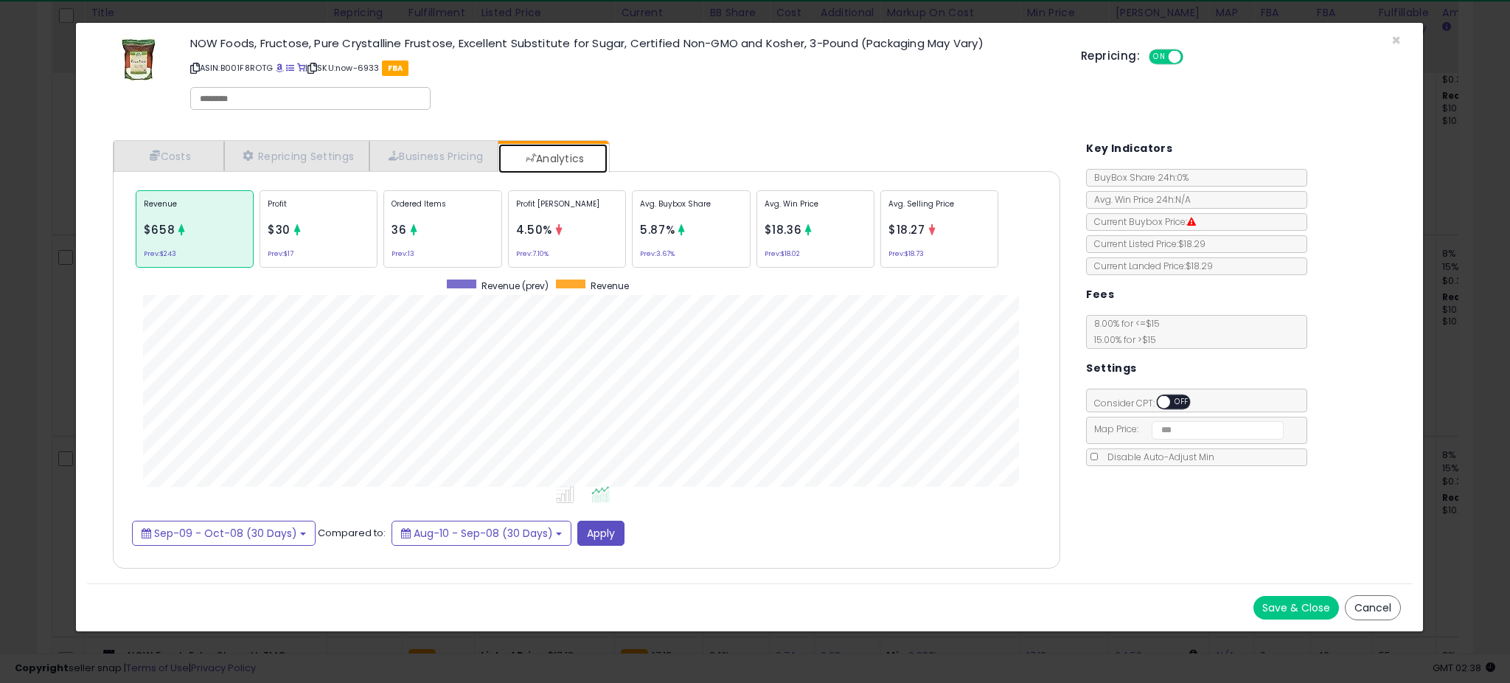
scroll to position [454, 977]
click at [572, 221] on div "Profit [PERSON_NAME] 4.50% Prev: 7.10%" at bounding box center [567, 228] width 118 height 77
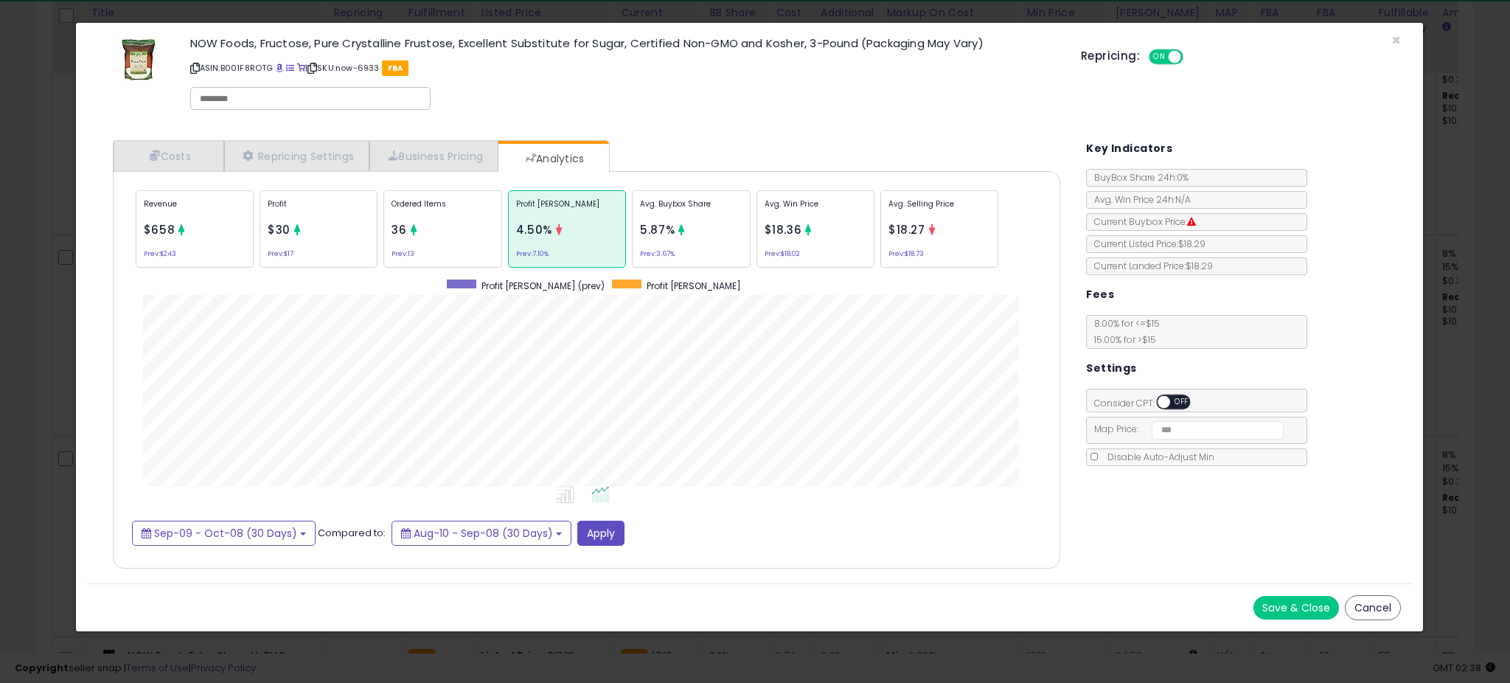
click at [718, 222] on div "Avg. Buybox Share 5.87% Prev: 3.67%" at bounding box center [691, 228] width 118 height 77
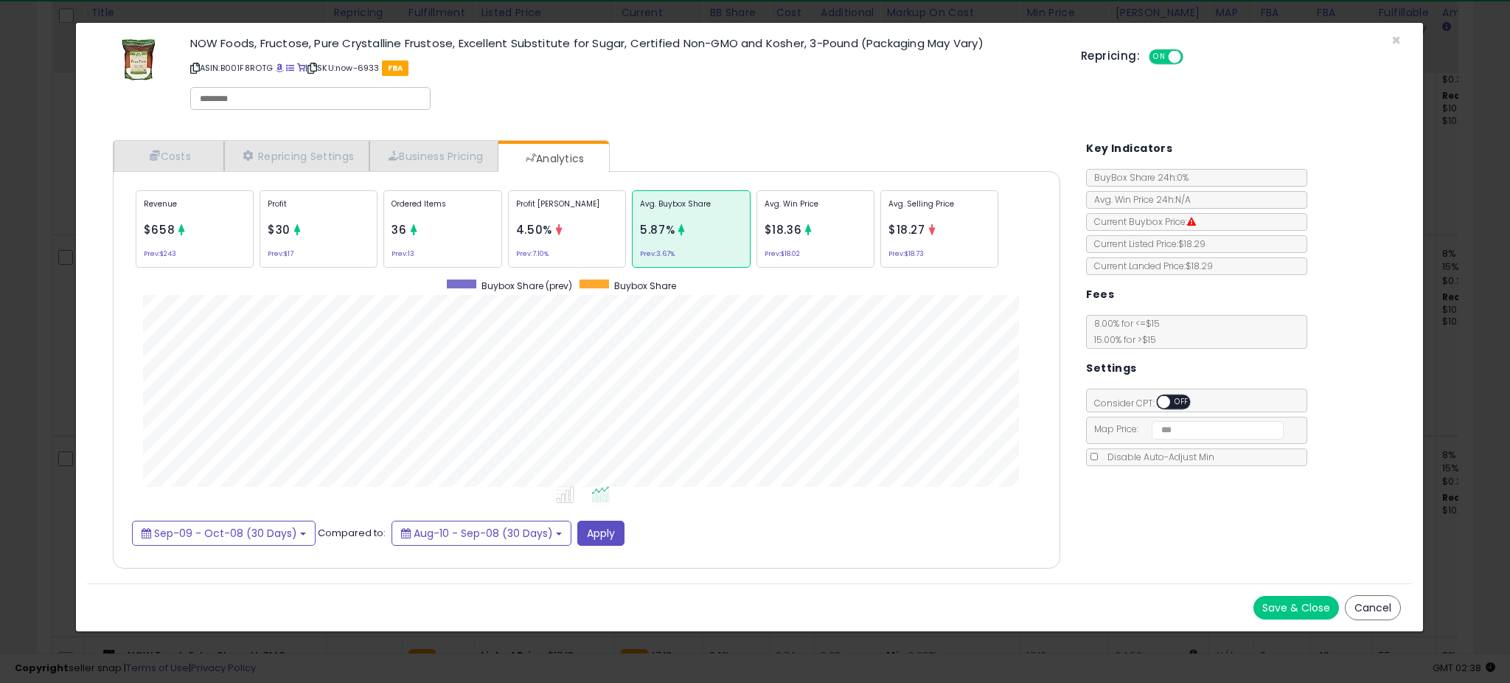
click at [44, 283] on div "× Close NOW Foods, Fructose, Pure Crystalline Frustose, Excellent Substitute fo…" at bounding box center [755, 341] width 1510 height 683
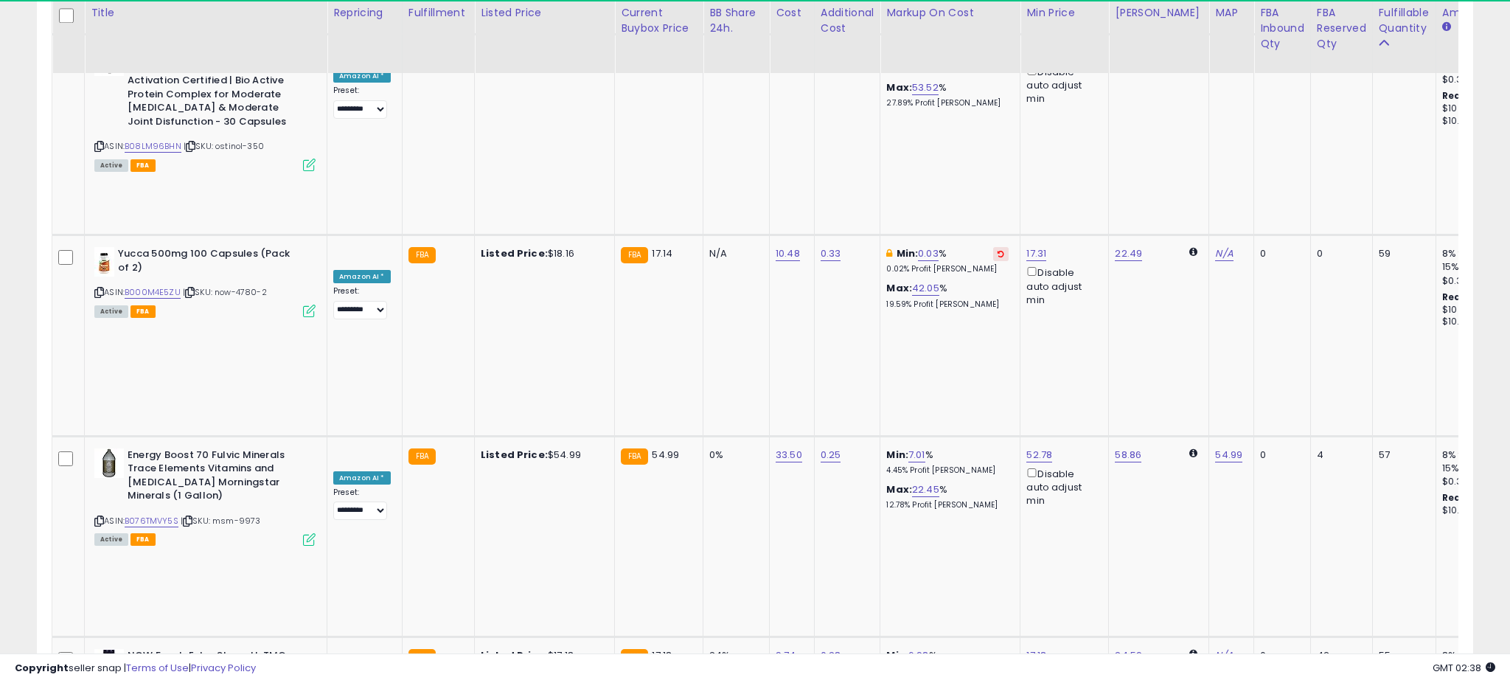
scroll to position [737195, 736670]
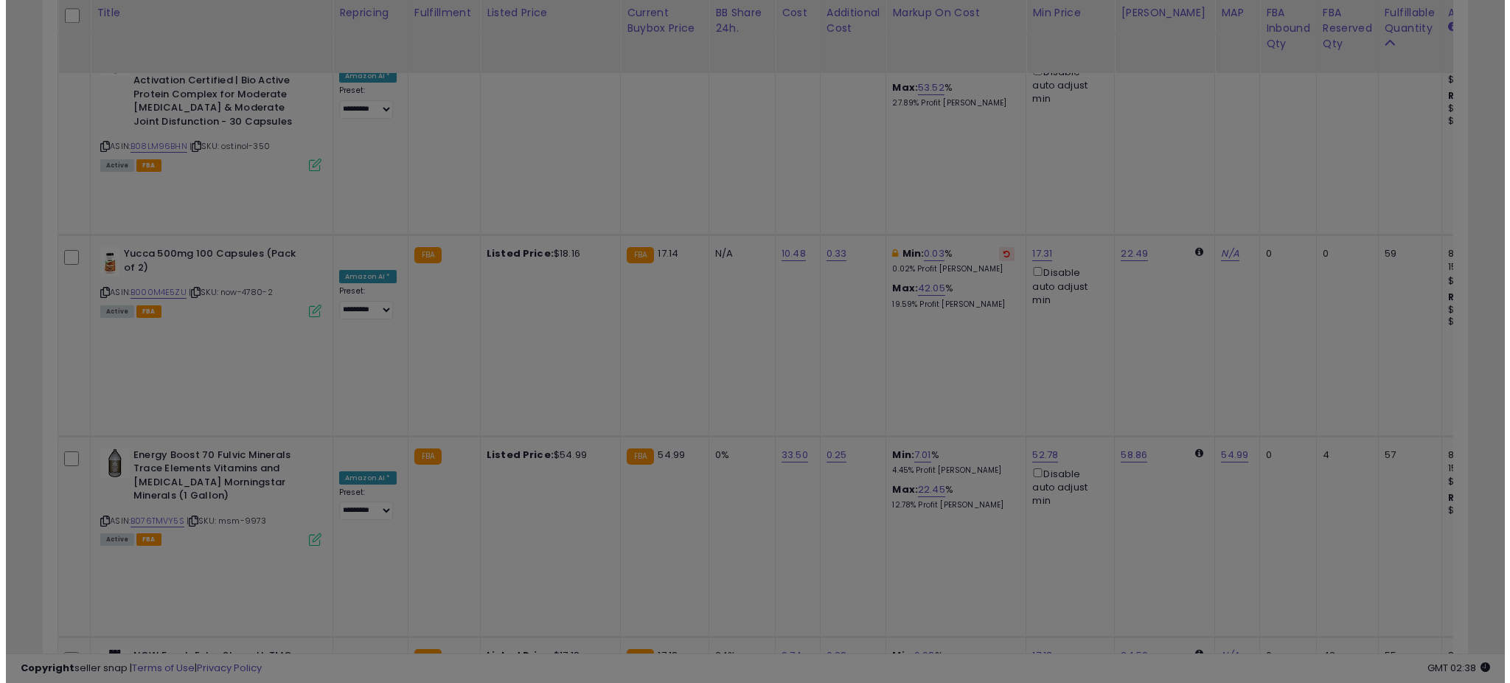
scroll to position [302, 833]
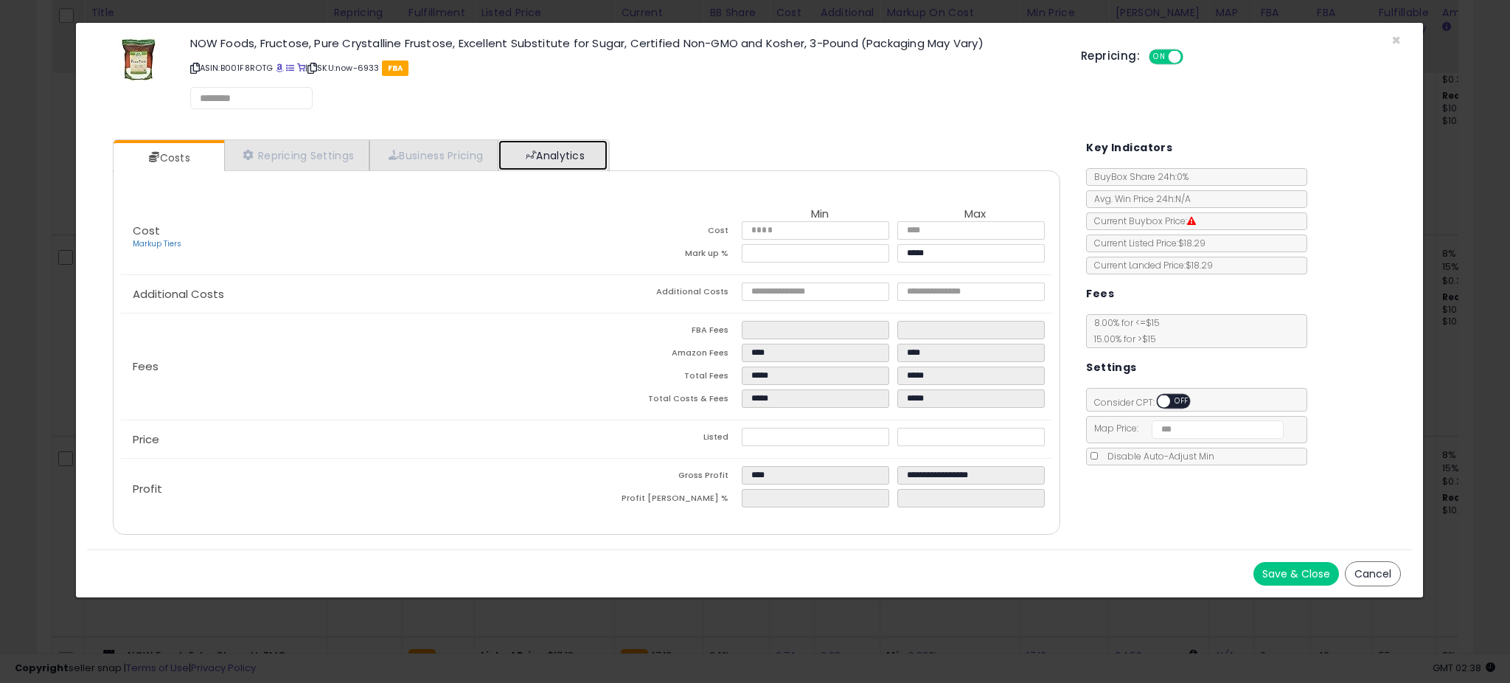
click at [578, 165] on link "Analytics" at bounding box center [553, 155] width 109 height 30
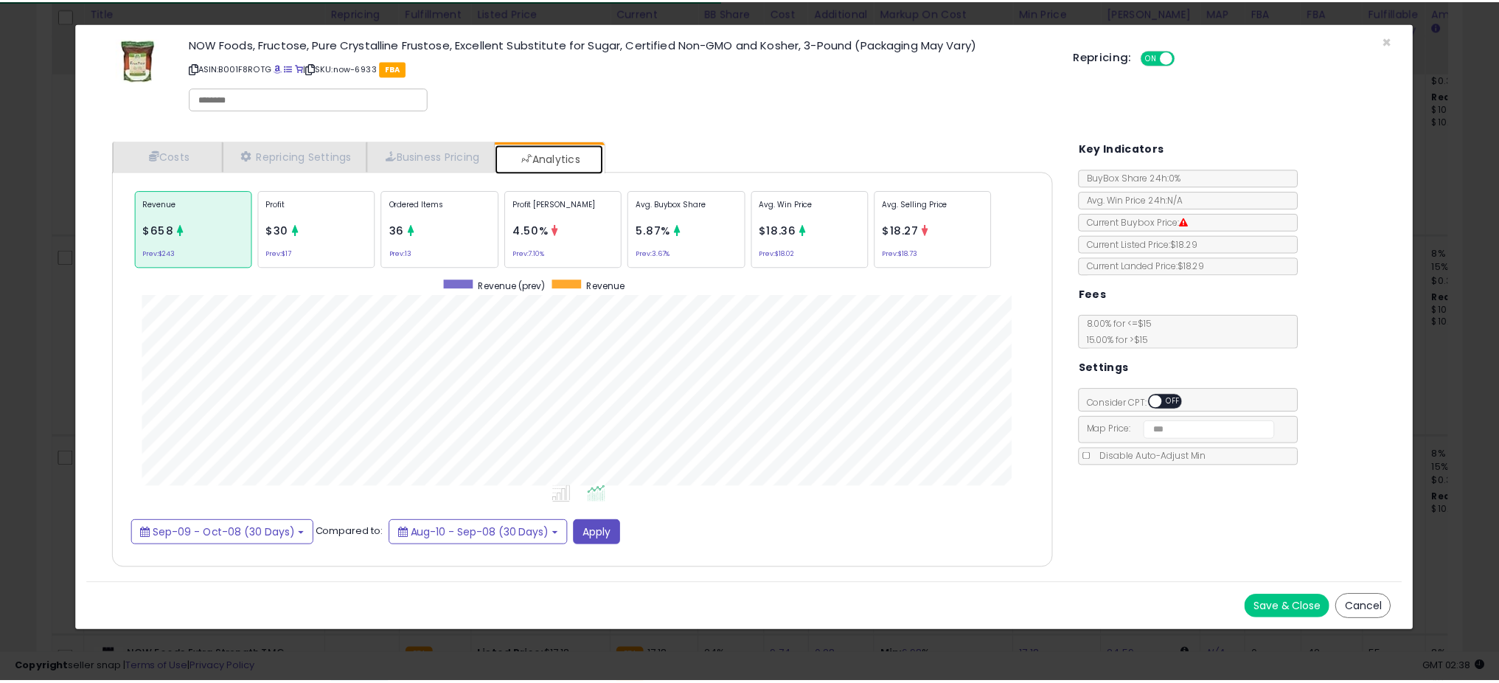
scroll to position [454, 977]
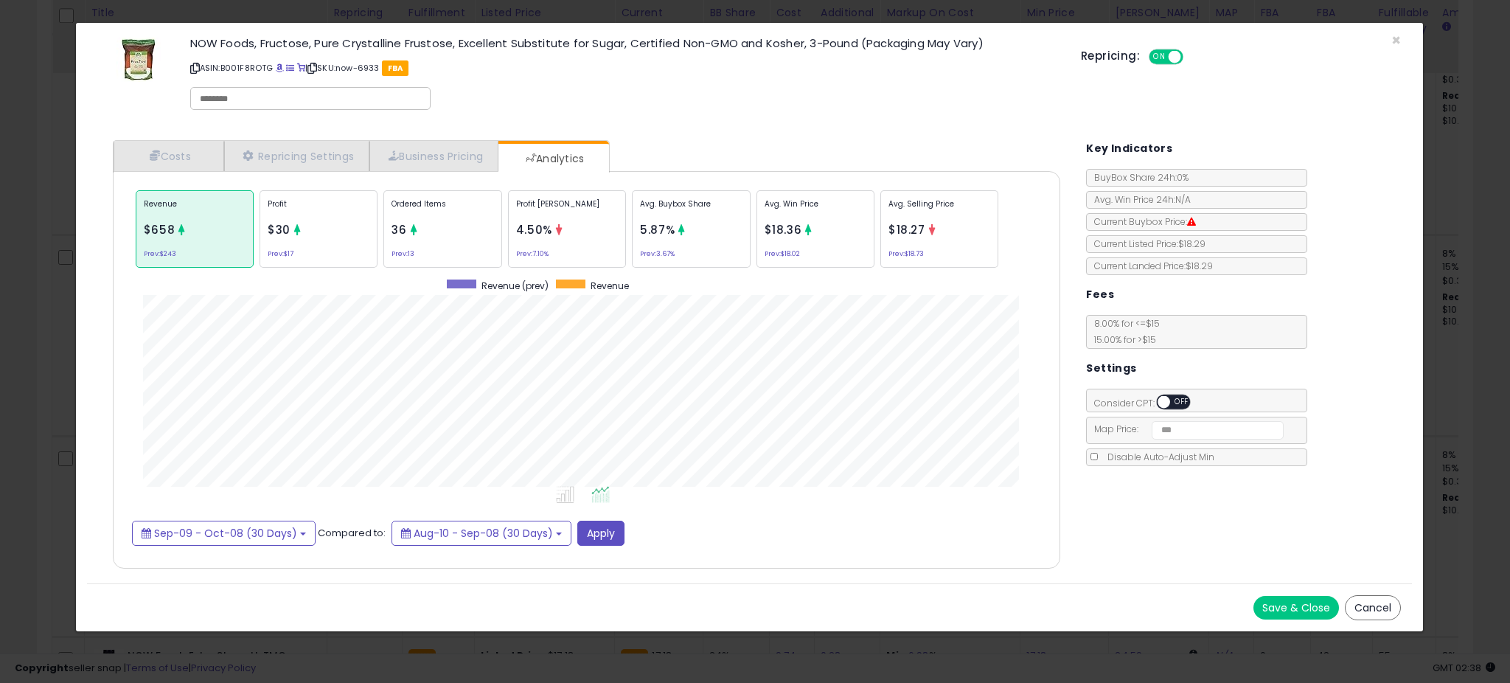
click at [58, 309] on div "× Close NOW Foods, Fructose, Pure Crystalline Frustose, Excellent Substitute fo…" at bounding box center [755, 341] width 1510 height 683
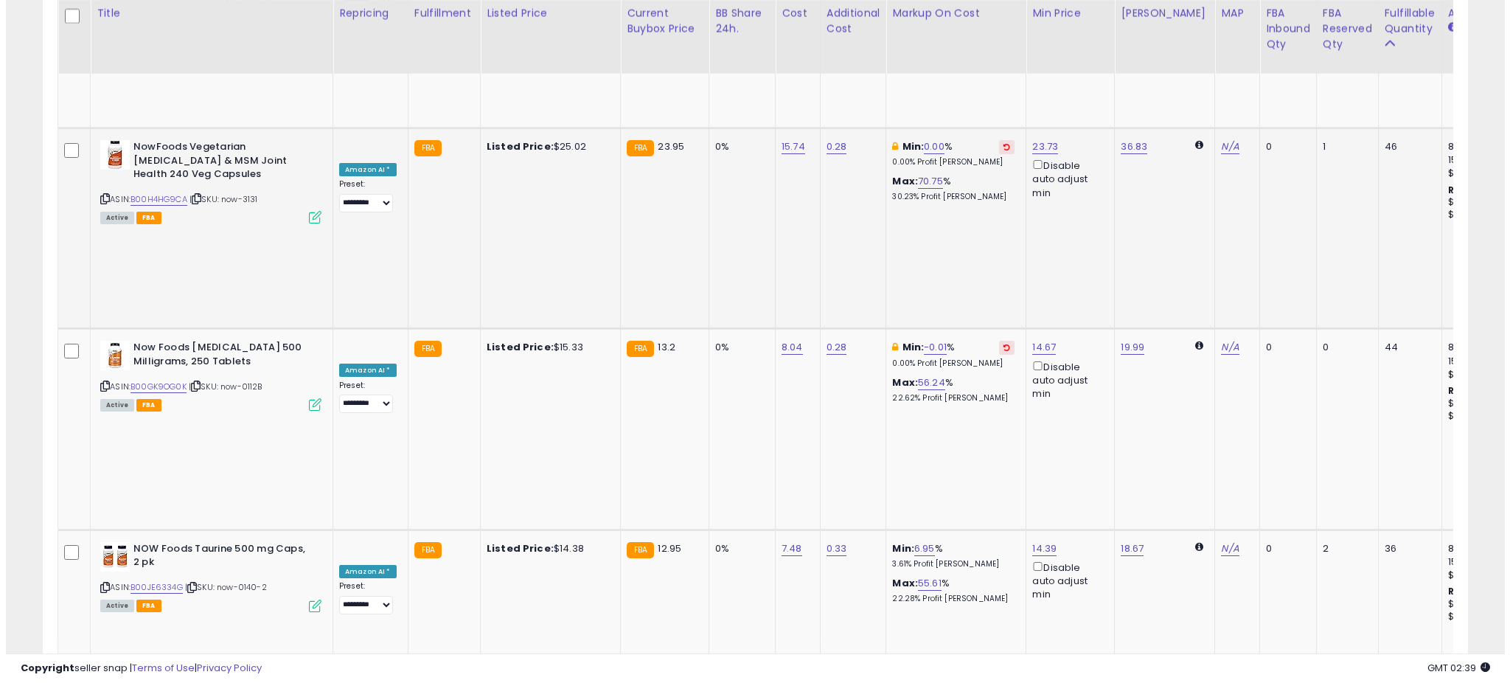
scroll to position [5412, 0]
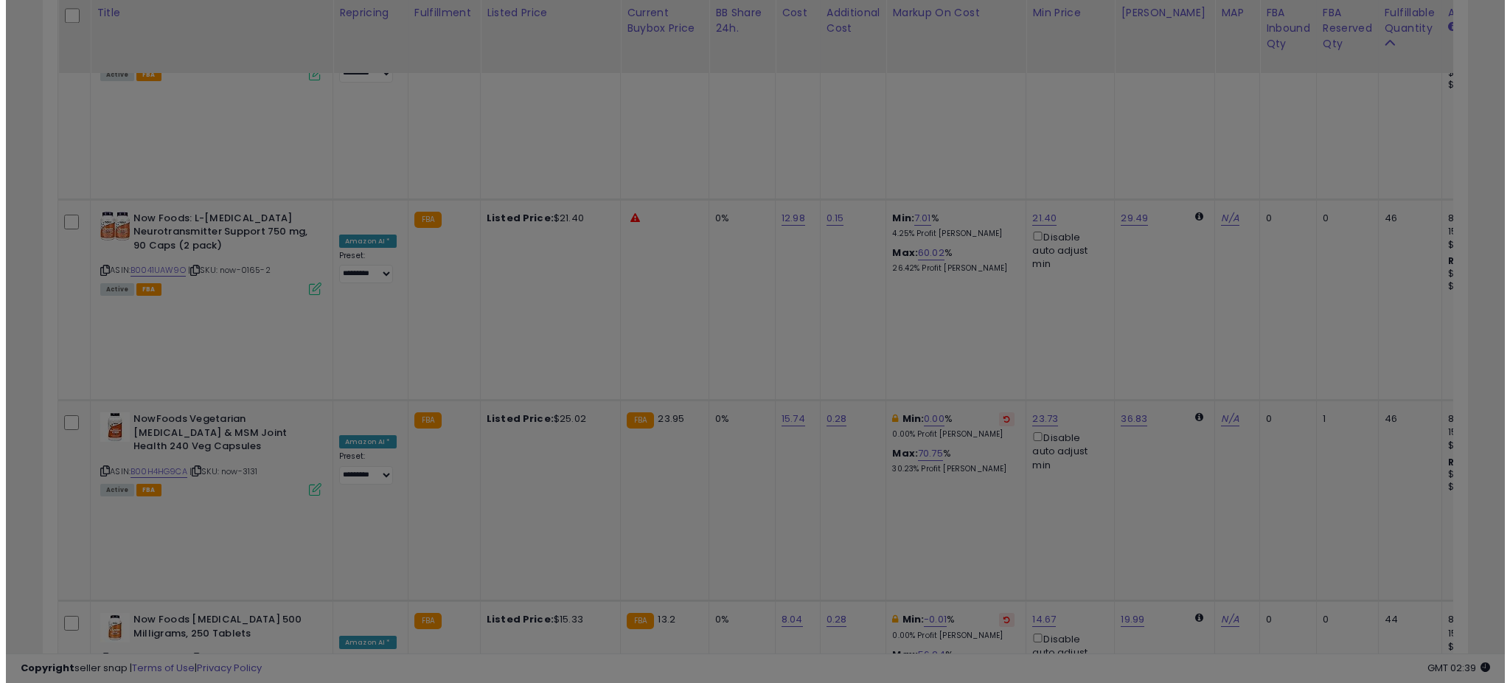
scroll to position [302, 833]
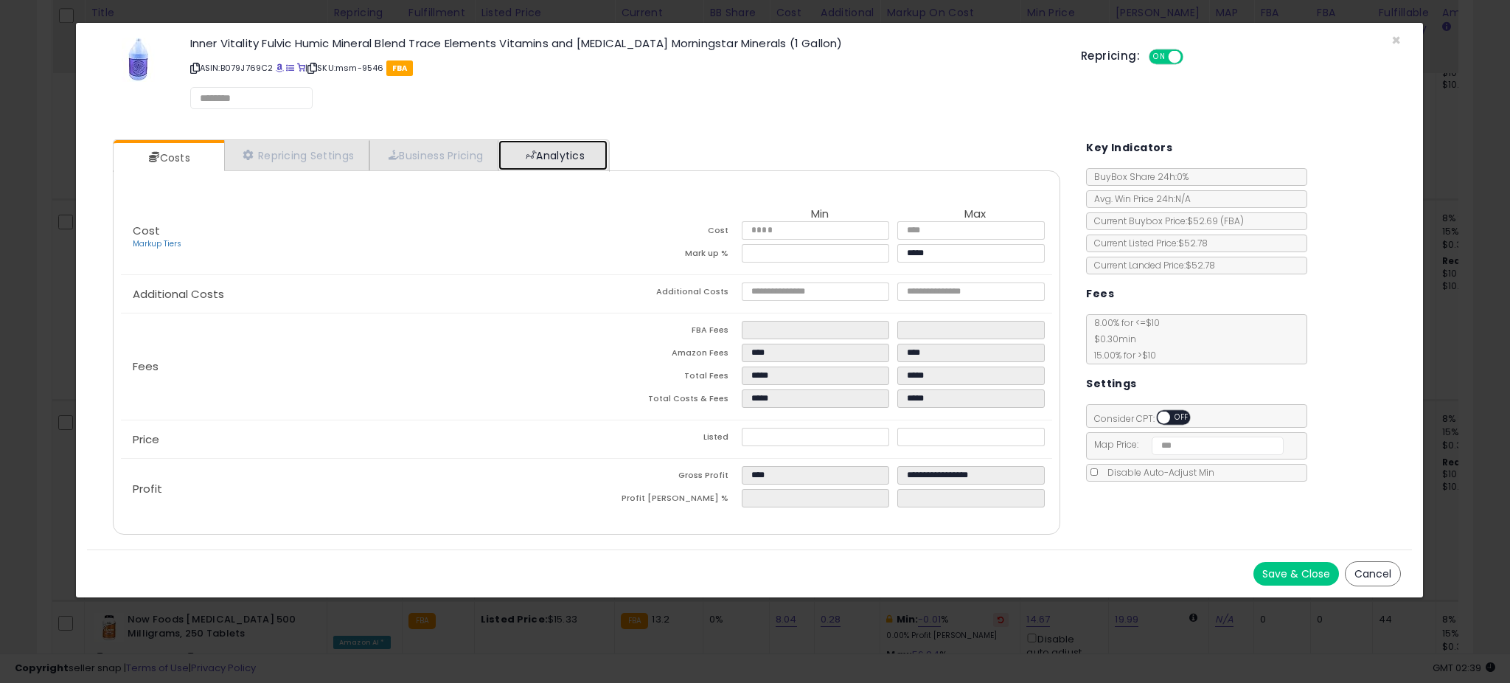
click at [599, 161] on link "Analytics" at bounding box center [553, 155] width 109 height 30
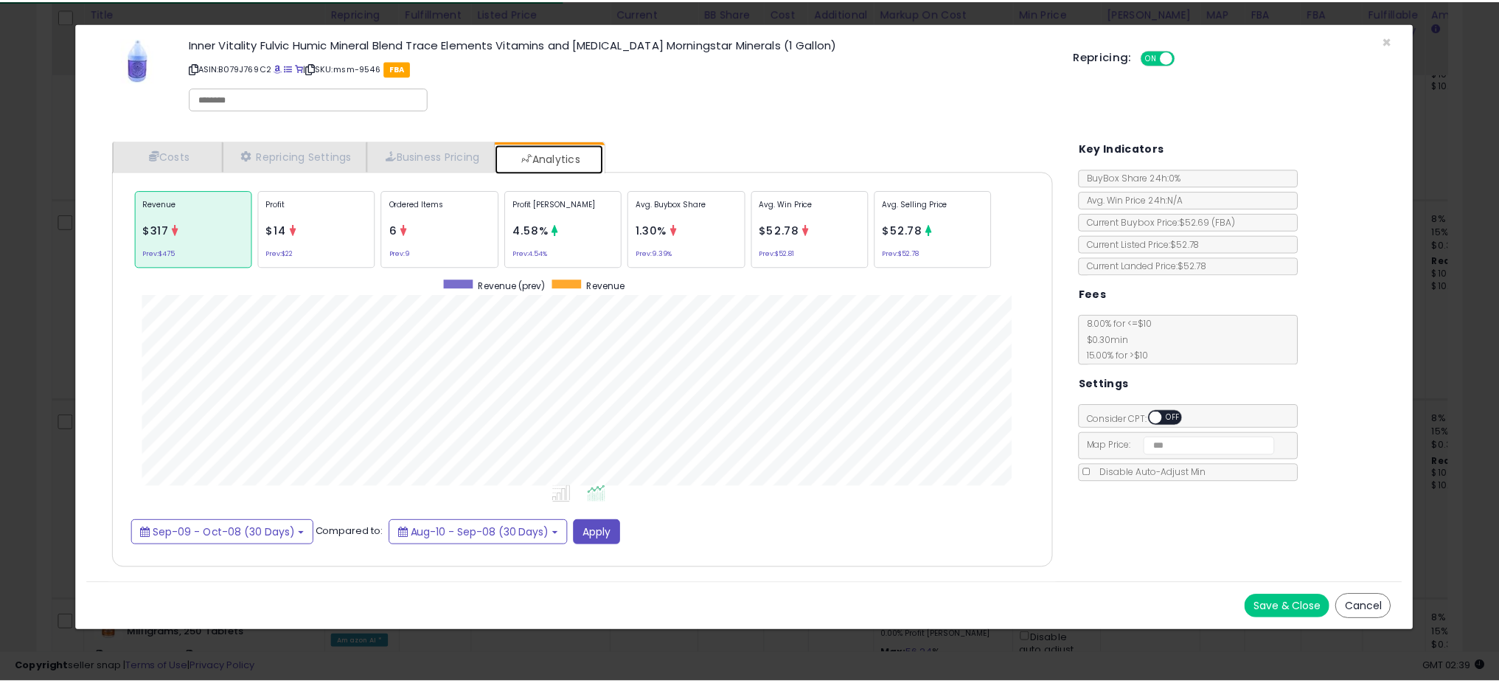
scroll to position [454, 977]
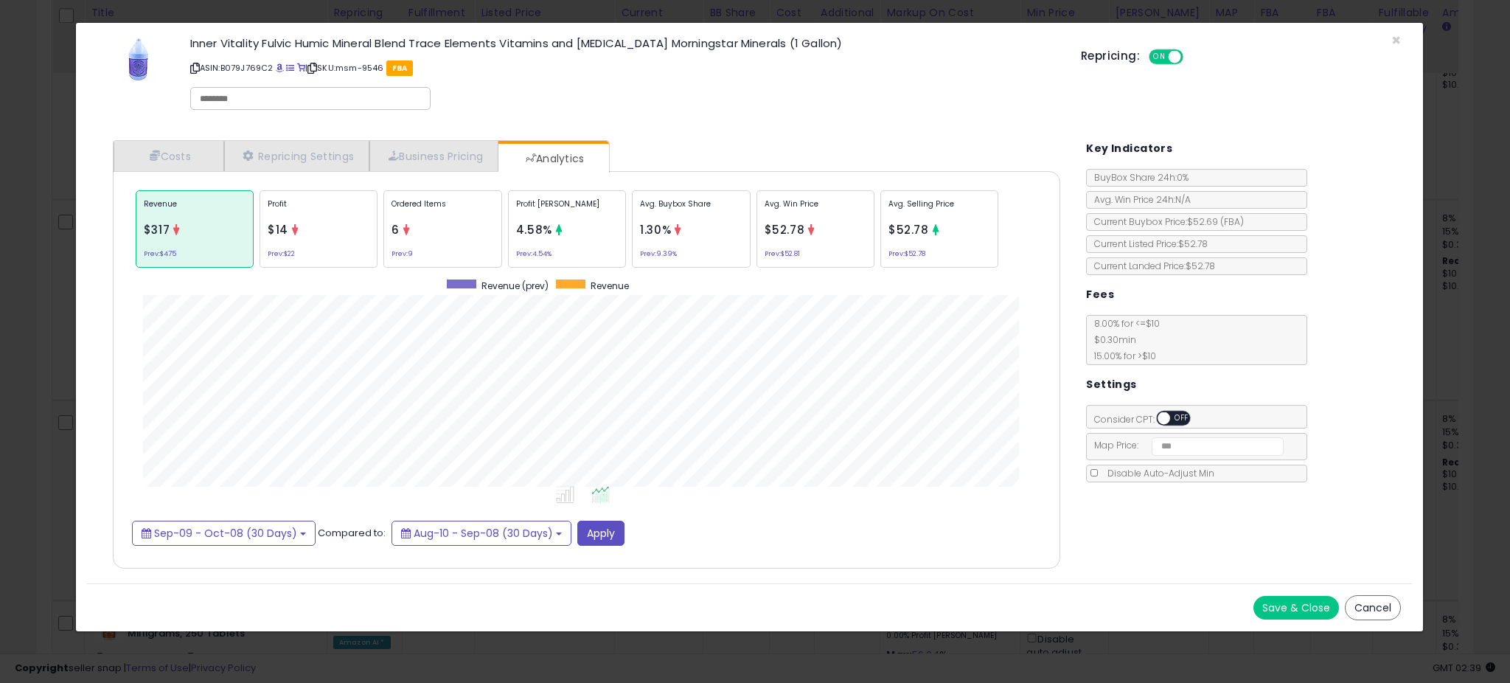
click at [45, 300] on div "× Close Inner Vitality Fulvic Humic Mineral Blend Trace Elements Vitamins and […" at bounding box center [755, 341] width 1510 height 683
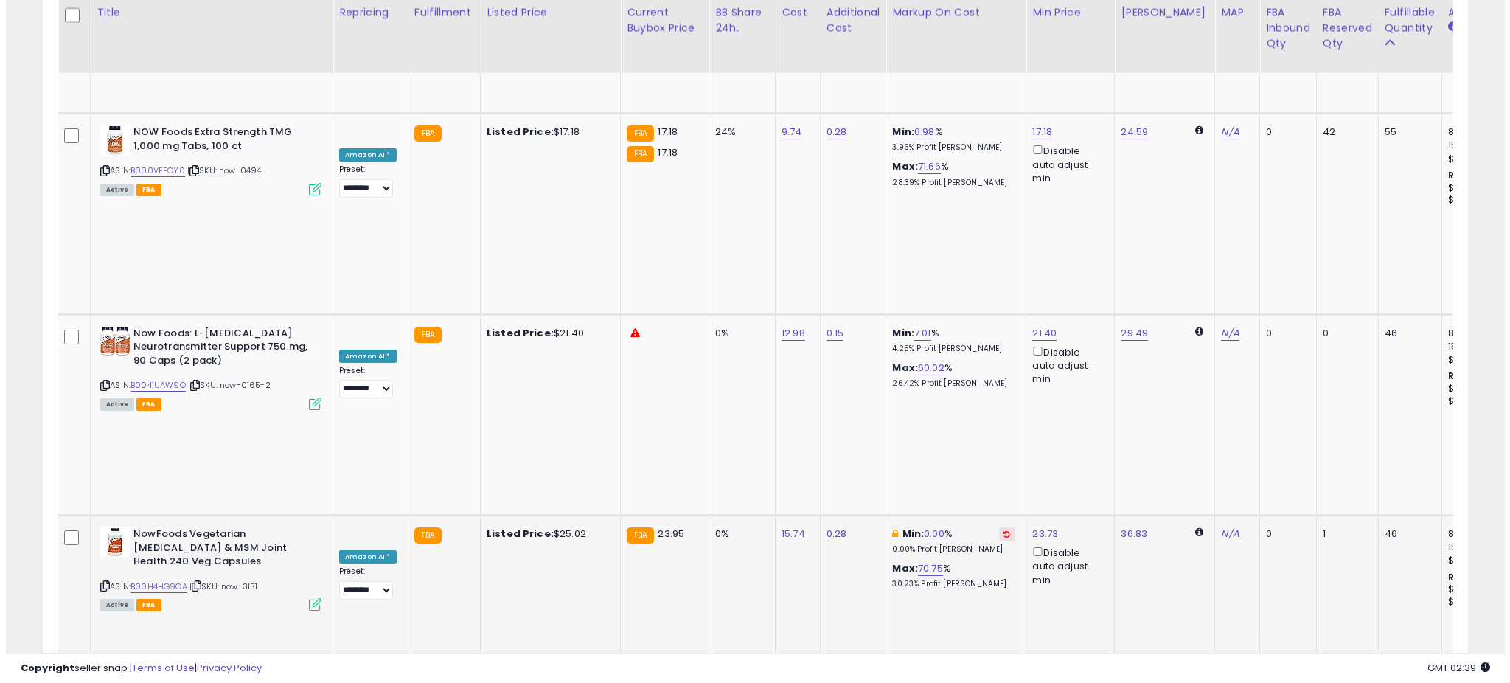
scroll to position [5224, 0]
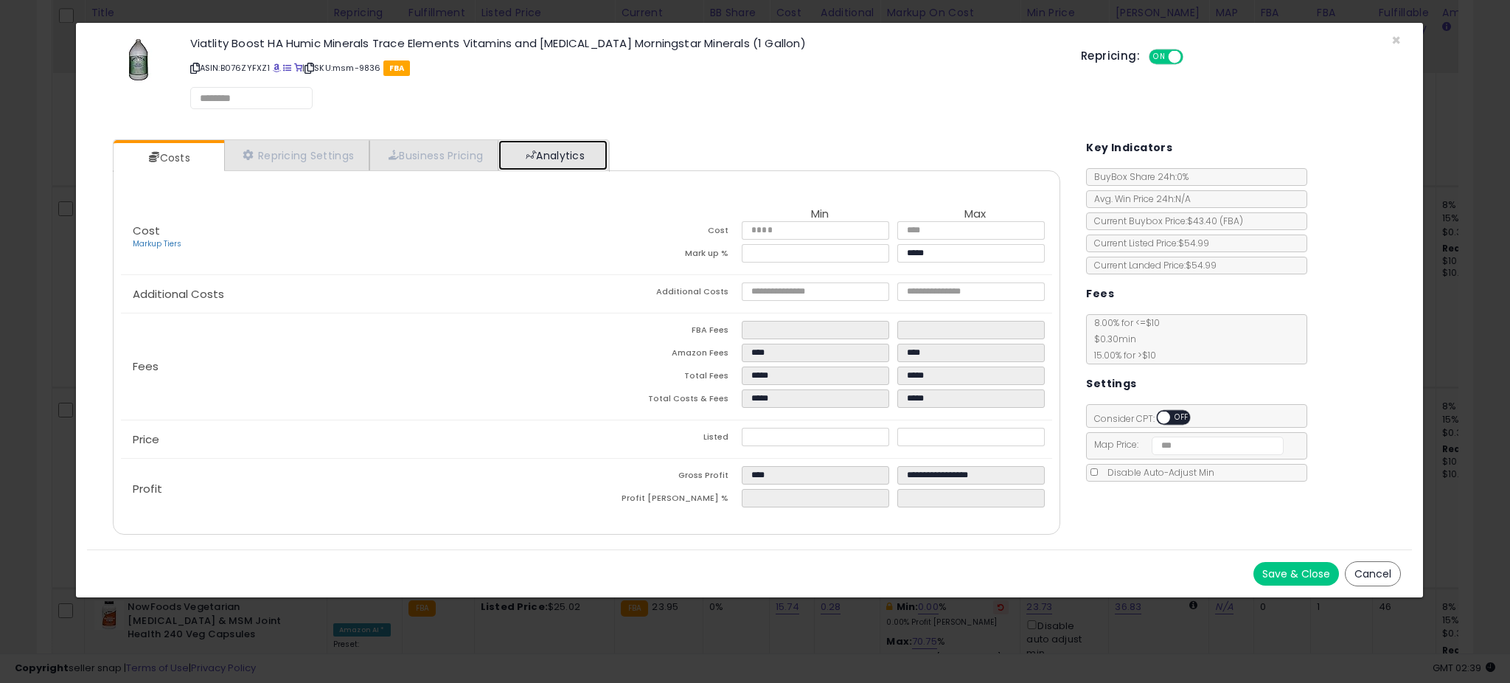
click at [536, 156] on span at bounding box center [531, 155] width 10 height 10
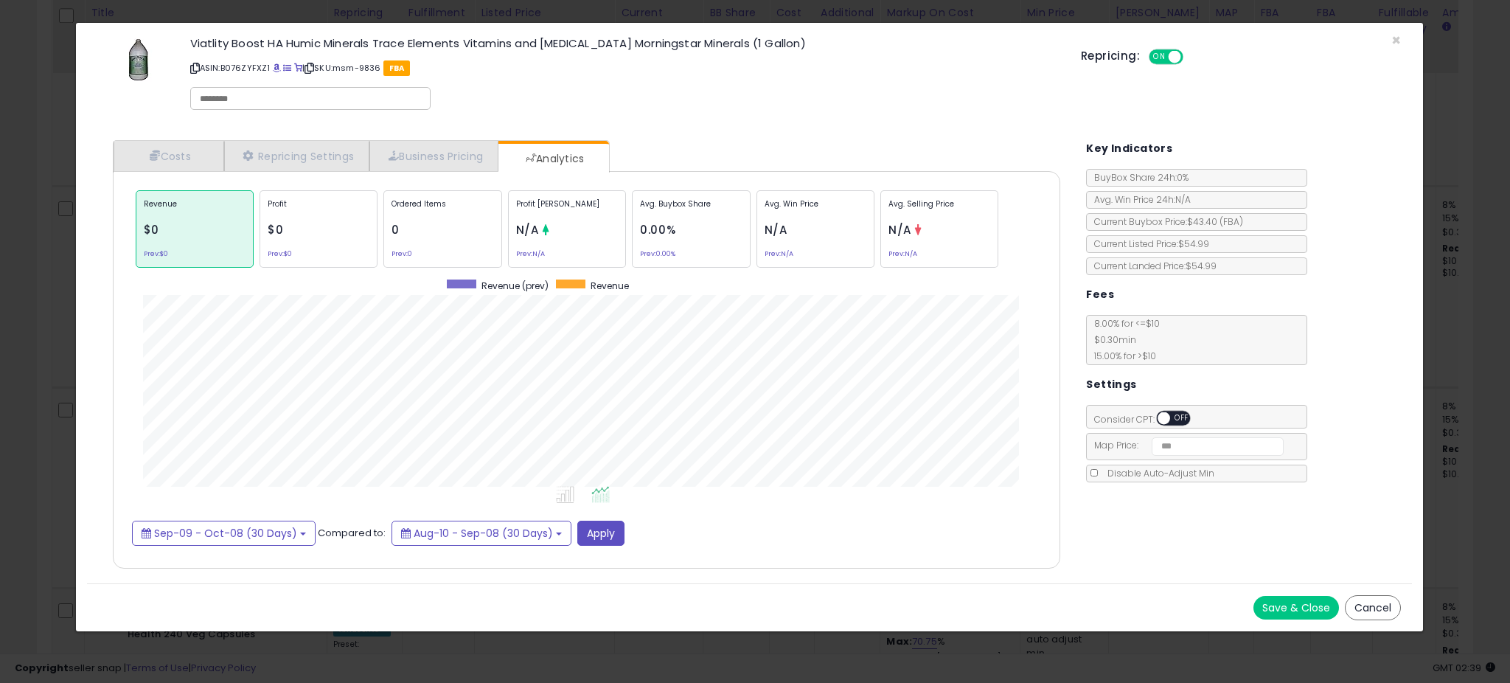
click at [54, 296] on div "× Close Viatlity Boost HA Humic Minerals Trace Elements Vitamins and [MEDICAL_D…" at bounding box center [755, 341] width 1510 height 683
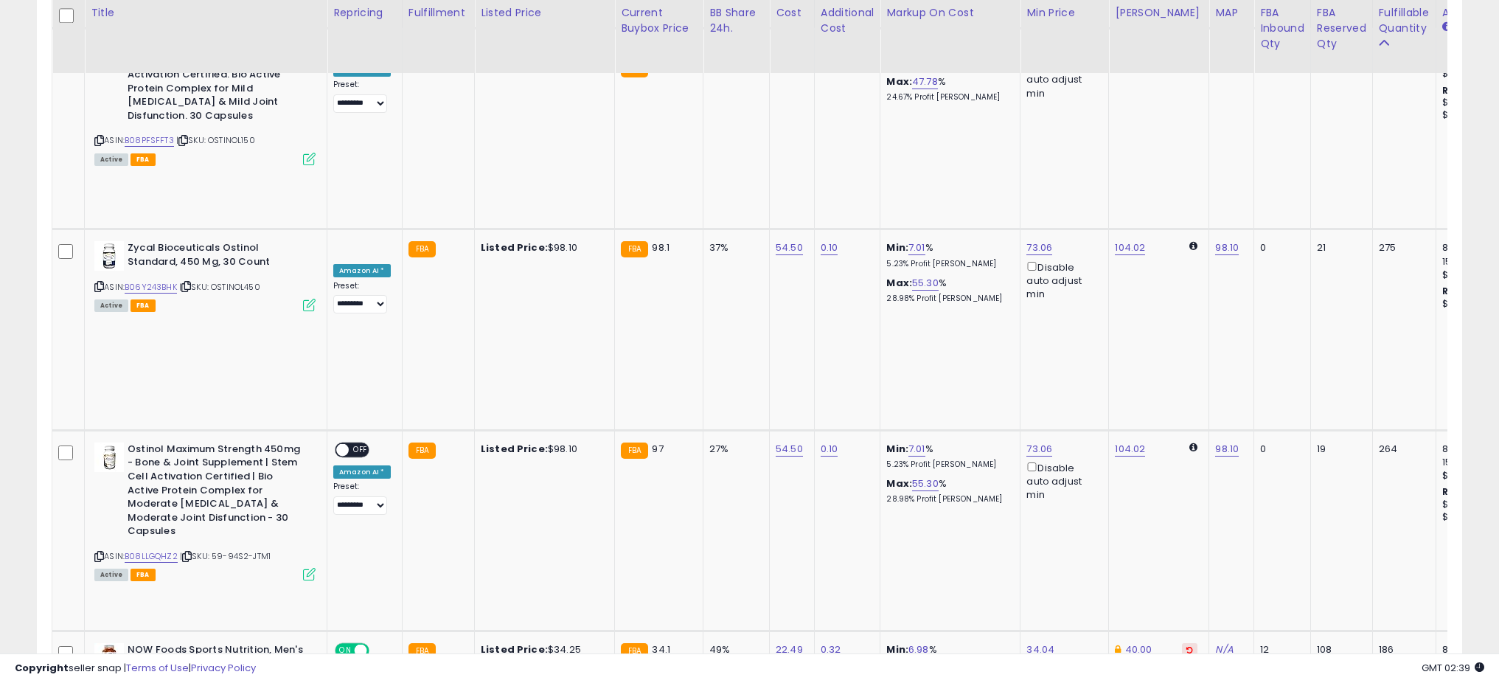
scroll to position [0, 0]
